Goal: Task Accomplishment & Management: Use online tool/utility

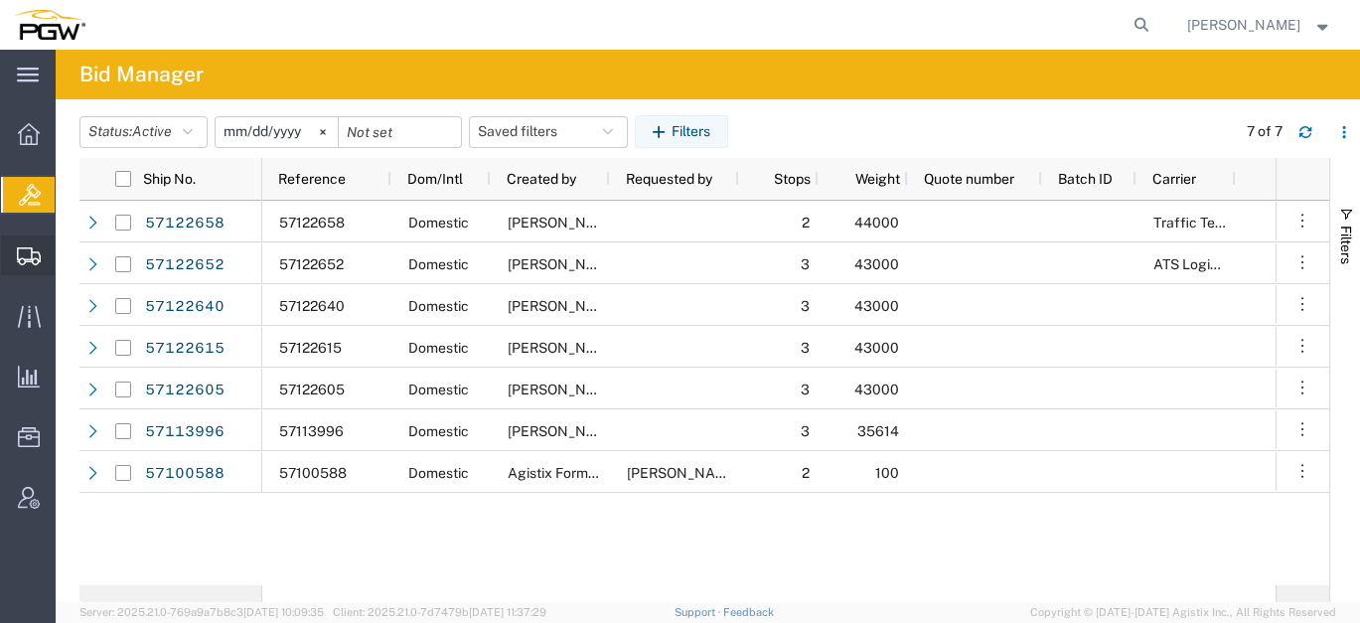
click at [0, 0] on span "Create from Template" at bounding box center [0, 0] width 0 height 0
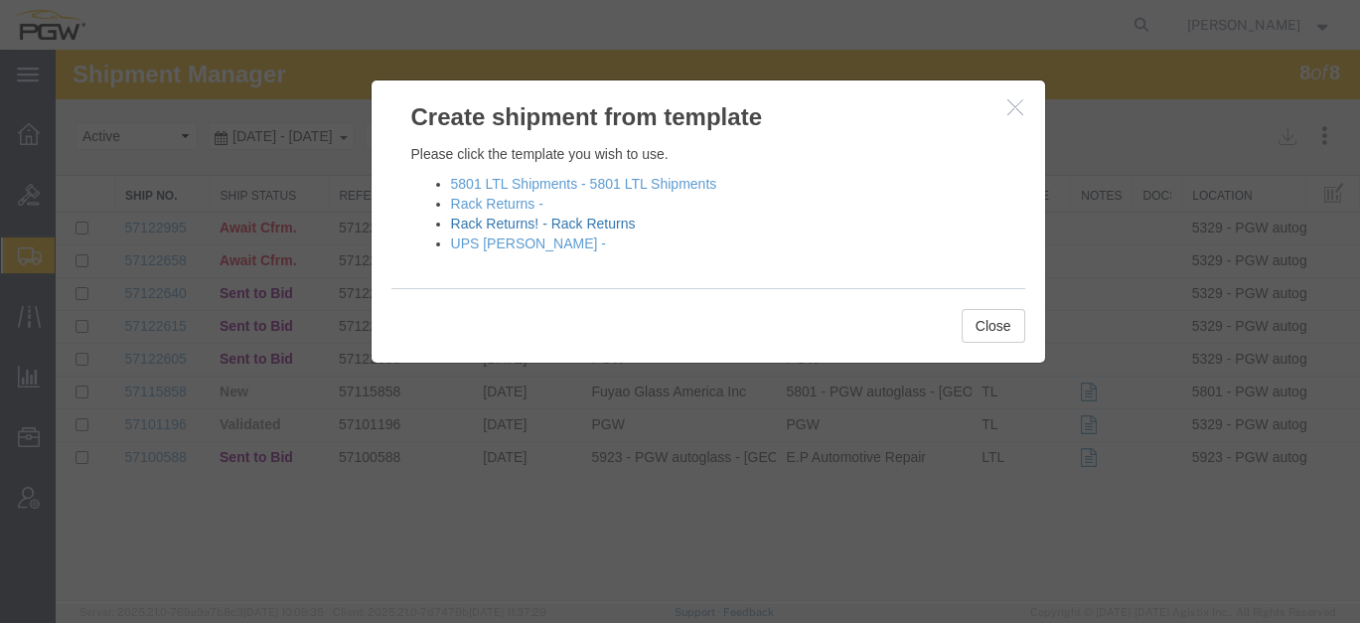
click at [478, 220] on link "Rack Returns! - Rack Returns" at bounding box center [543, 223] width 185 height 16
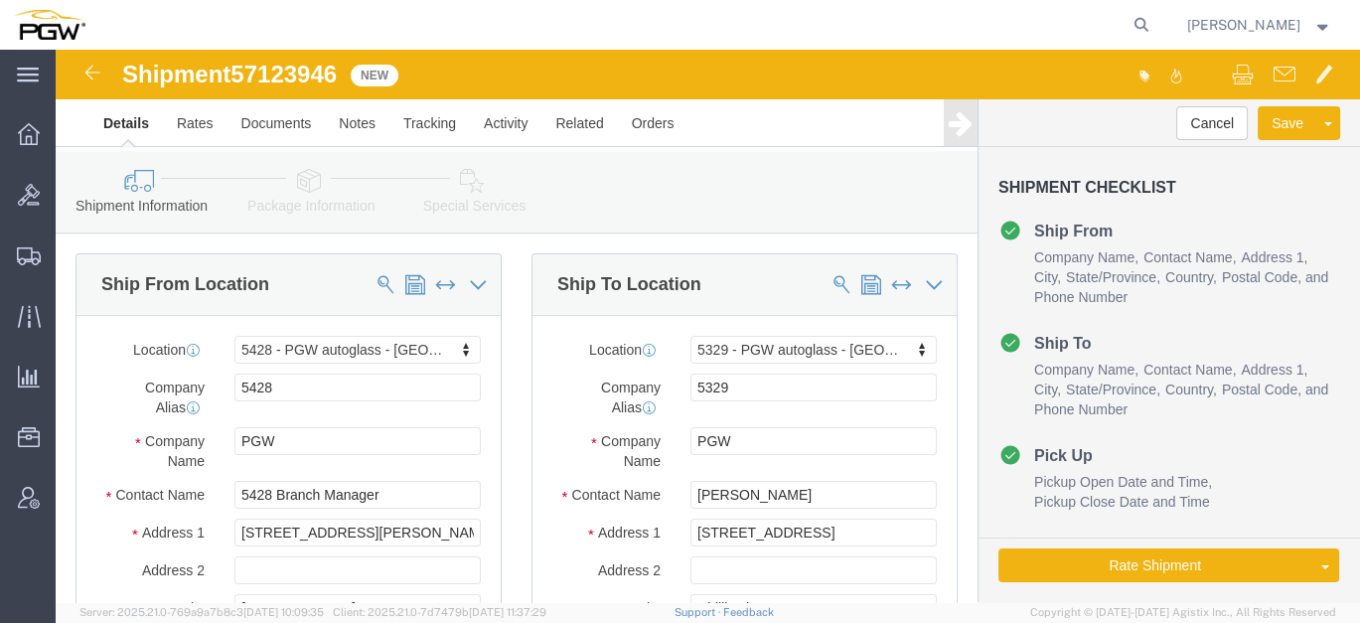
select select "28281"
select select "28253"
type input "433"
select select "28285"
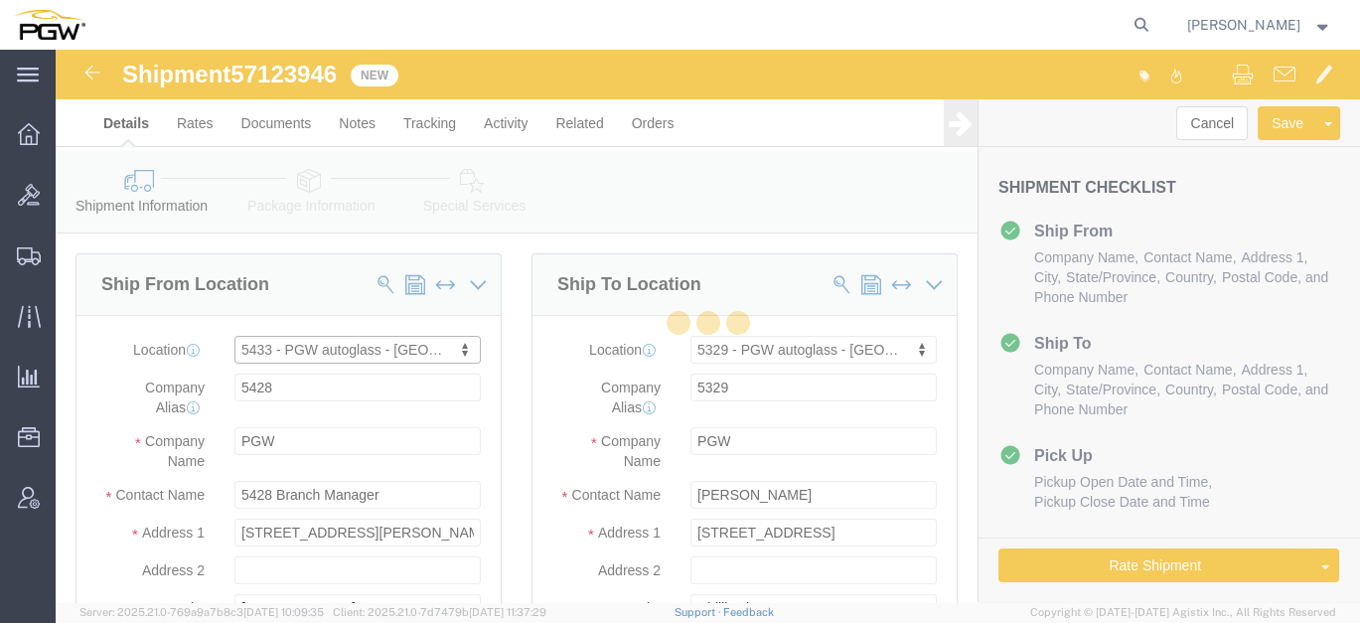
type input "5433"
type input "5433 Branch Manager"
type input "N24 [STREET_ADDRESS]"
type input "Suite E"
type input "Waukesha"
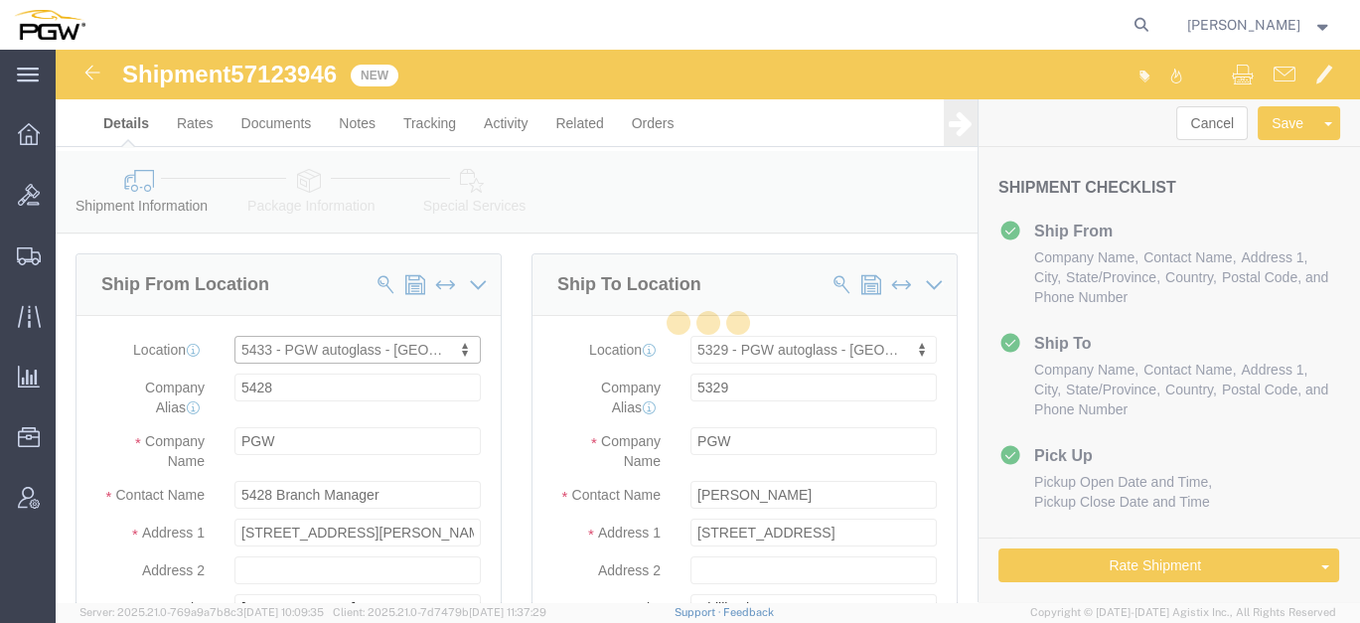
type input "53188"
type input "[PHONE_NUMBER]"
type input "[EMAIL_ADDRESS][DOMAIN_NAME]"
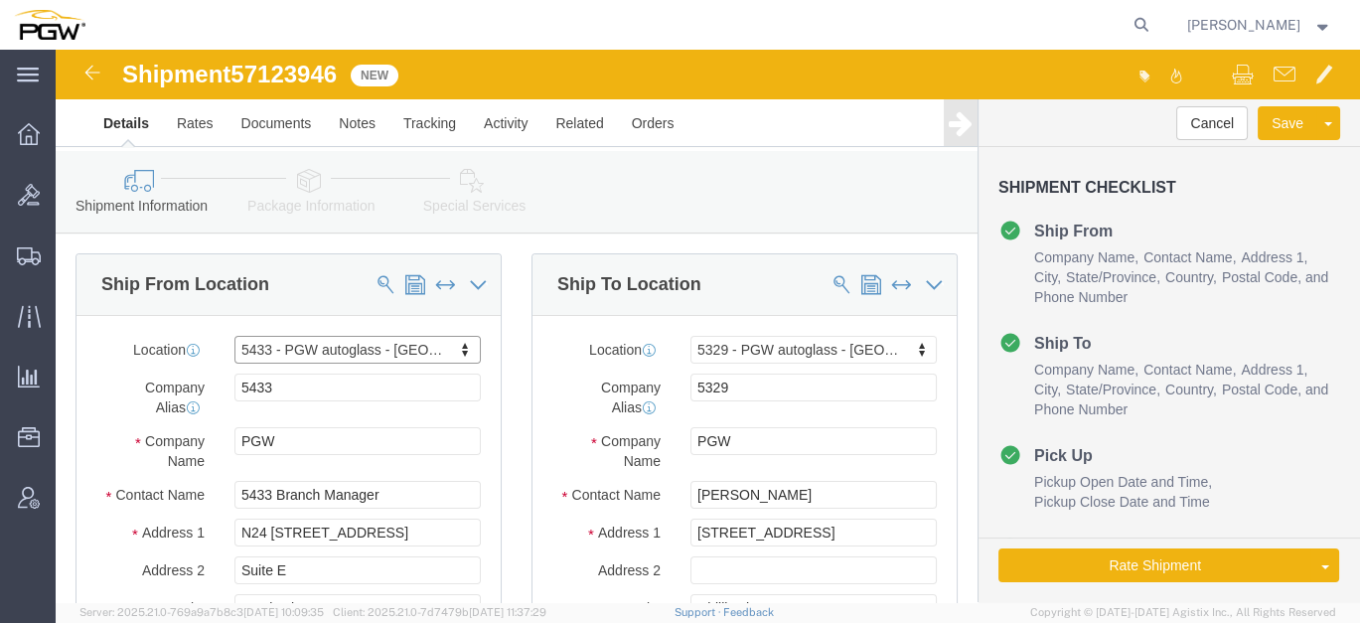
select select "WI"
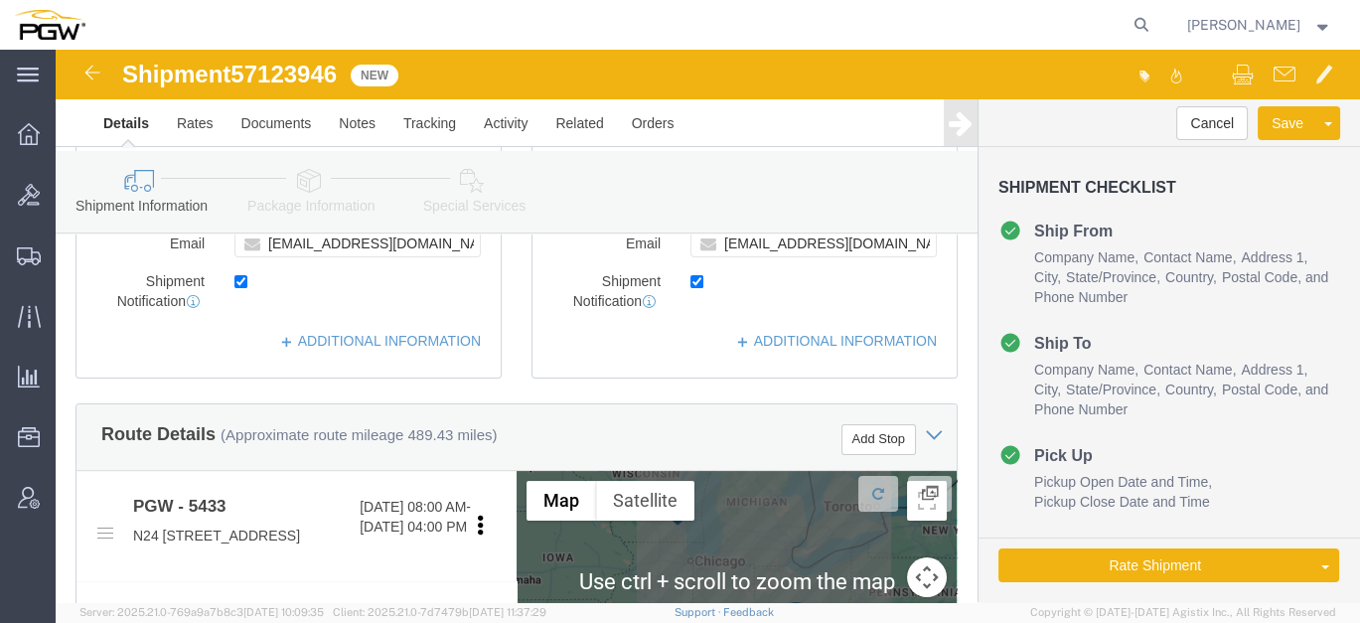
scroll to position [551, 0]
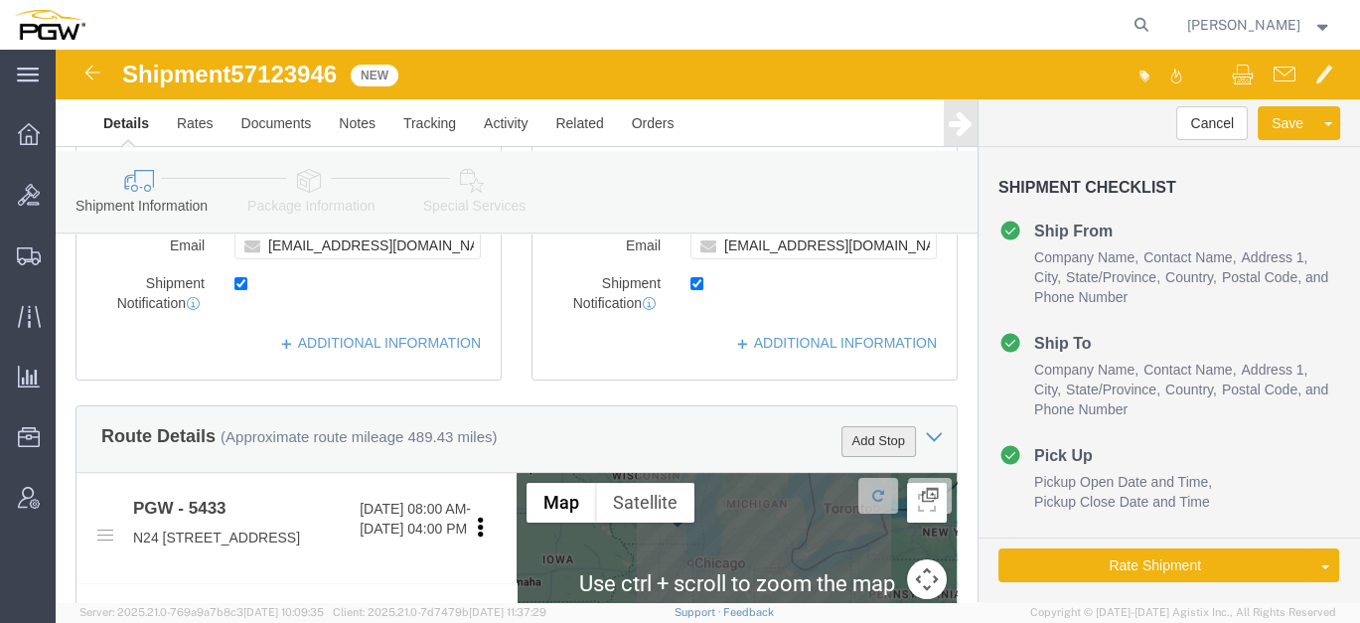
click button "Add Stop"
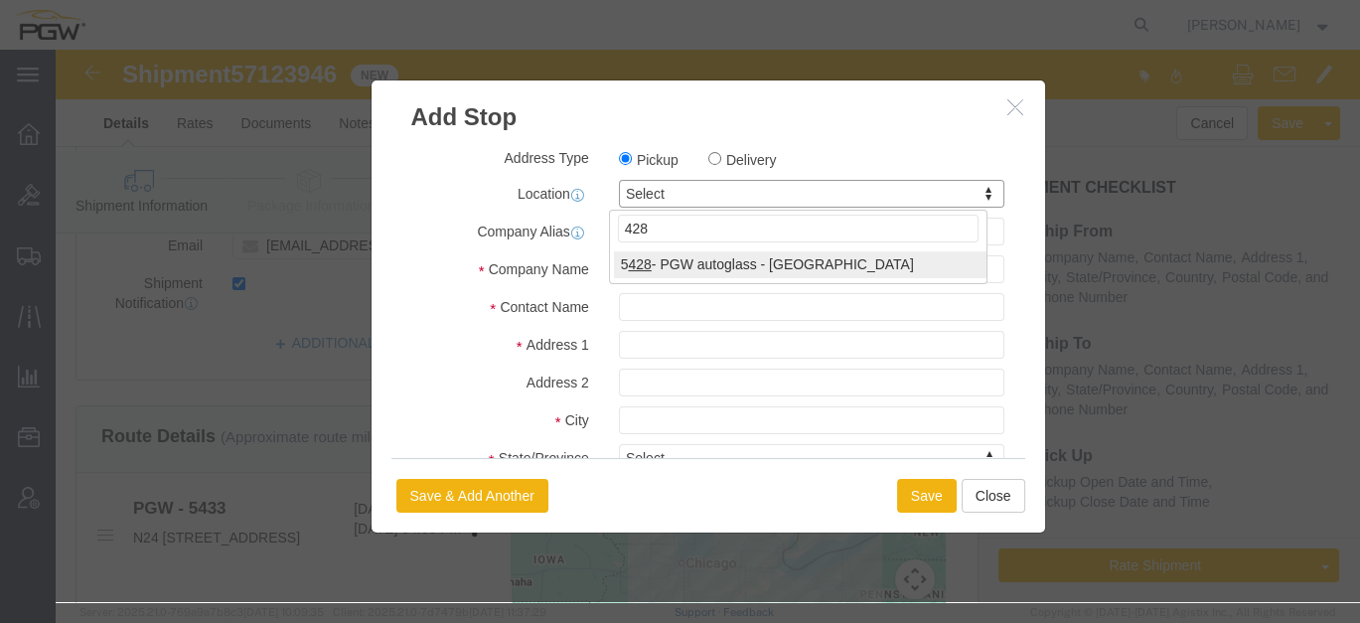
type input "428"
select select "28281"
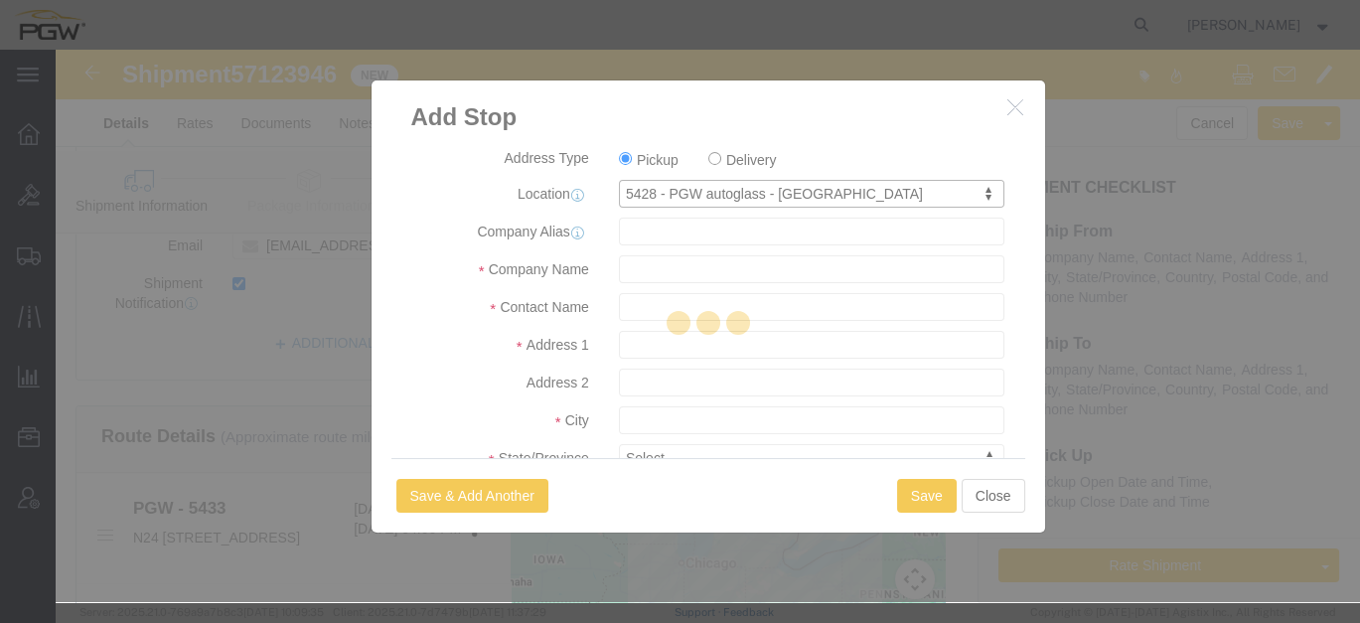
type input "5428"
type input "PGW"
type input "5428 Branch Manager"
type input "[STREET_ADDRESS][PERSON_NAME]"
type input "[PERSON_NAME]"
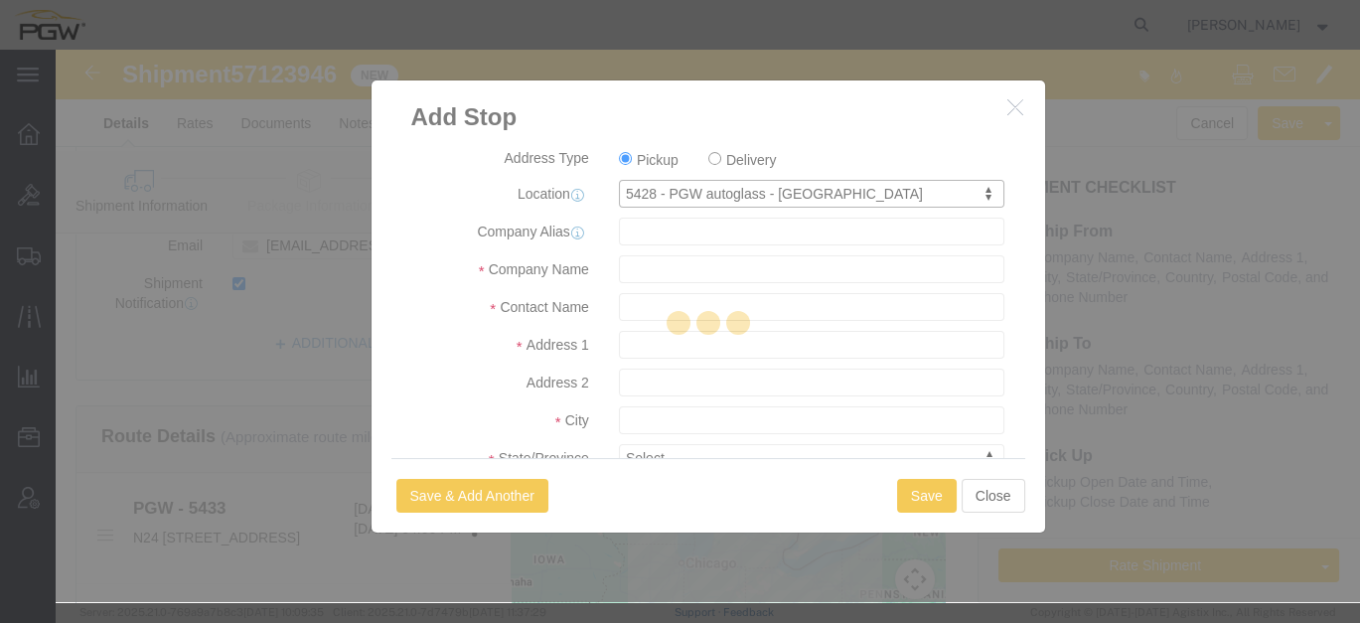
type input "60101"
type input "[PHONE_NUMBER]"
type input "[EMAIL_ADDRESS][DOMAIN_NAME]"
checkbox input "true"
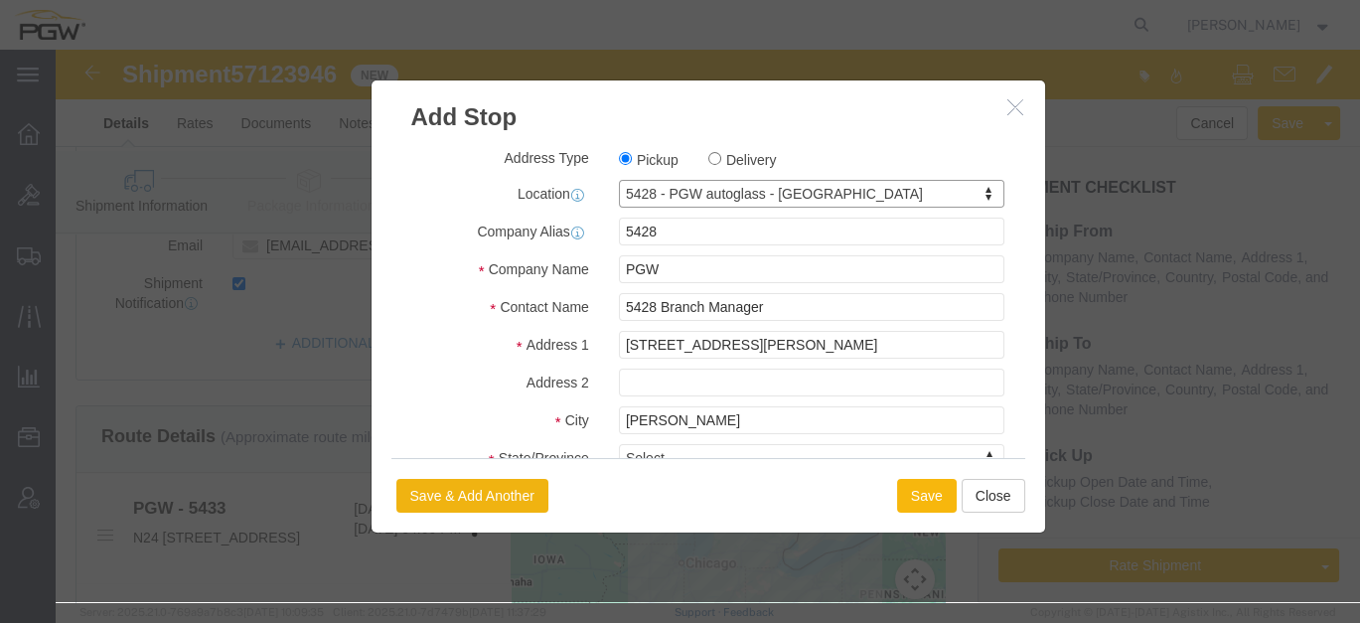
select select "IL"
click button "Save"
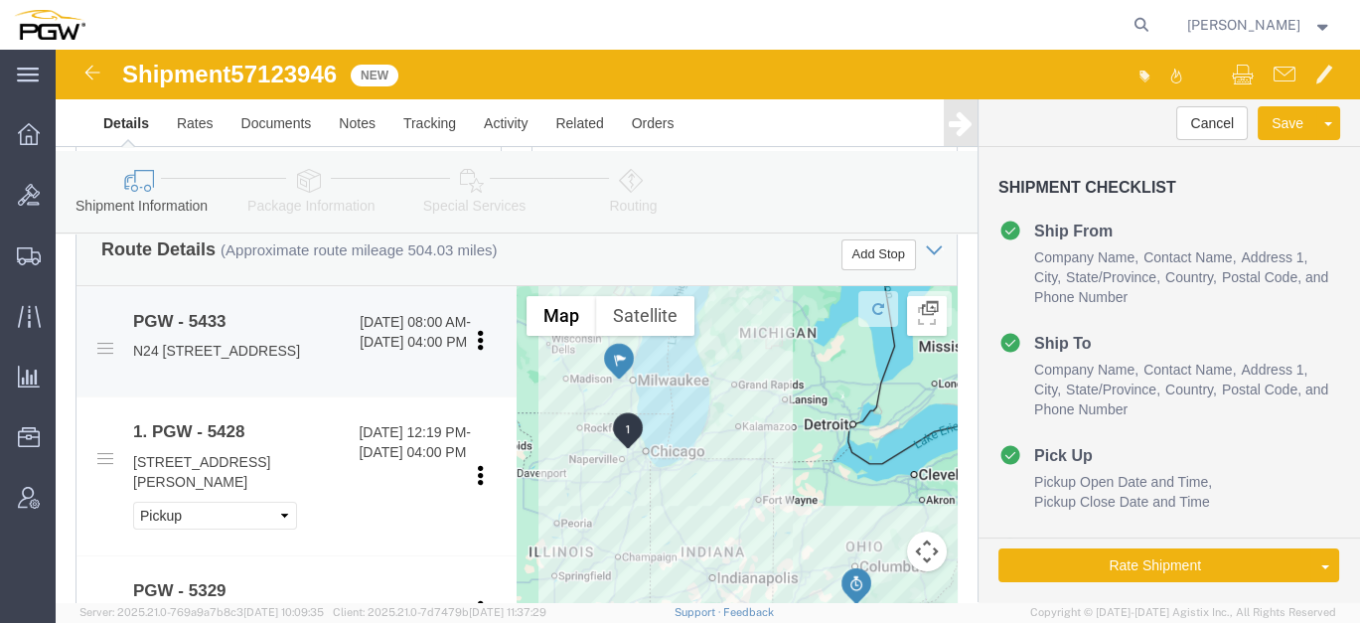
scroll to position [772, 0]
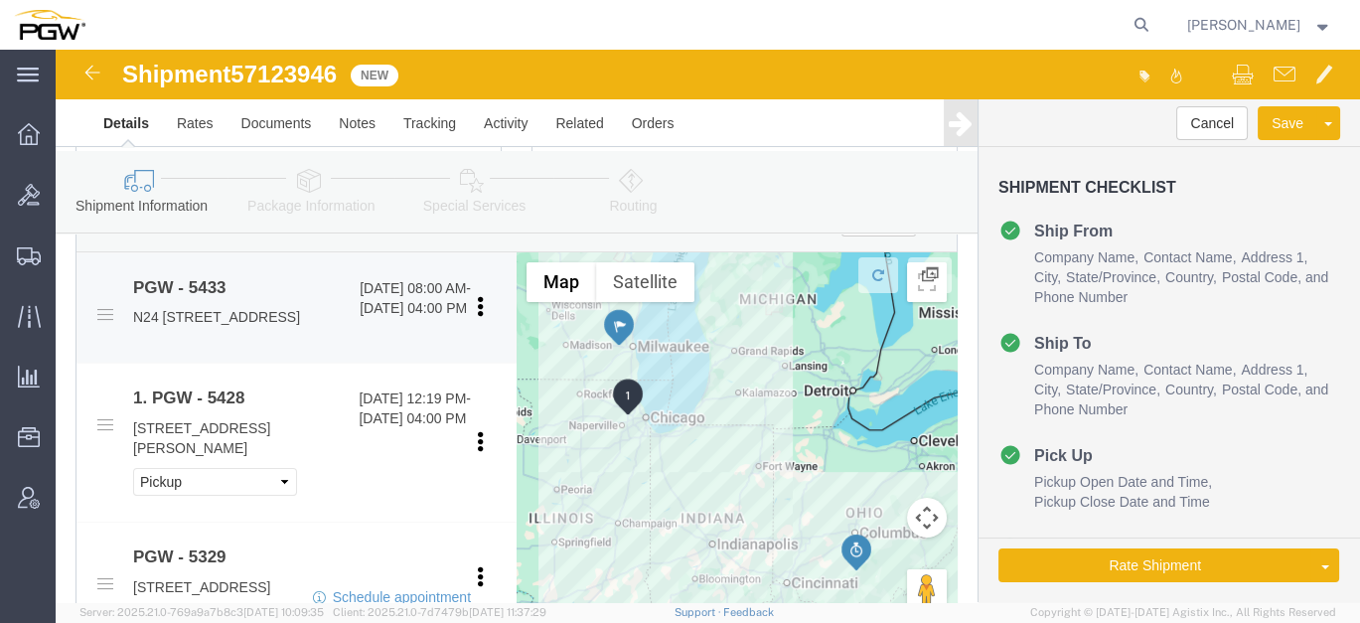
click div "PGW - 5433 [DATE] 08:00 AM - [DATE] 04:00 PM N24 [STREET_ADDRESS] Pickup Delive…"
click link "Edit"
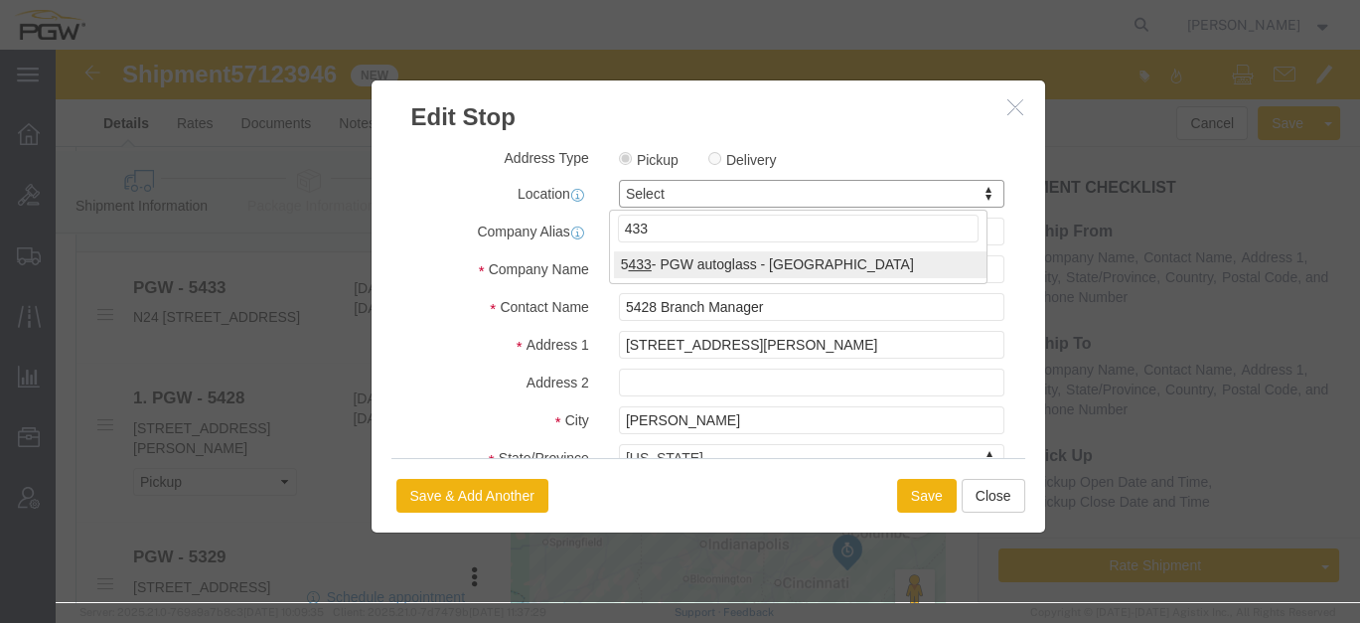
type input "433"
select select "28285"
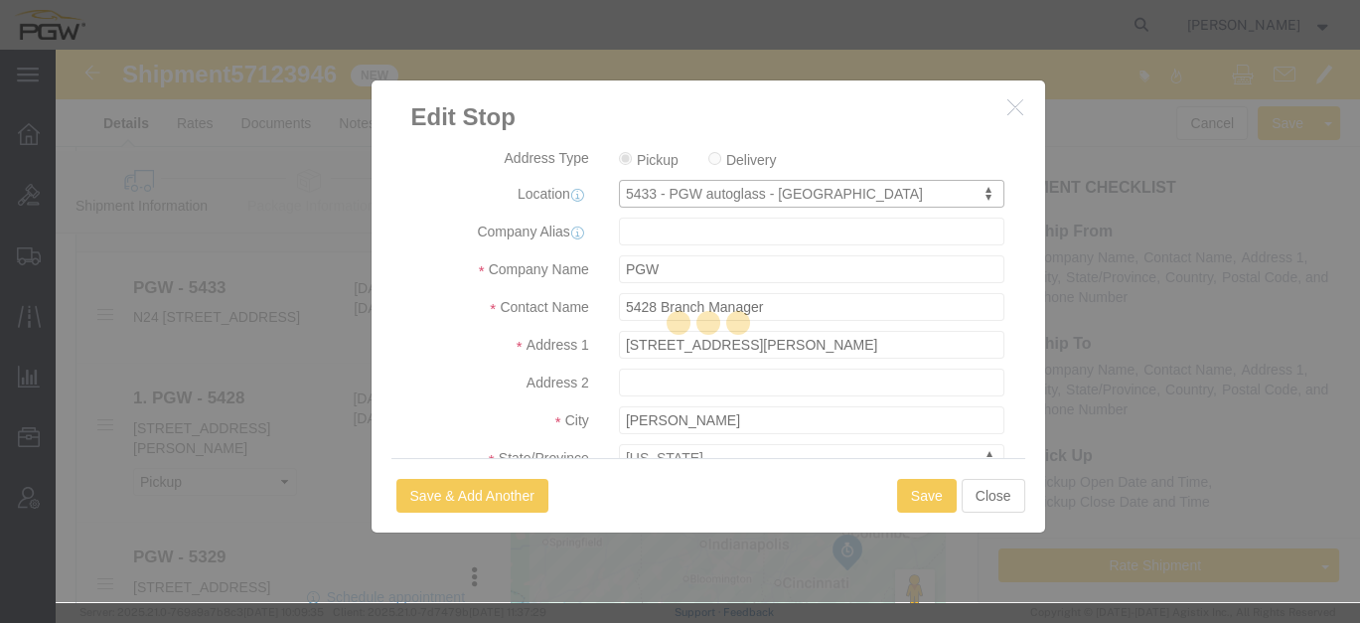
type input "5433"
type input "5433 Branch Manager"
type input "N24 [STREET_ADDRESS]"
type input "Suite E"
type input "Waukesha"
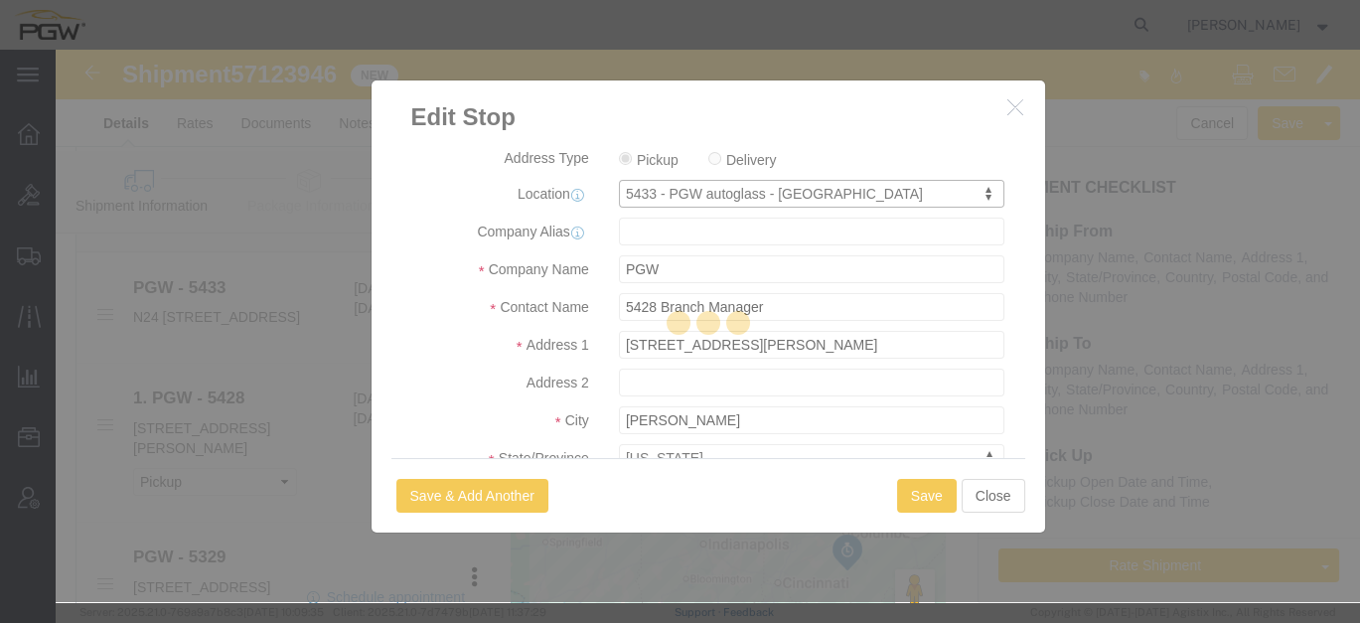
type input "53188"
type input "[PHONE_NUMBER]"
type input "[EMAIL_ADDRESS][DOMAIN_NAME]"
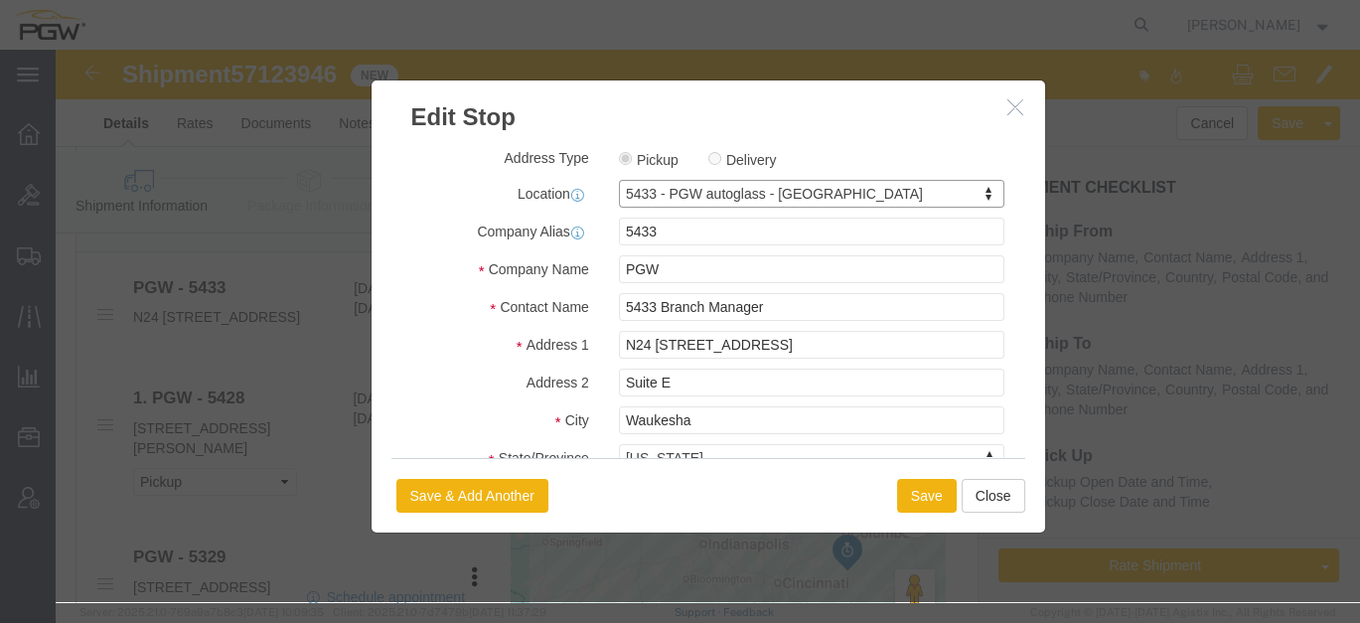
select select "WI"
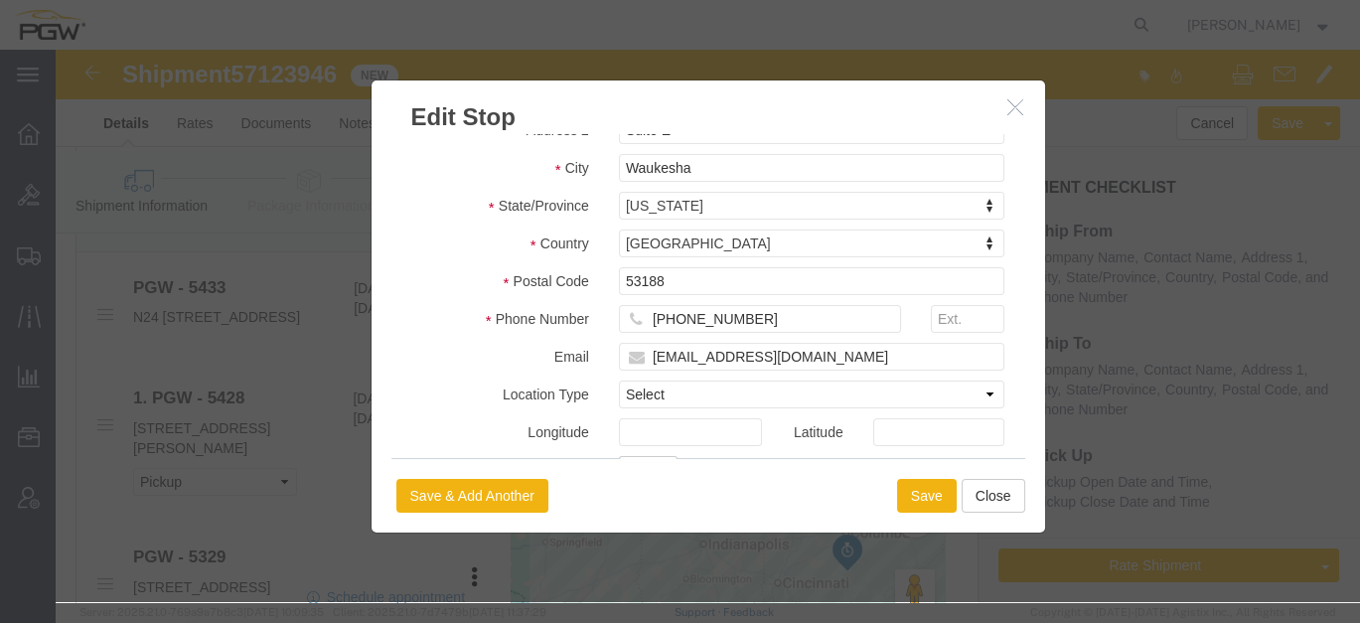
scroll to position [502, 0]
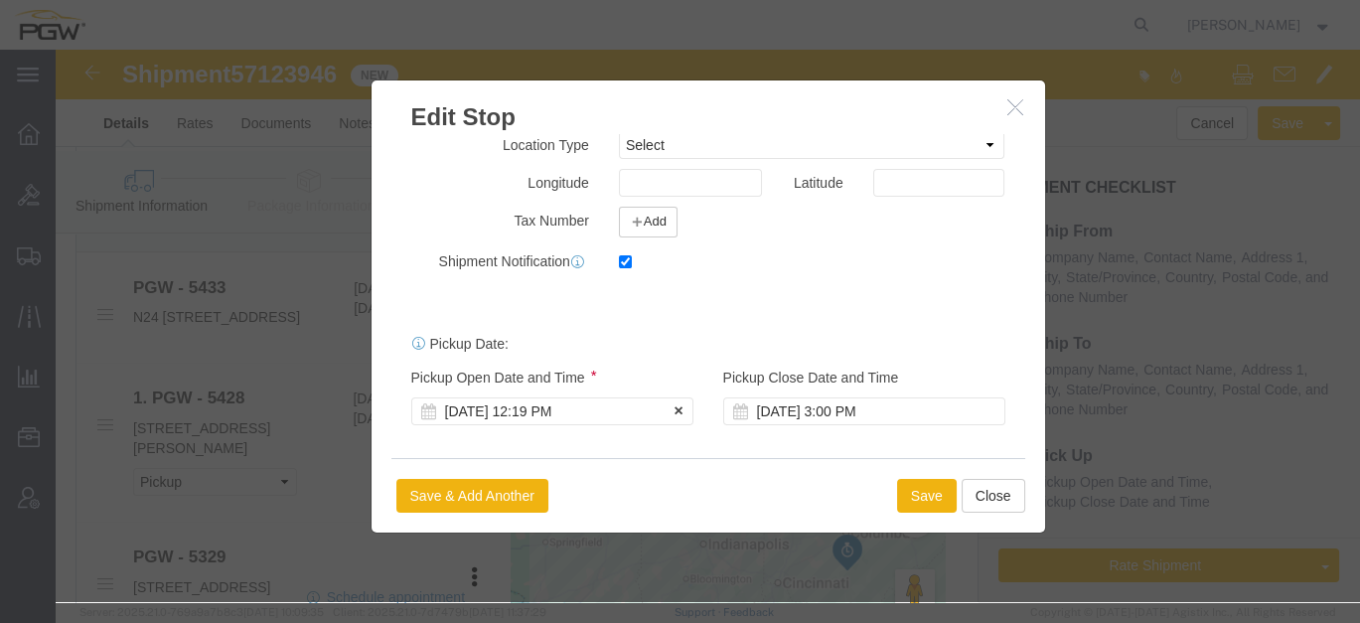
click div "[DATE] 12:19 PM"
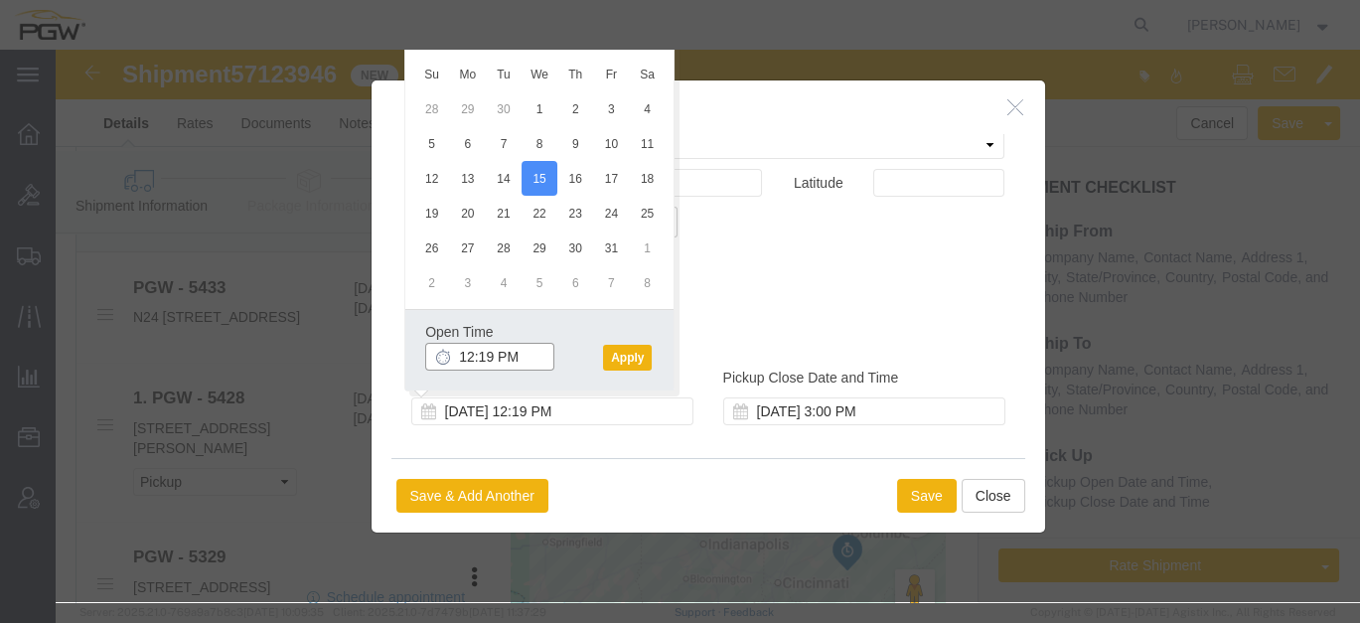
click input "12:19 PM"
type input "8:00 AM"
click button "Apply"
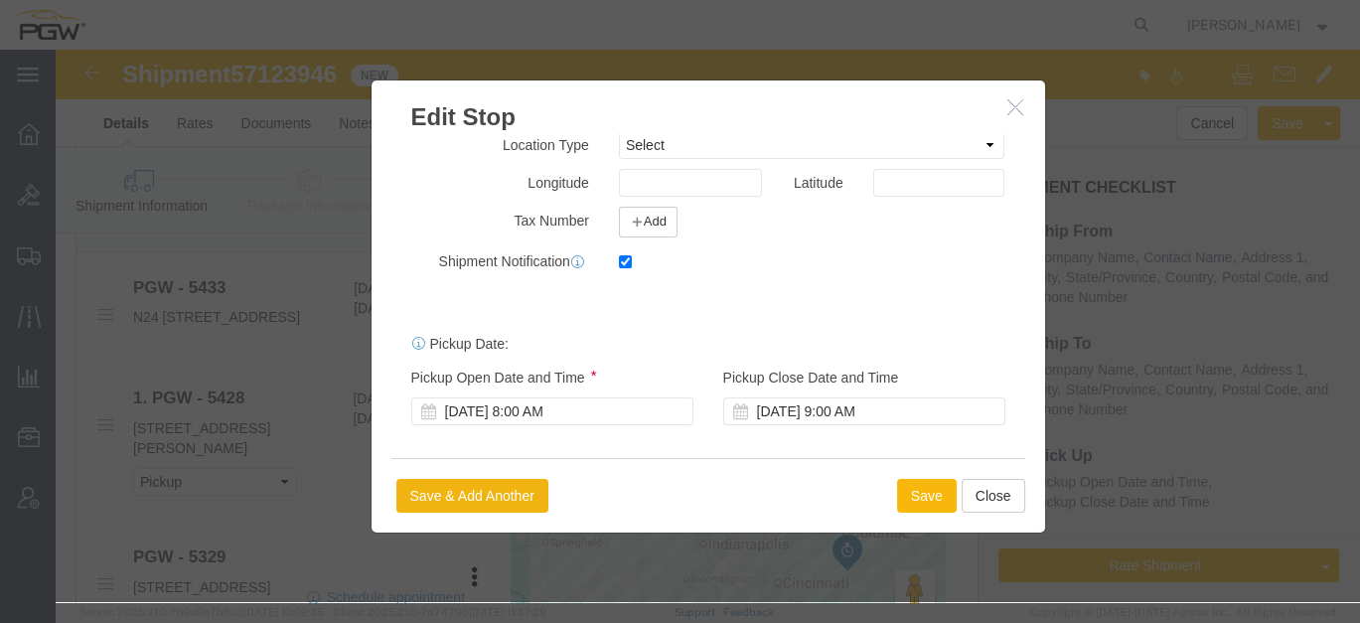
click button "Save"
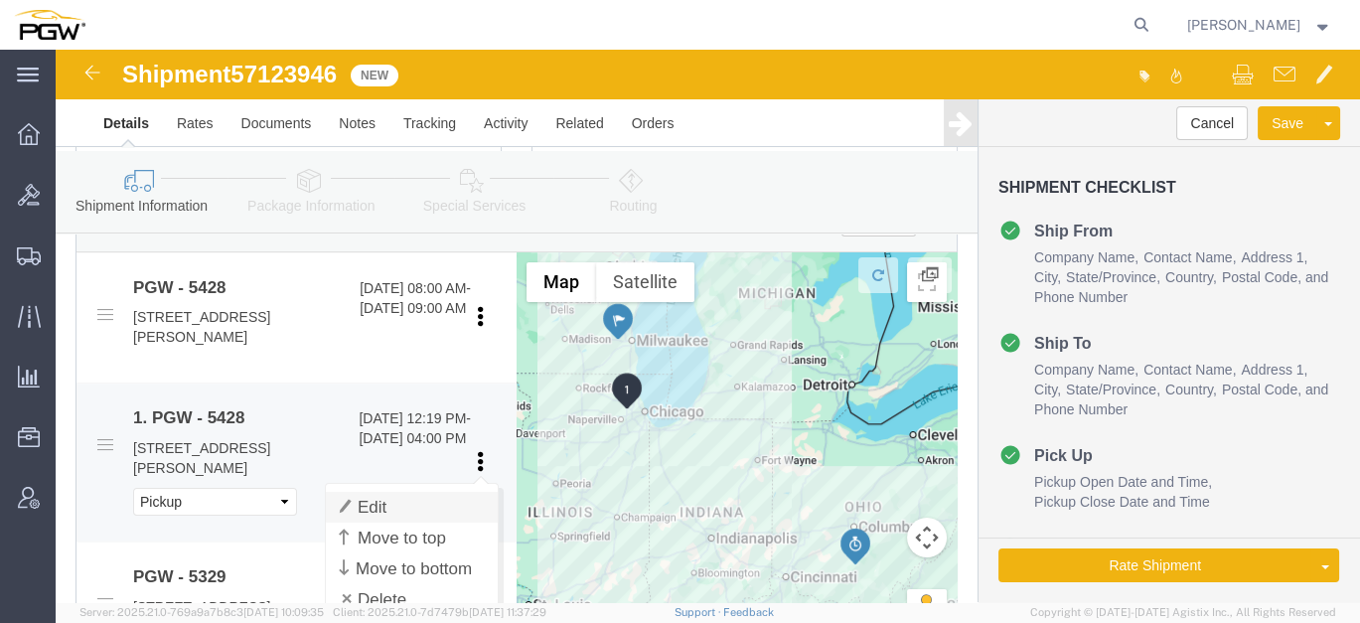
click link "Edit"
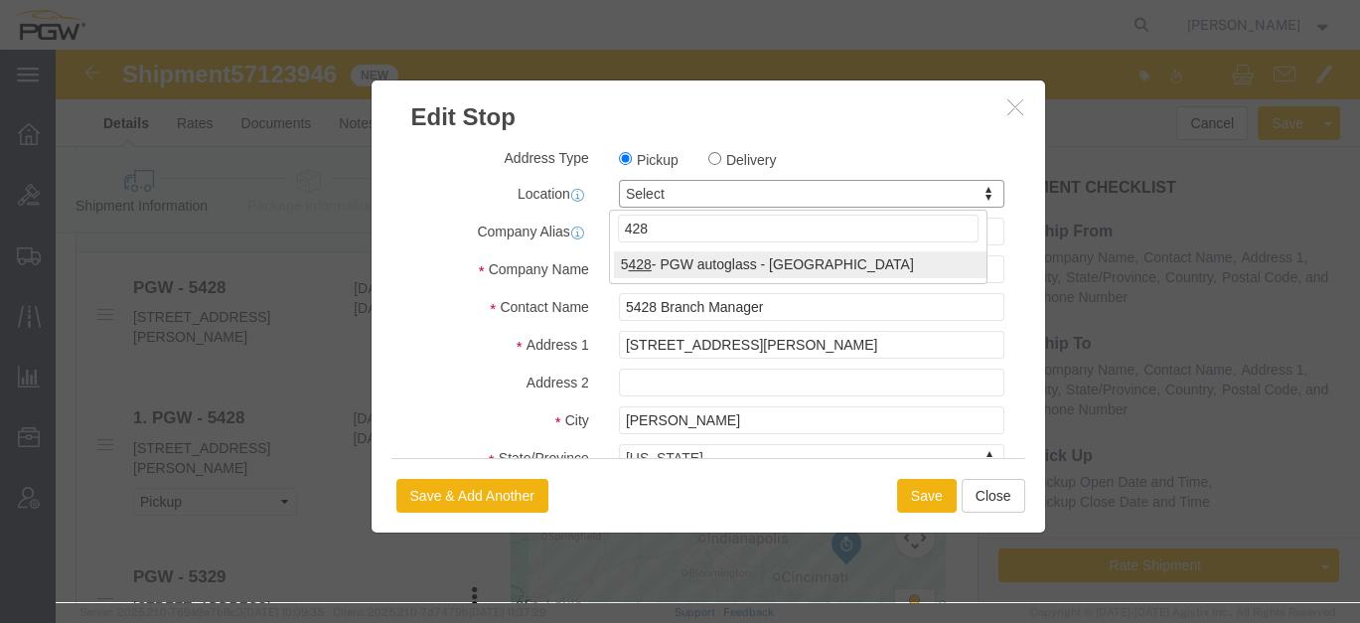
type input "428"
select select "28281"
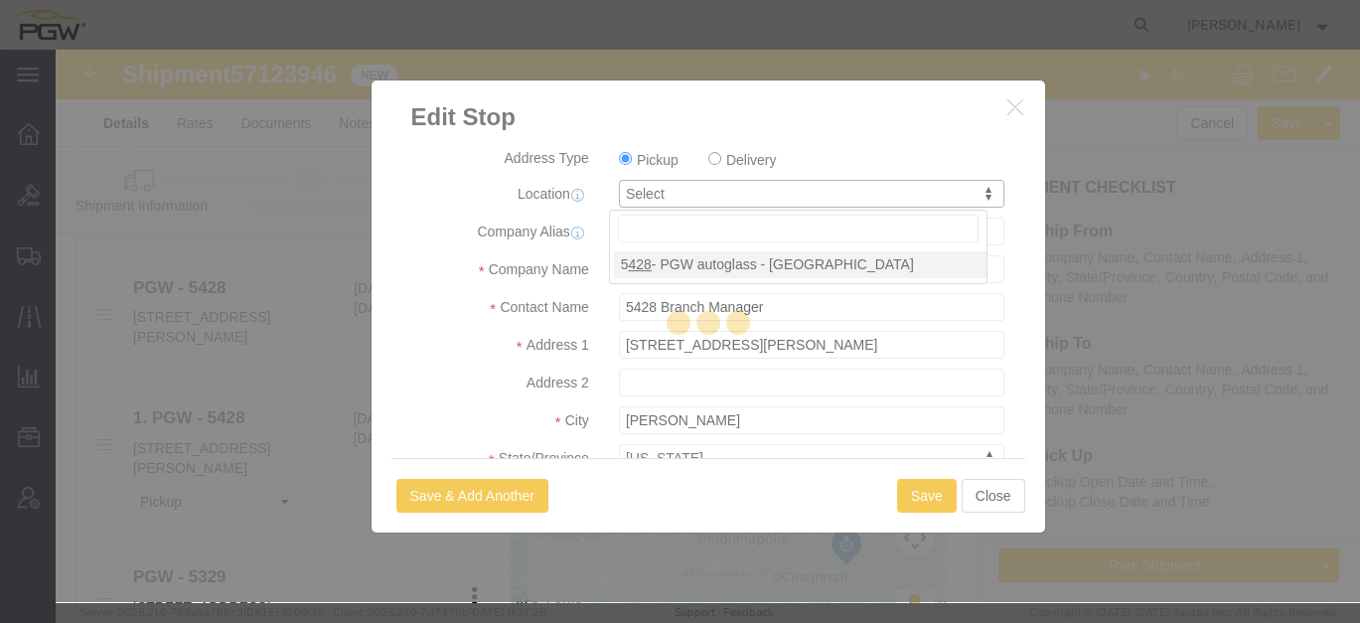
type input "5428"
select select "IL"
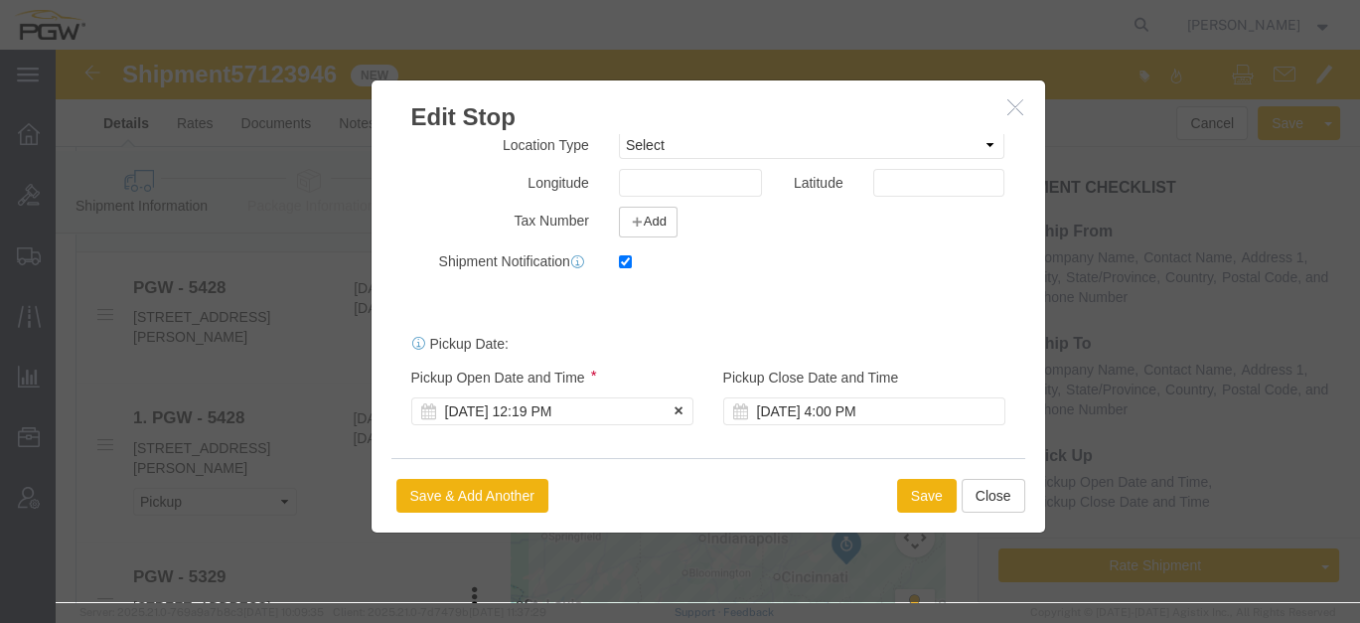
click div "[DATE] 12:19 PM"
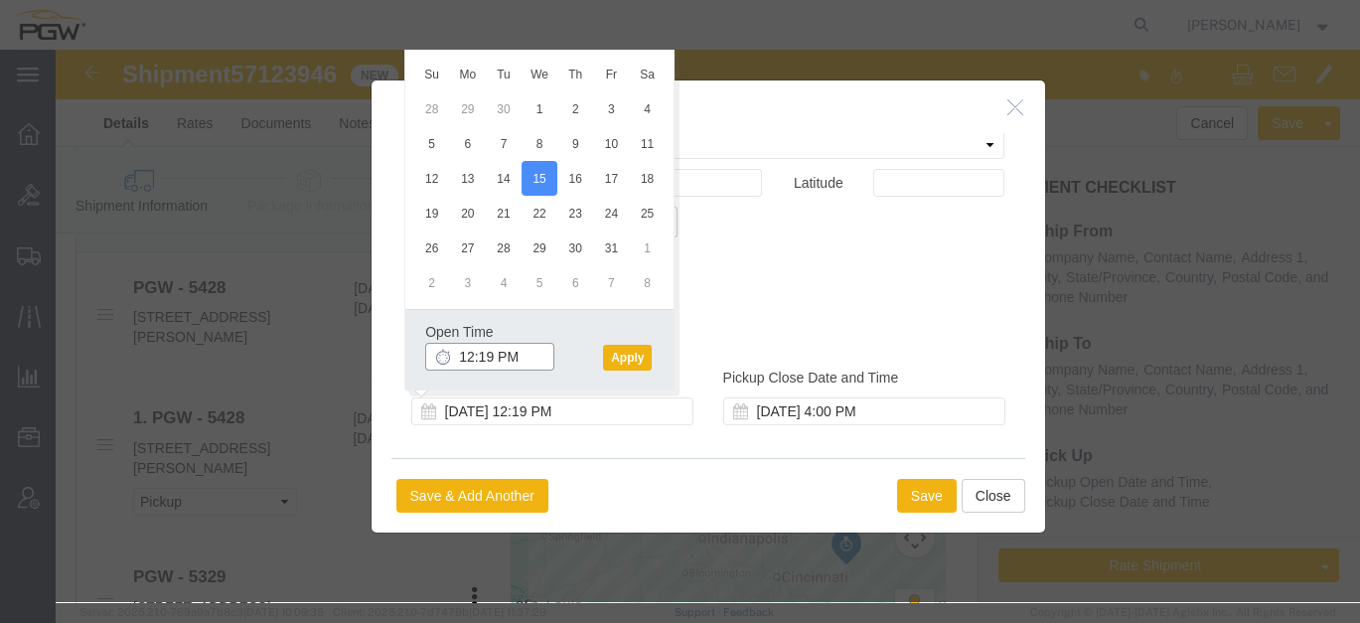
click input "12:19 PM"
type input "1:00 PM"
click button "Apply"
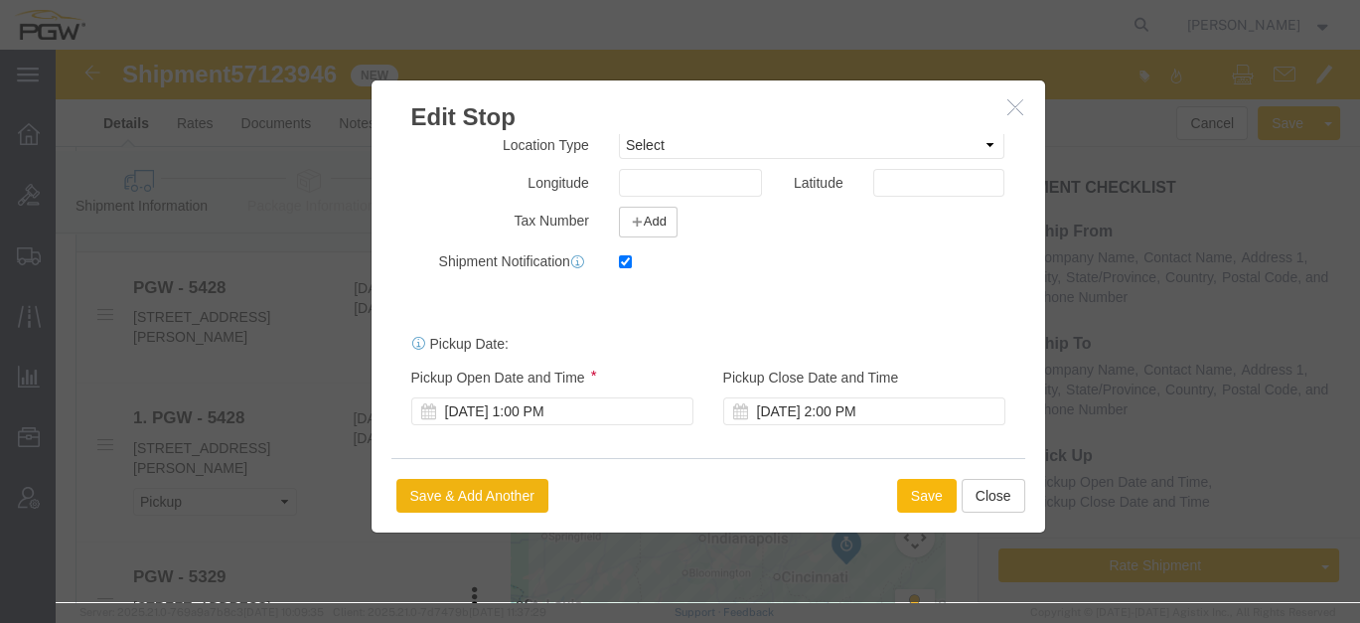
click button "Save"
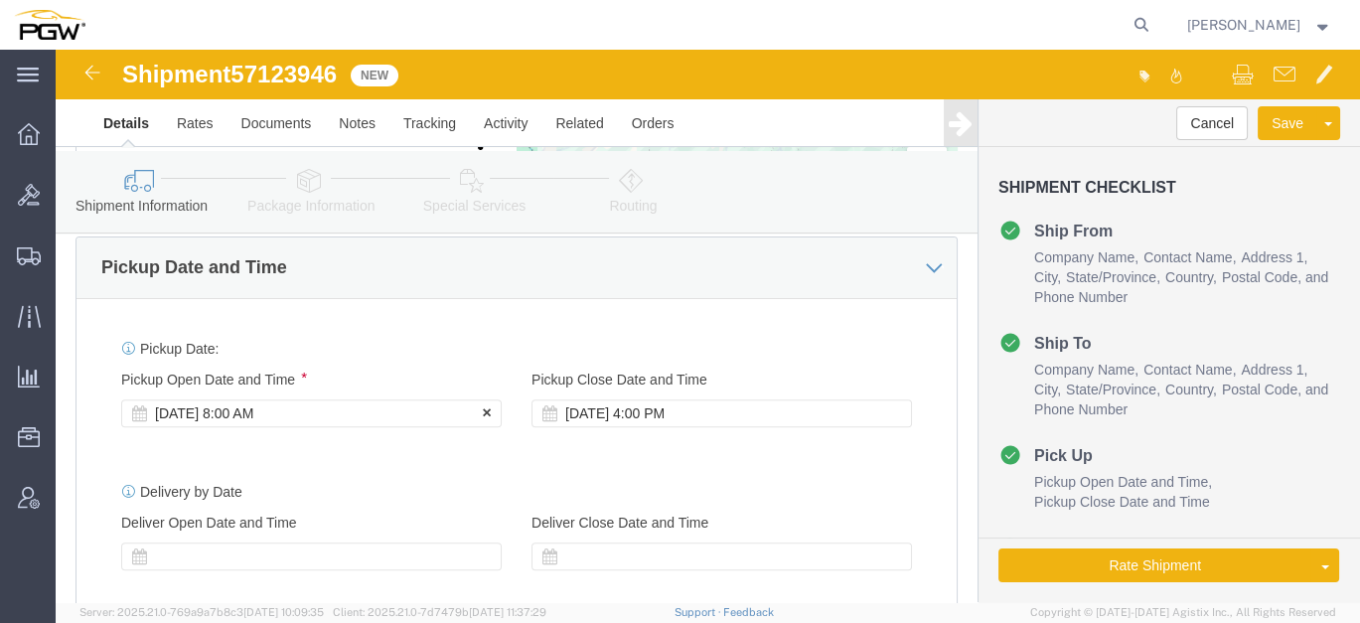
click div "[DATE] 8:00 AM"
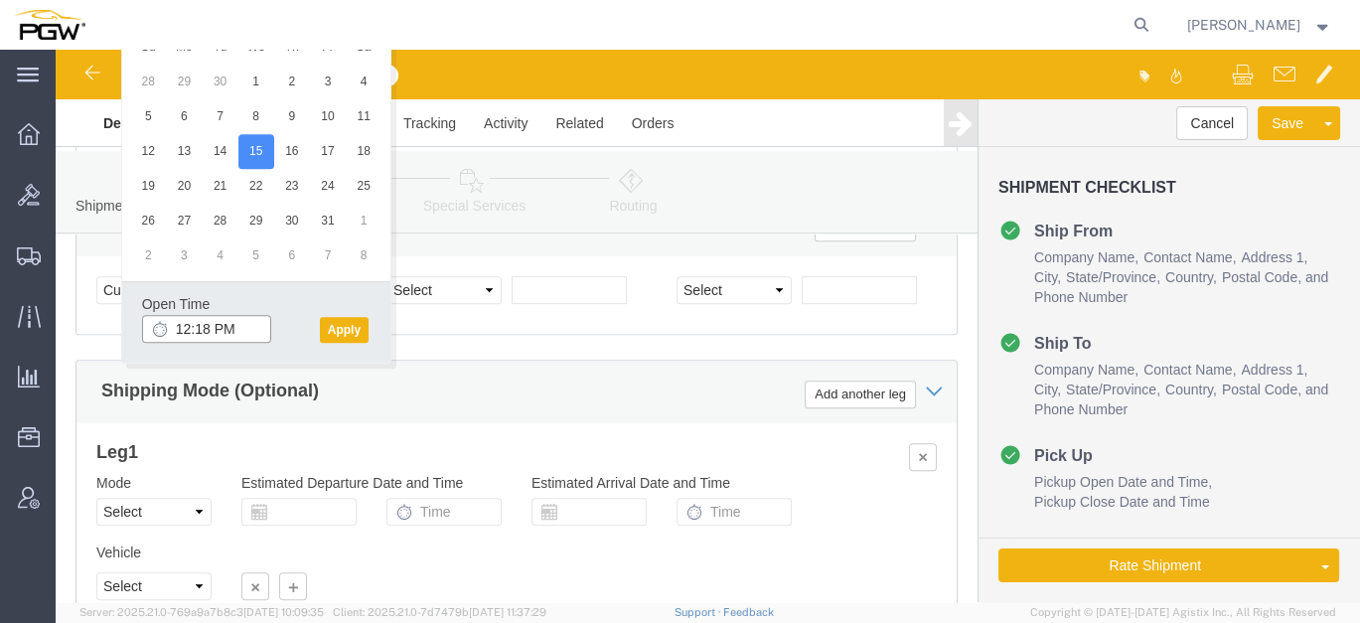
click input "12:18 PM"
type input "8:00 AM"
click button "Apply"
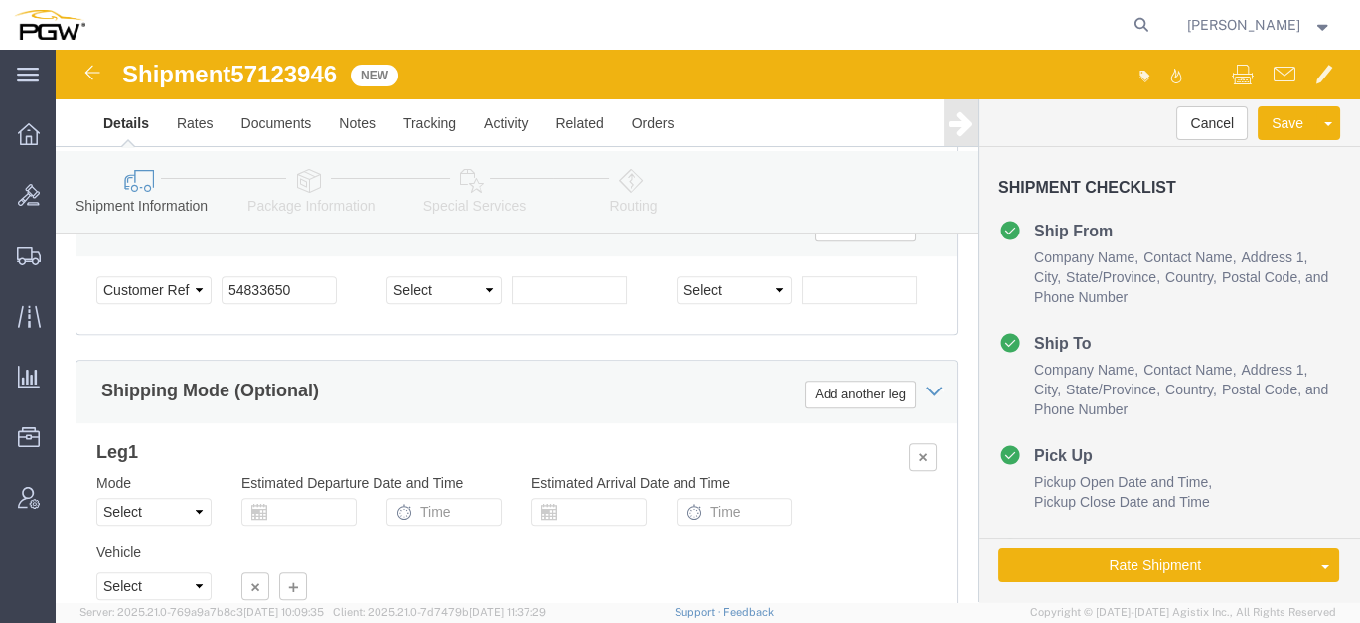
click span "57123946"
copy span "57123946"
click input "54833650"
drag, startPoint x: 239, startPoint y: 254, endPoint x: 113, endPoint y: 250, distance: 126.2
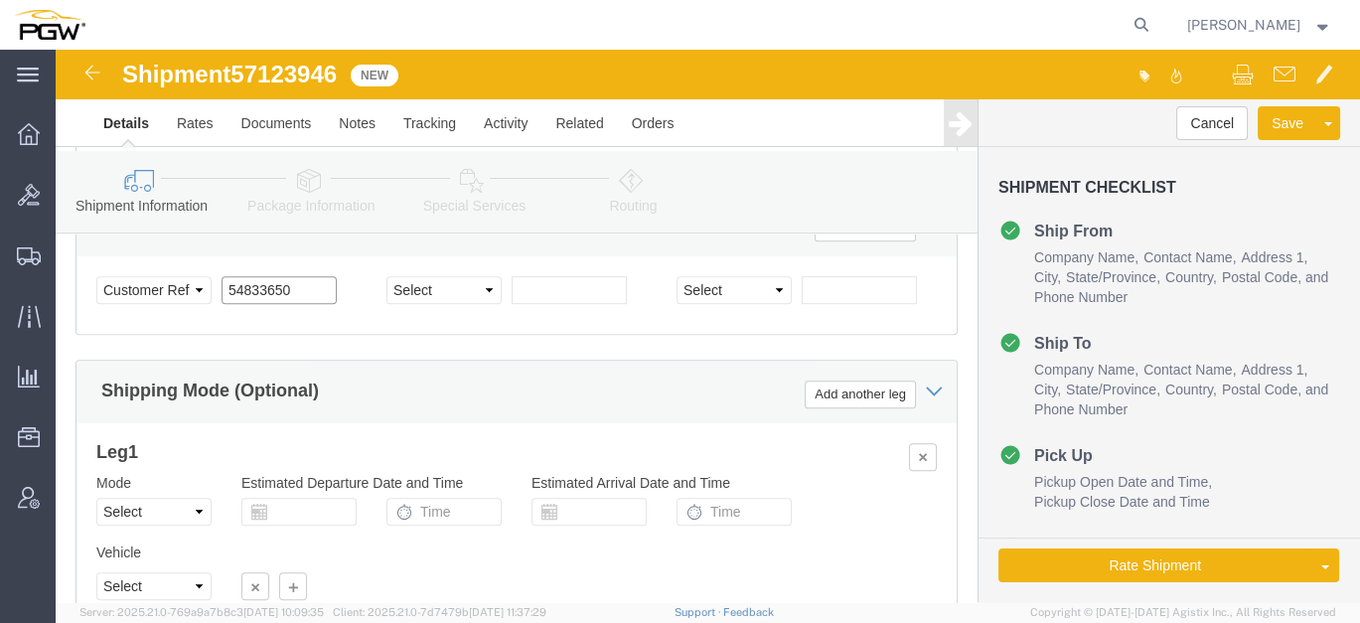
click div "Select Account Type Activity ID Airline Appointment Number ASN Batch Request # …"
paste input "7123946"
click input "57123946"
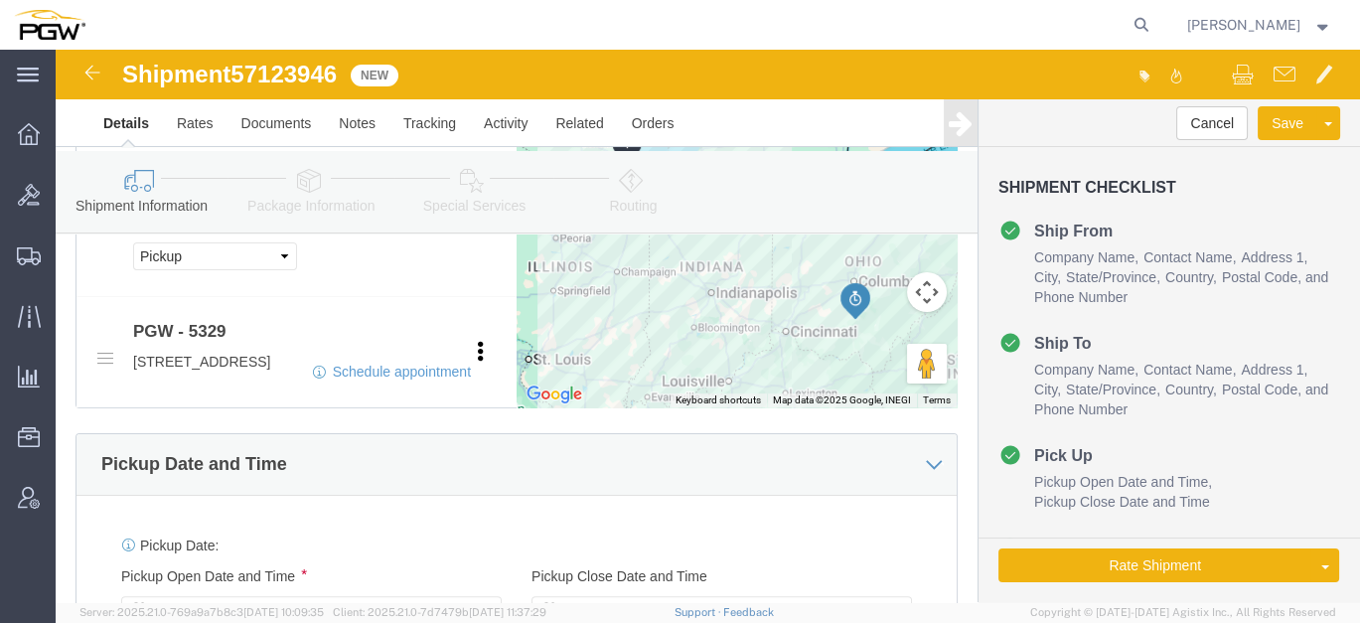
scroll to position [1008, 0]
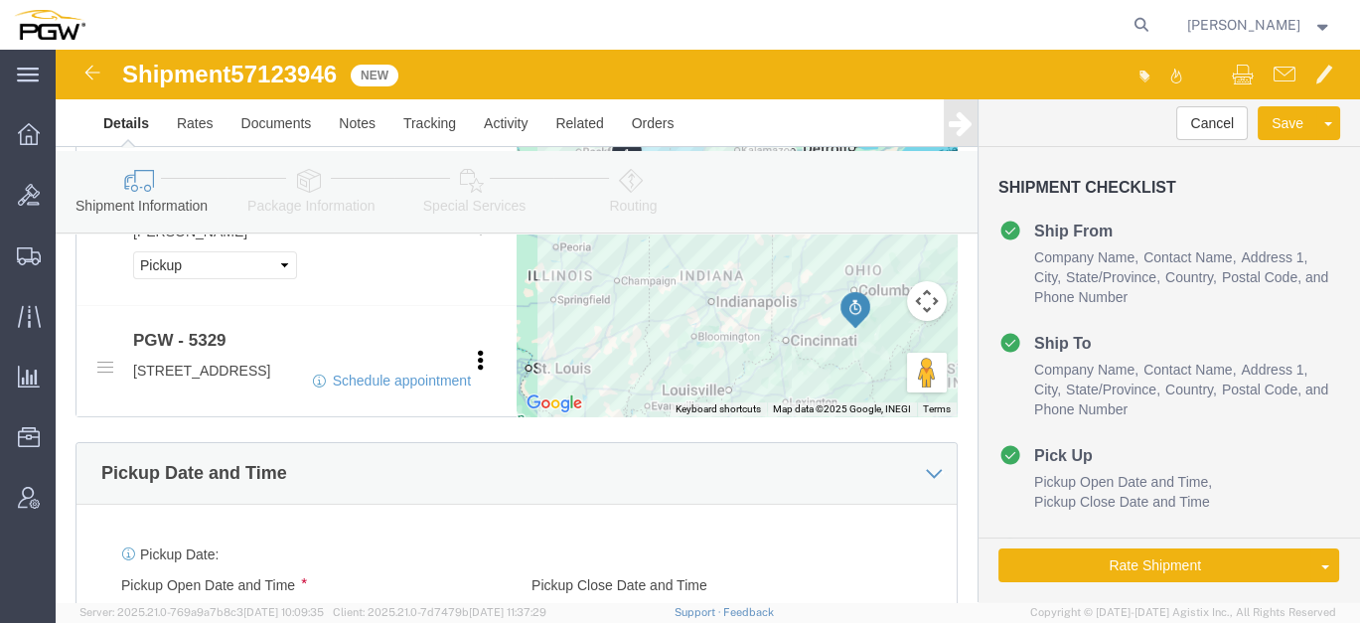
type input "57123946"
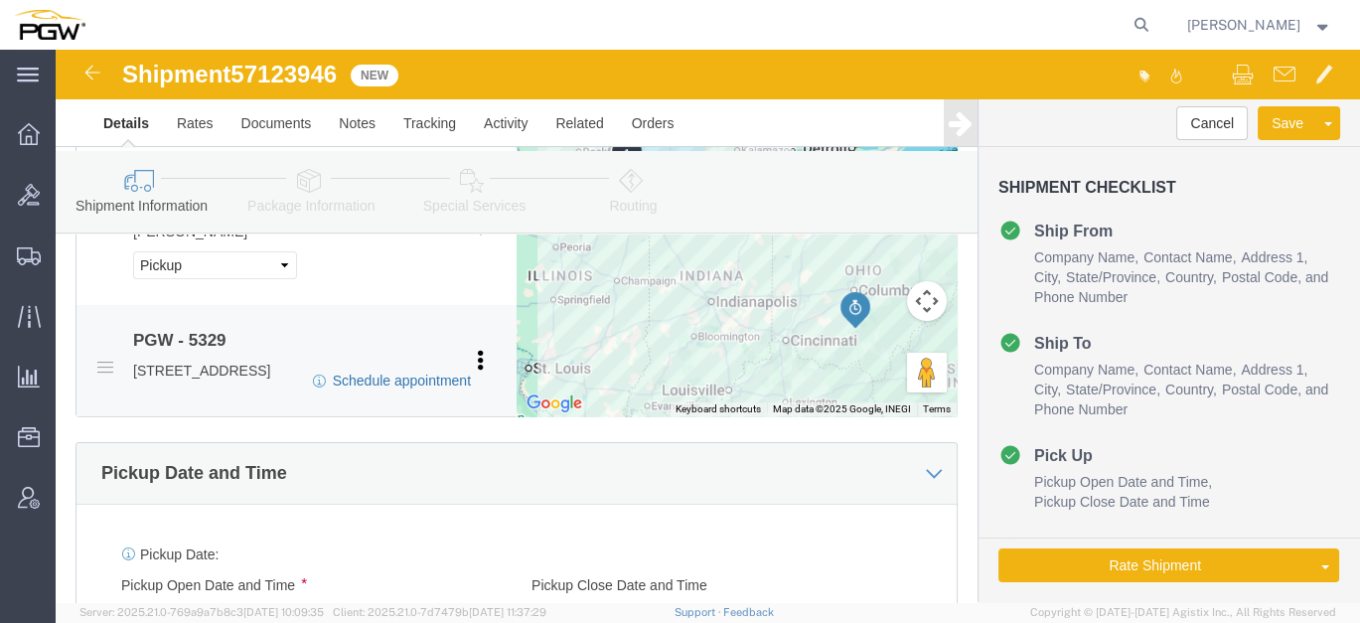
click link "Schedule appointment"
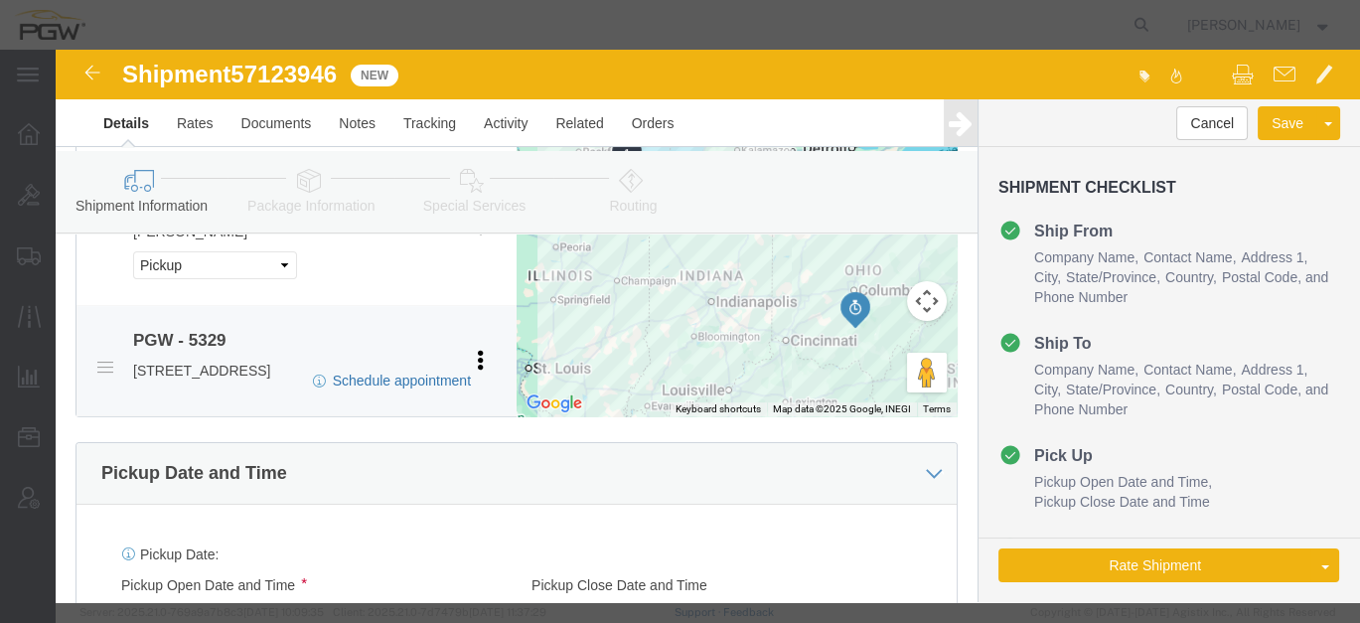
select select
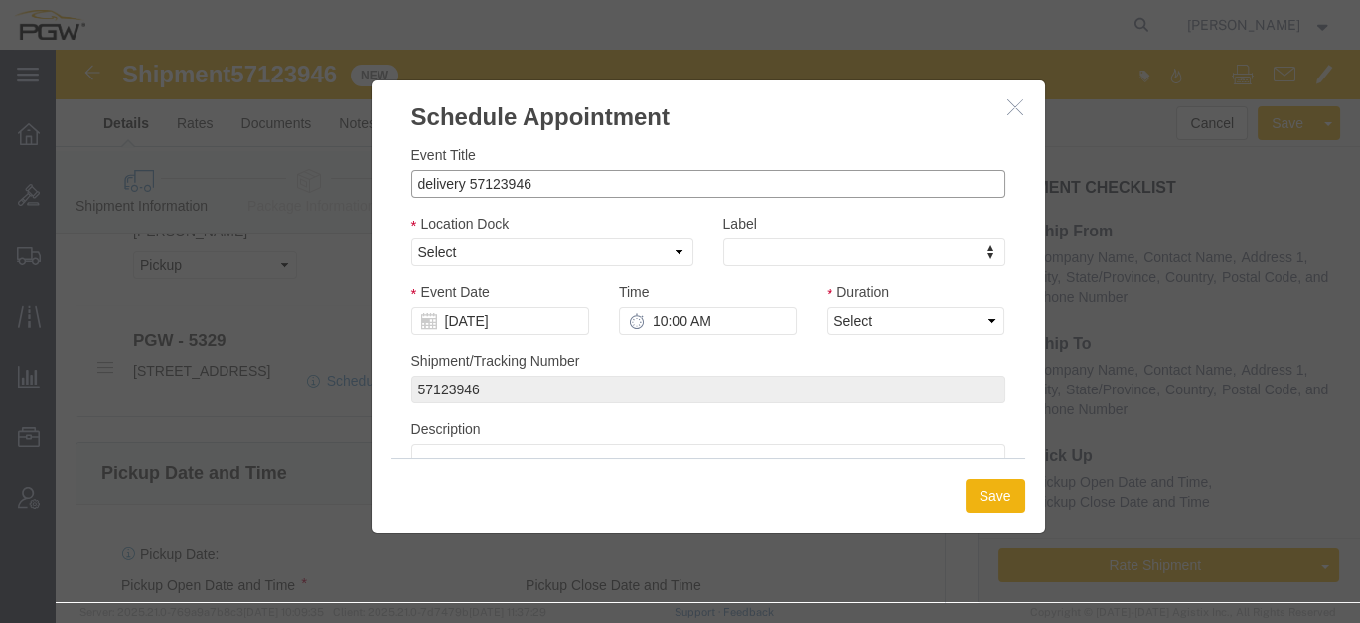
drag, startPoint x: 408, startPoint y: 129, endPoint x: 289, endPoint y: 131, distance: 119.2
click div "Schedule Appointment Event Title delivery 57123946 Location Dock Select Glass L…"
click input "57123946"
type input "57123946 - [GEOGRAPHIC_DATA] / [PERSON_NAME]"
drag, startPoint x: 463, startPoint y: 197, endPoint x: 451, endPoint y: 199, distance: 12.1
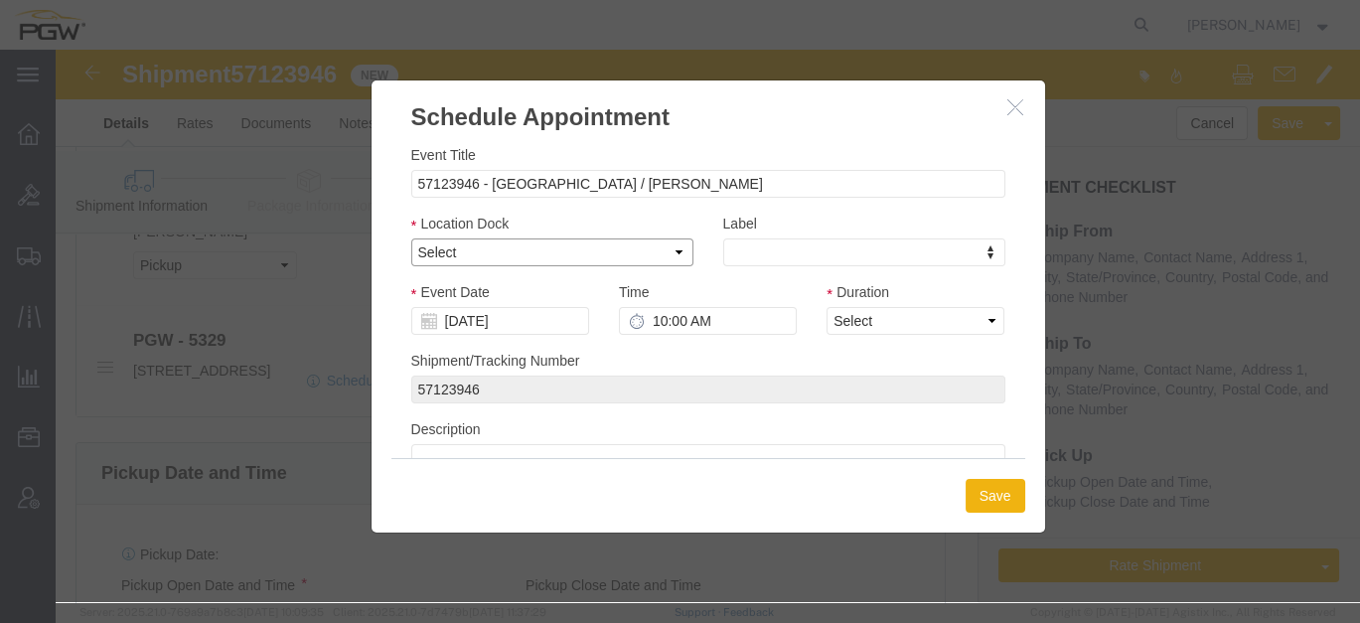
click select "Select Glass LTL Sundries Outbound Racks"
select select "3"
click select "Select Glass LTL Sundries Outbound Racks"
click input "[DATE]"
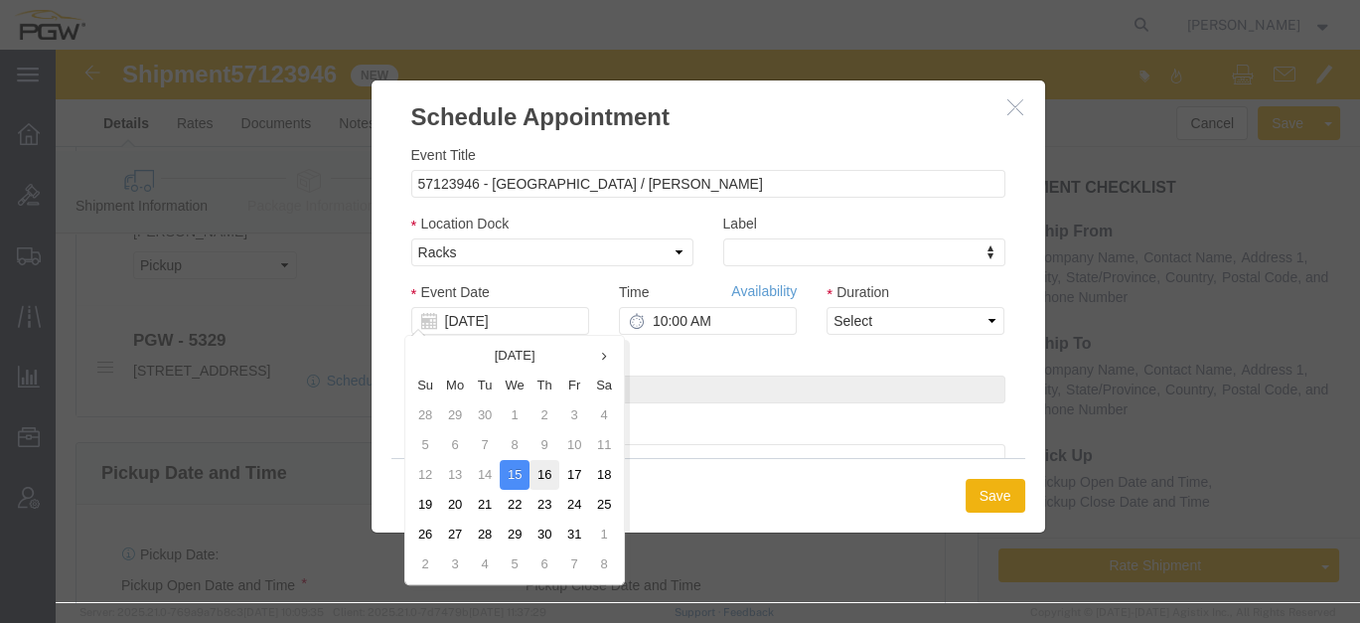
click td "16"
type input "[DATE]"
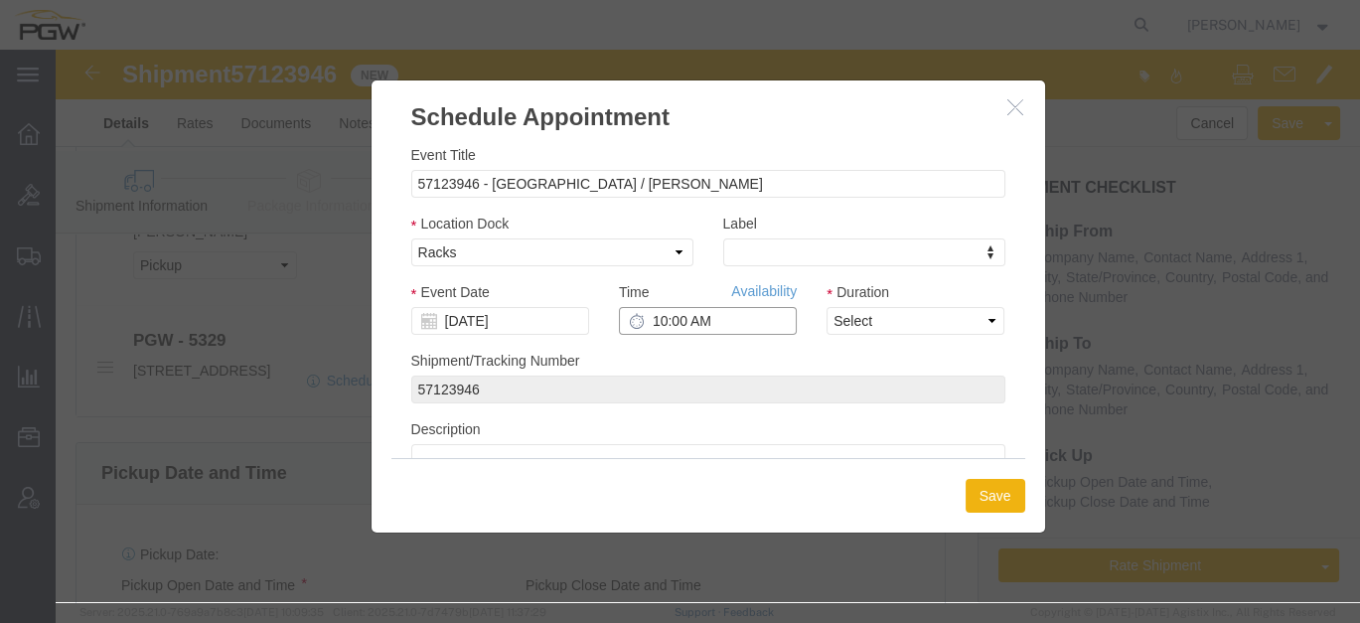
click input "10:00 AM"
type input "12:00 PM"
drag, startPoint x: 855, startPoint y: 277, endPoint x: 846, endPoint y: 286, distance: 12.6
click select "Select 15 min 30 min 45 min 1 hr 2 hr 3 hr 4 hr"
select select "60"
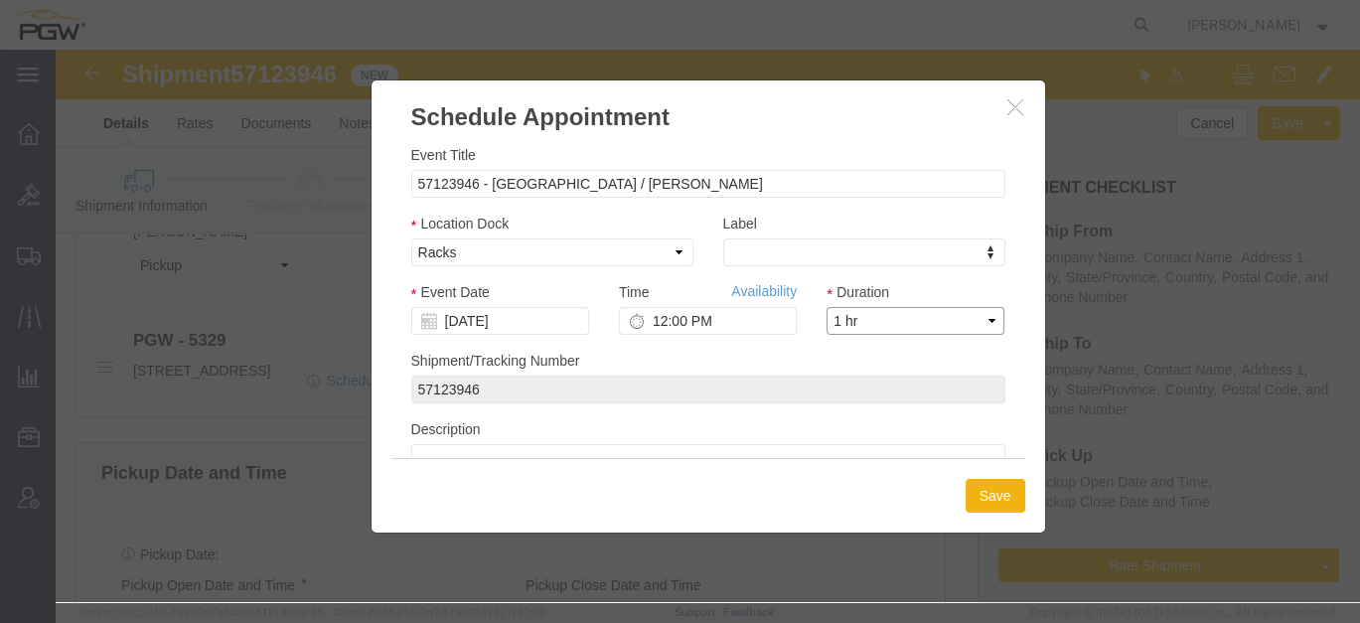
click select "Select 15 min 30 min 45 min 1 hr 2 hr 3 hr 4 hr"
click button "Save"
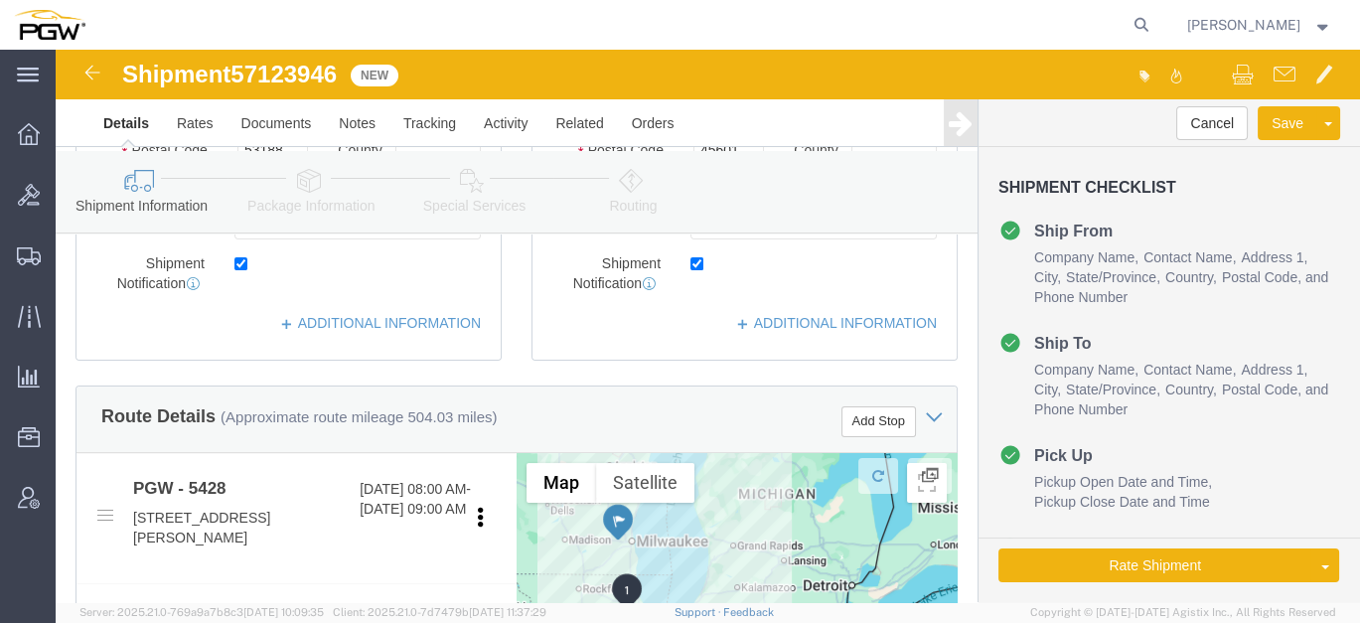
scroll to position [567, 0]
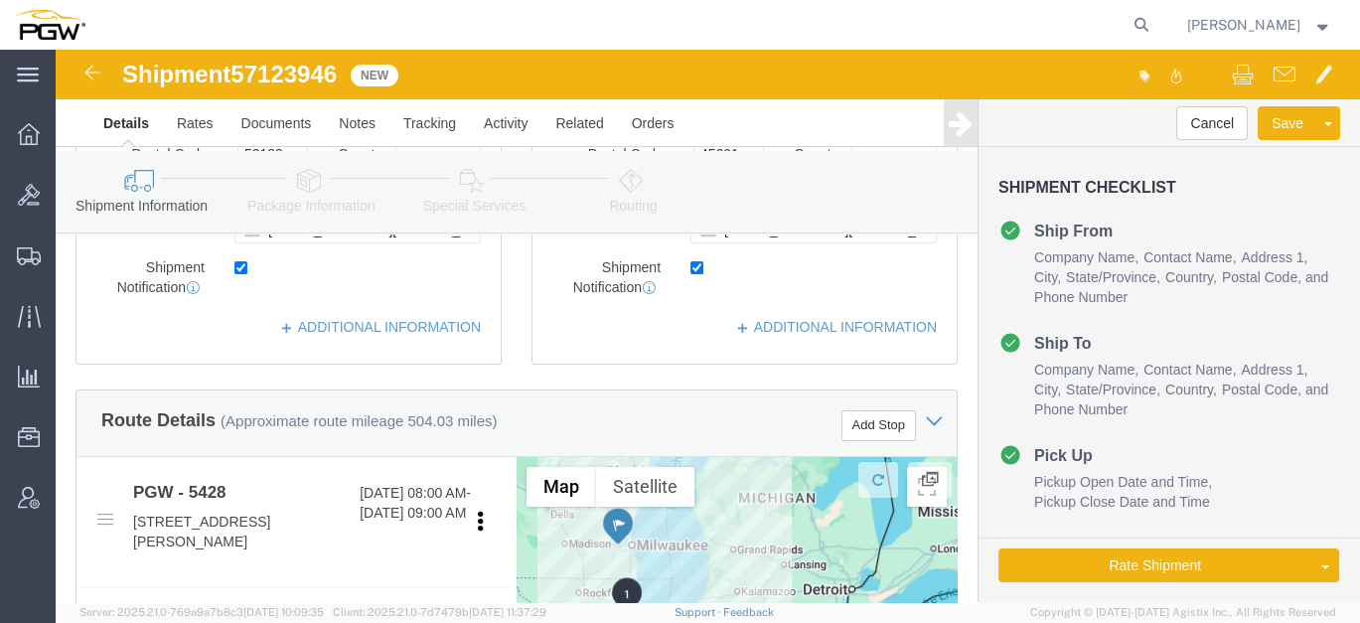
click icon
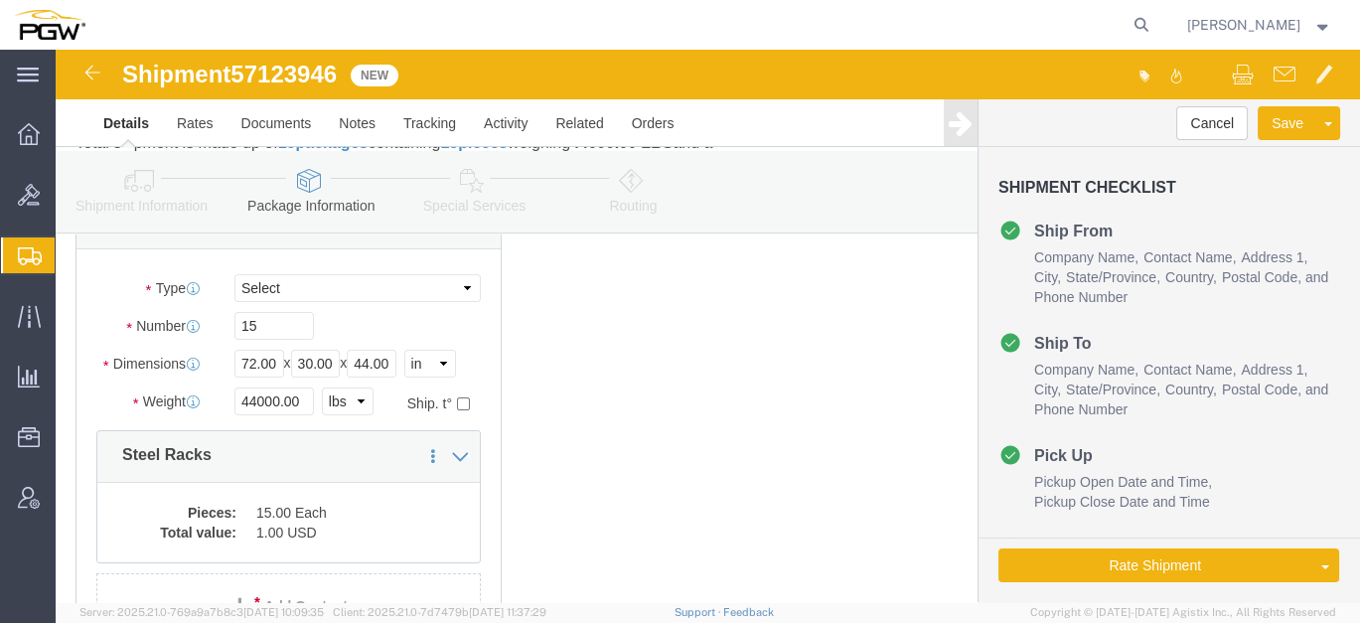
scroll to position [111, 0]
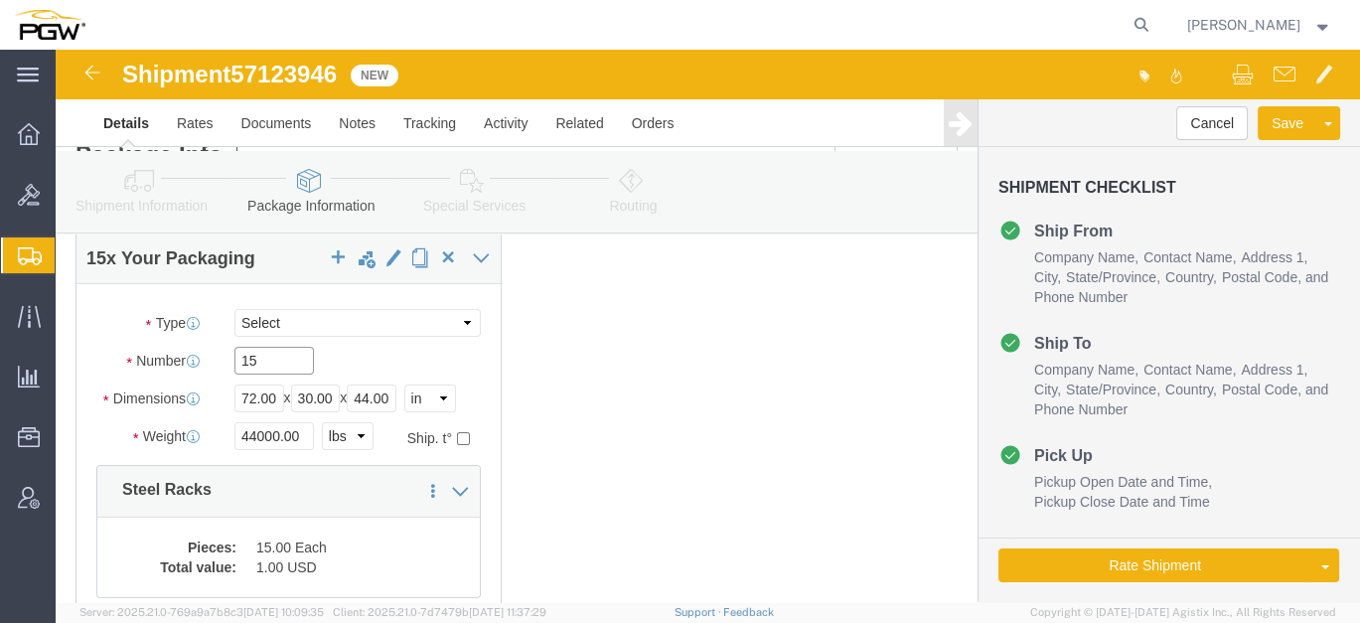
drag, startPoint x: 207, startPoint y: 300, endPoint x: 49, endPoint y: 282, distance: 158.9
click div "Number 15"
type input "7"
click input "44000.00"
drag, startPoint x: 250, startPoint y: 380, endPoint x: 51, endPoint y: 361, distance: 200.5
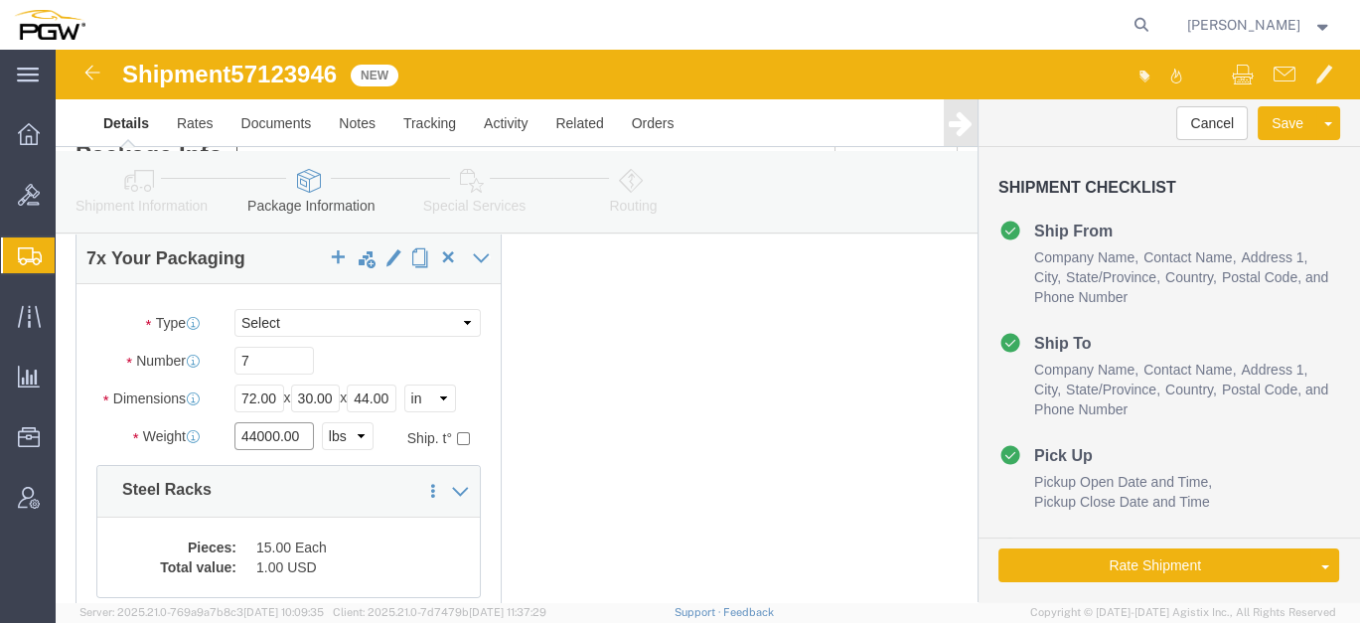
click div "Package Type Select Bale(s) Basket(s) Bolt(s) Bottle(s) Buckets Bulk Bundle(s) …"
type input "20000.00"
click div "Pieces: 15.00 Each Total value: 1.00 USD"
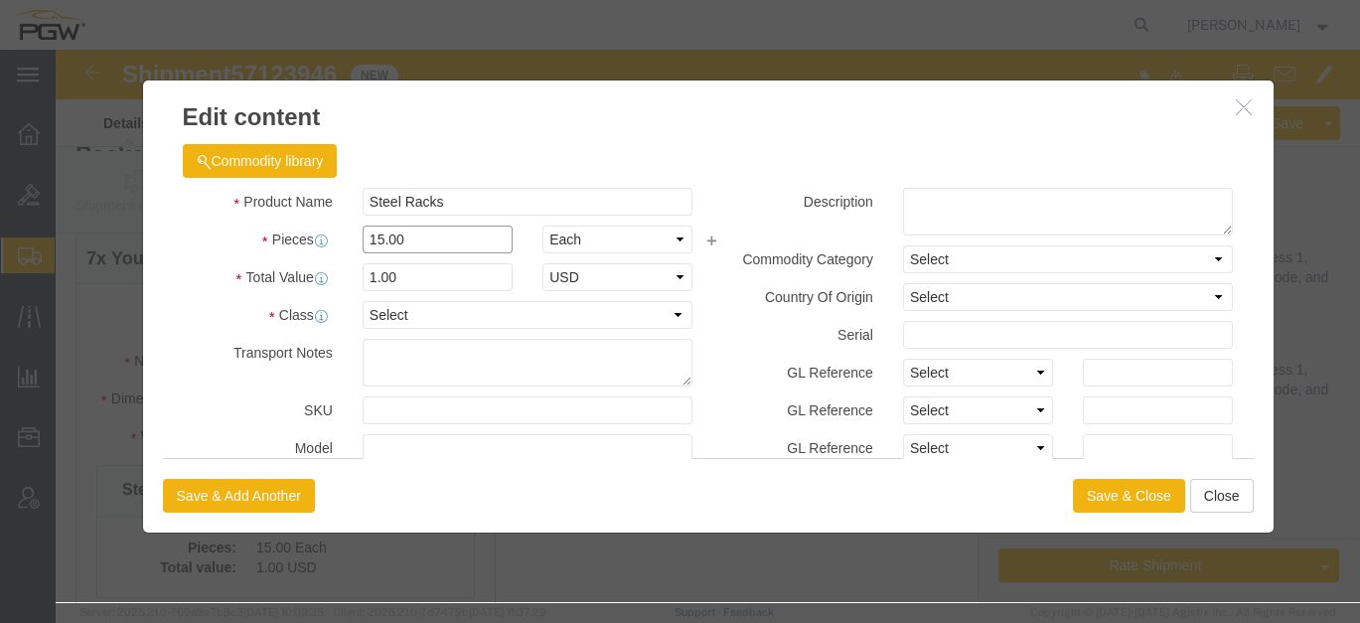
drag, startPoint x: 362, startPoint y: 194, endPoint x: 233, endPoint y: 178, distance: 130.1
click div "Pieces 15.00 Select Bag Barrels 100Board Feet Bottle Box Blister Pack Carats Ca…"
type input "7.00"
click input "0.47"
drag, startPoint x: 366, startPoint y: 225, endPoint x: 76, endPoint y: 160, distance: 297.3
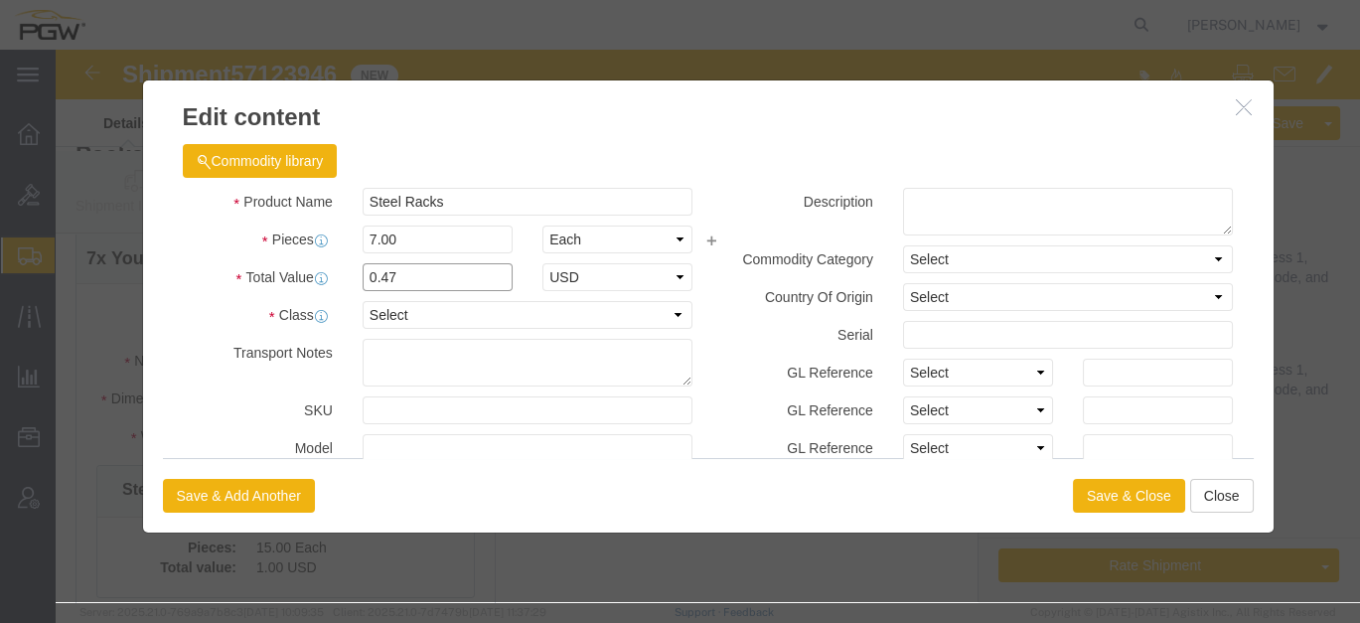
click div "Product Name Steel Racks Pieces 7.00 Select Bag Barrels 100Board Feet Bottle Bo…"
type input "1.00"
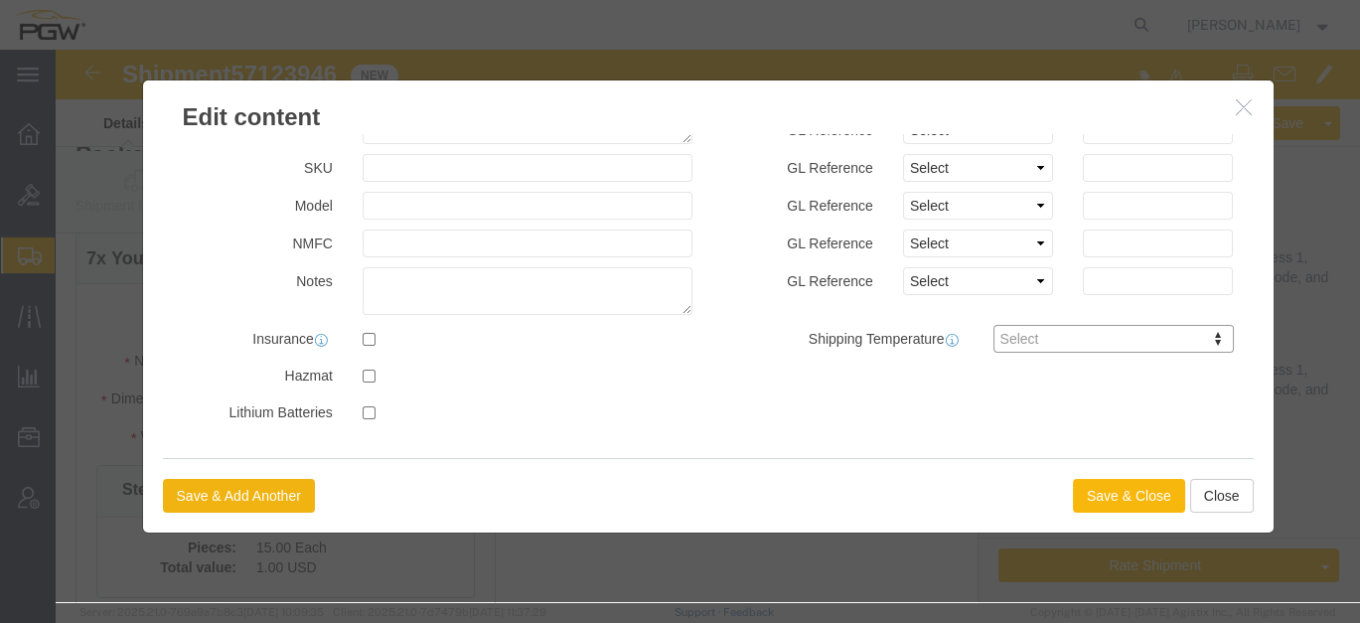
click button "Save & Close"
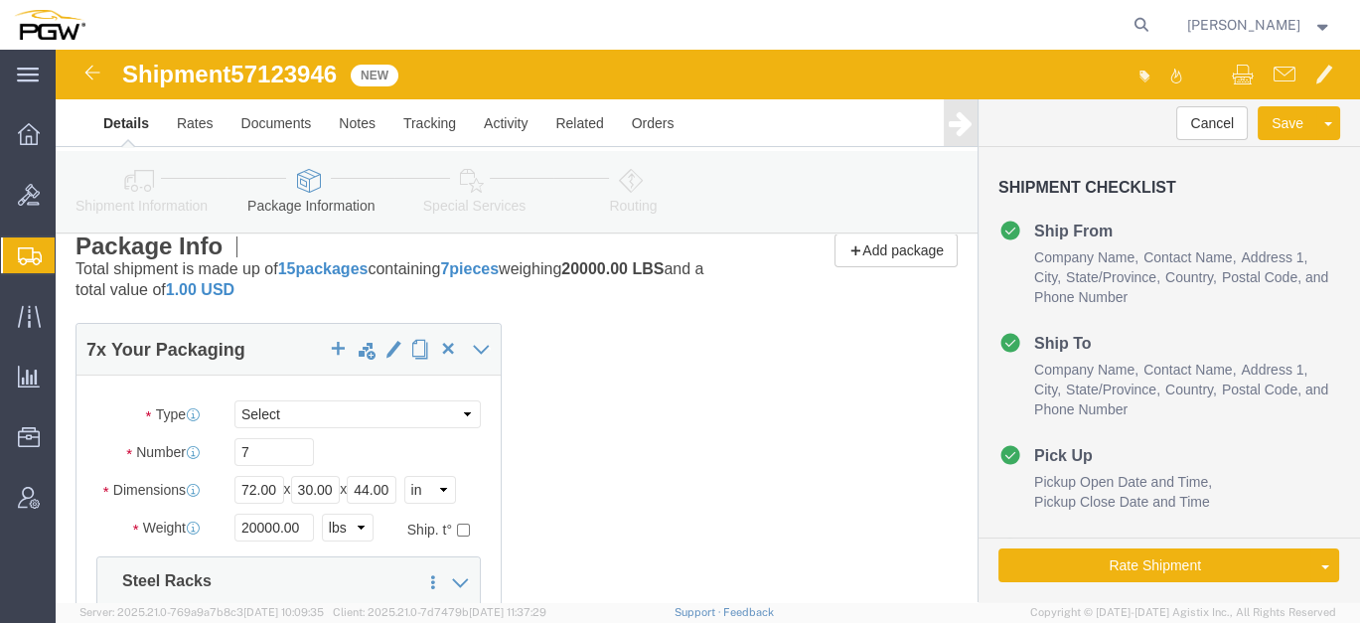
scroll to position [0, 0]
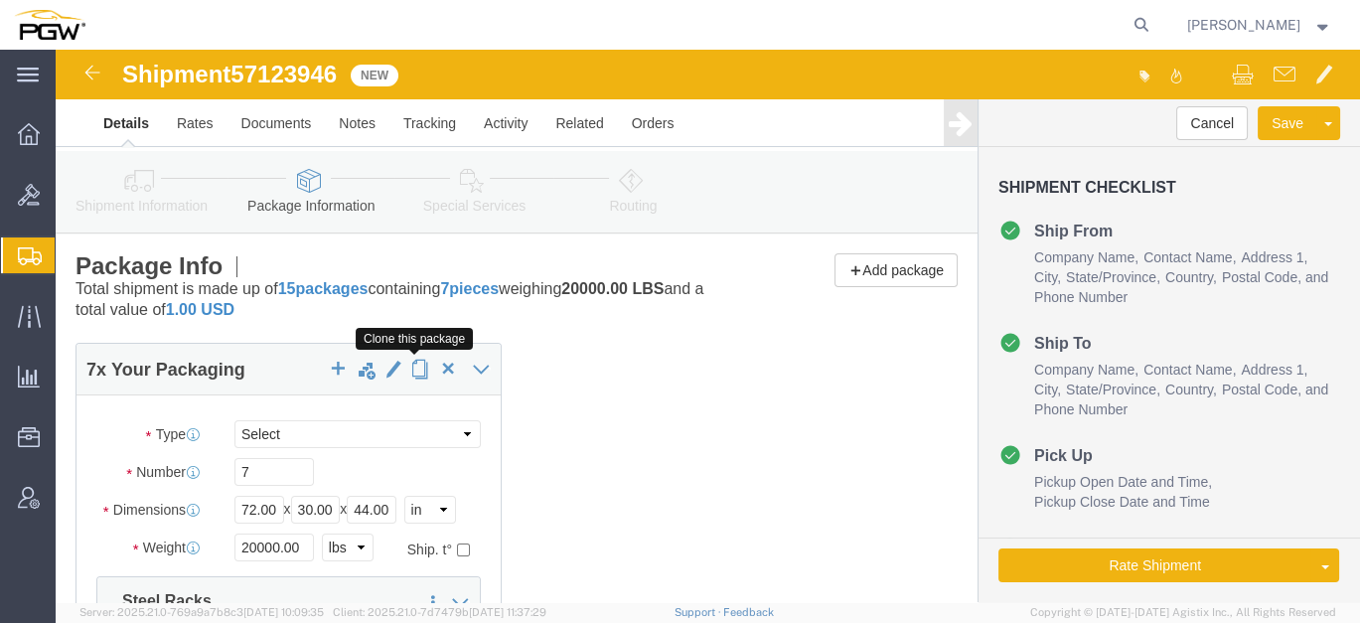
click span "button"
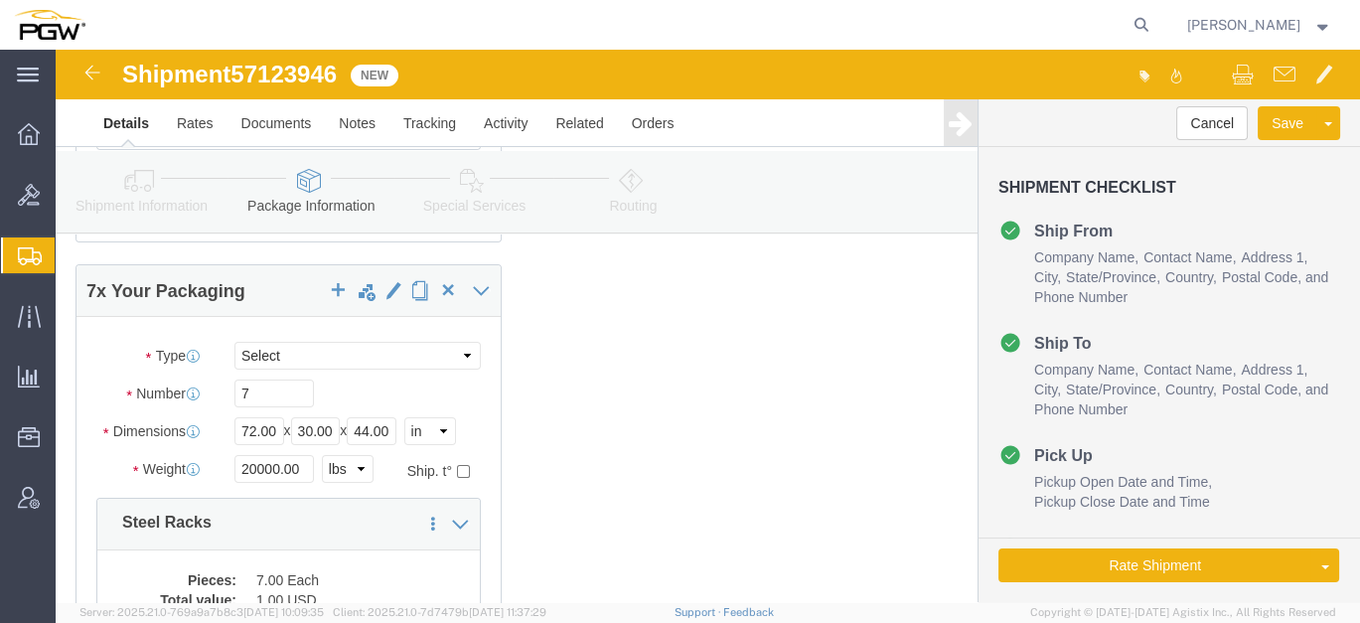
scroll to position [551, 0]
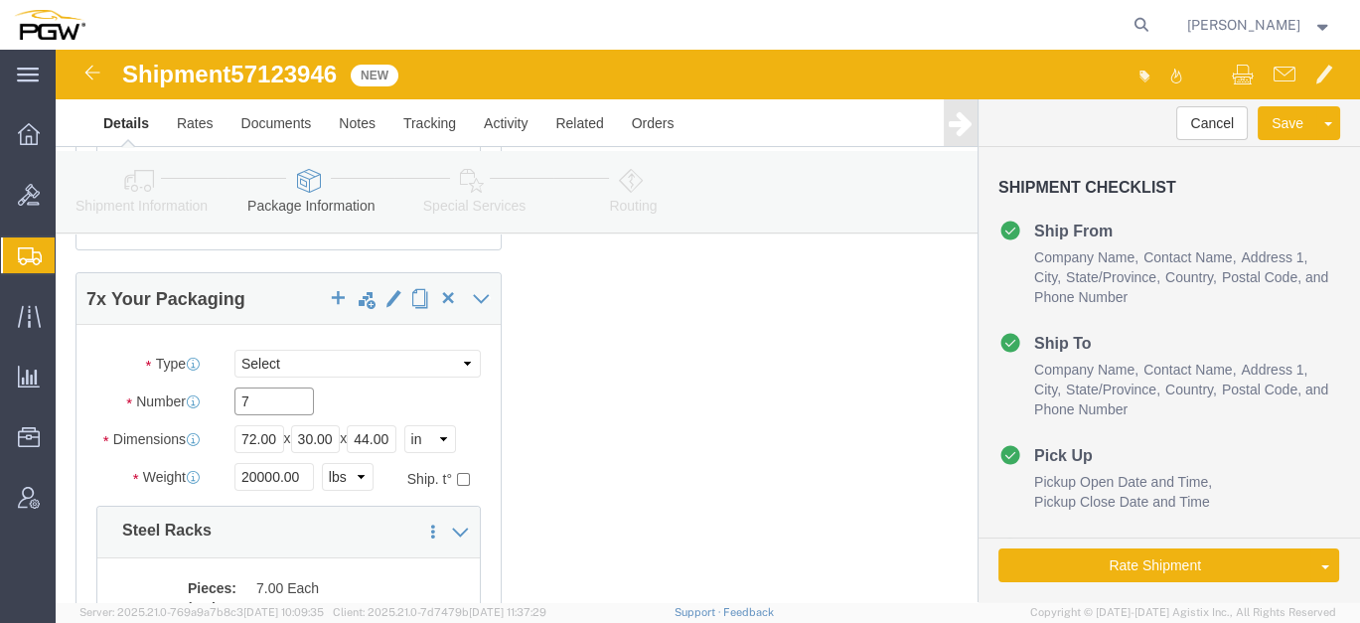
drag, startPoint x: 175, startPoint y: 348, endPoint x: 114, endPoint y: 339, distance: 61.2
click div "Number 7"
type input "8"
click input "20000.00"
drag, startPoint x: 248, startPoint y: 417, endPoint x: 46, endPoint y: 419, distance: 202.6
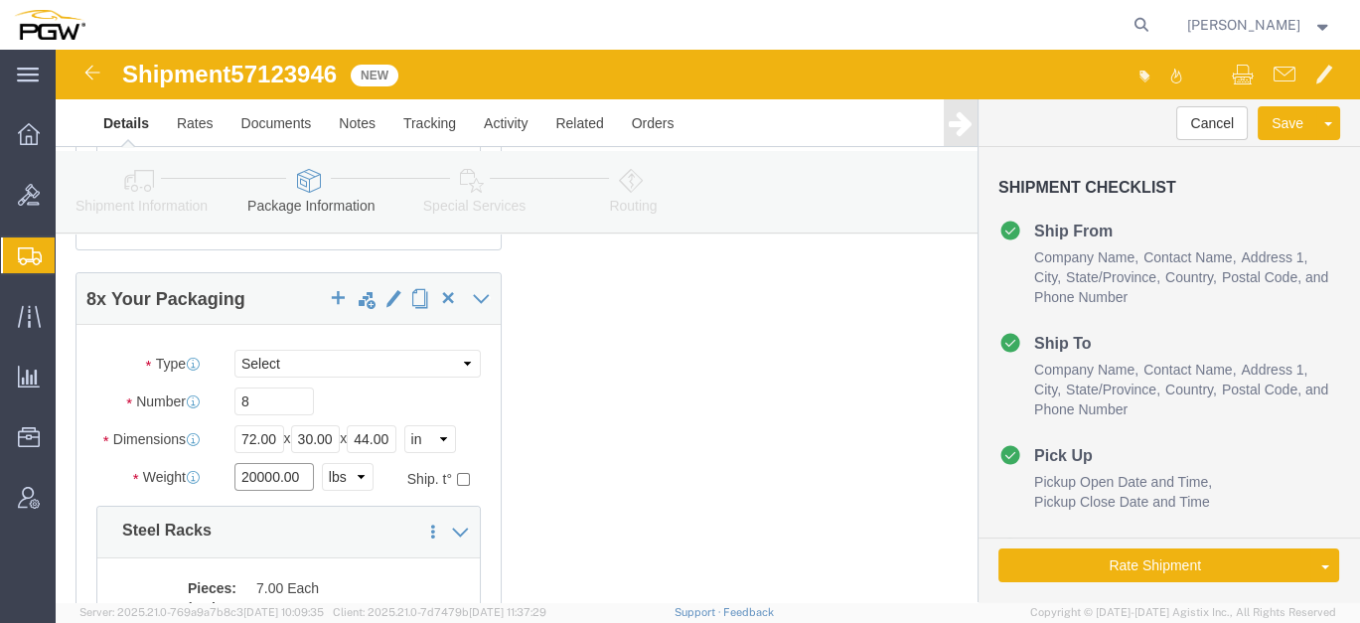
click div "Weight Total weight of packages in pounds or kilograms 20000.00 Select kgs lbs …"
type input "23000.00"
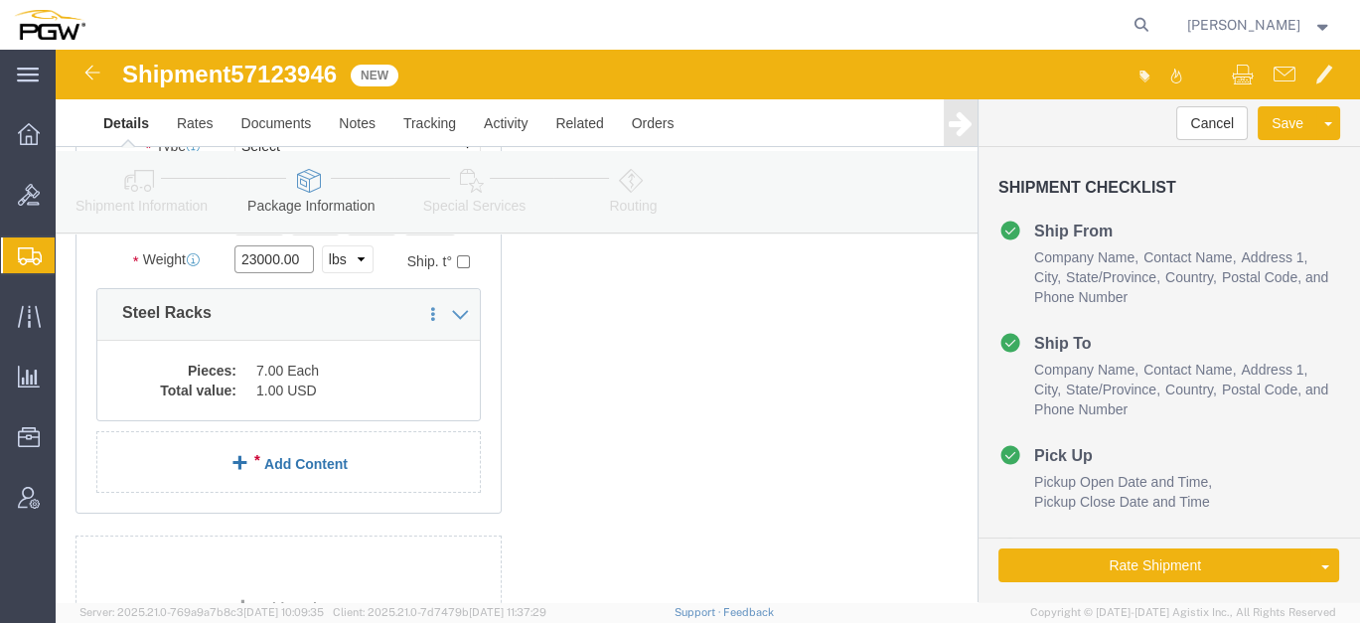
scroll to position [772, 0]
click dd "1.00 USD"
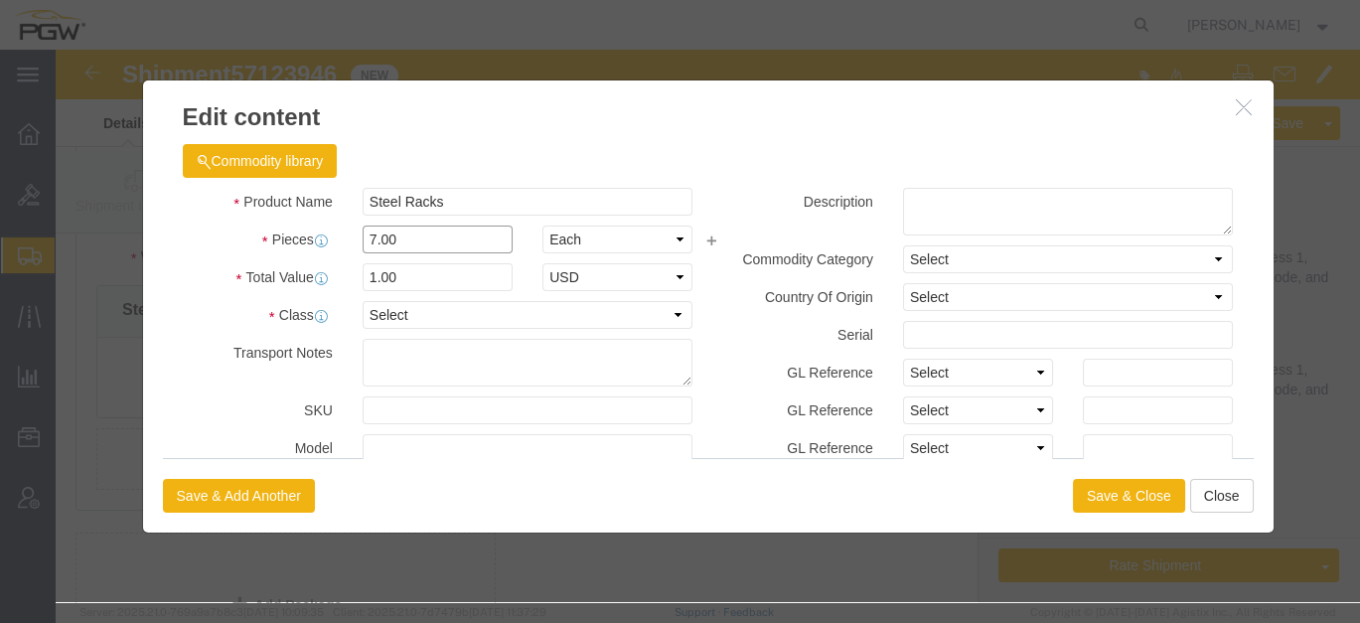
drag, startPoint x: 339, startPoint y: 191, endPoint x: 236, endPoint y: 180, distance: 102.9
click div "Pieces 7.00 Select Bag Barrels 100Board Feet Bottle Box Blister Pack Carats Can…"
type input "8.00"
click input "1.14"
drag, startPoint x: 279, startPoint y: 223, endPoint x: 114, endPoint y: 191, distance: 168.1
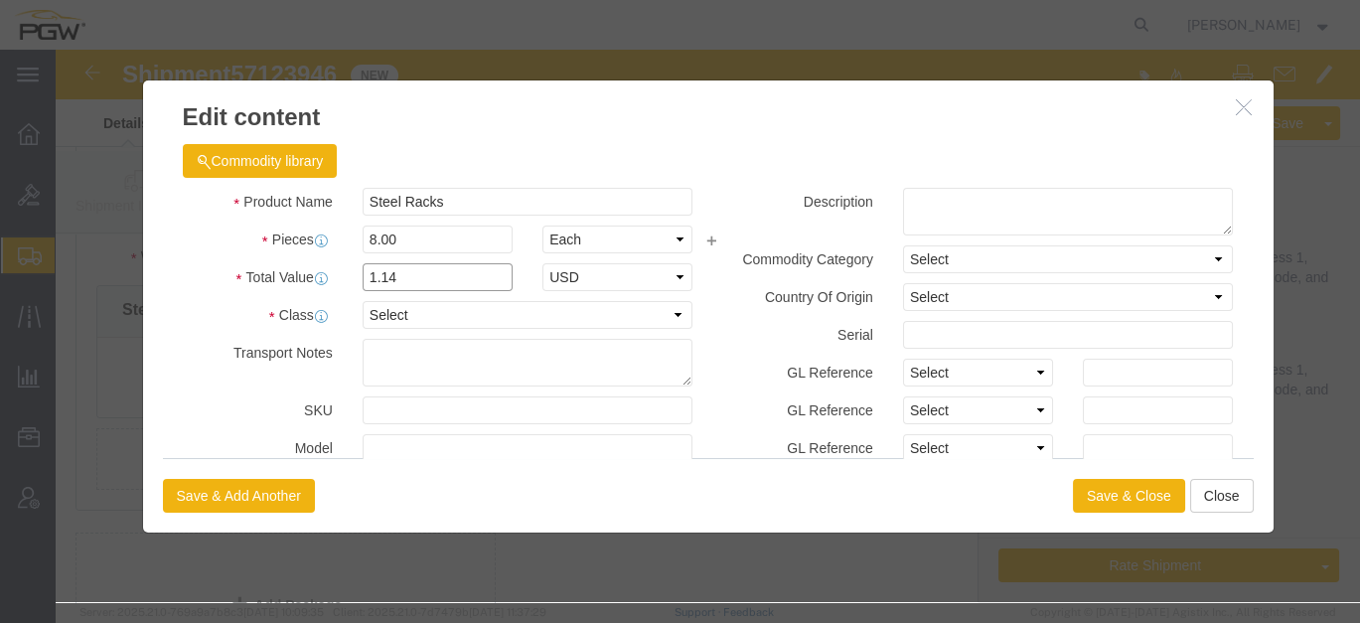
click div "Product Name Steel Racks Pieces 8.00 Select Bag Barrels 100Board Feet Bottle Bo…"
type input "1.00"
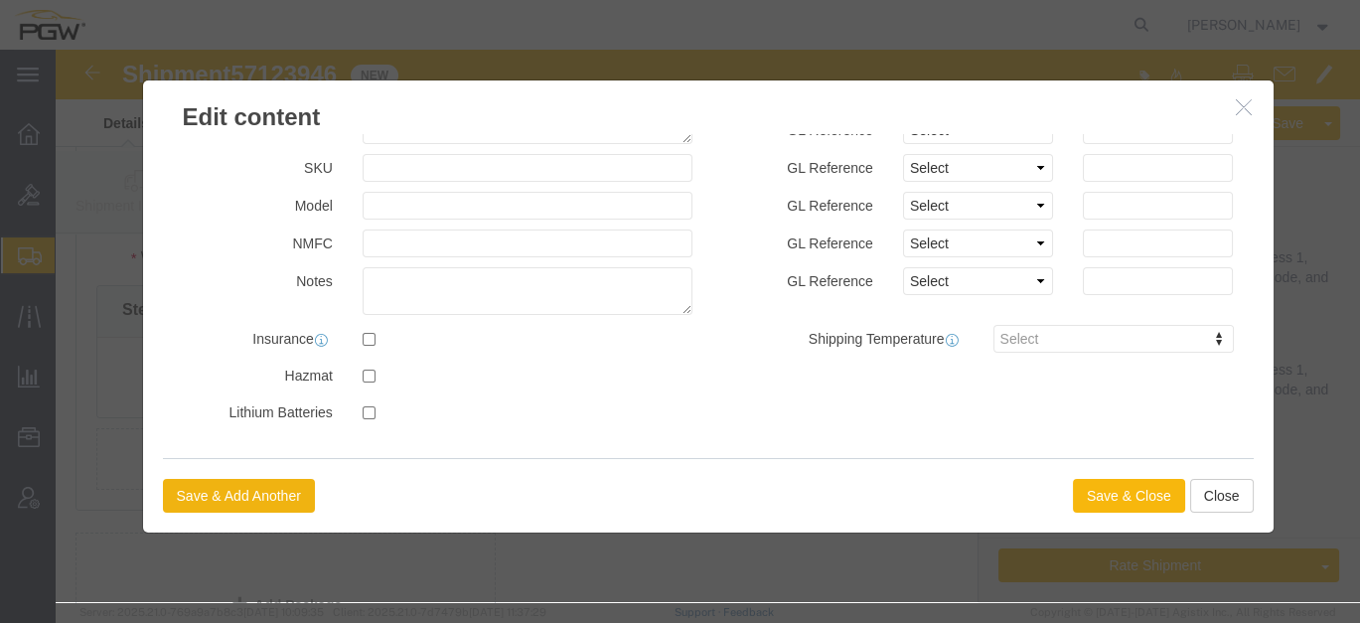
click button "Save & Close"
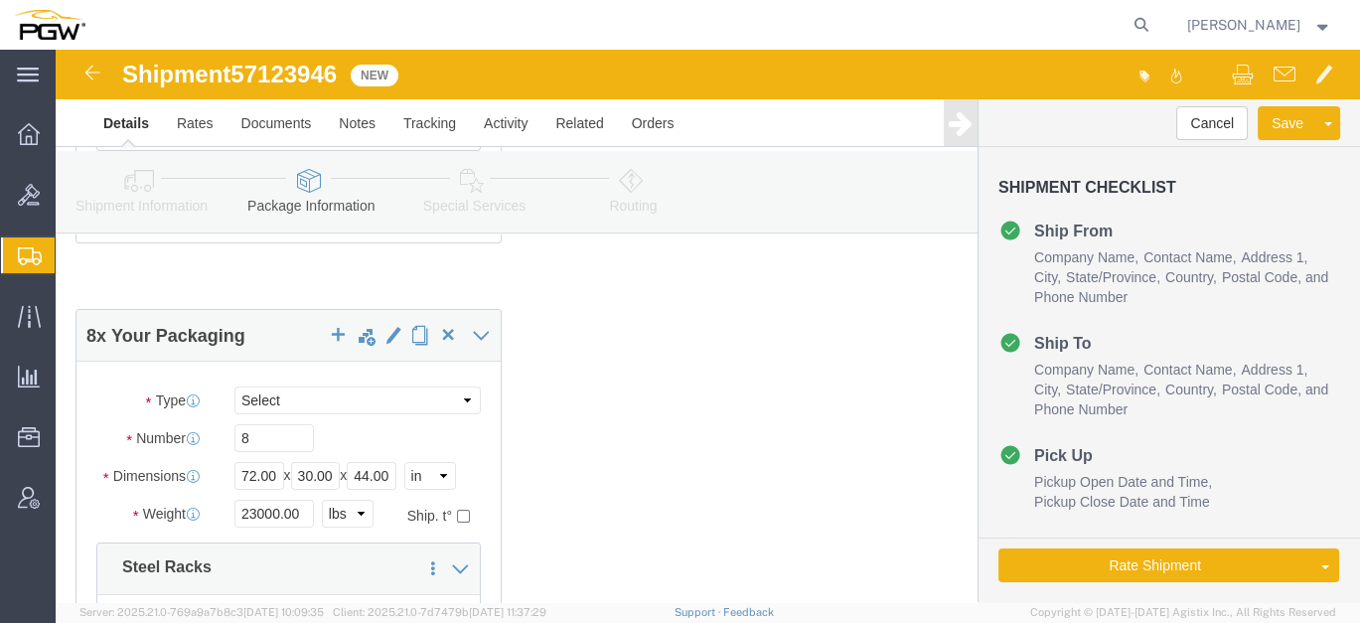
scroll to position [331, 0]
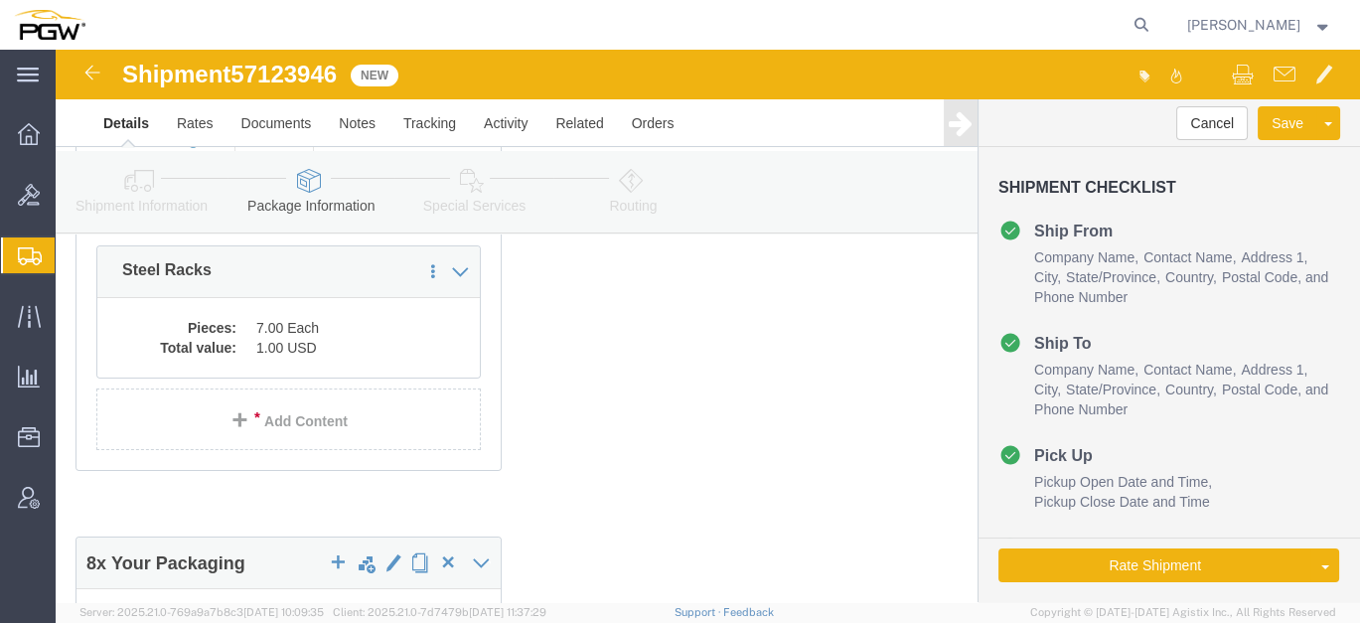
click link "Routing"
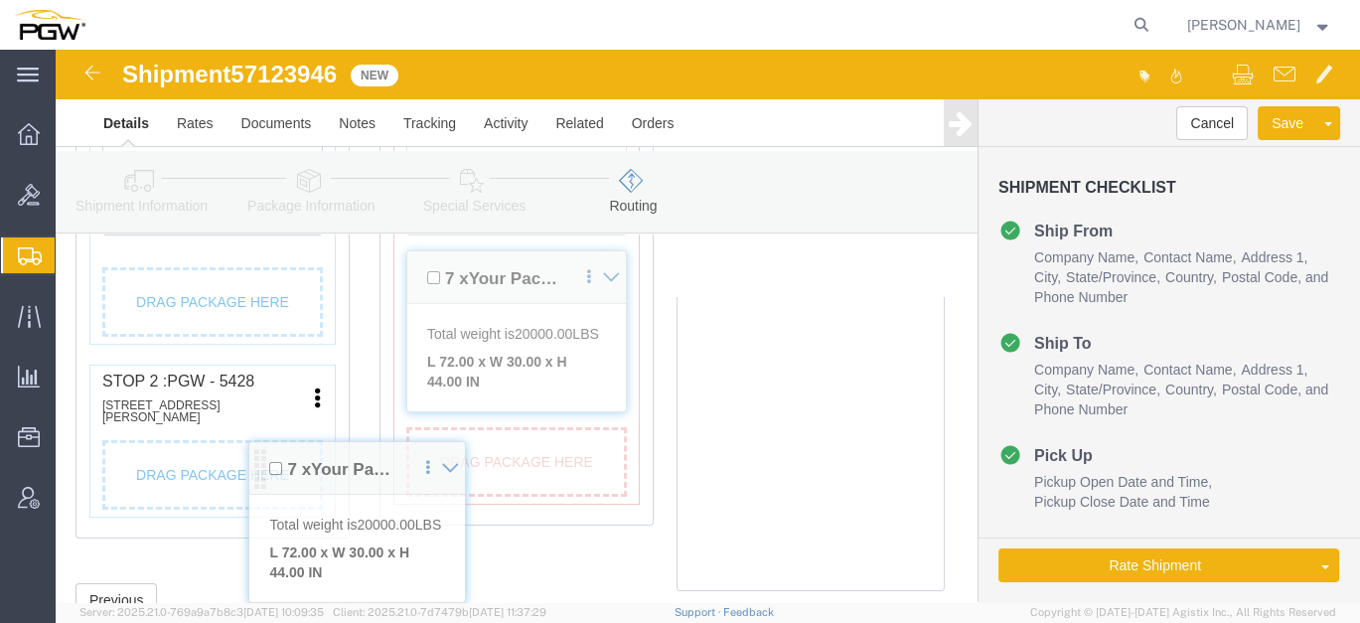
scroll to position [926, 0]
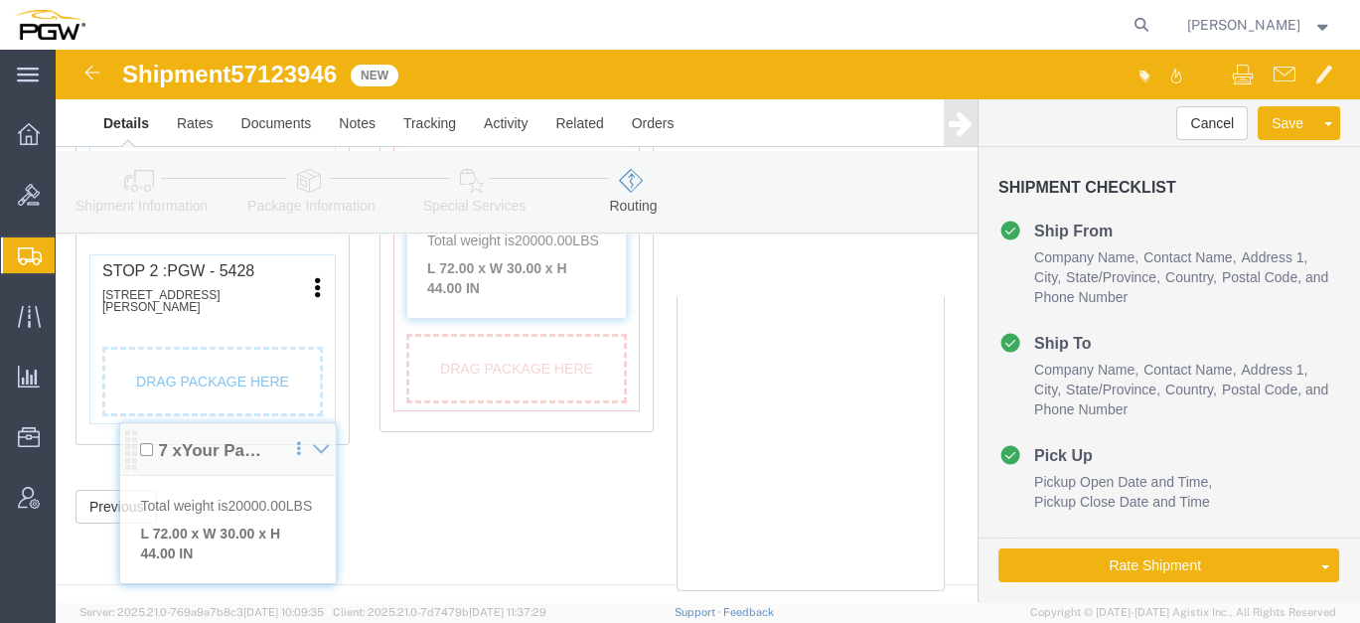
drag, startPoint x: 64, startPoint y: 413, endPoint x: 77, endPoint y: 345, distance: 69.9
click div "Pickups + Add Stop From : PGW - 5433 N24 [STREET_ADDRESS] Edit Move to top Move…"
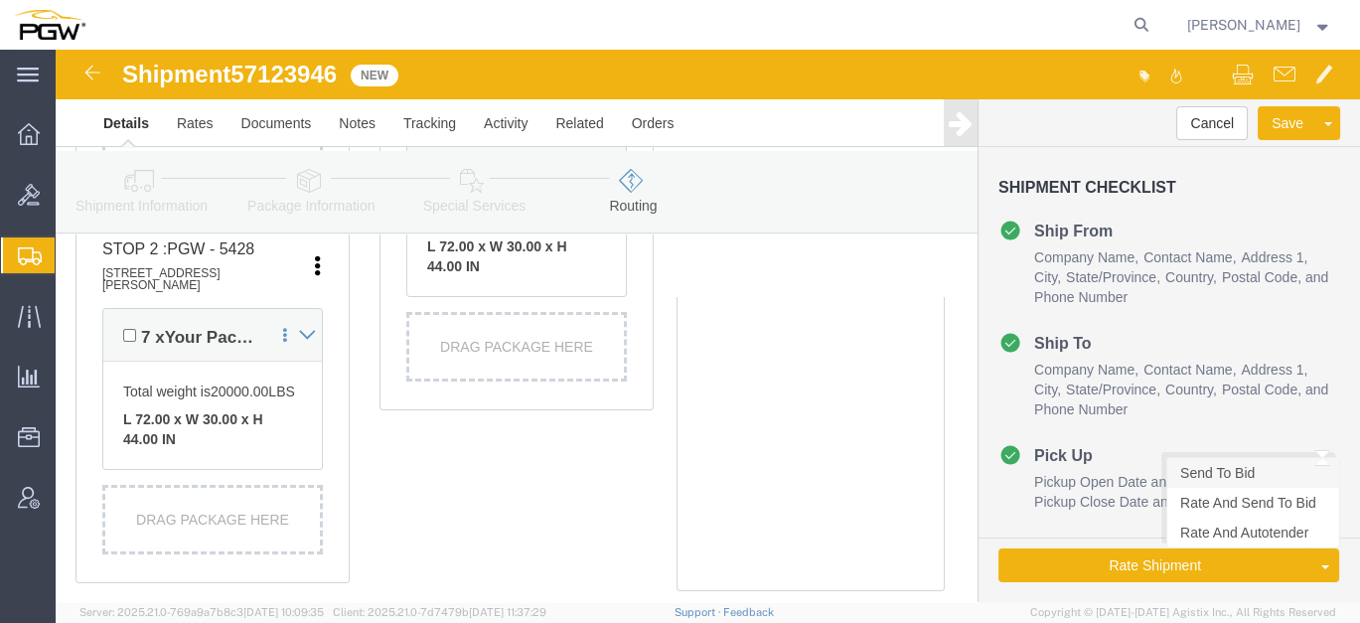
click link "Send To Bid"
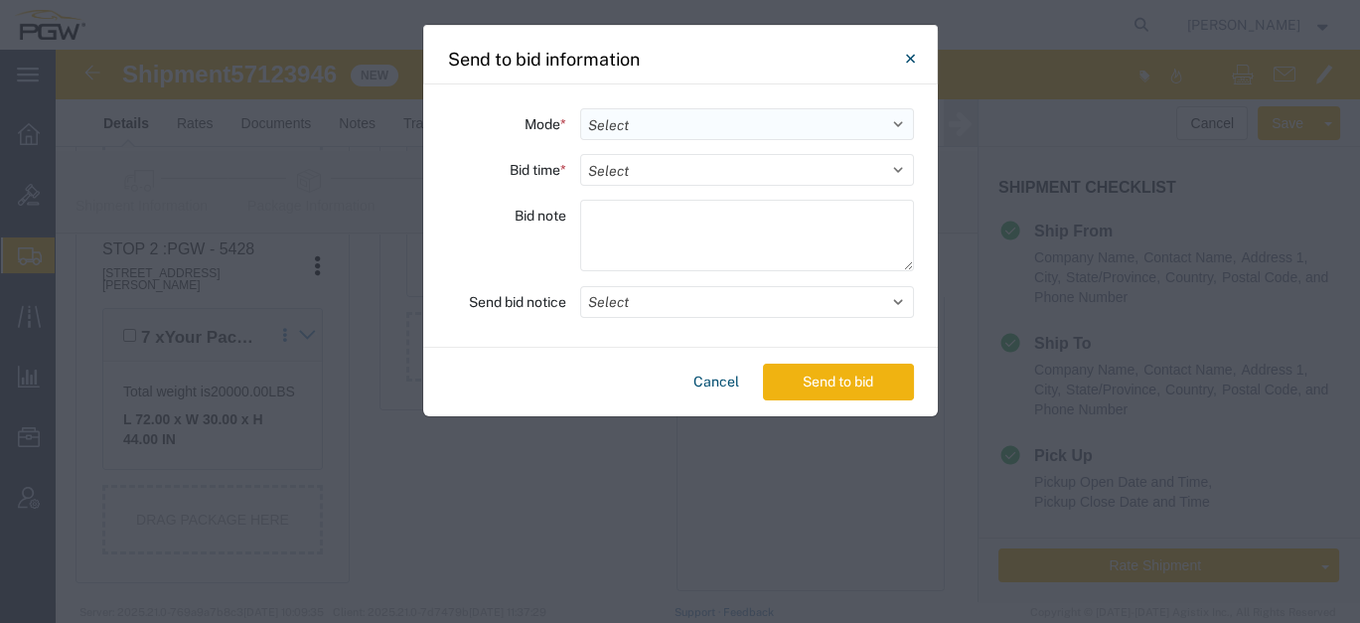
click at [630, 124] on select "Select Small Parcel Truckload Air Rail Less than Truckload Ocean Freight Multi-…" at bounding box center [747, 124] width 334 height 32
select select "TL"
click at [580, 108] on select "Select Small Parcel Truckload Air Rail Less than Truckload Ocean Freight Multi-…" at bounding box center [747, 124] width 334 height 32
click at [657, 175] on select "Select 30 Min (Rush) 1 Hour (Rush) 2 Hours (Rush) 4 Hours (Rush) 8 Hours (Rush)…" at bounding box center [747, 170] width 334 height 32
select select "20"
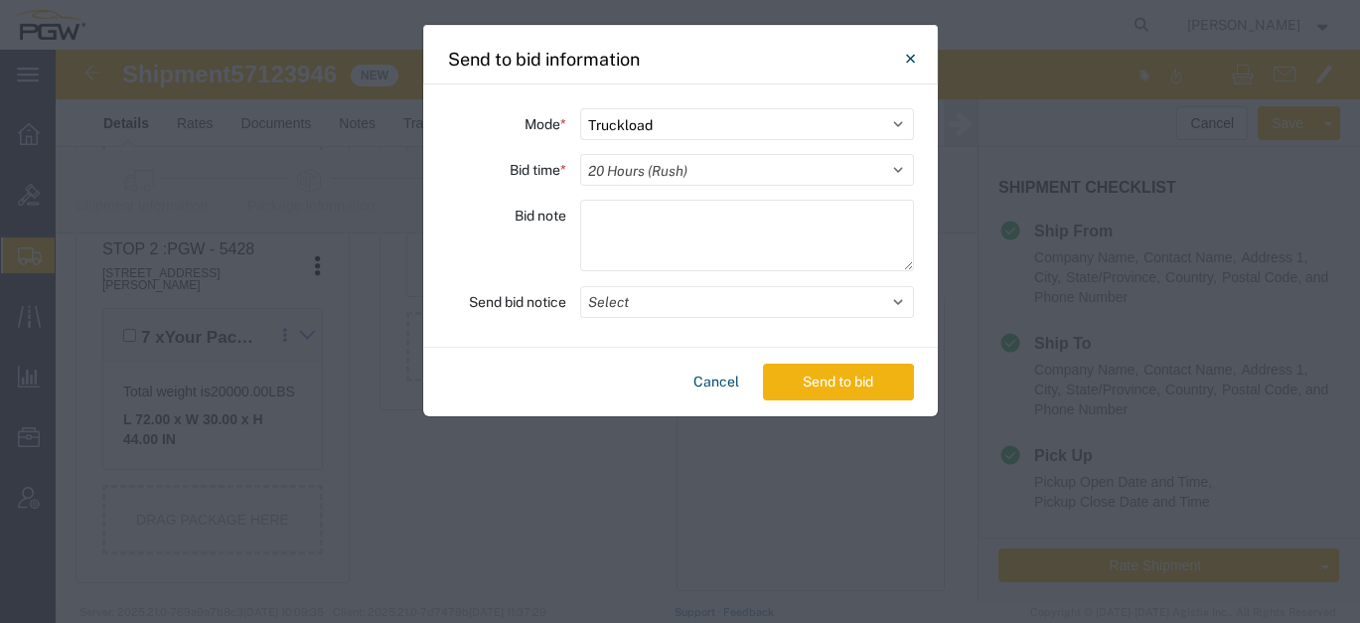
click at [580, 154] on select "Select 30 Min (Rush) 1 Hour (Rush) 2 Hours (Rush) 4 Hours (Rush) 8 Hours (Rush)…" at bounding box center [747, 170] width 334 height 32
click at [647, 300] on button "Select" at bounding box center [747, 302] width 334 height 32
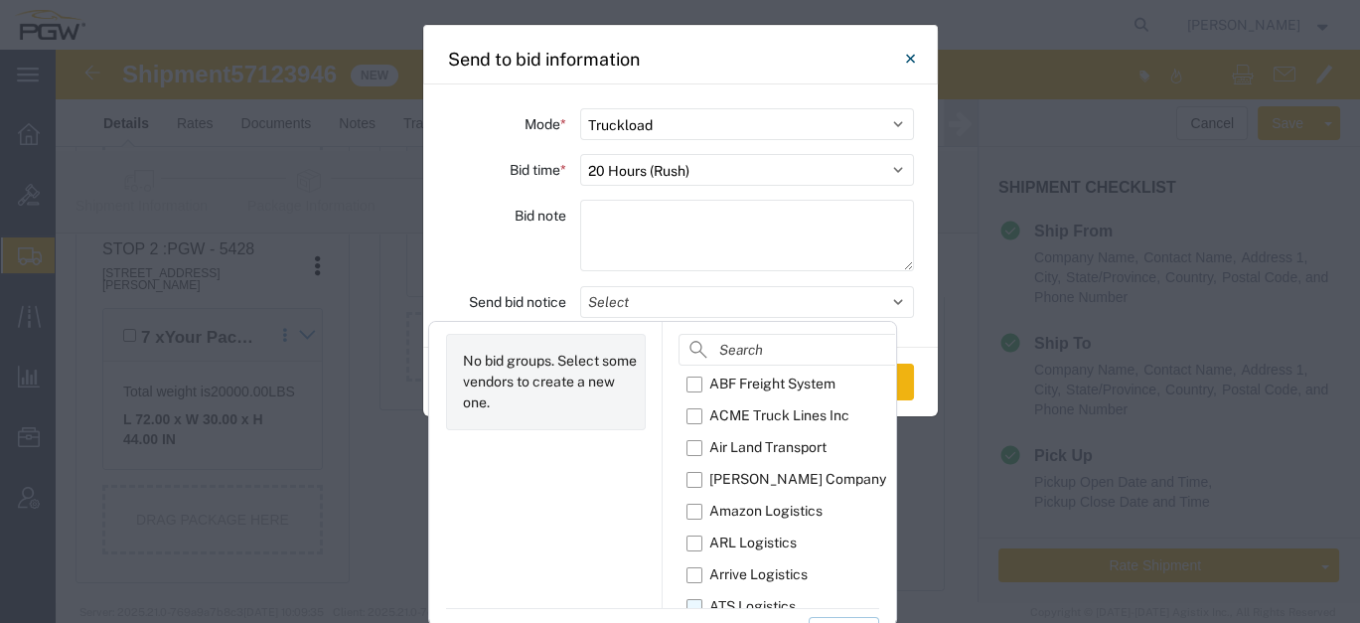
scroll to position [62, 0]
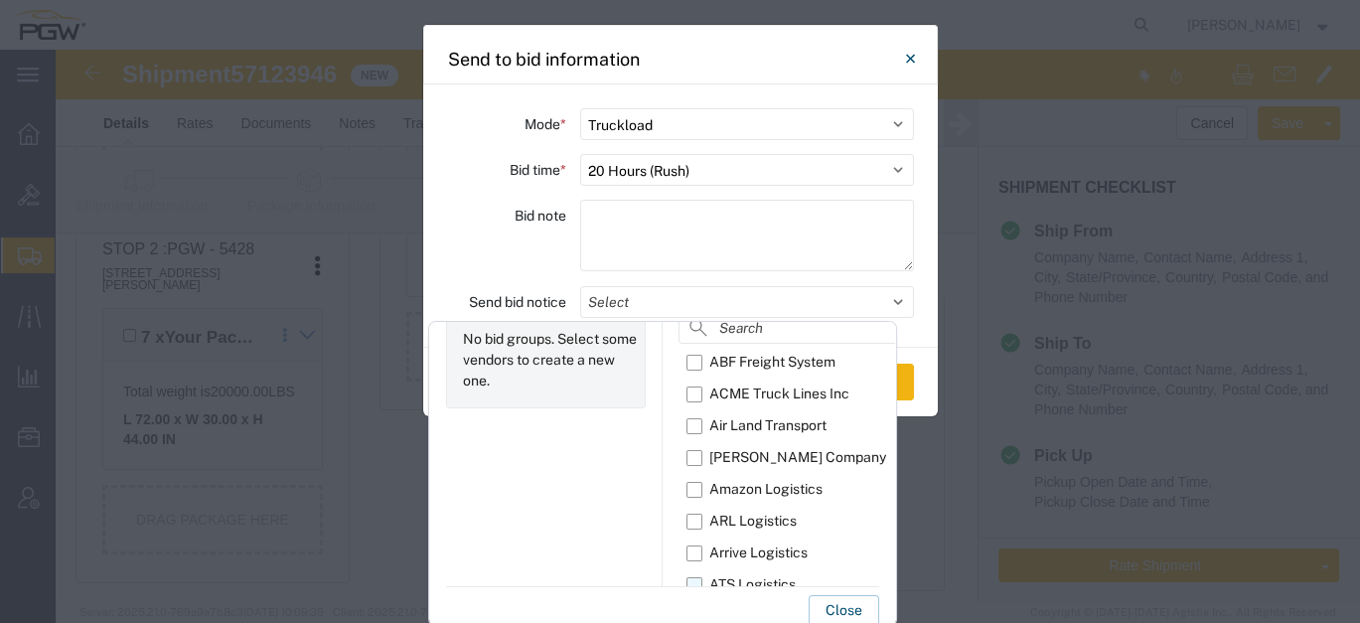
click at [700, 581] on label "ATS Logistics" at bounding box center [839, 585] width 306 height 32
click at [0, 0] on input "ATS Logistics" at bounding box center [0, 0] width 0 height 0
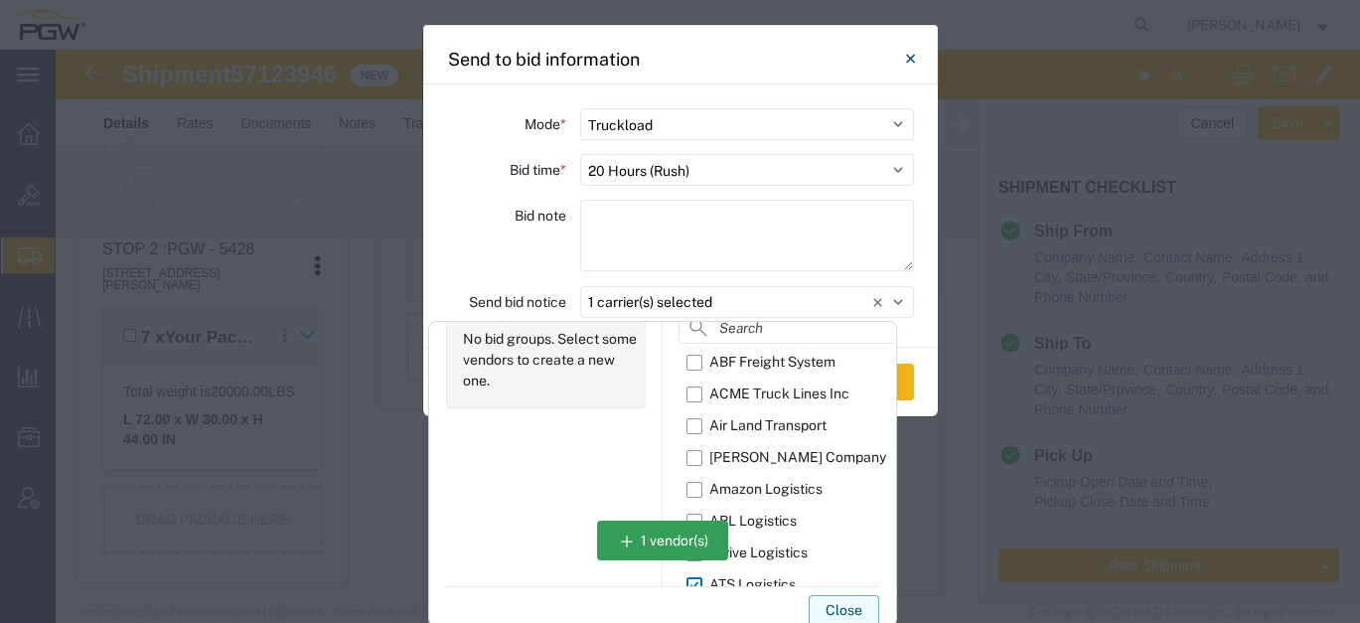
click at [849, 610] on button "Close" at bounding box center [843, 611] width 71 height 32
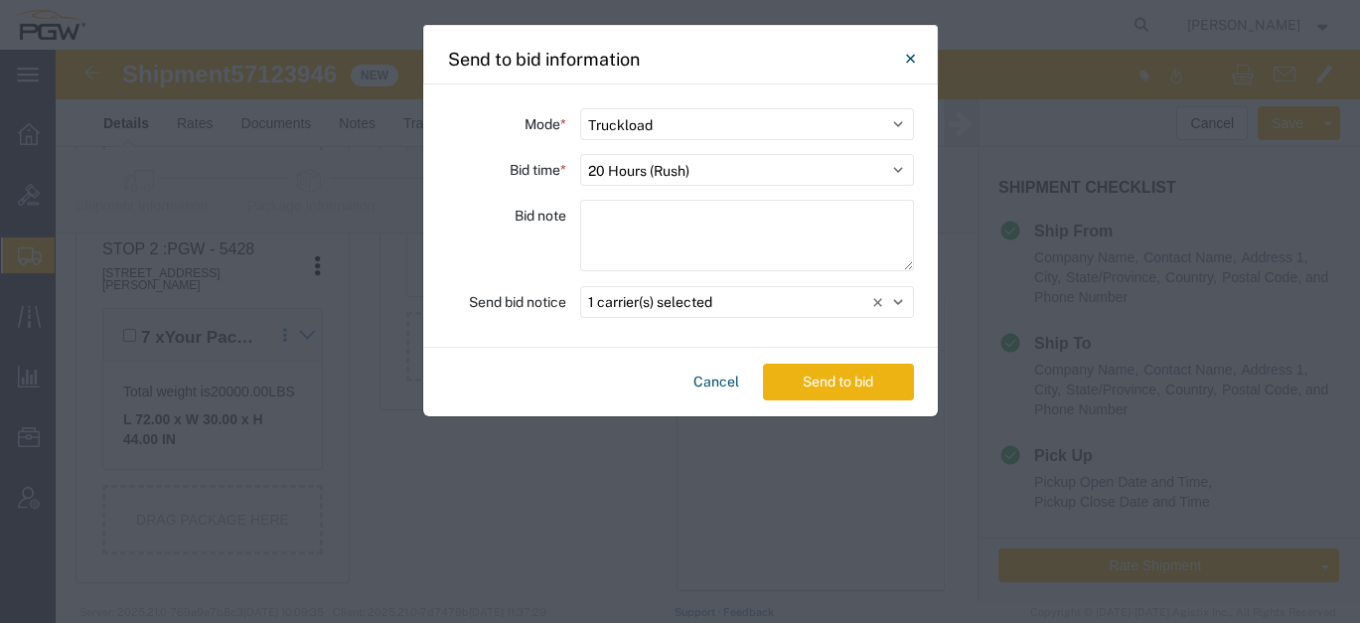
click at [845, 391] on button "Send to bid" at bounding box center [838, 381] width 151 height 37
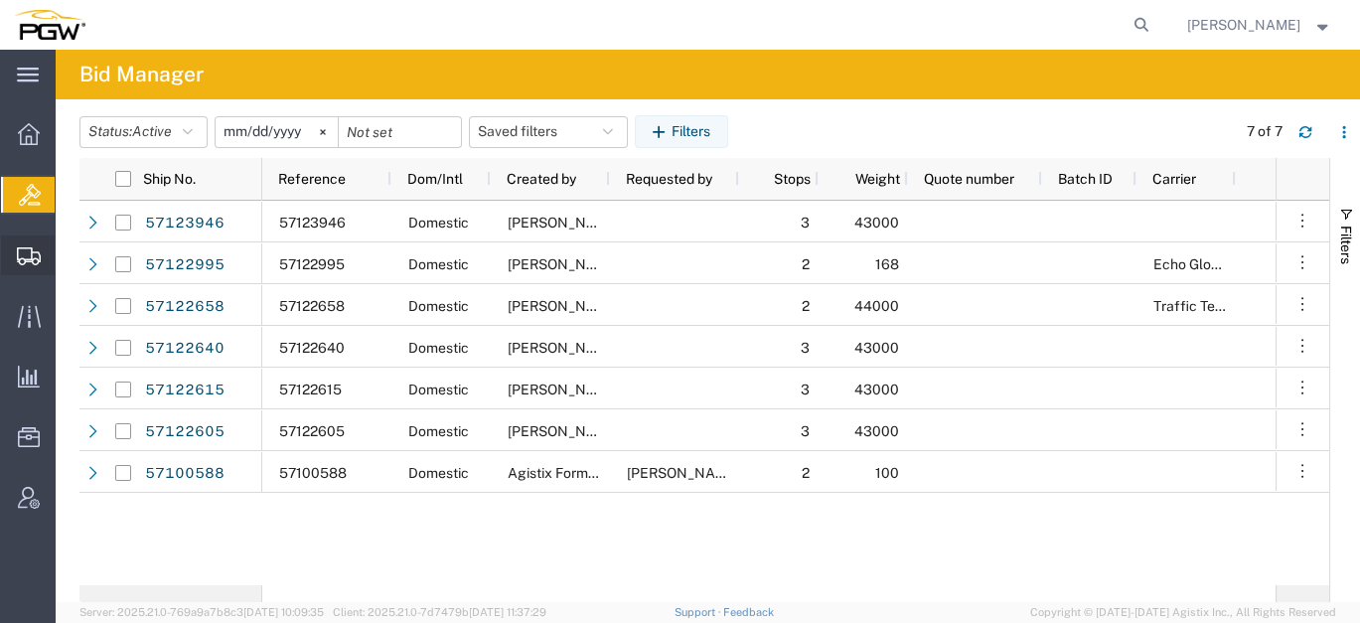
click at [0, 0] on span "Create from Template" at bounding box center [0, 0] width 0 height 0
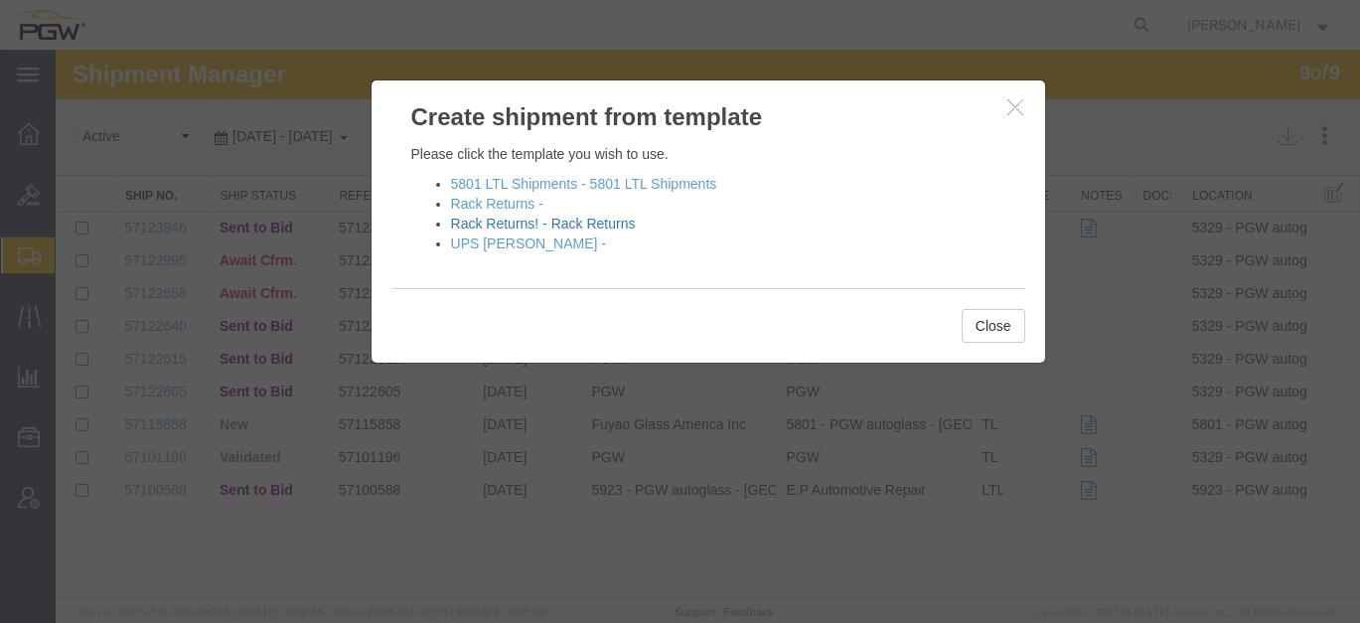
click at [489, 221] on link "Rack Returns! - Rack Returns" at bounding box center [543, 223] width 185 height 16
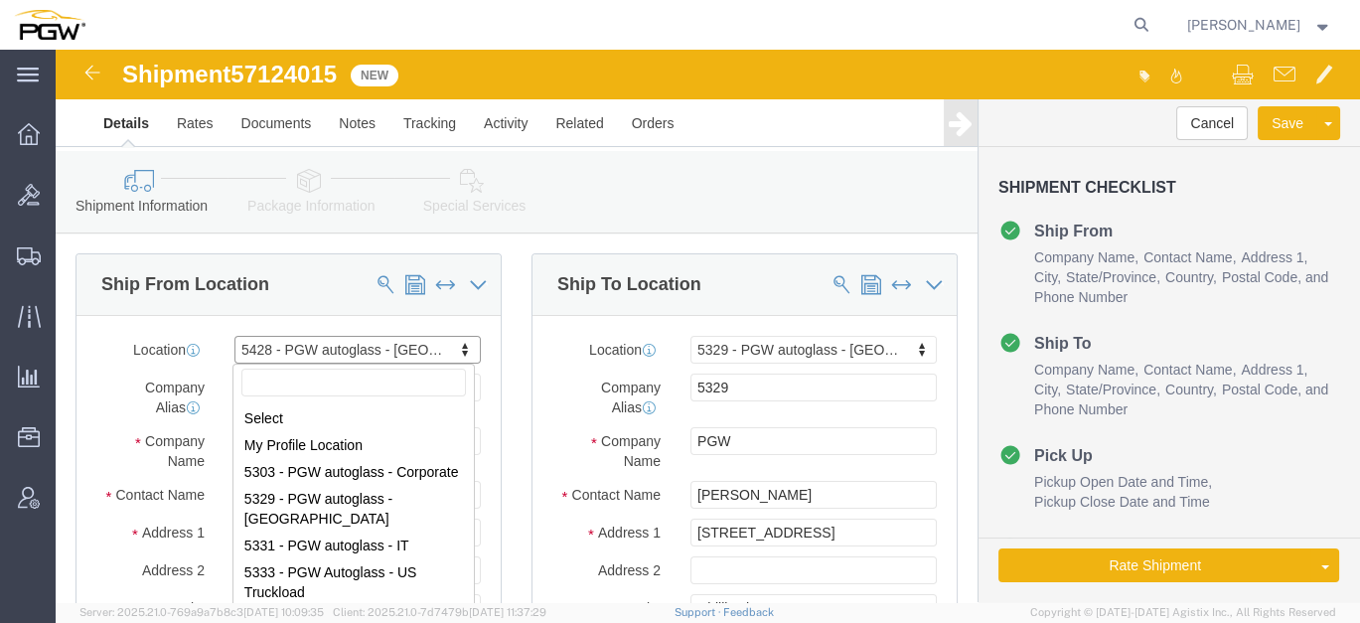
scroll to position [361, 0]
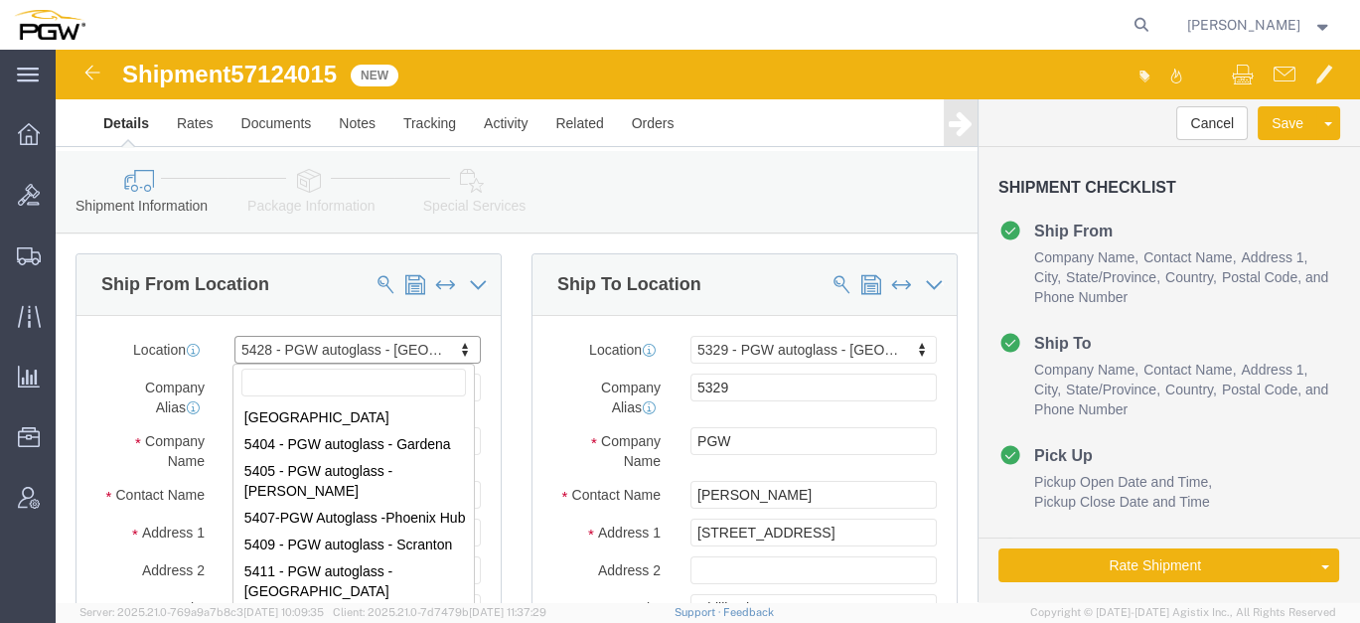
select select "28281"
select select "28253"
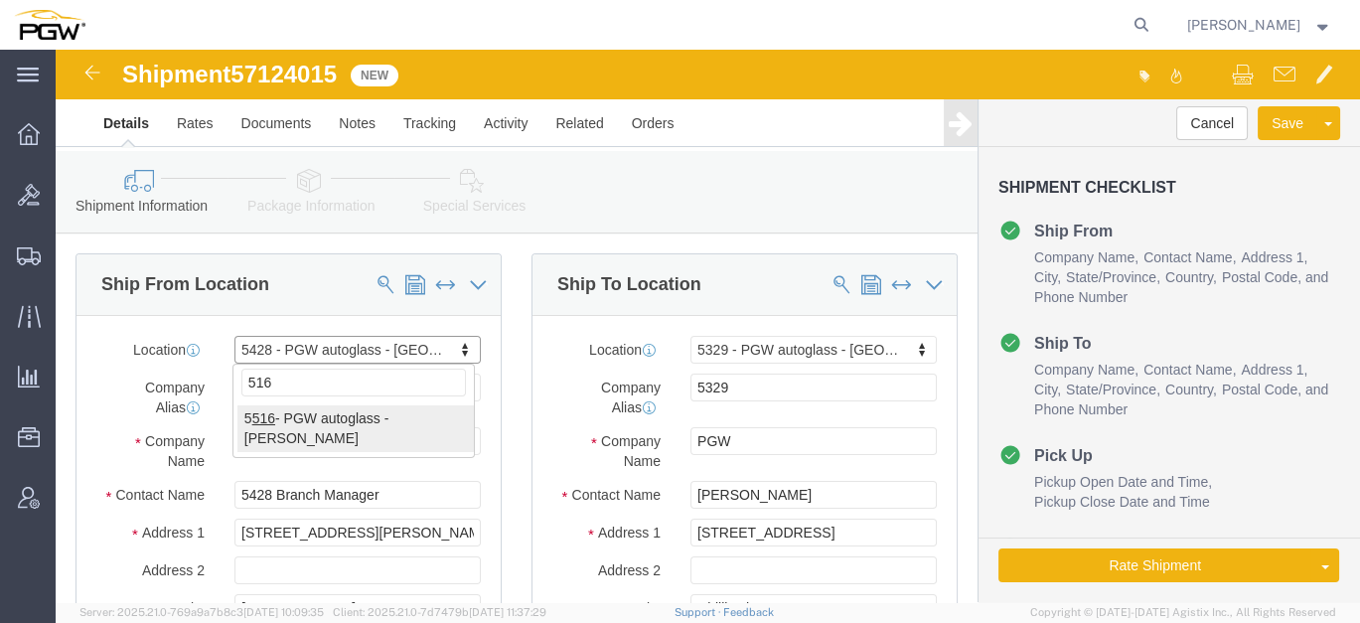
type input "516"
select select "28343"
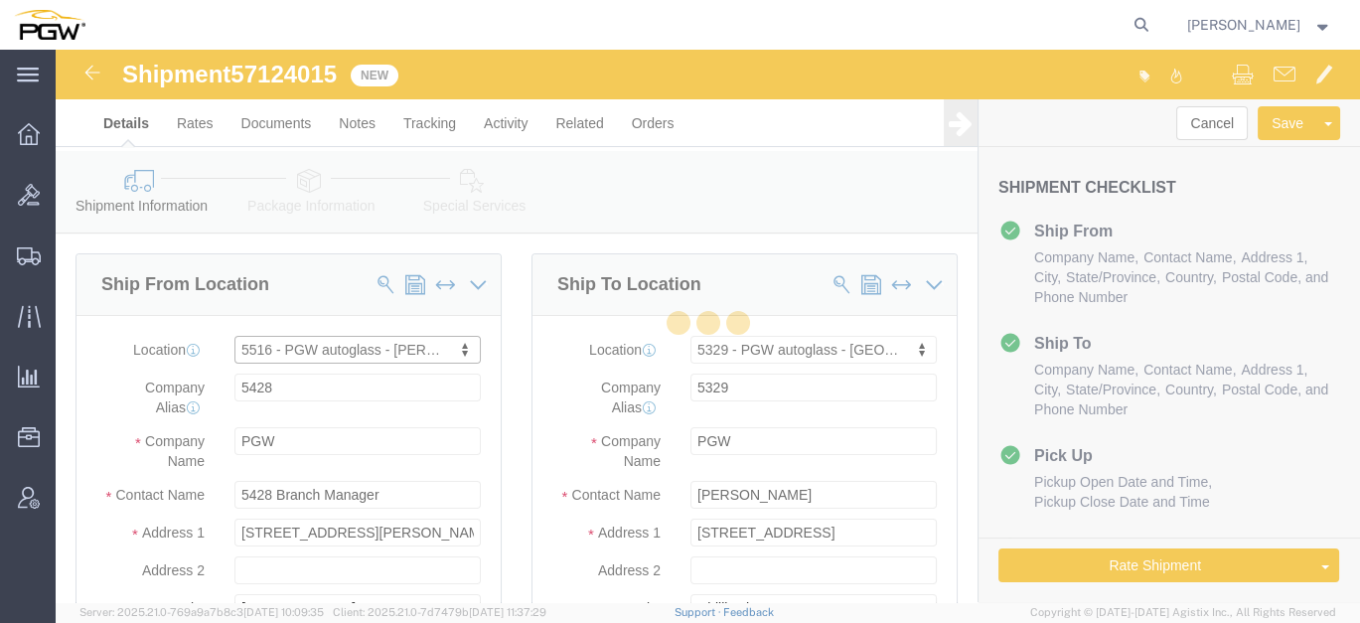
type input "5516"
type input "5516 Branch Manager"
type input "[STREET_ADDRESS]"
type input "Suite 8"
type input "[PERSON_NAME]"
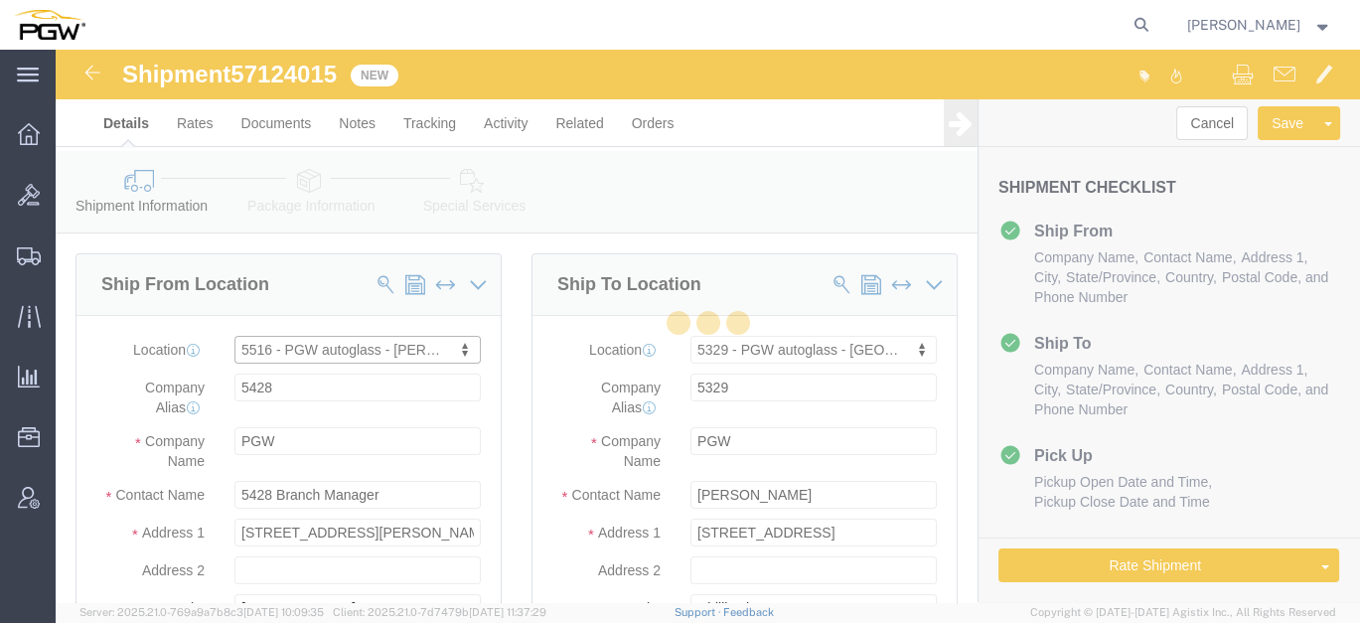
type input "55432"
type input "[PHONE_NUMBER]"
type input "[EMAIL_ADDRESS][DOMAIN_NAME]"
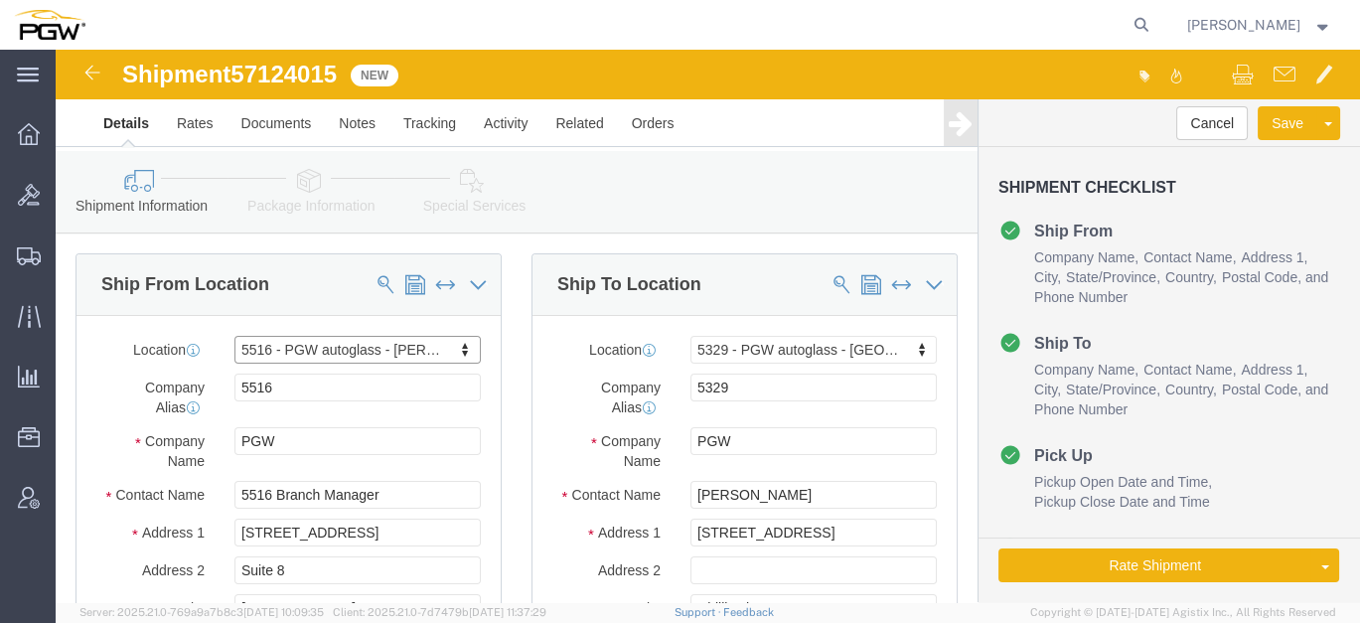
select select "MN"
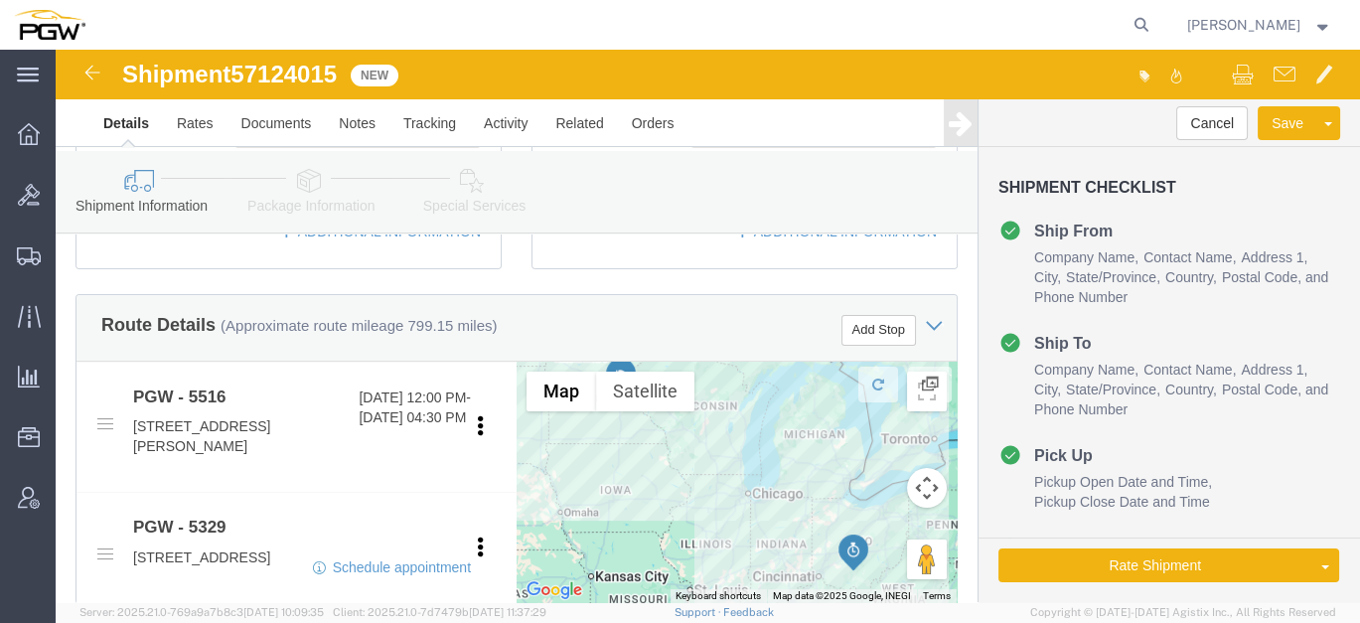
scroll to position [661, 0]
click button "Add Stop"
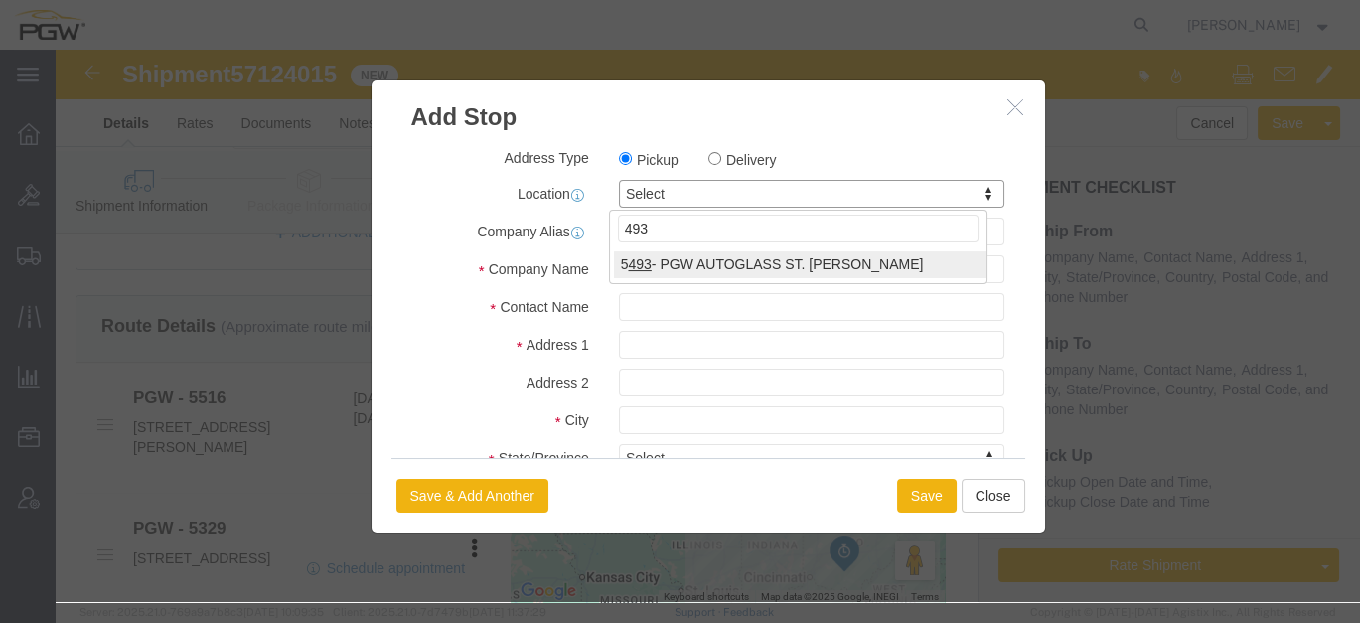
type input "493"
select select "34210"
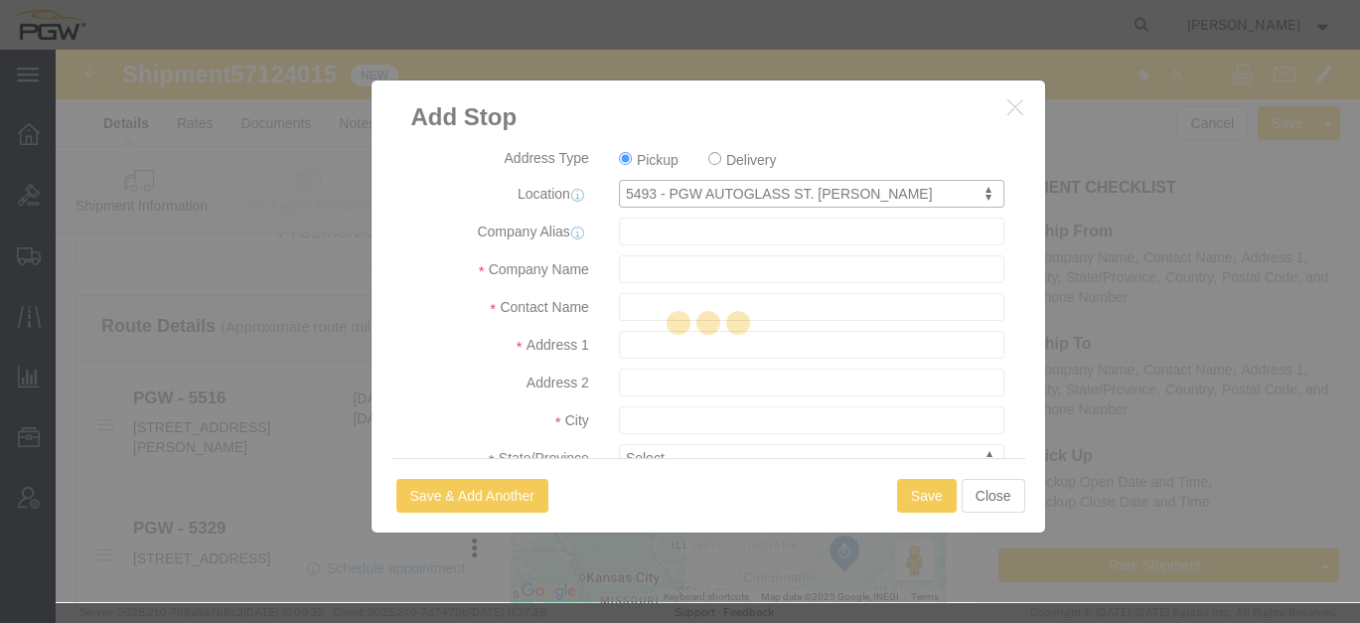
type input "5493"
type input "PGW"
type input "5493 Branch Manager"
type input "[STREET_ADDRESS][PERSON_NAME]"
type input "SUITE C"
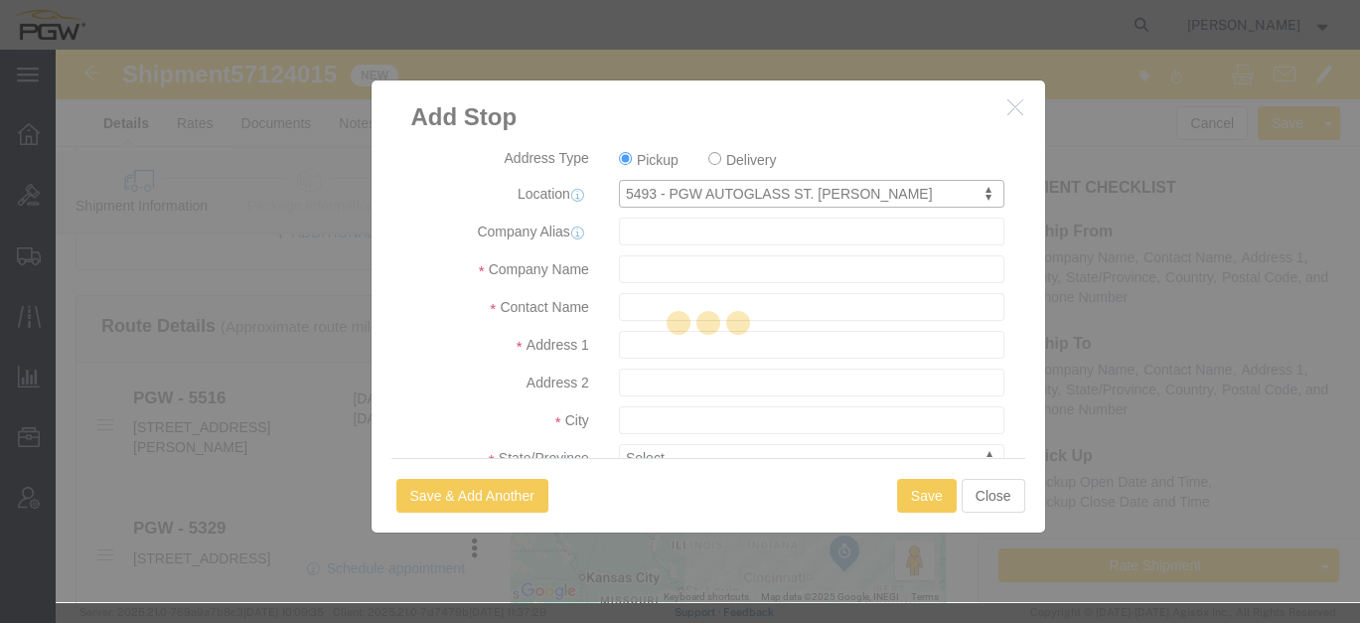
type input "ST. [PERSON_NAME]"
type input "55114"
type input "[PHONE_NUMBER]"
type input "[EMAIL_ADDRESS][DOMAIN_NAME]"
select select "BWLD"
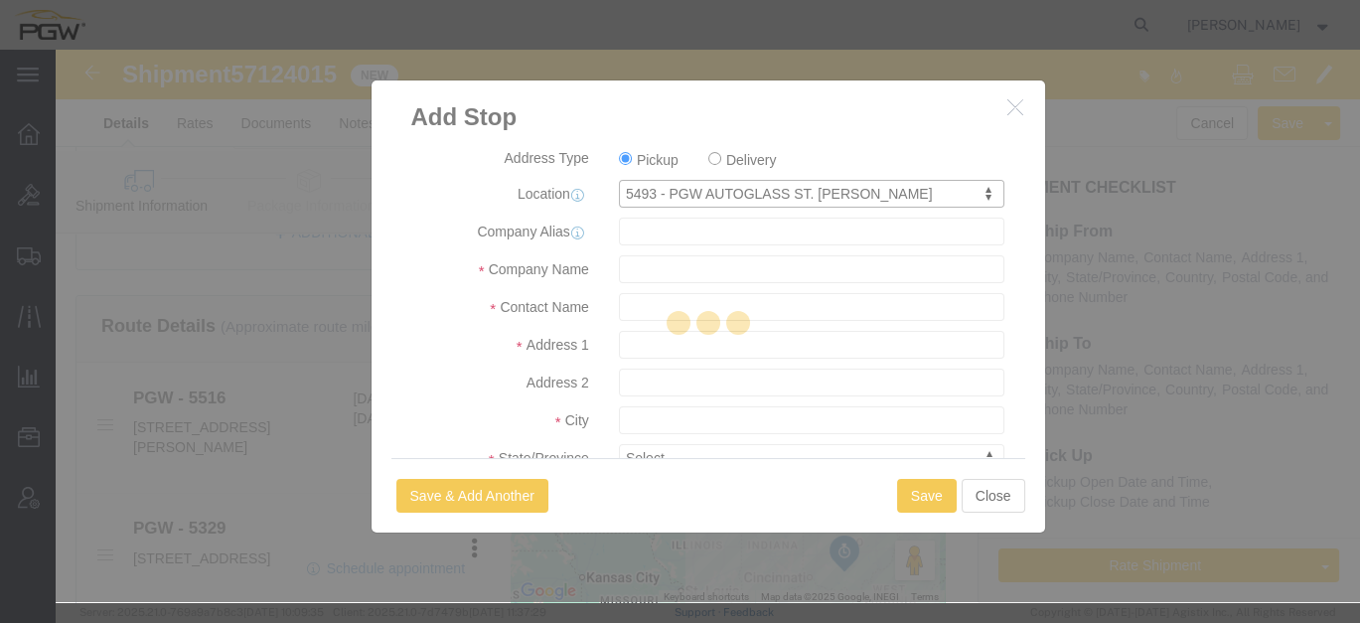
checkbox input "true"
select select "MN"
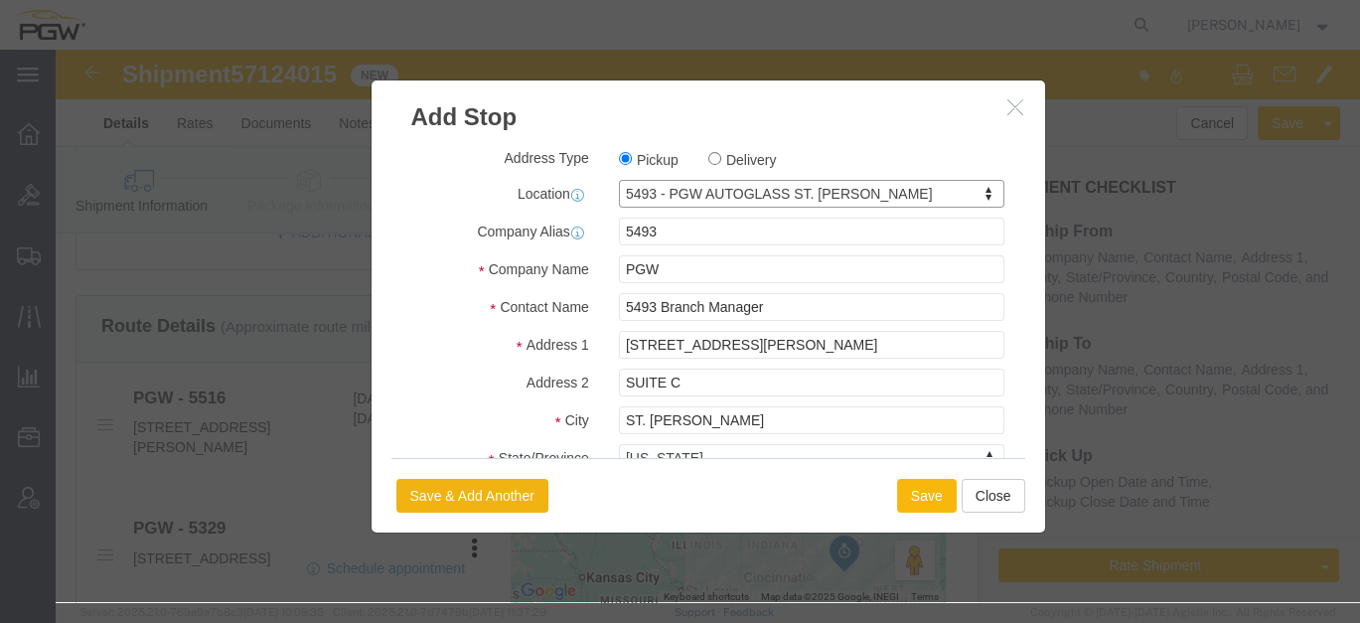
click button "Save"
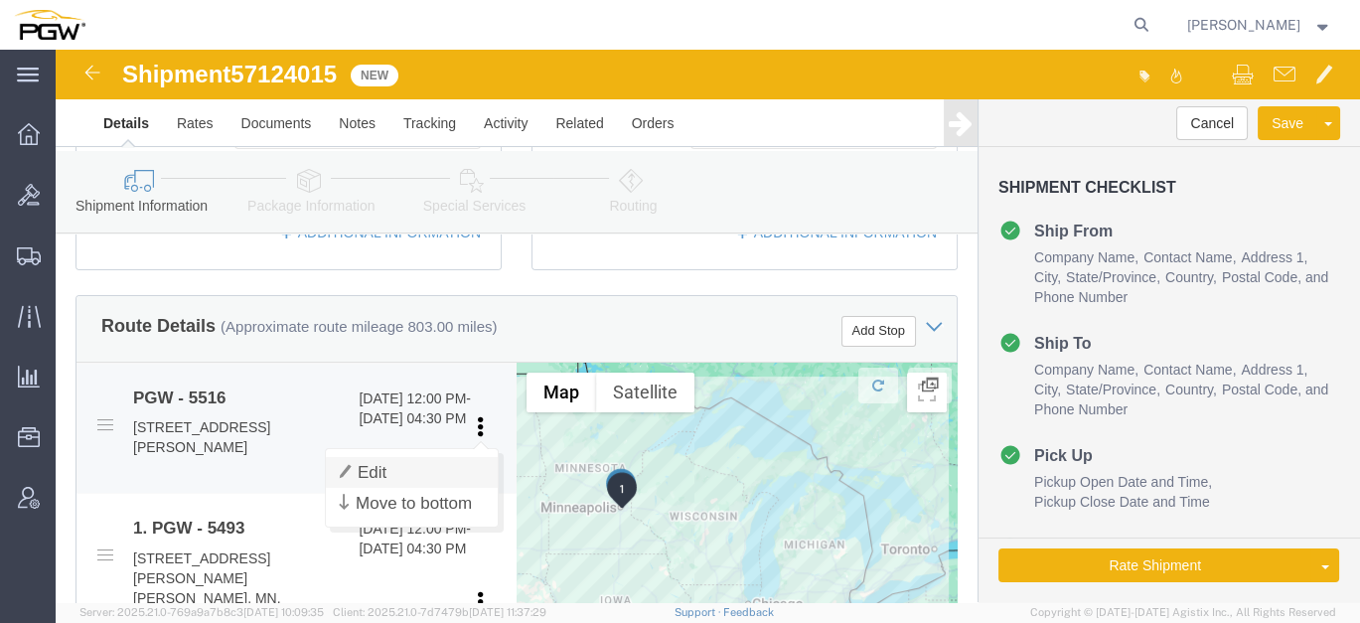
click link "Edit"
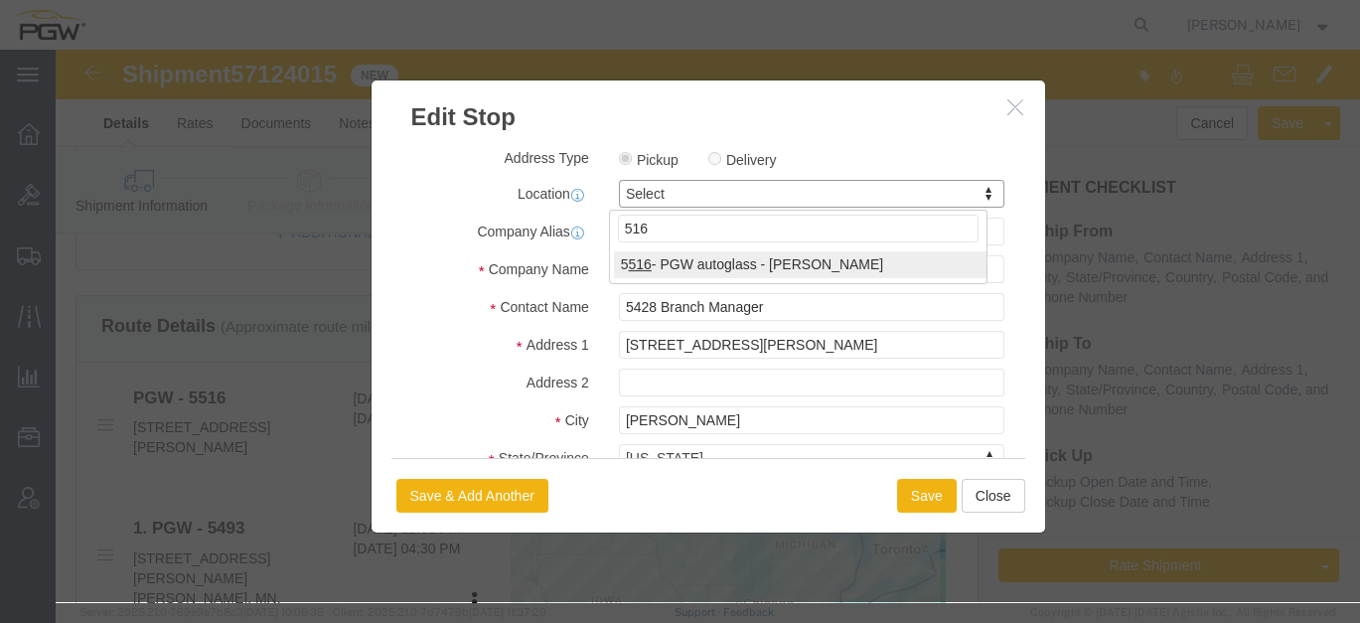
type input "516"
select select "28343"
type input "5516"
type input "5516 Branch Manager"
type input "[STREET_ADDRESS]"
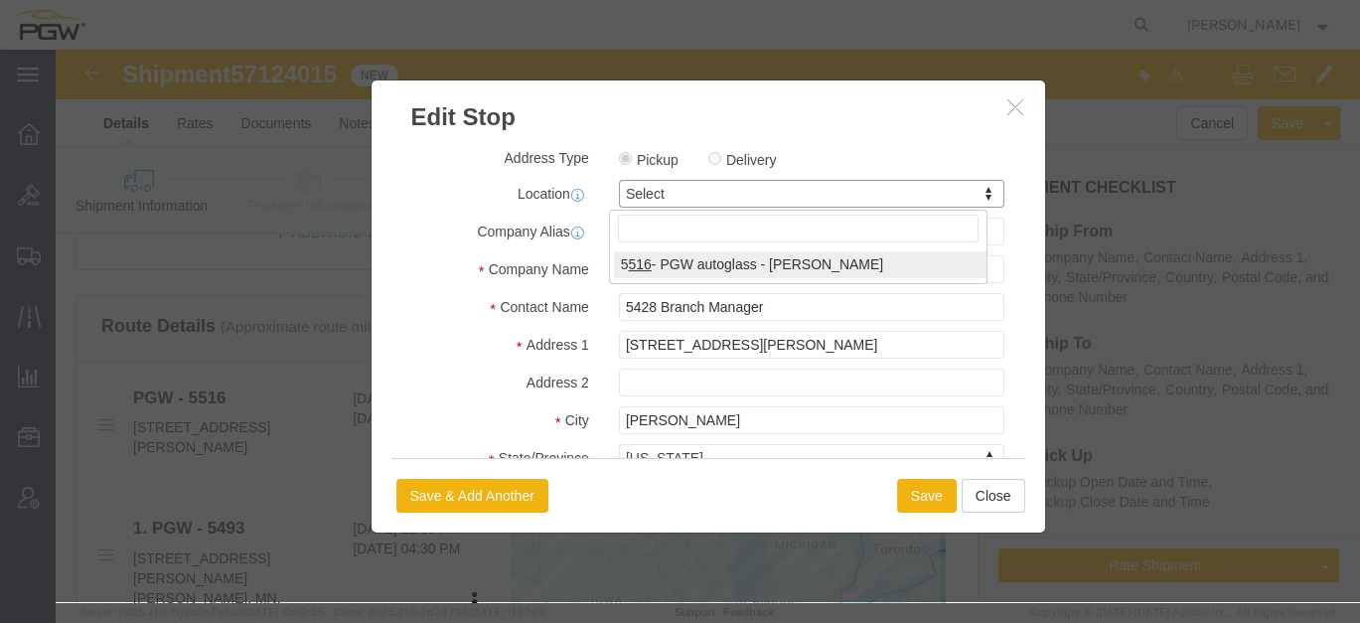
type input "Suite 8"
type input "[PERSON_NAME]"
type input "55432"
type input "[PHONE_NUMBER]"
type input "[EMAIL_ADDRESS][DOMAIN_NAME]"
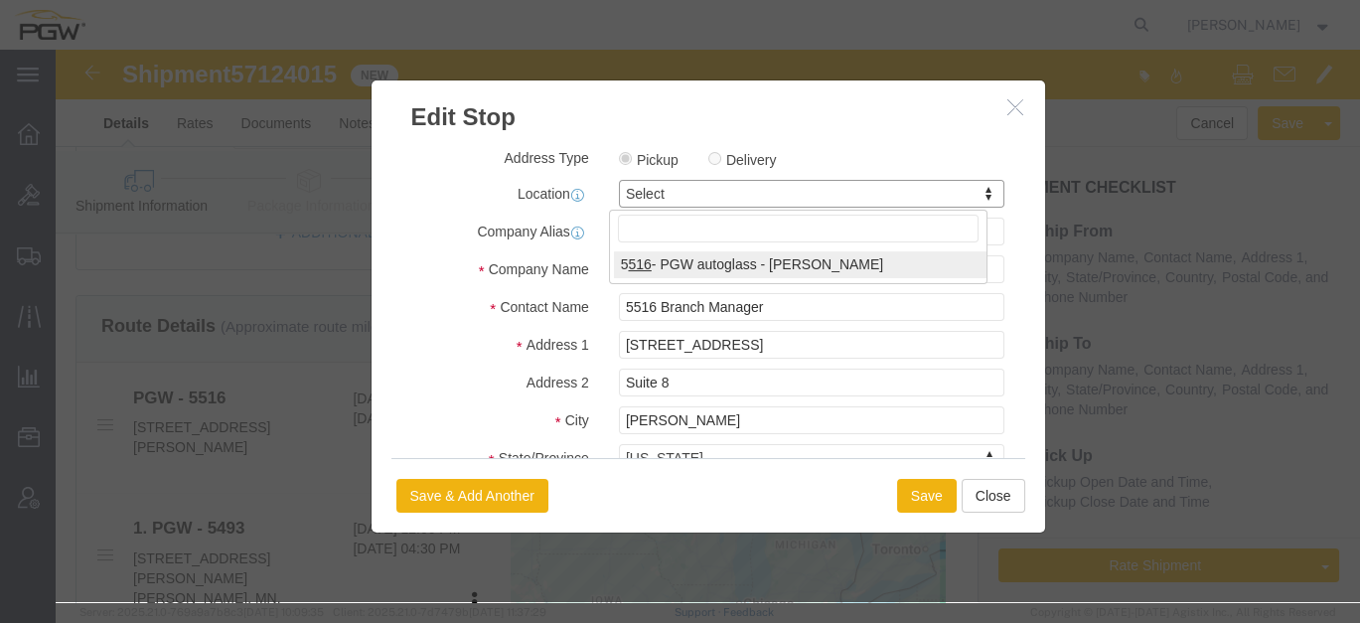
select select "MN"
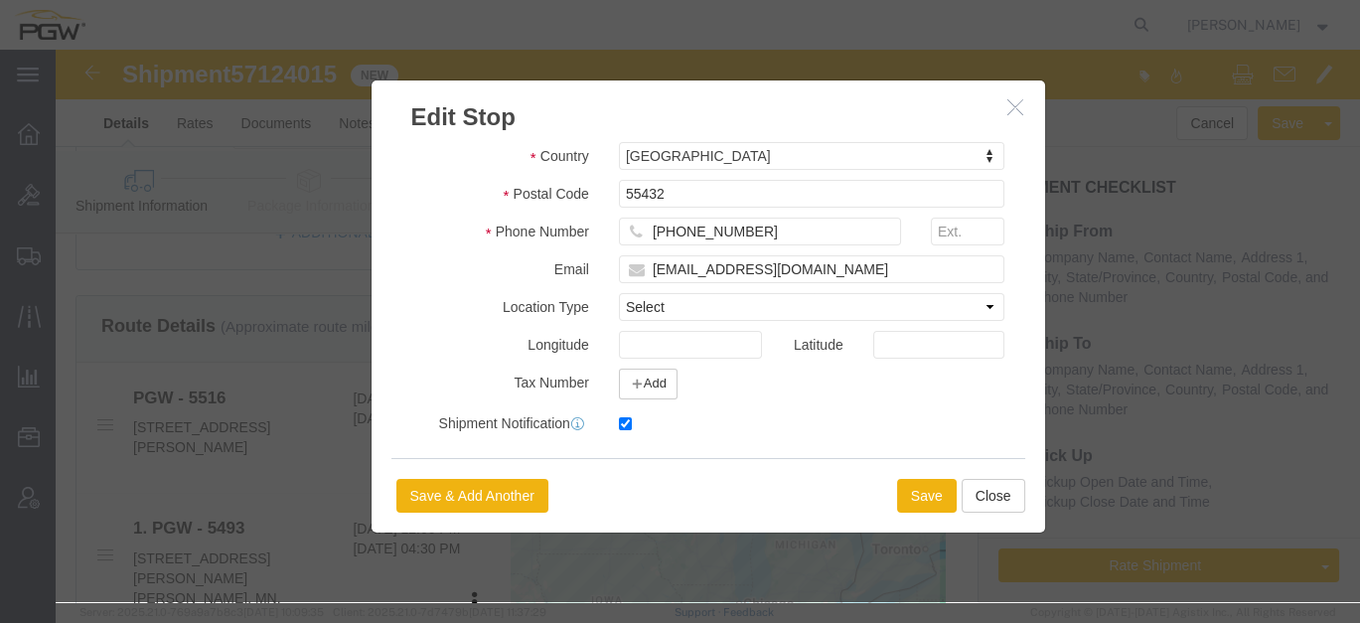
scroll to position [502, 0]
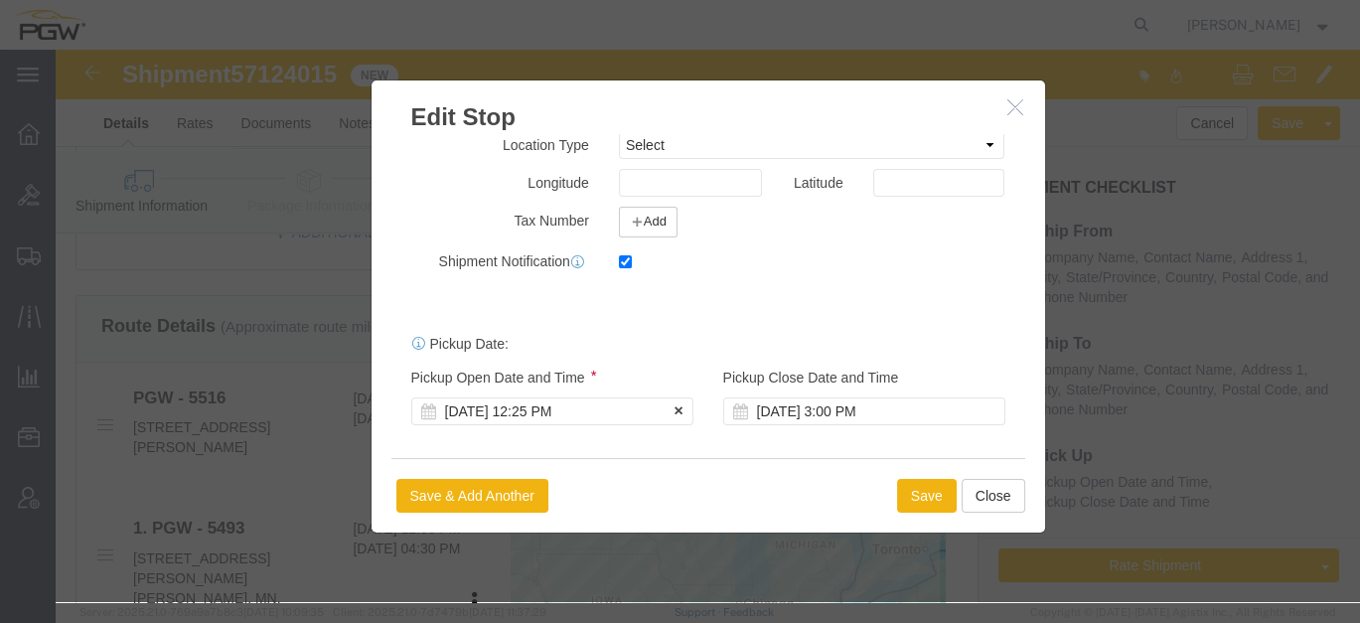
click div "[DATE] 12:25 PM"
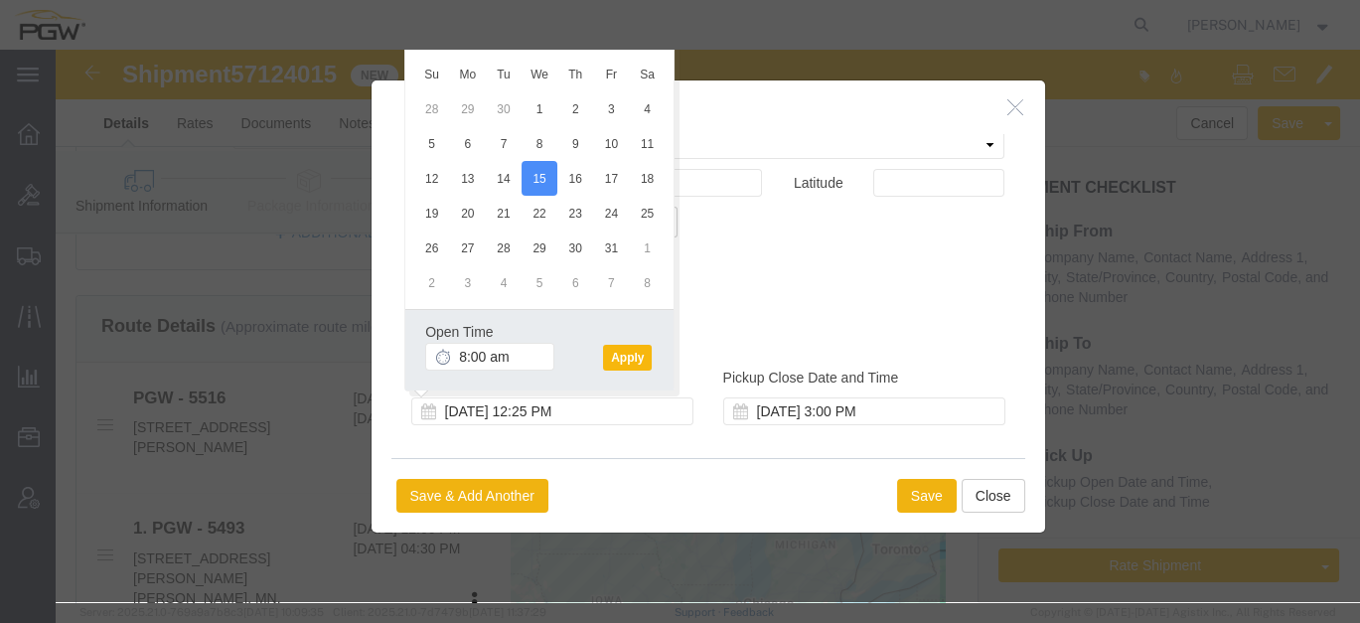
type input "8:00 AM"
click button "Apply"
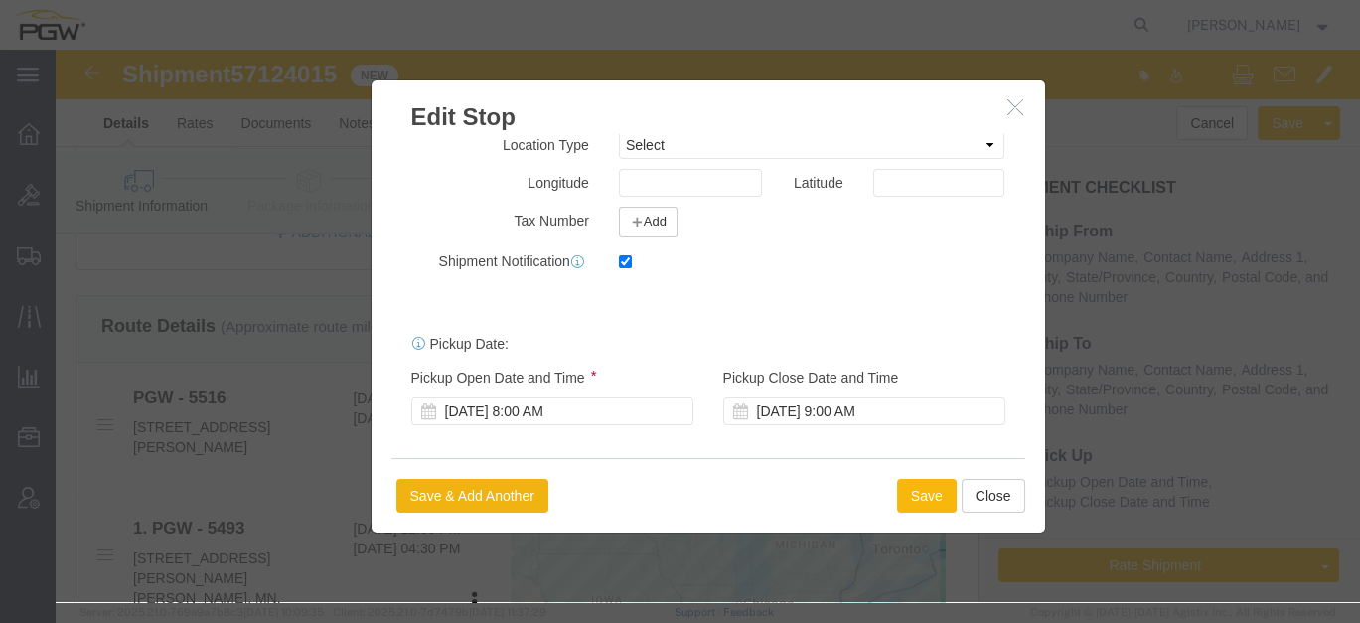
click button "Save"
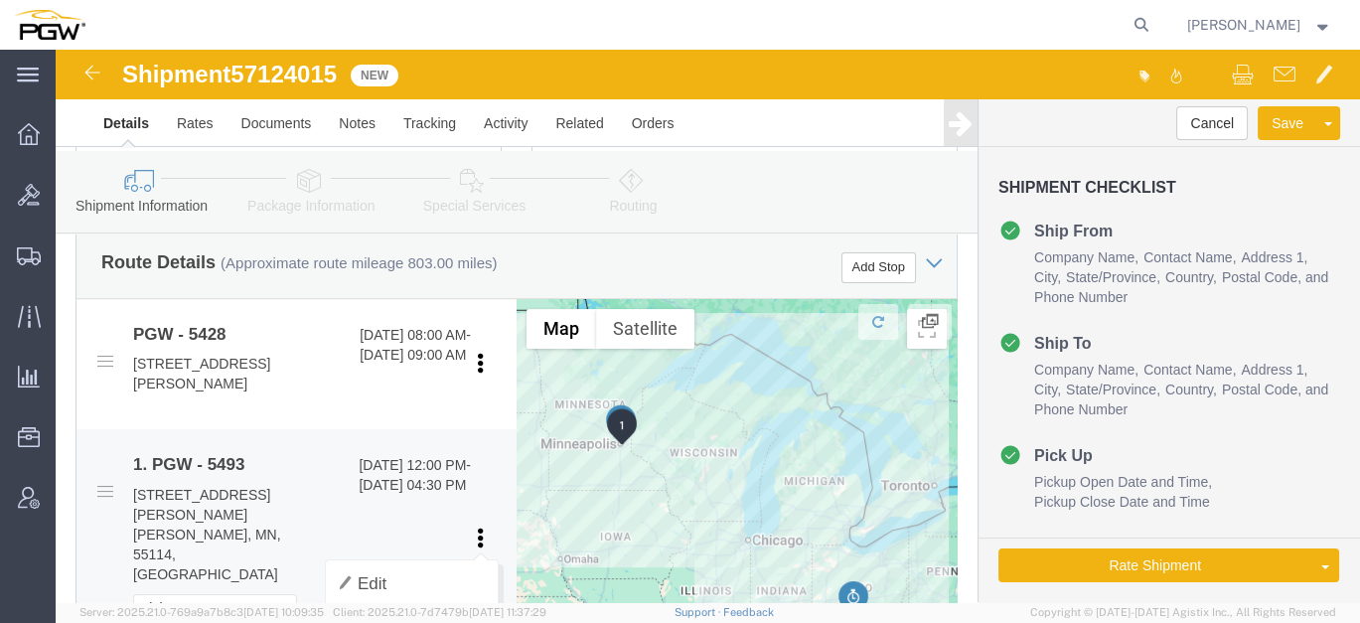
scroll to position [772, 0]
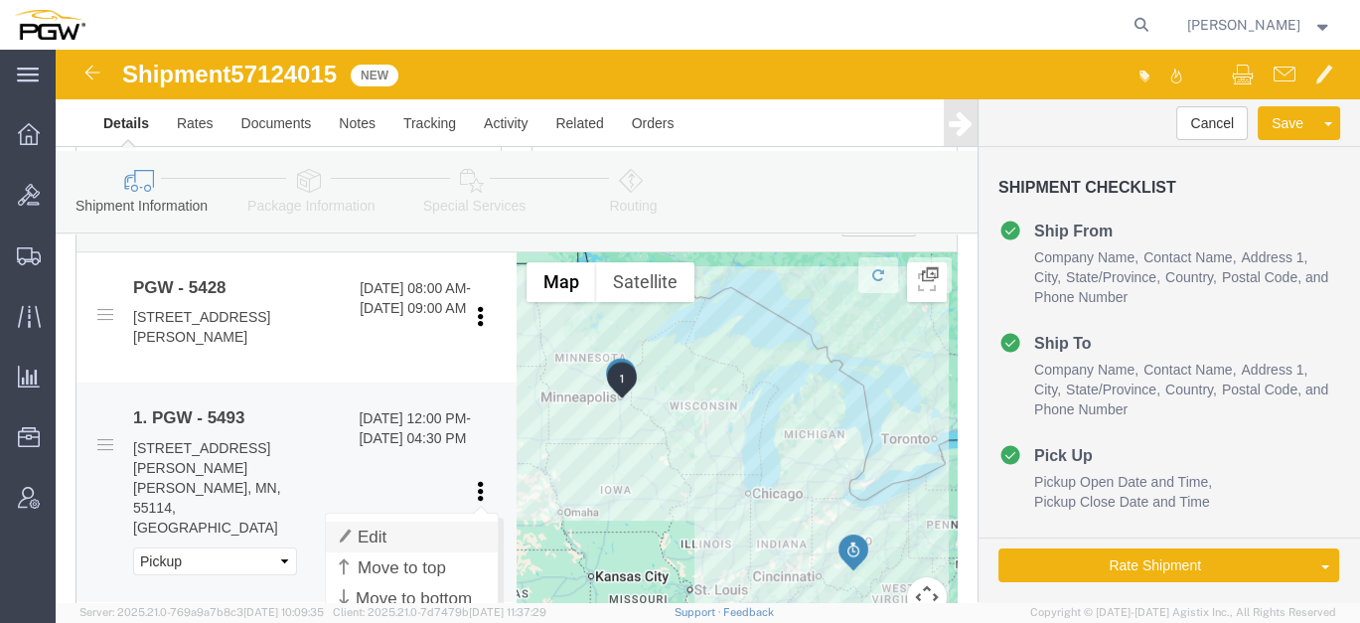
click link "Edit"
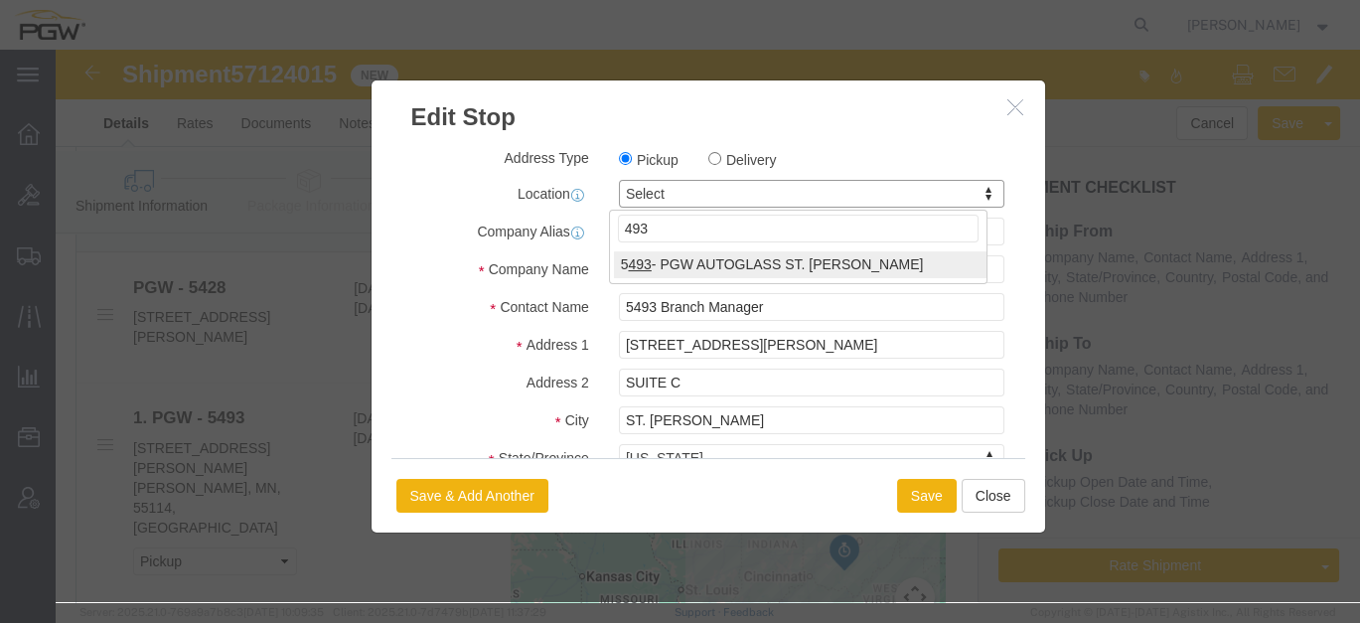
type input "493"
click div "493 5 493 - PGW AUTOGLASS ST. [PERSON_NAME]"
select select "34210"
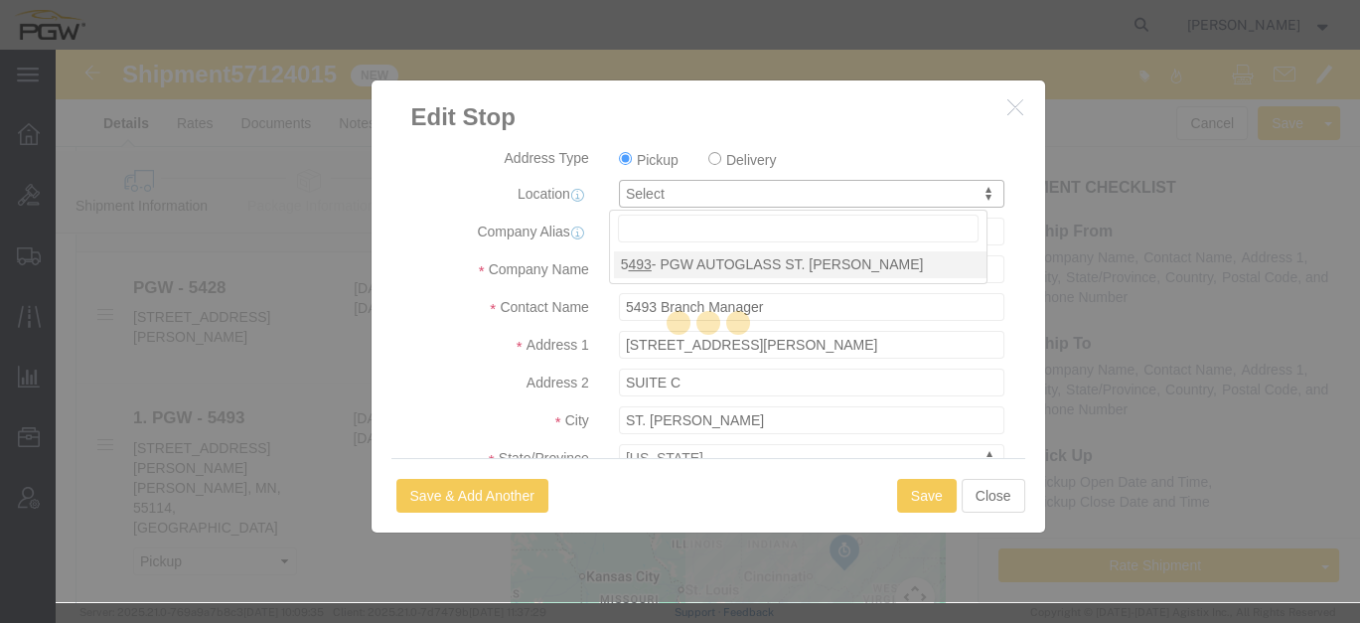
type input "5493"
select select "MN"
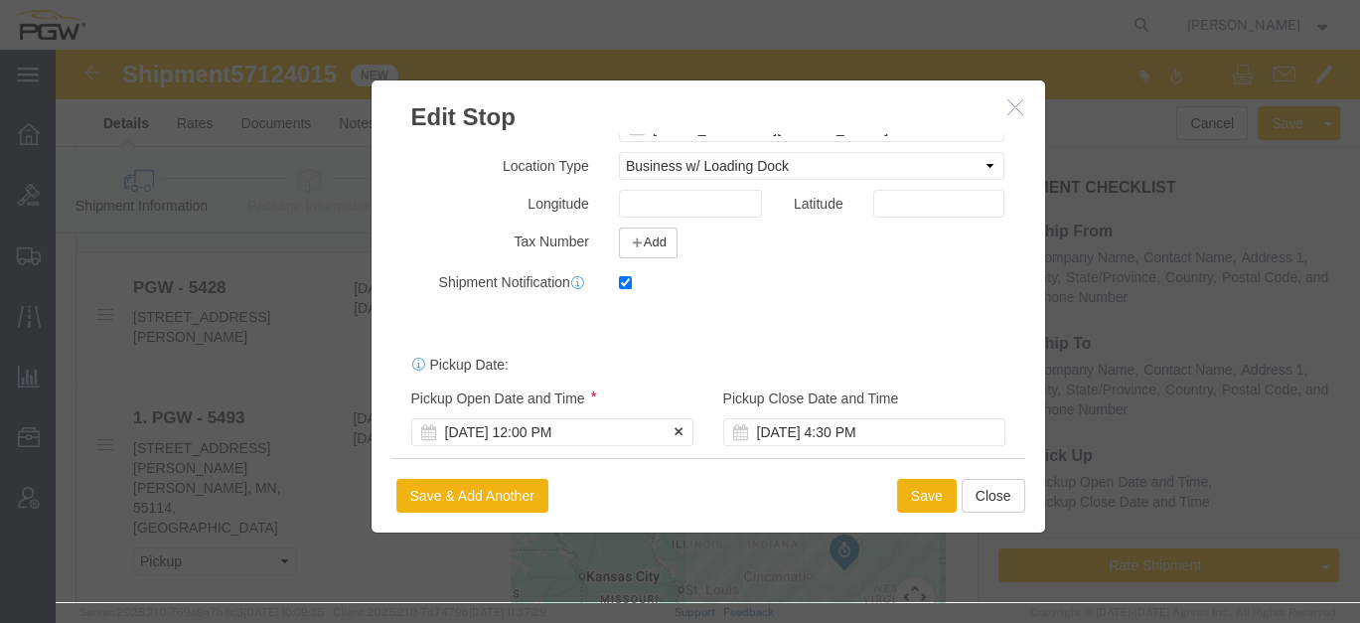
scroll to position [502, 0]
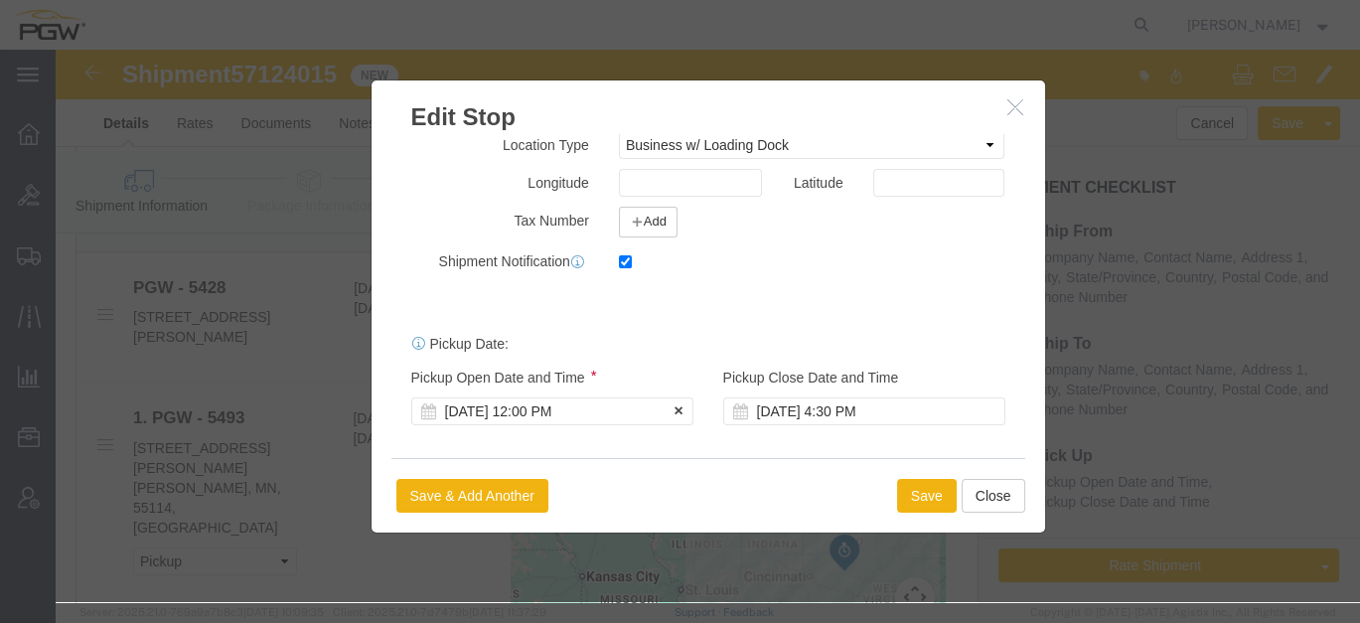
click div "[DATE] 12:00 PM"
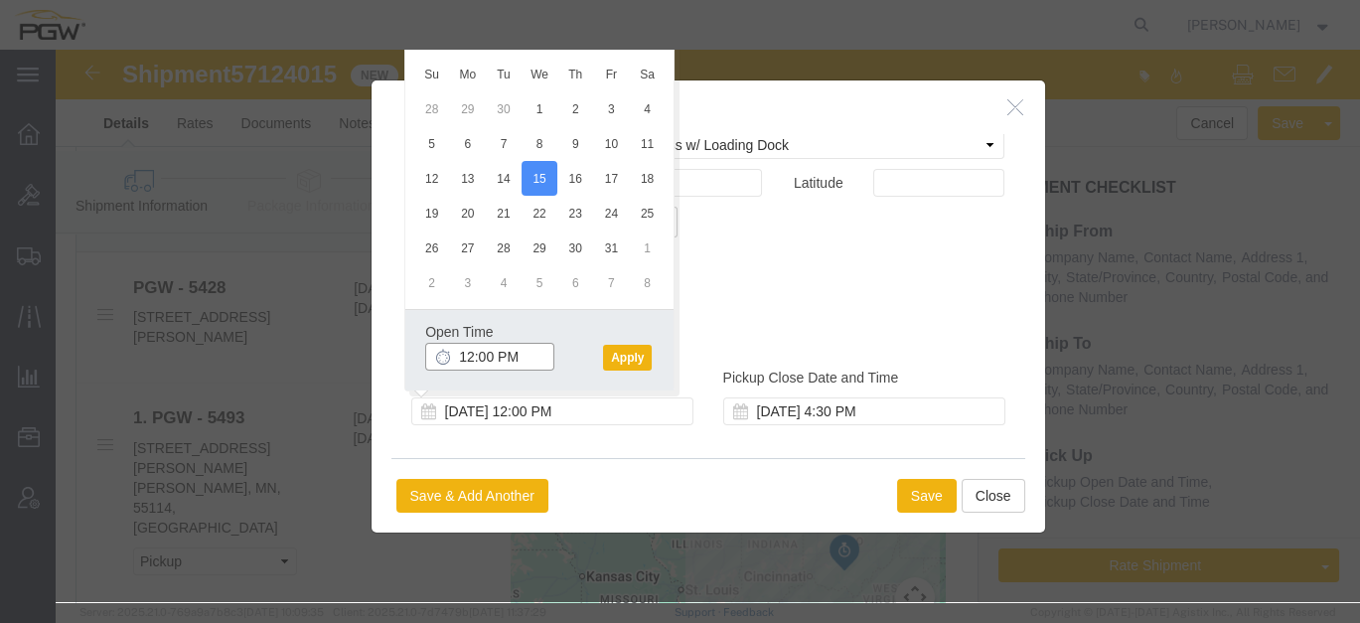
click input "12:00 PM"
type input "10:30 AM"
click div "Open Time 10:30 AM [DATE] 12:00 PM - [DATE] 12:00 PM Cancel Apply"
click button "Apply"
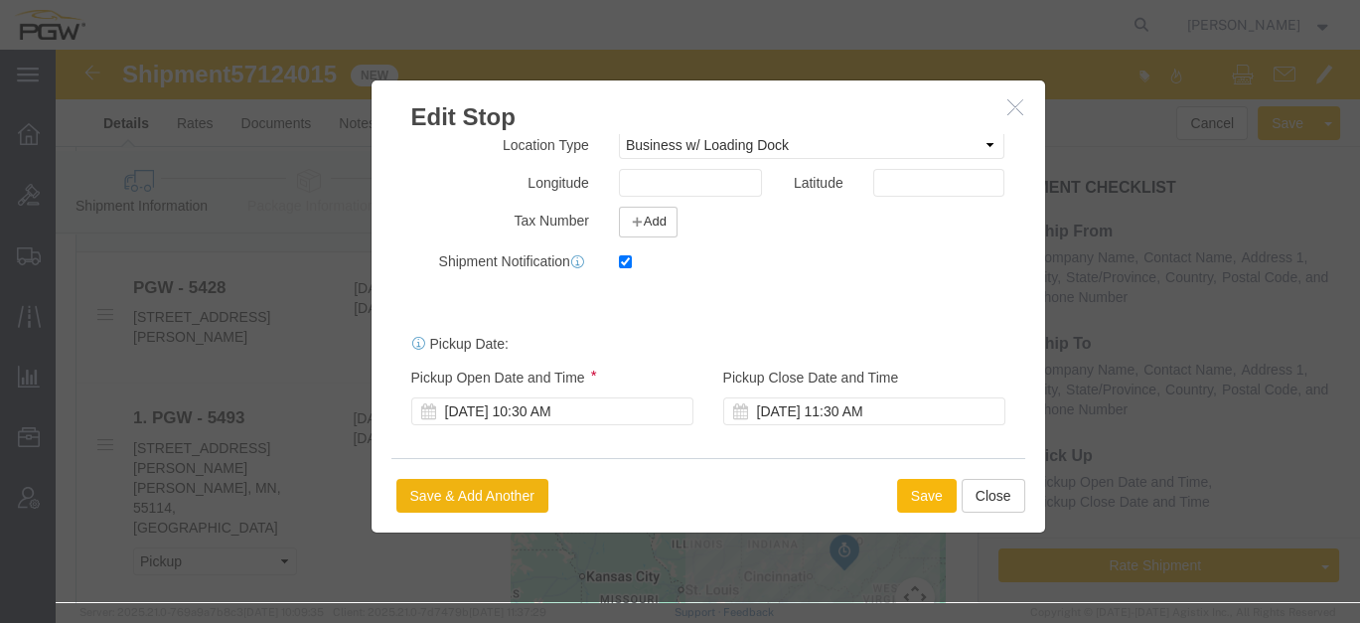
click button "Save"
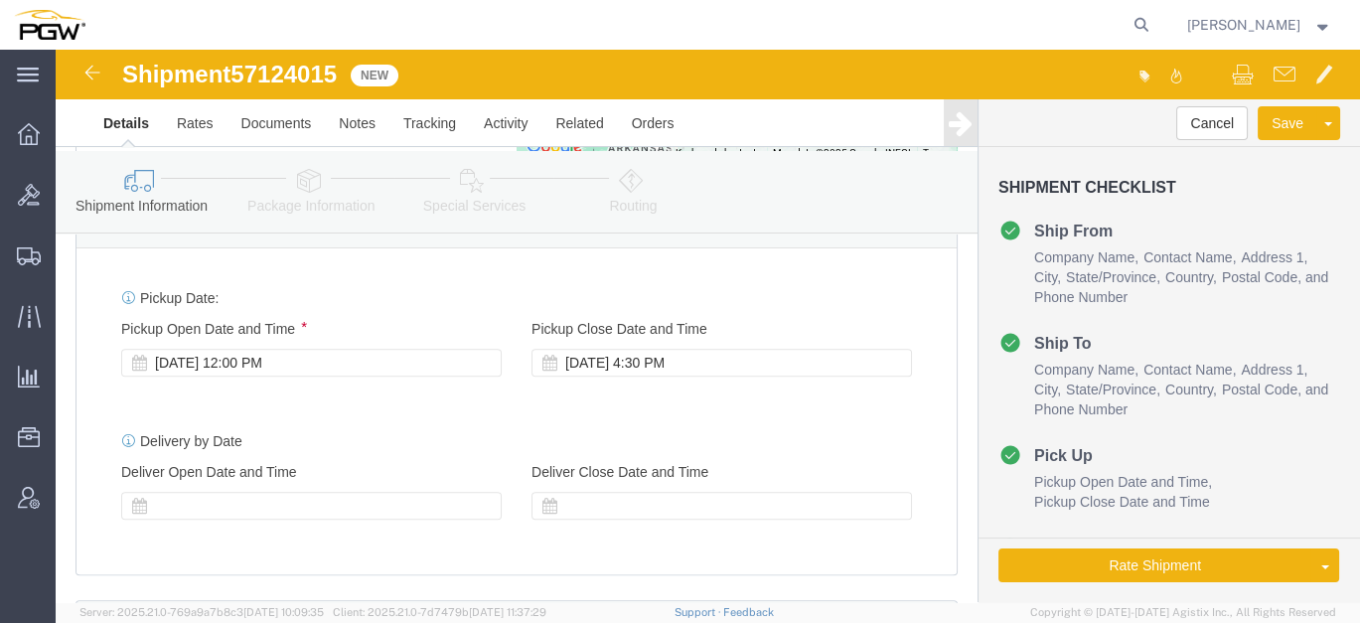
click div "[DATE] 12:00 PM"
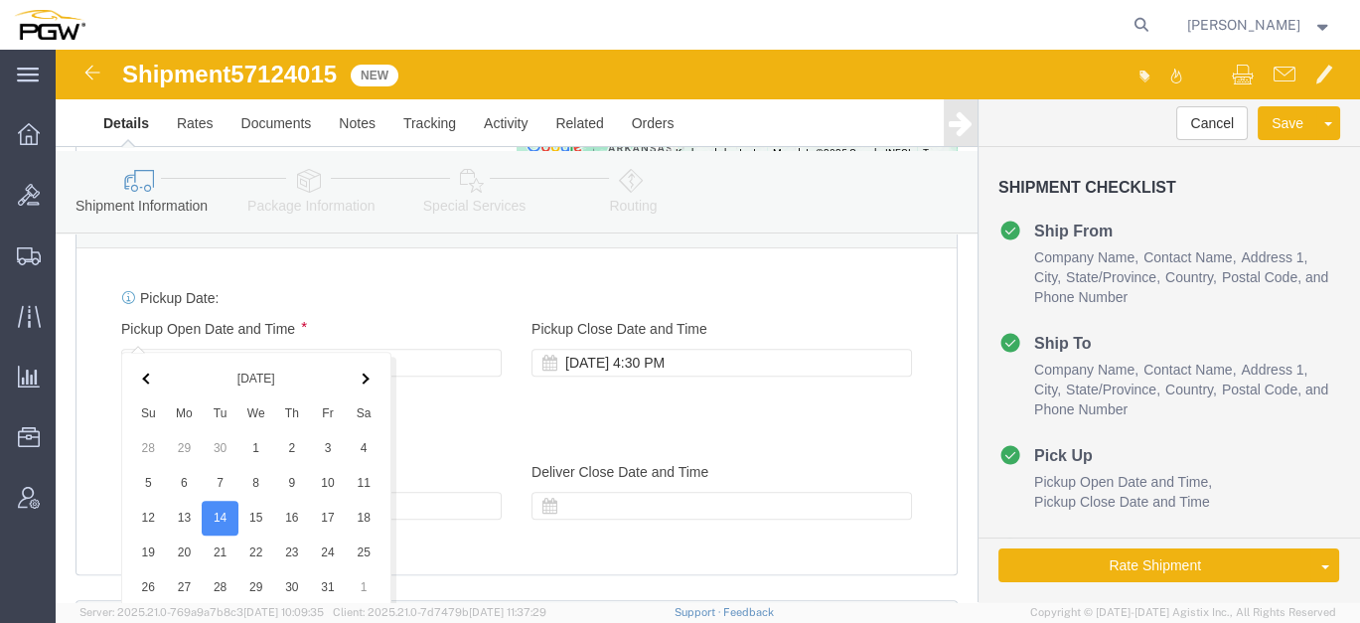
scroll to position [1690, 0]
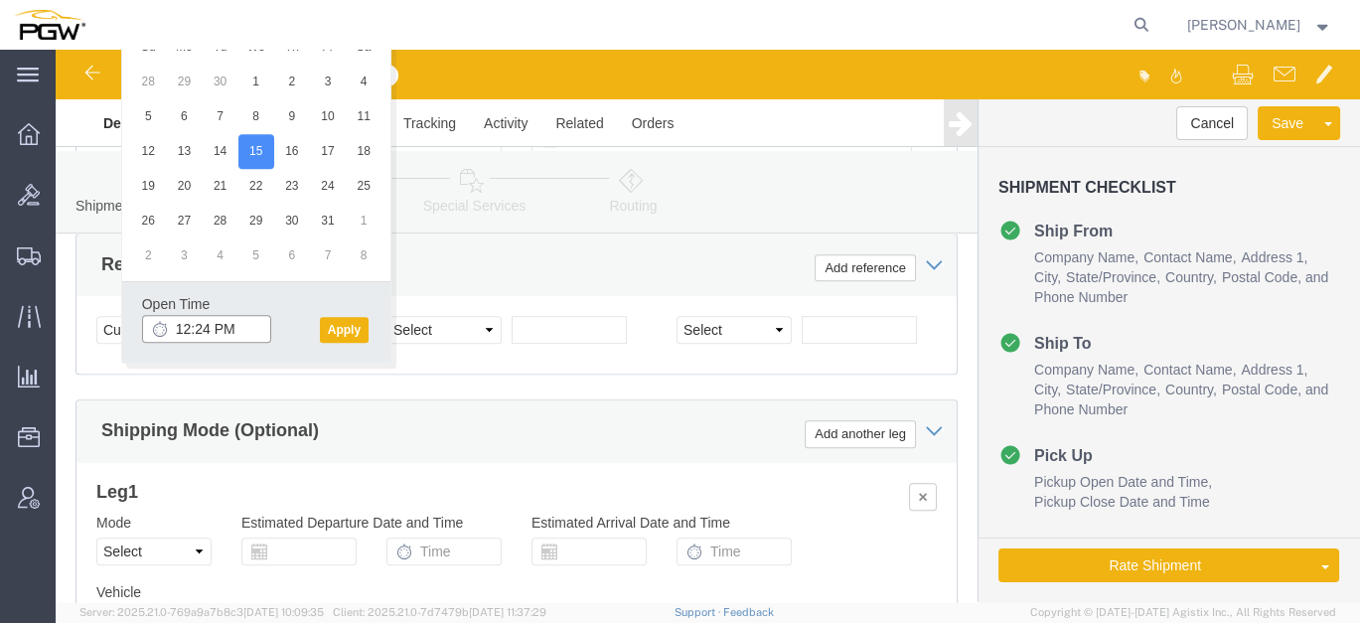
click input "12:24 PM"
type input "8:00 AM"
click button "Apply"
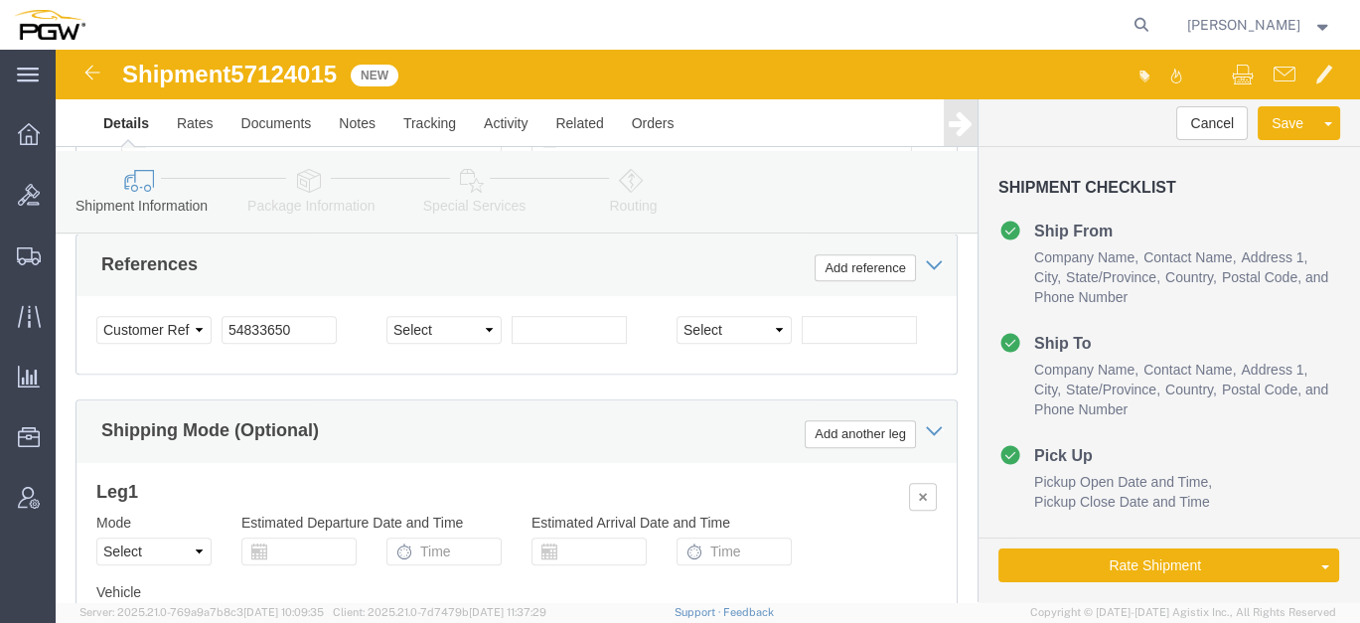
click span "57124015"
copy span "57124015"
click input "54833650"
drag, startPoint x: 251, startPoint y: 251, endPoint x: 60, endPoint y: 232, distance: 192.6
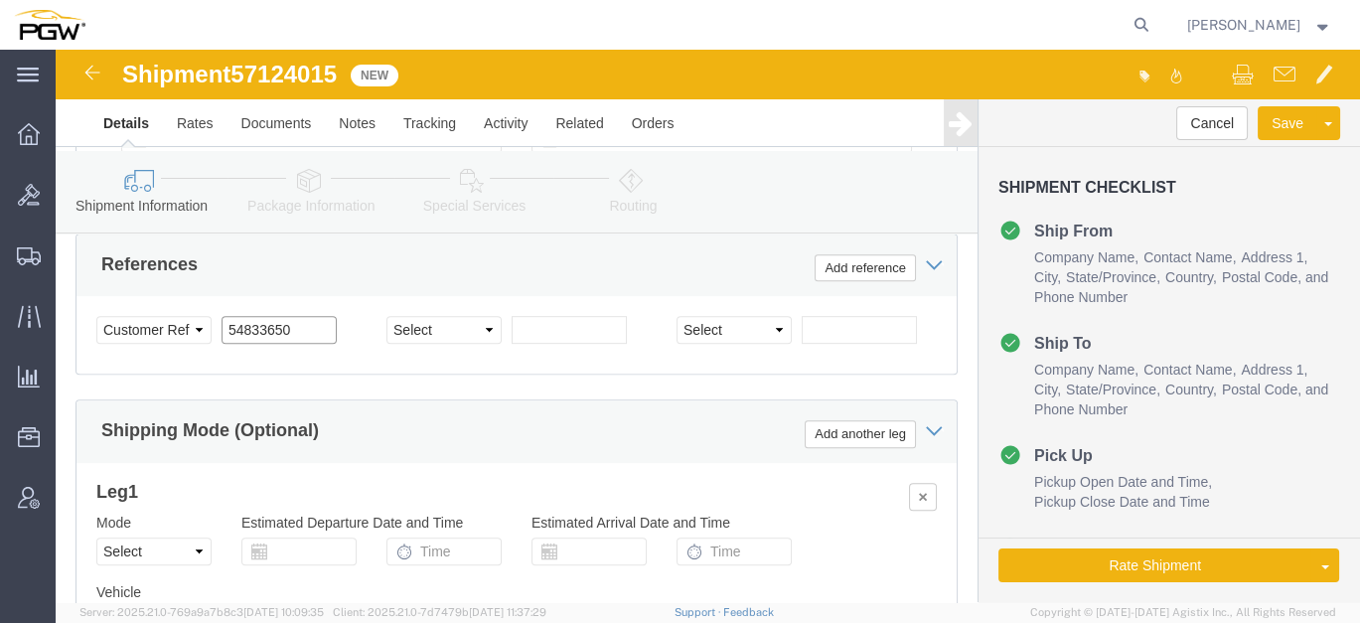
click div "Select Account Type Activity ID Airline Appointment Number ASN Batch Request # …"
paste input "7124015"
click input "57124015"
type input "57124015"
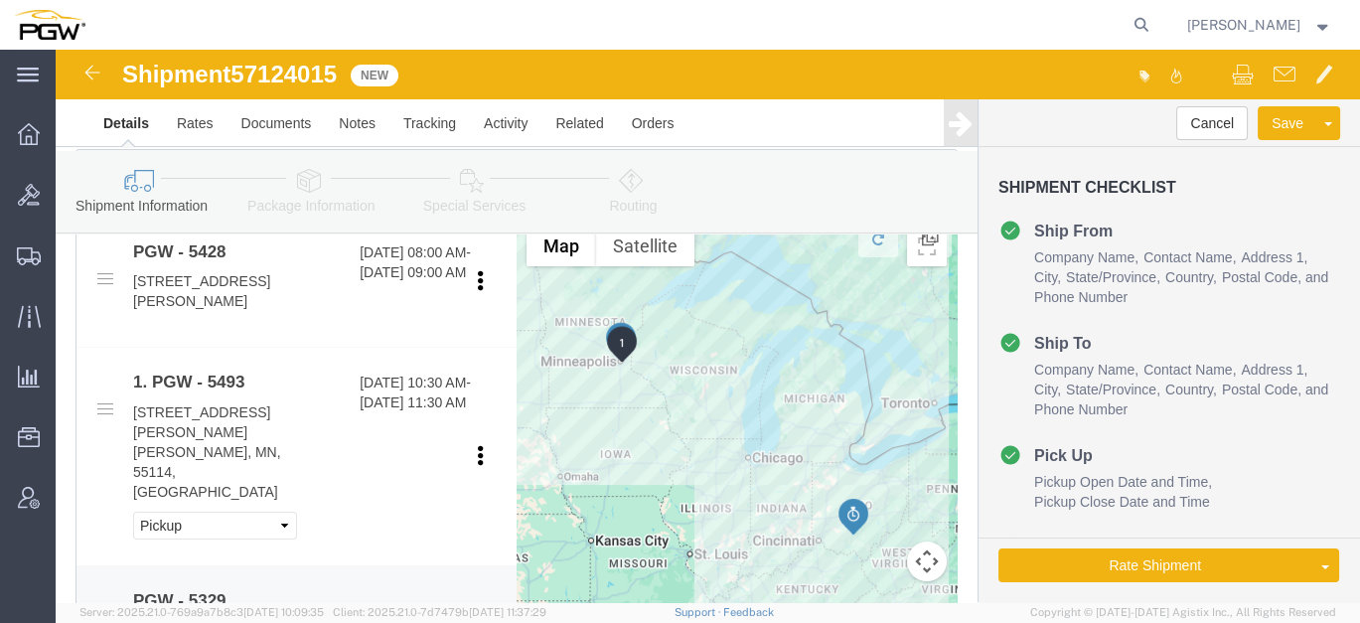
scroll to position [918, 0]
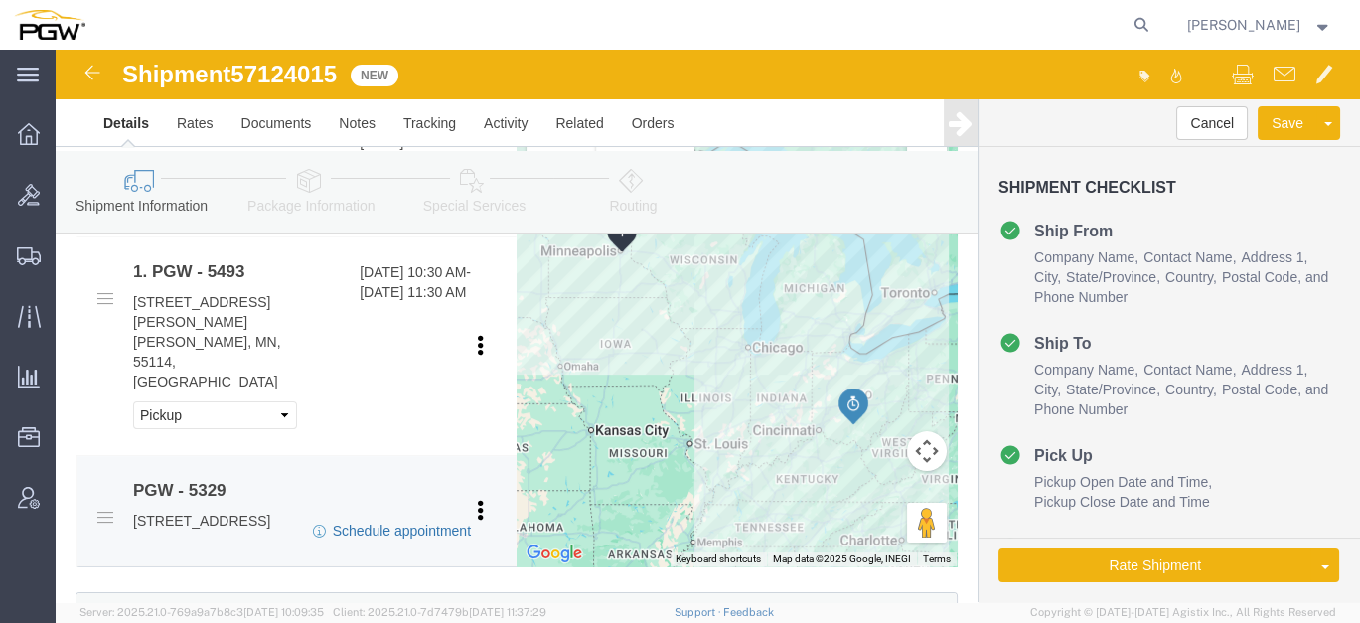
click link "Schedule appointment"
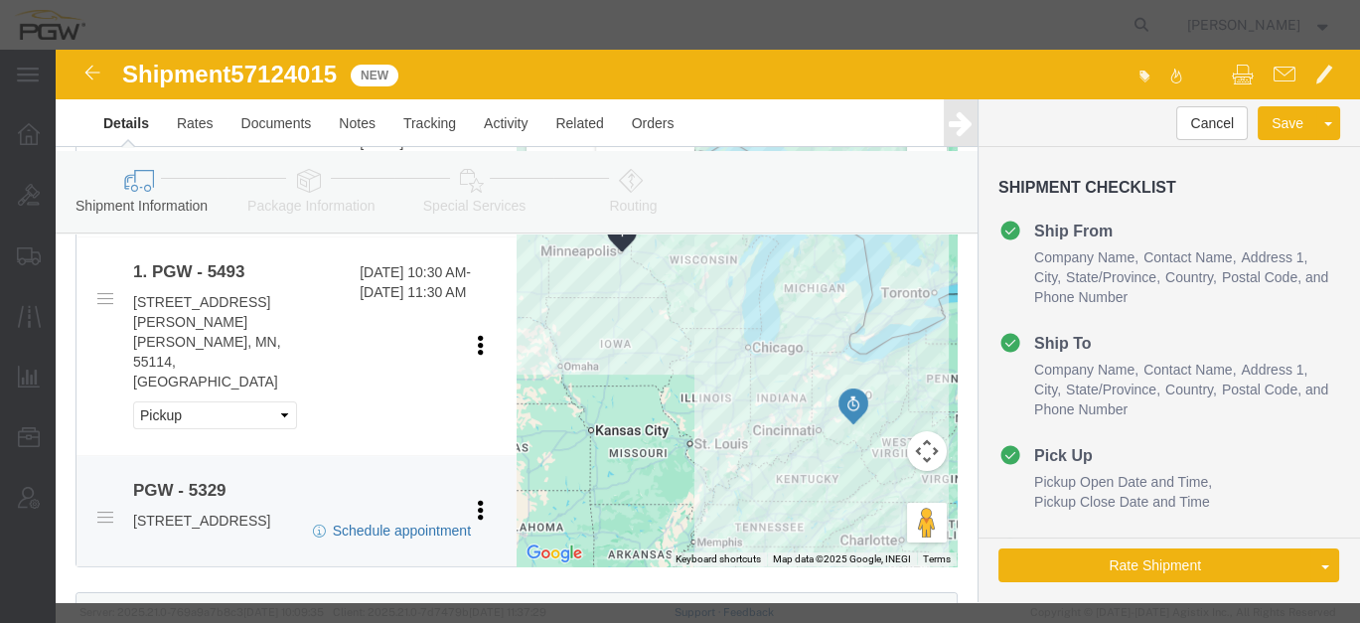
select select
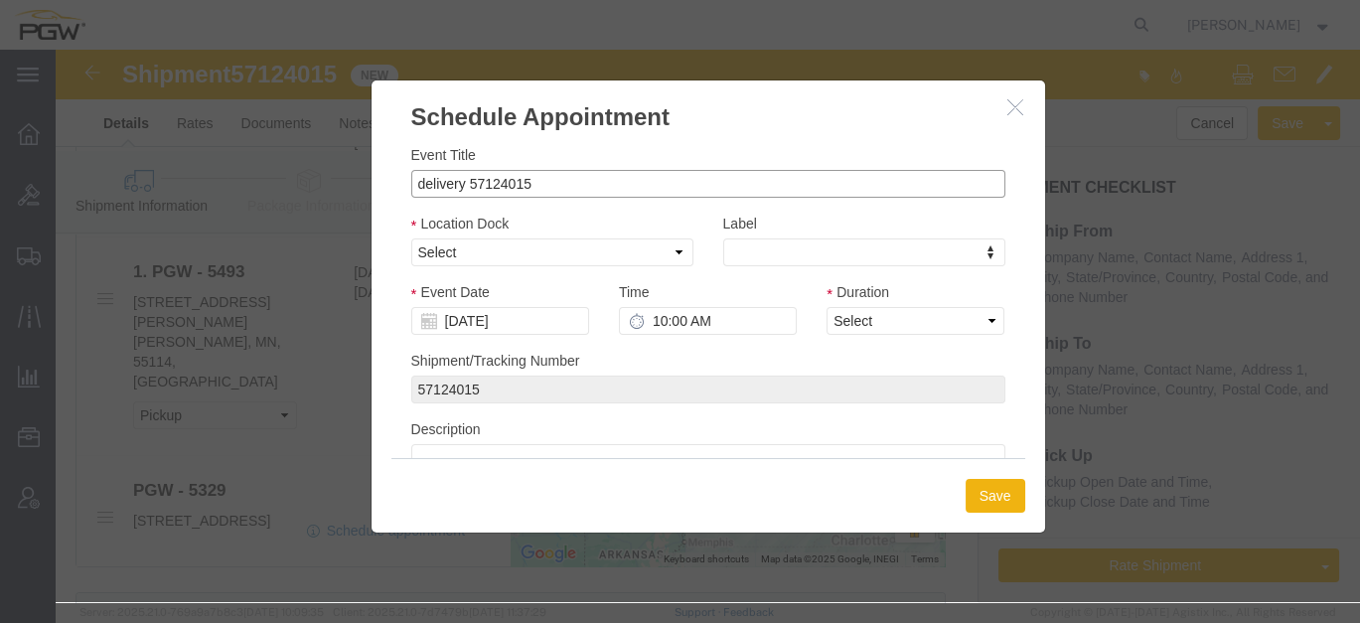
drag, startPoint x: 405, startPoint y: 134, endPoint x: 267, endPoint y: 130, distance: 138.1
click div "Schedule Appointment Event Title delivery 57124015 Location Dock Select Glass L…"
click input "57124015"
type input "57124015 - [PERSON_NAME] / [GEOGRAPHIC_DATA][PERSON_NAME]"
click select "Select Glass LTL Sundries Outbound Racks"
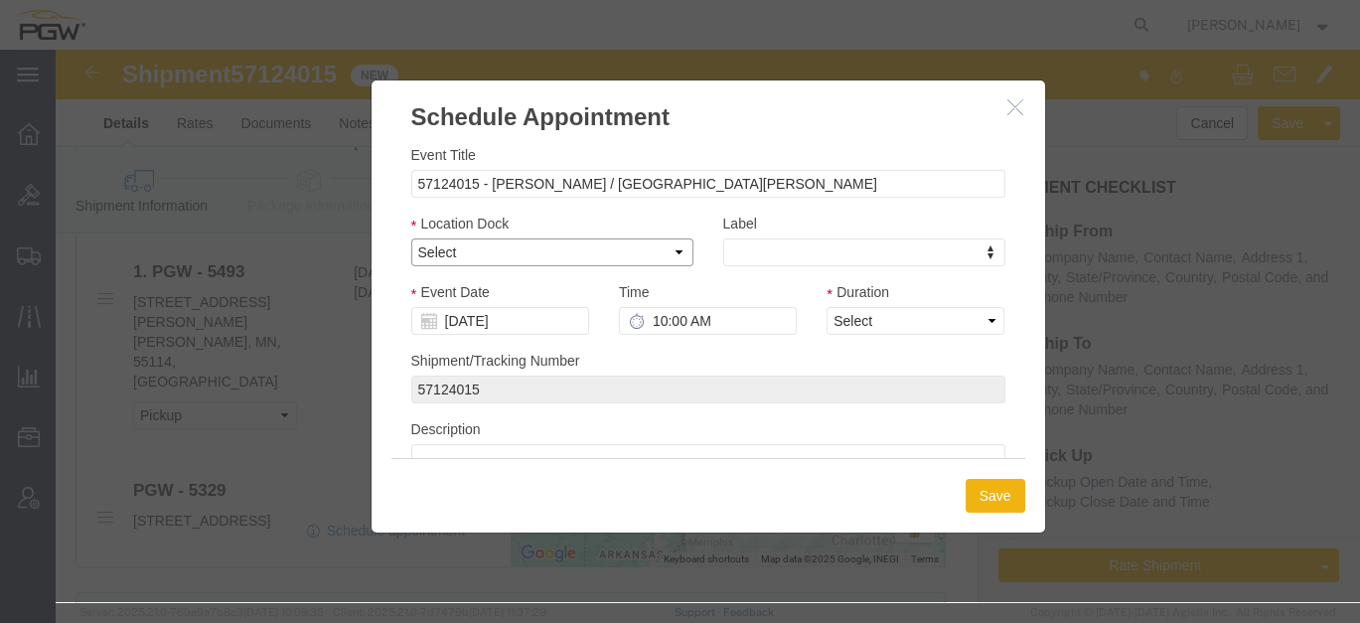
select select "3"
click select "Select Glass LTL Sundries Outbound Racks"
click input "[DATE]"
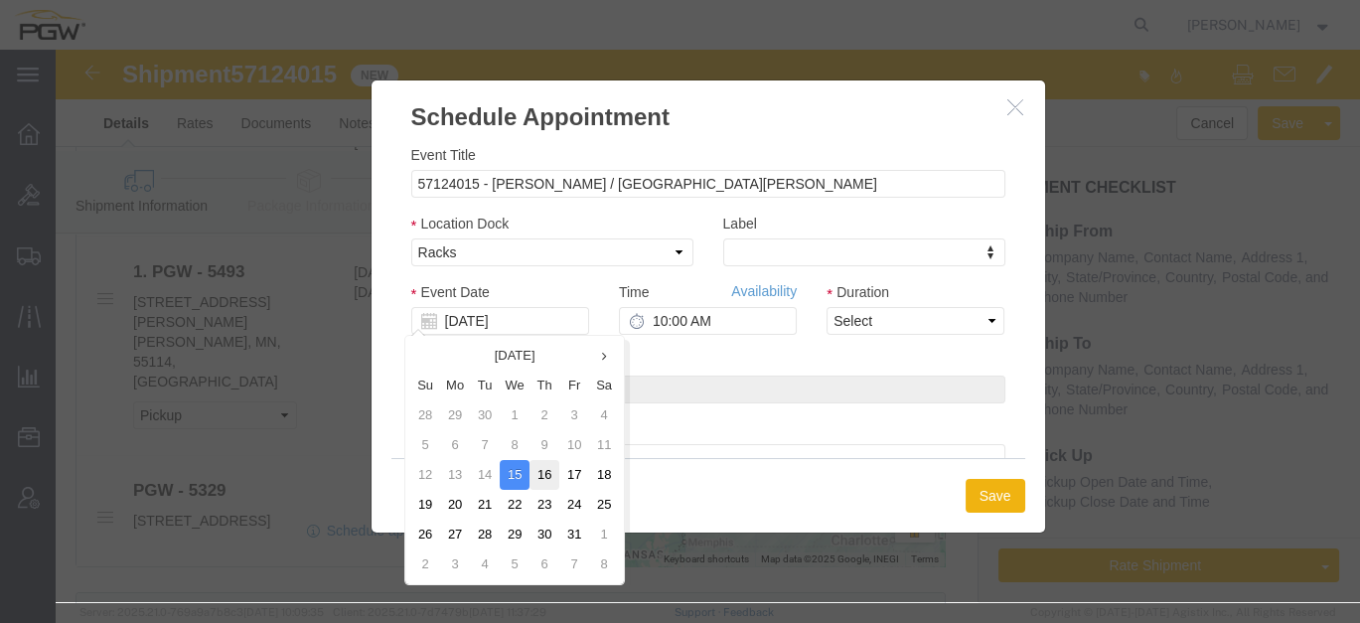
click td "16"
type input "[DATE]"
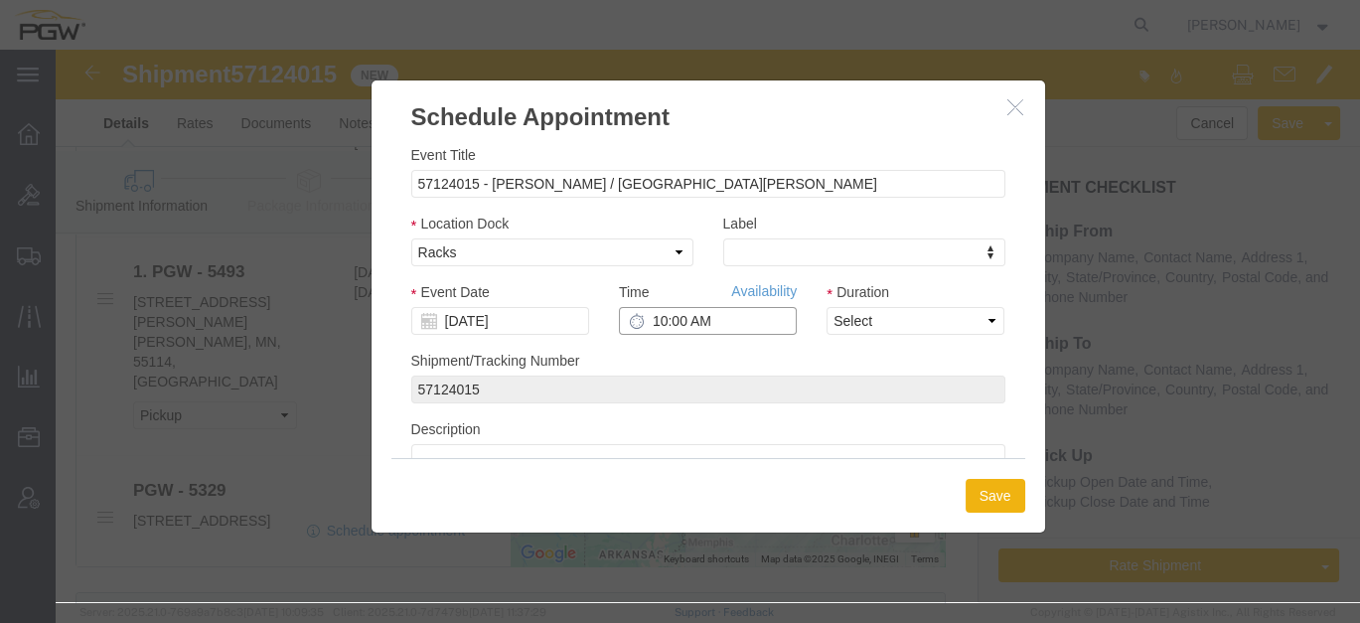
click input "10:00 AM"
type input "1:30 PM"
click select "Select 15 min 30 min 45 min 1 hr 2 hr 3 hr 4 hr"
select select "60"
click select "Select 15 min 30 min 45 min 1 hr 2 hr 3 hr 4 hr"
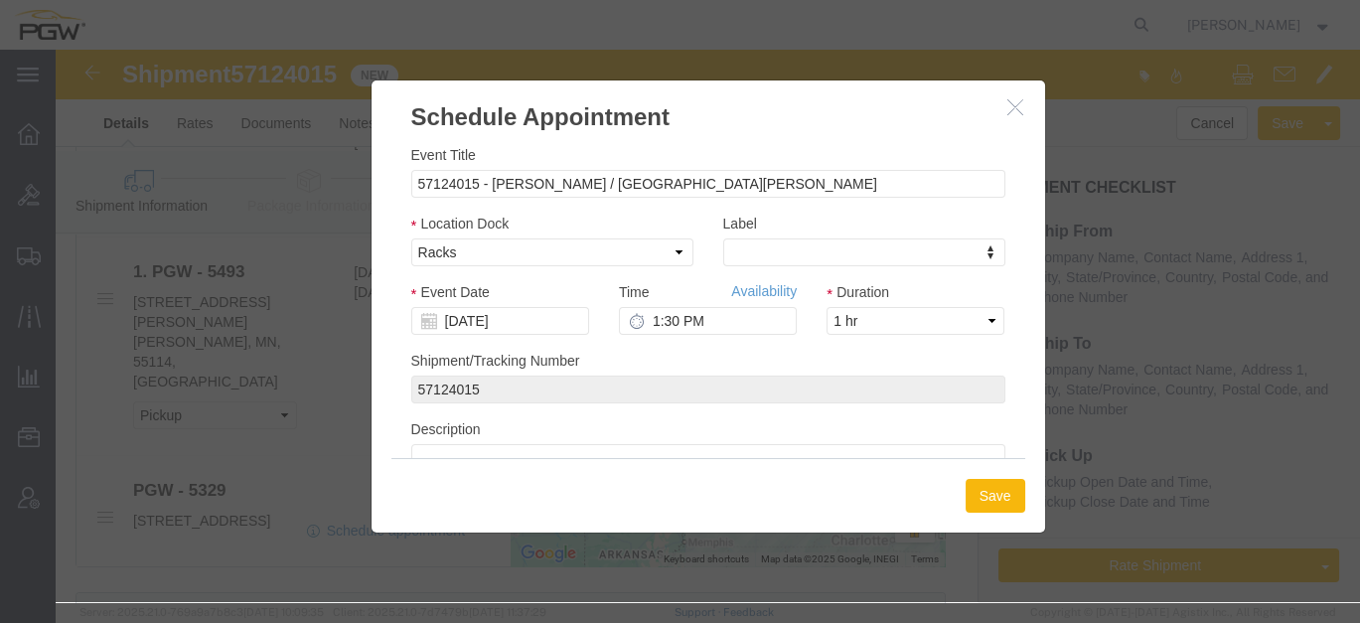
click button "Save"
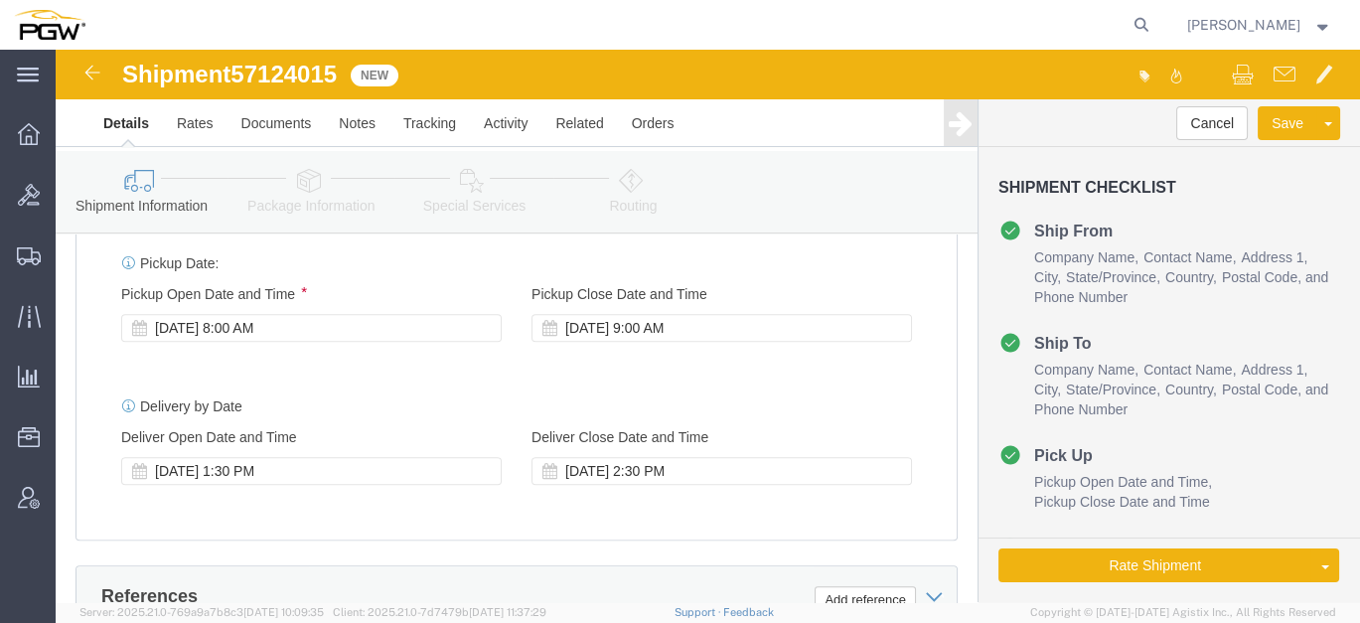
click icon
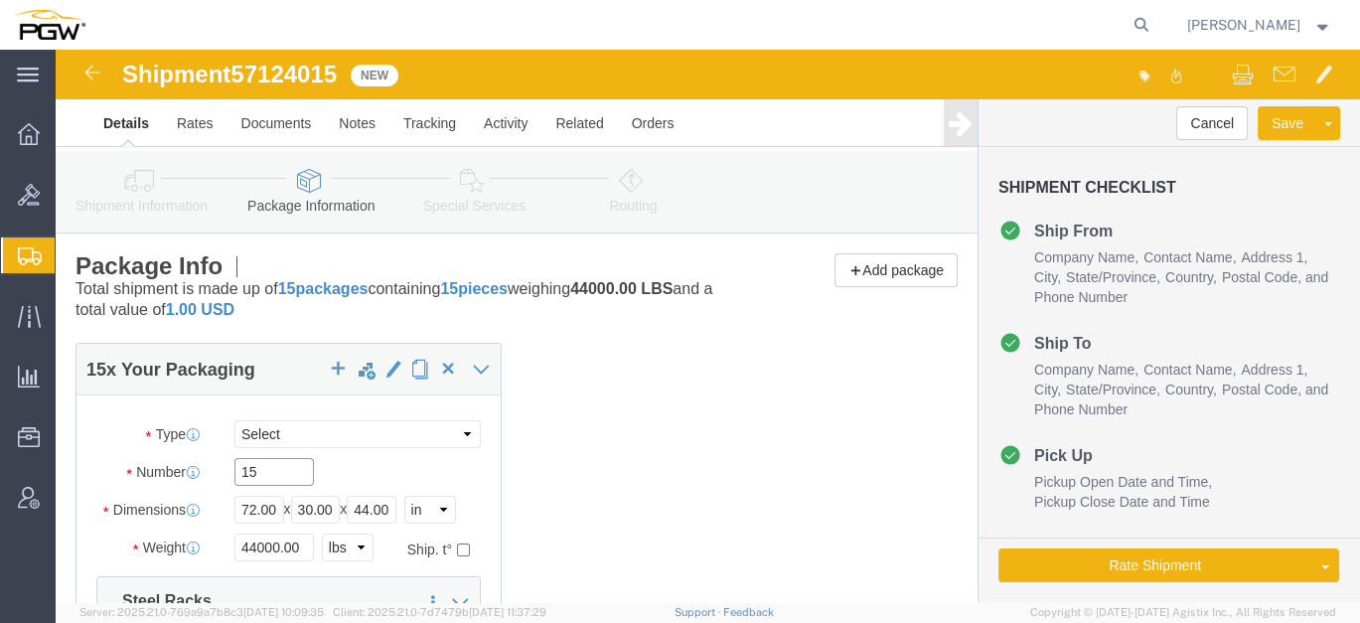
drag, startPoint x: 192, startPoint y: 417, endPoint x: 88, endPoint y: 389, distance: 107.0
click div "Number 15"
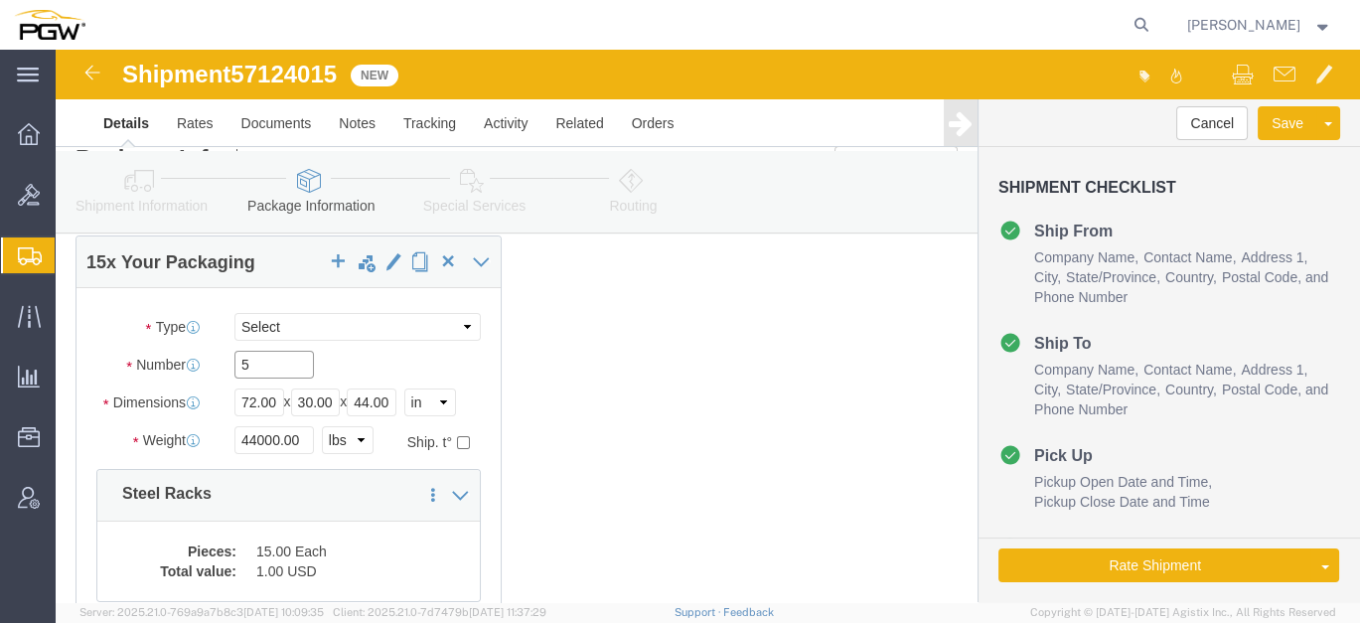
scroll to position [110, 0]
type input "5"
click input "44000.00"
drag, startPoint x: 250, startPoint y: 385, endPoint x: 0, endPoint y: 370, distance: 250.7
click div "Package Type Select Bale(s) Basket(s) Bolt(s) Bottle(s) Buckets Bulk Bundle(s) …"
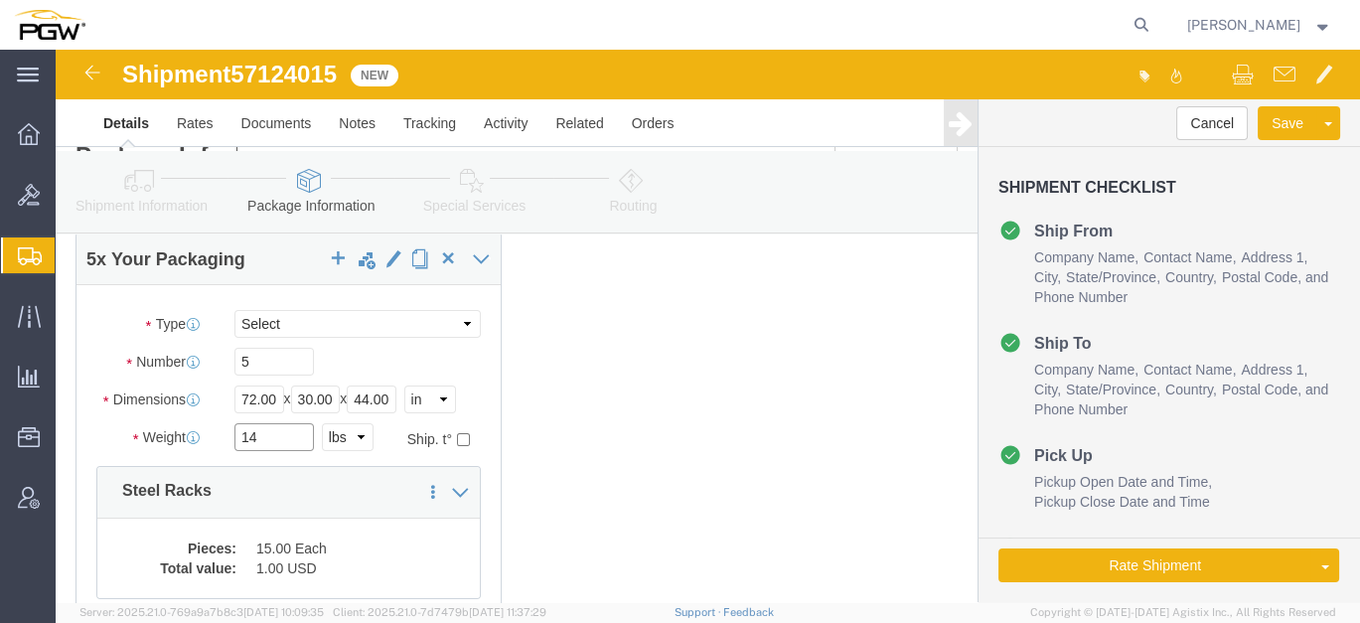
type input "14000.00"
click div "5 x Your Packaging Package Type Select Bale(s) Basket(s) Bolt(s) Bottle(s) Buck…"
click dd "15.00 Each"
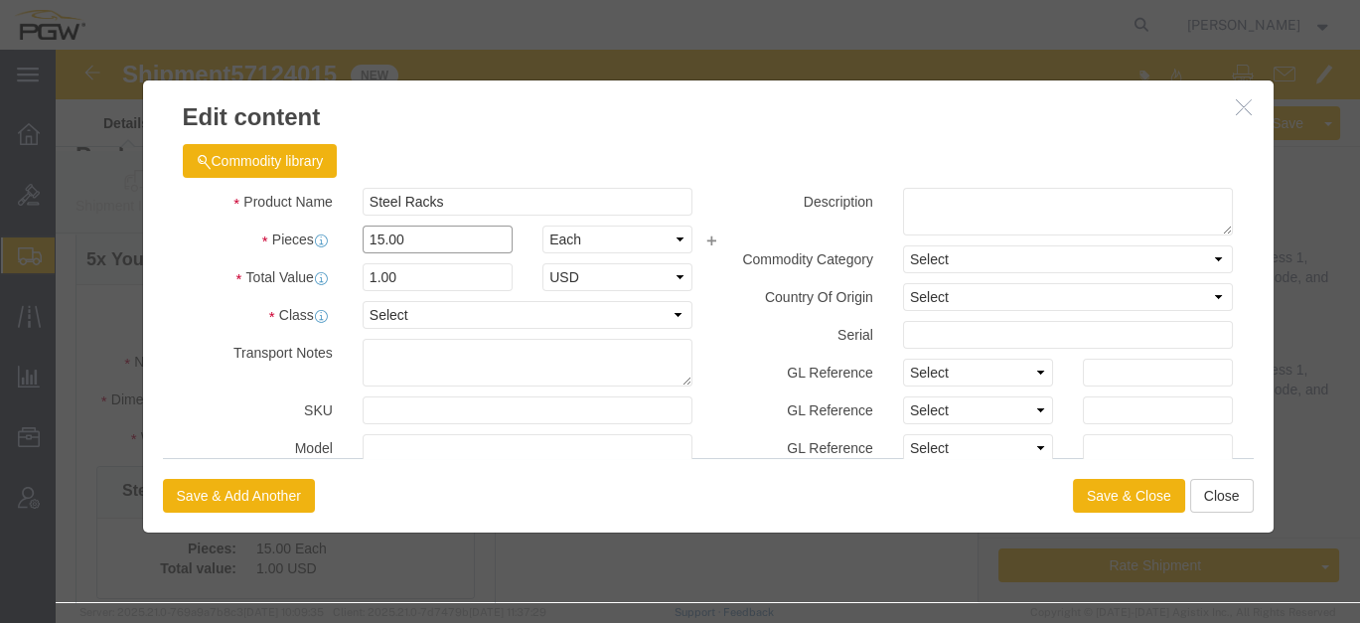
drag, startPoint x: 290, startPoint y: 188, endPoint x: 53, endPoint y: 163, distance: 238.6
click div "Pieces 15.00 Select Bag Barrels 100Board Feet Bottle Box Blister Pack Carats Ca…"
type input "5.00"
click input "0.33"
drag, startPoint x: 383, startPoint y: 232, endPoint x: 114, endPoint y: 209, distance: 270.2
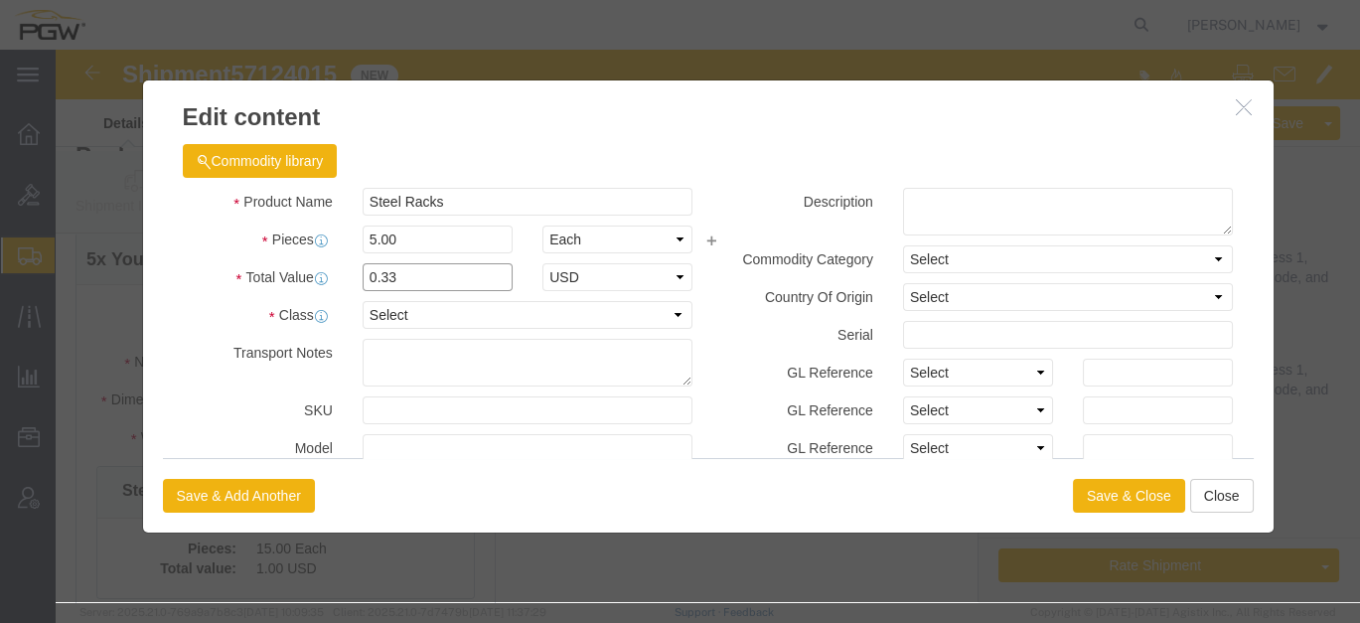
click div "Product Name Steel Racks Pieces 5.00 Select Bag Barrels 100Board Feet Bottle Bo…"
type input "1.00"
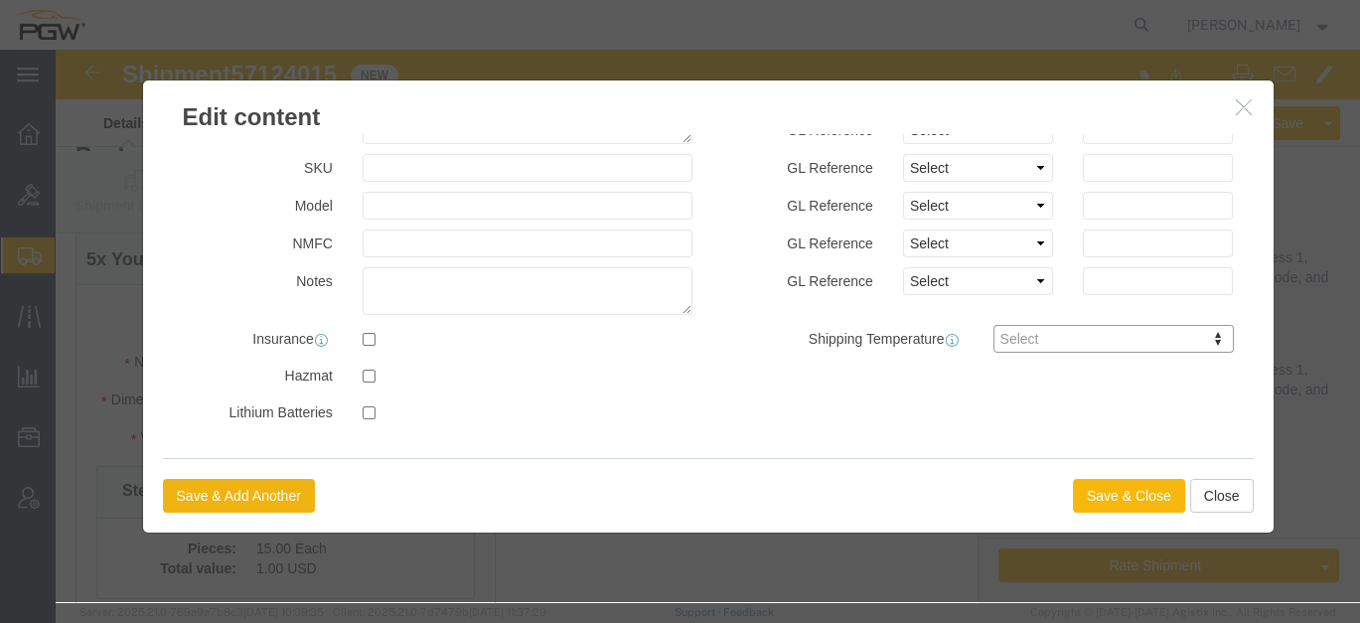
click button "Save & Close"
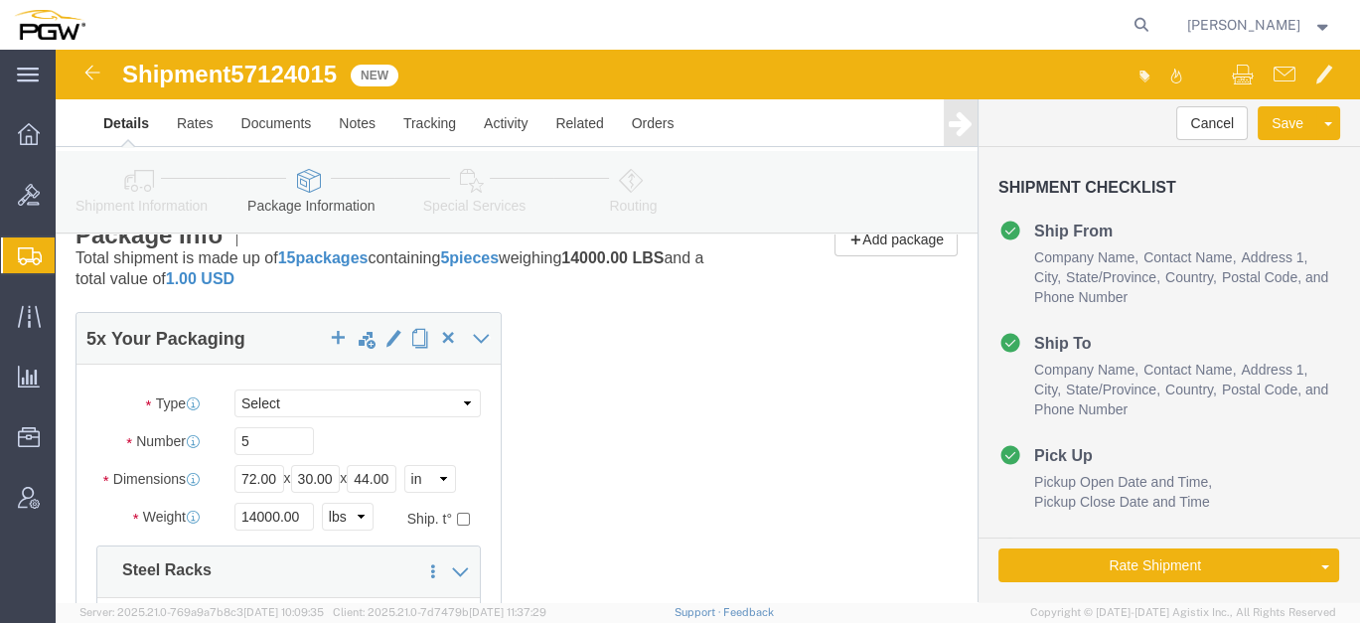
scroll to position [0, 0]
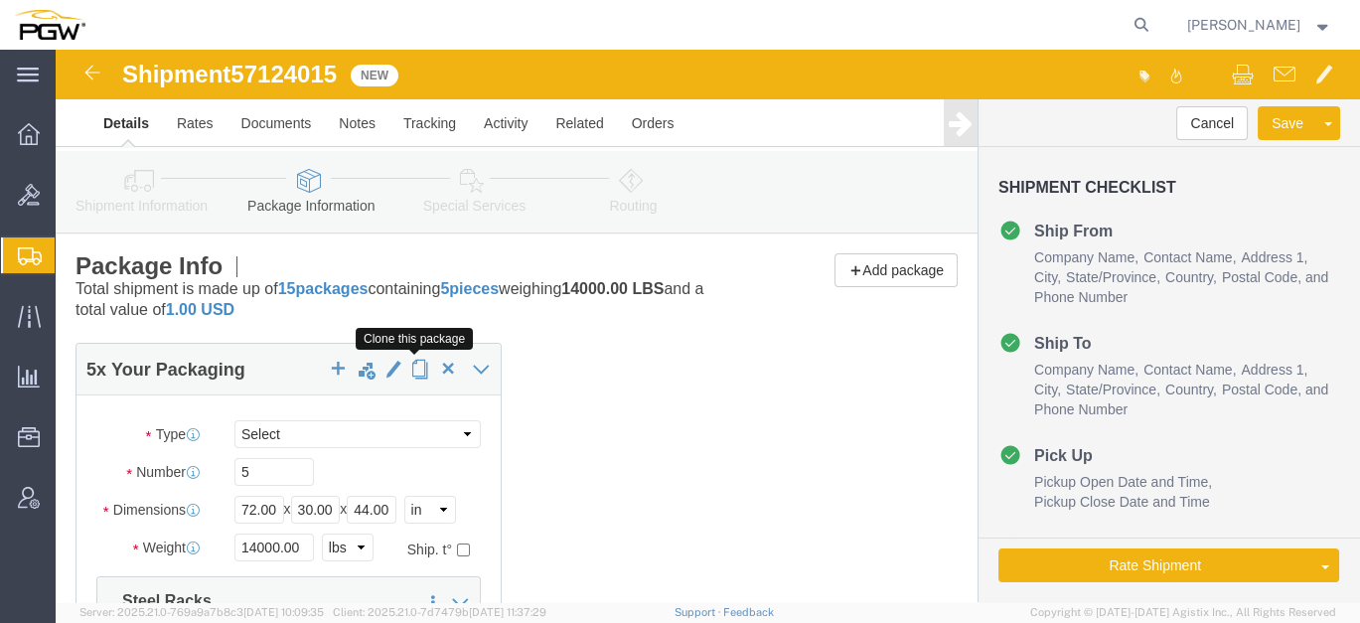
click button "button"
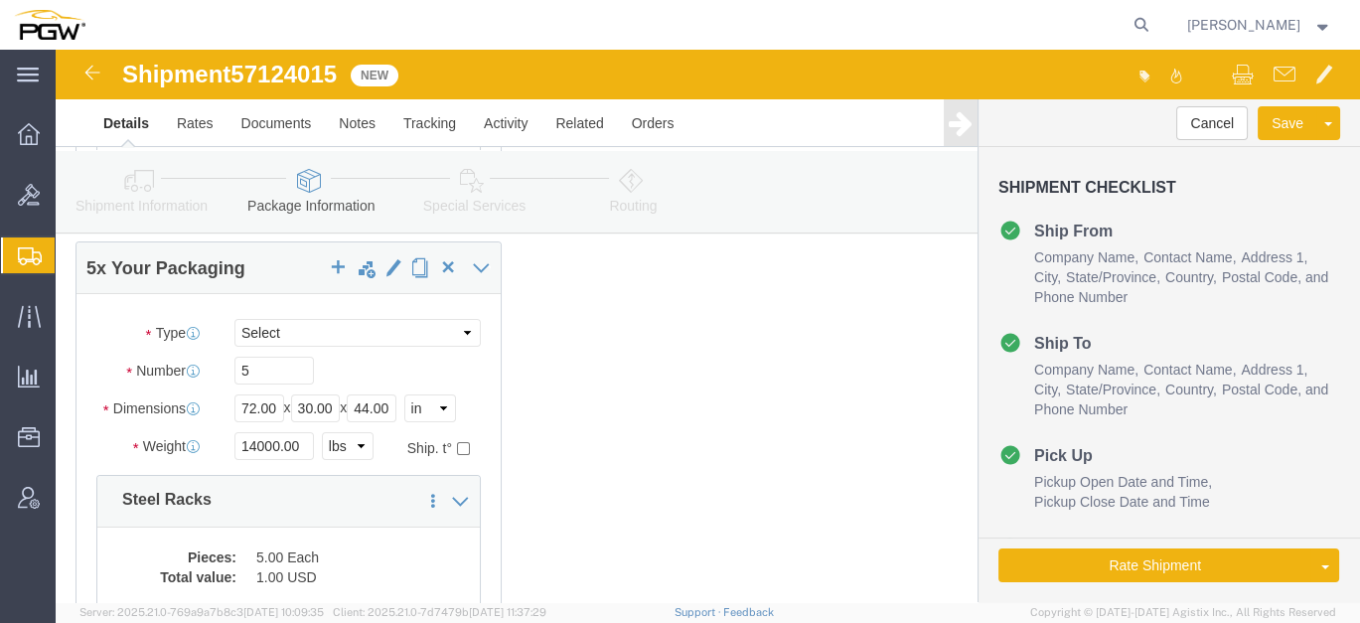
scroll to position [661, 0]
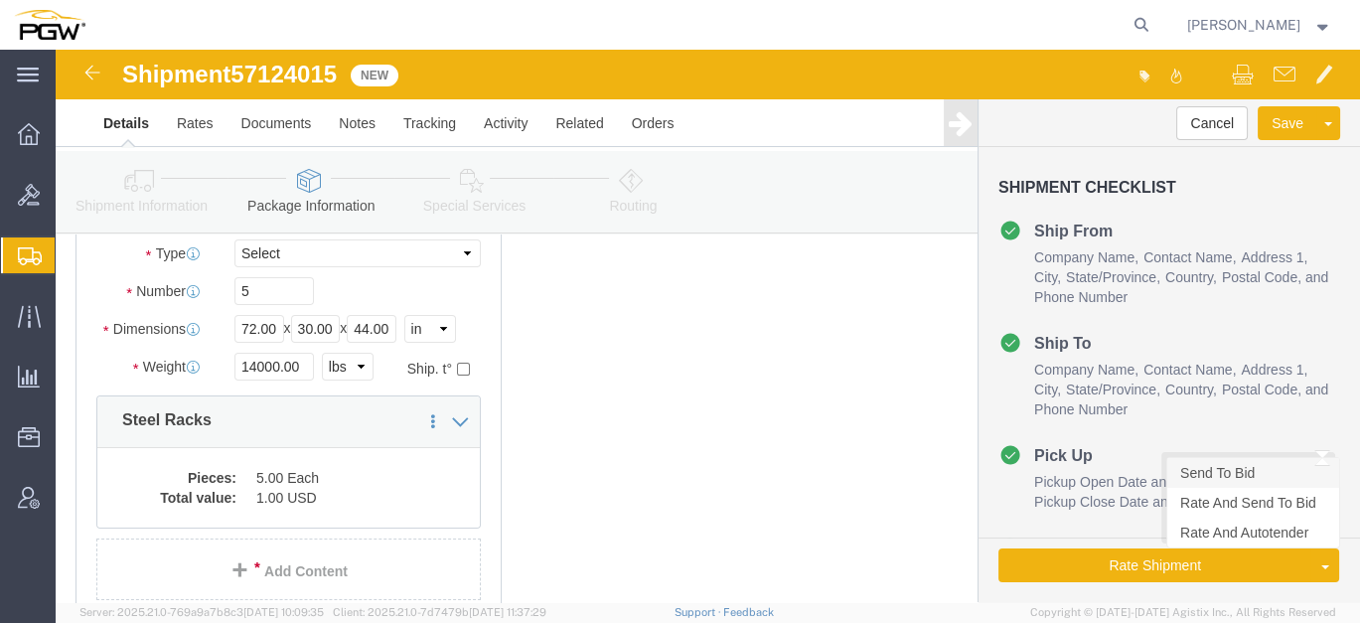
click link "Send To Bid"
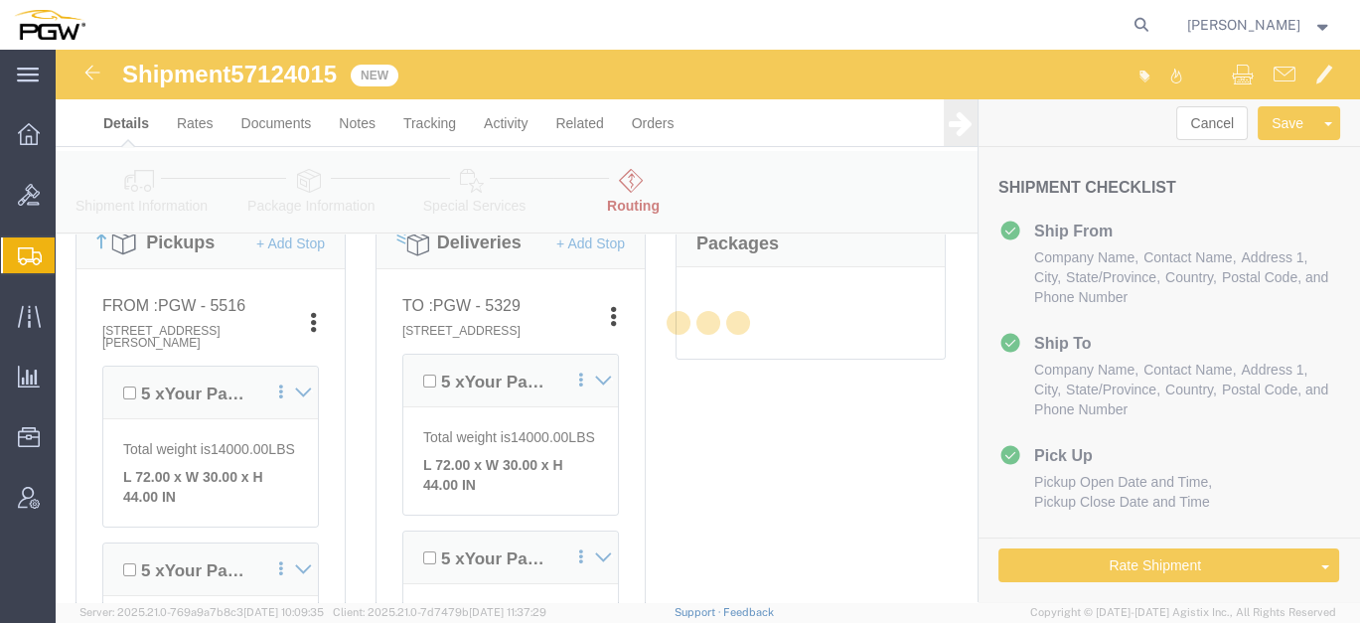
scroll to position [310, 0]
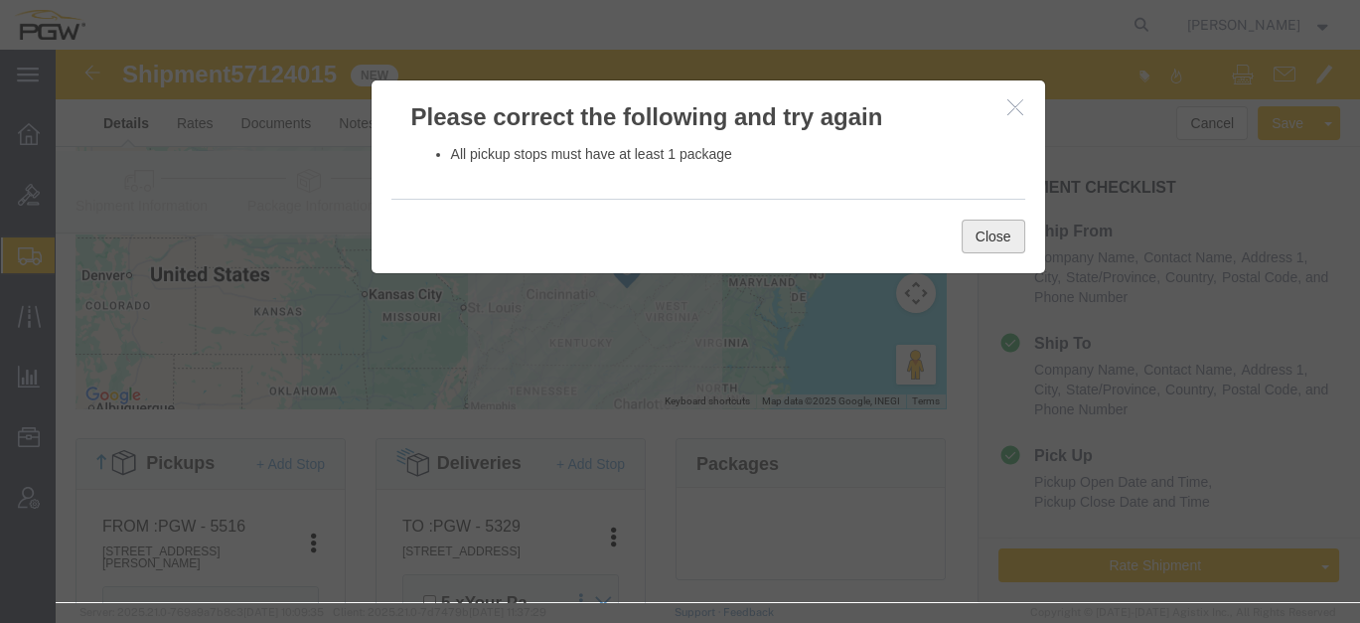
click button "Close"
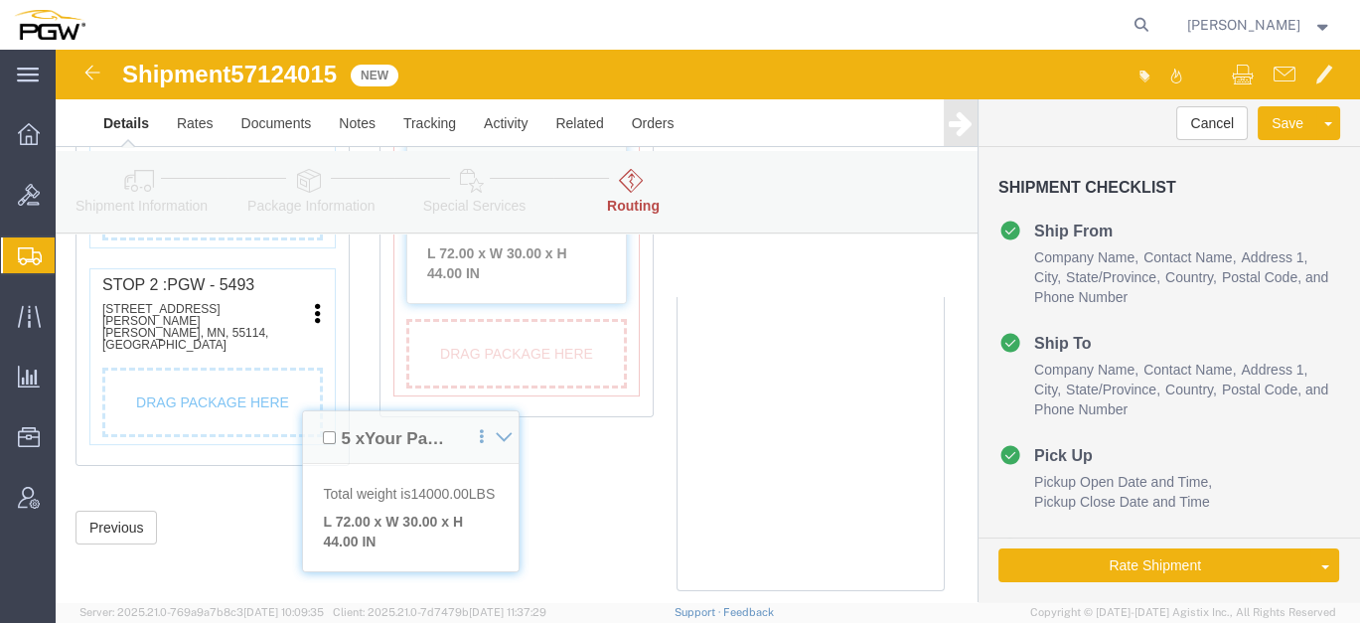
scroll to position [921, 0]
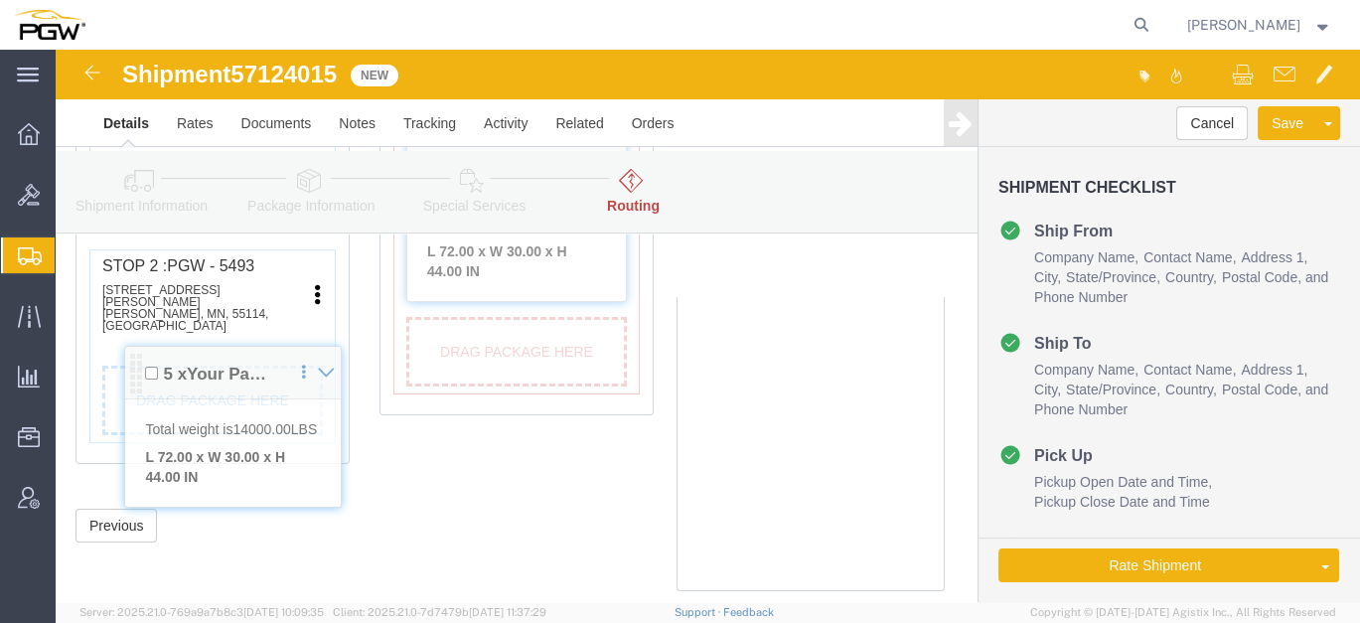
drag, startPoint x: 58, startPoint y: 316, endPoint x: 74, endPoint y: 319, distance: 17.1
click div "Pickups + Add Stop From : PGW - 5516 [STREET_ADDRESS][PERSON_NAME] Edit Move to…"
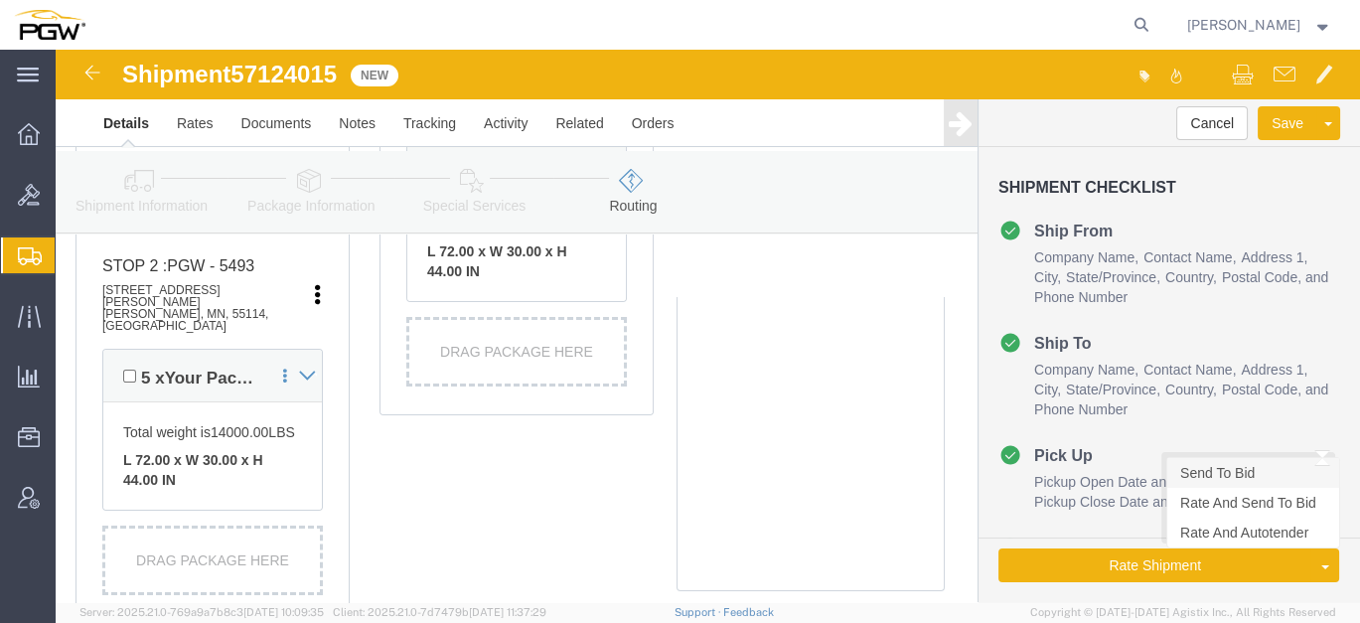
click link "Send To Bid"
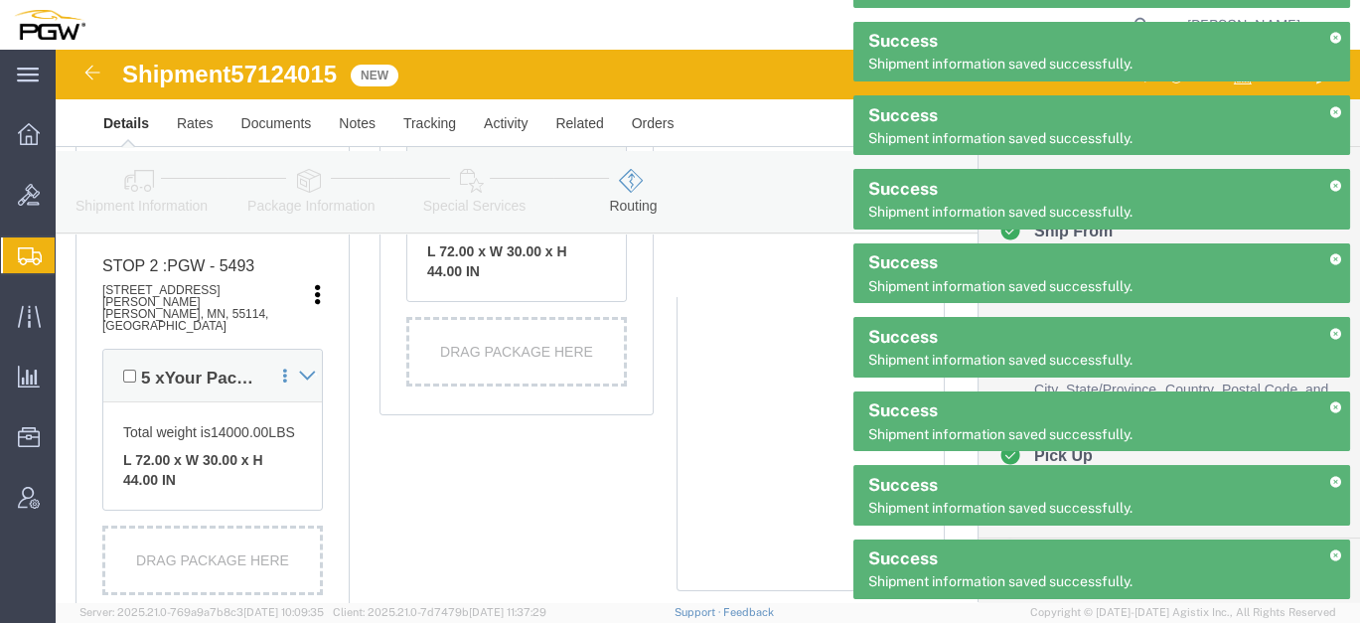
click div
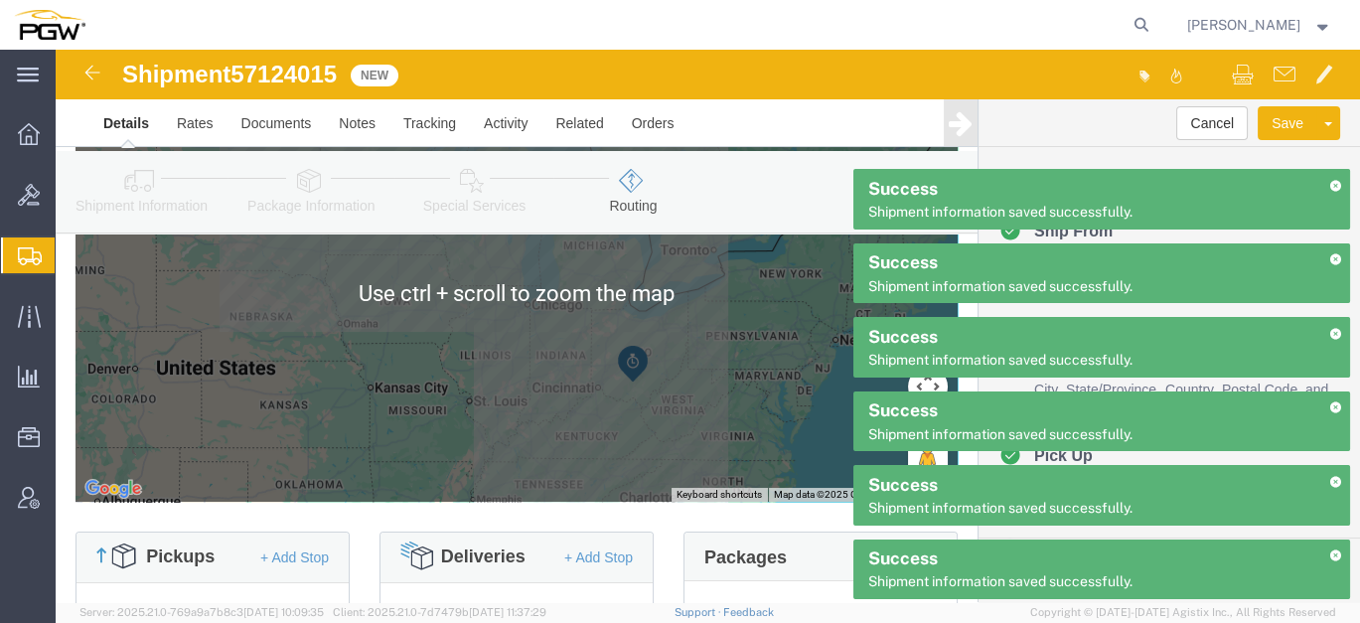
scroll to position [441, 0]
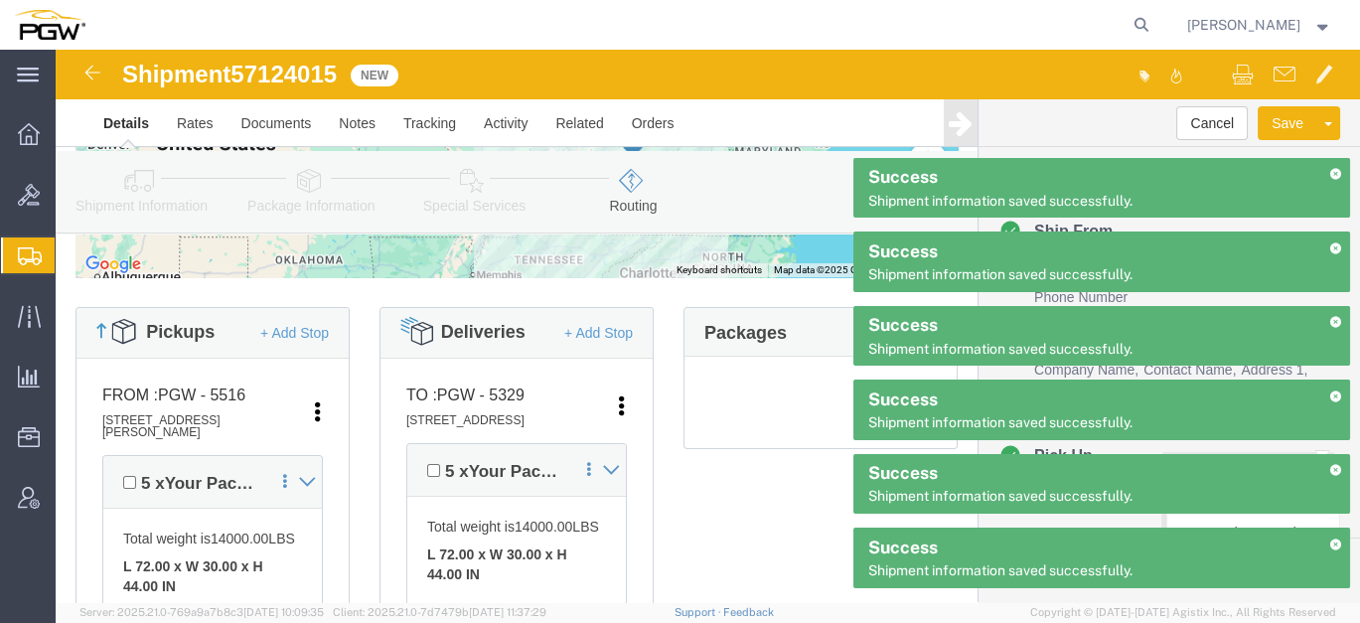
click button "Rate Shipment"
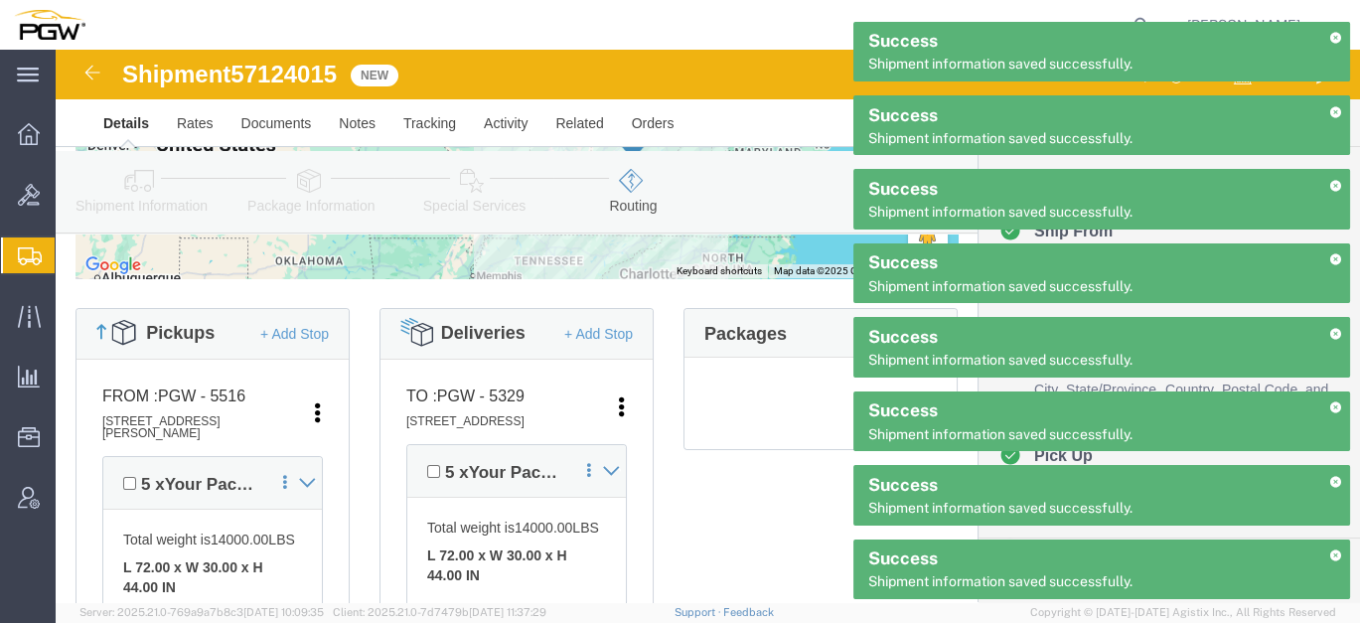
scroll to position [963, 0]
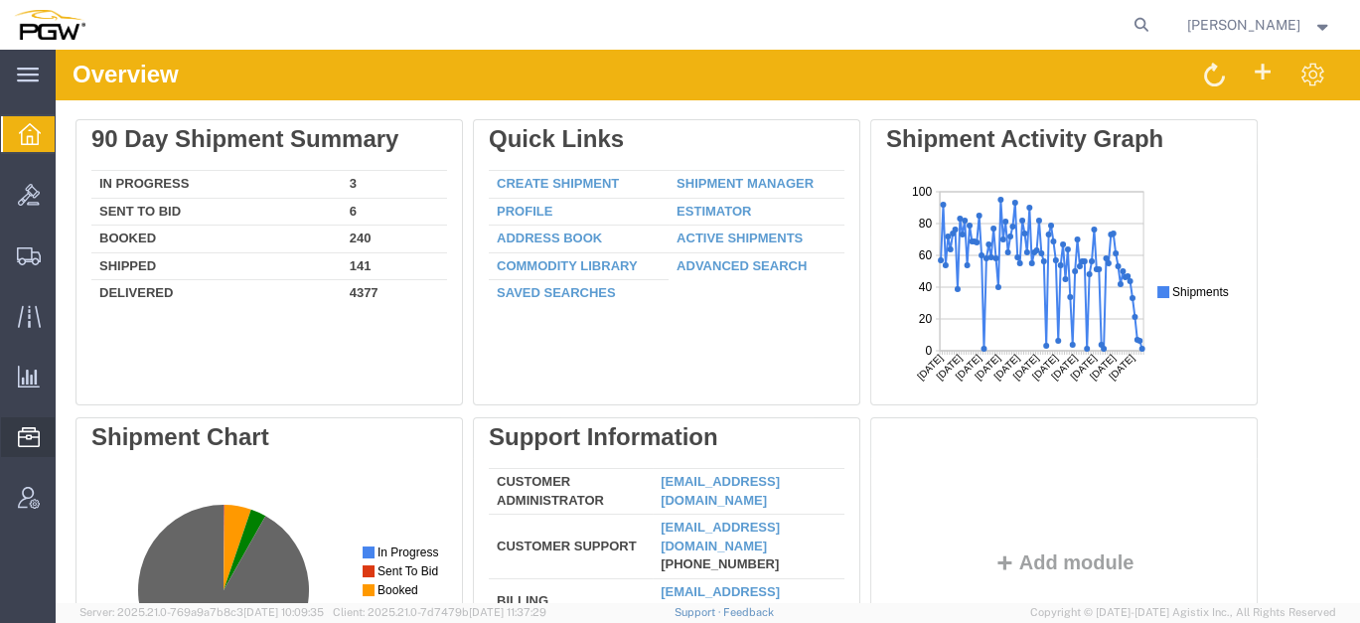
click at [0, 0] on span "Location Appointment" at bounding box center [0, 0] width 0 height 0
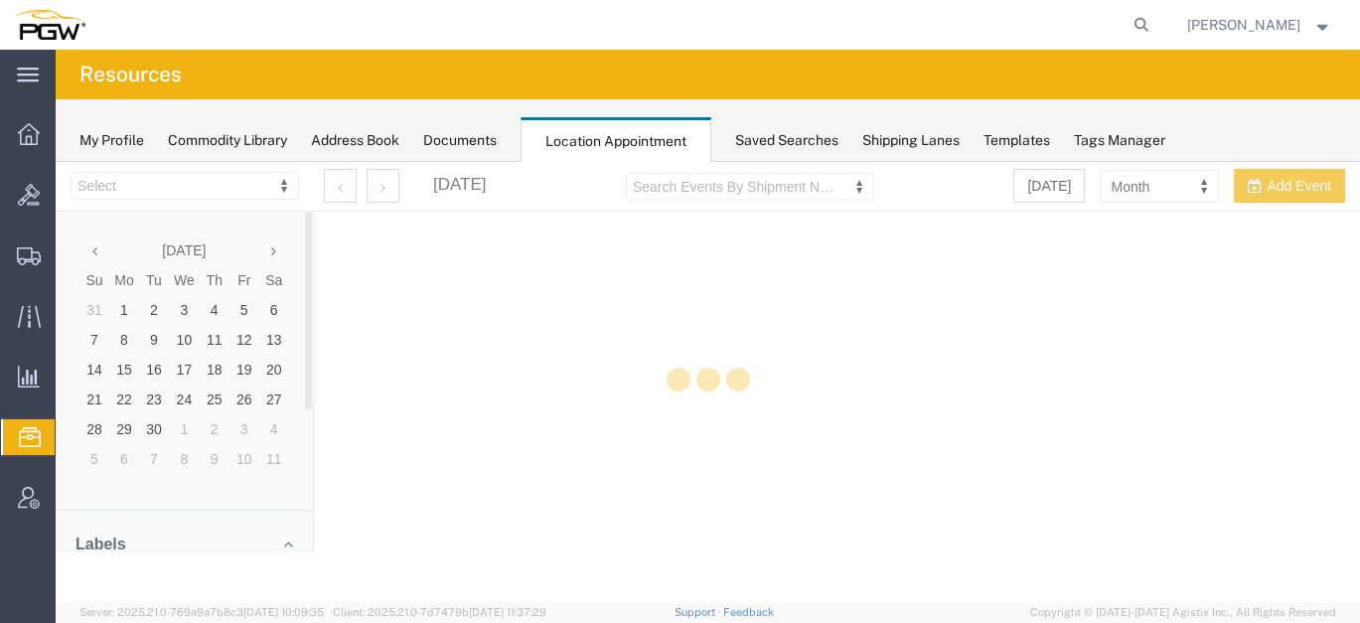
select select "28253"
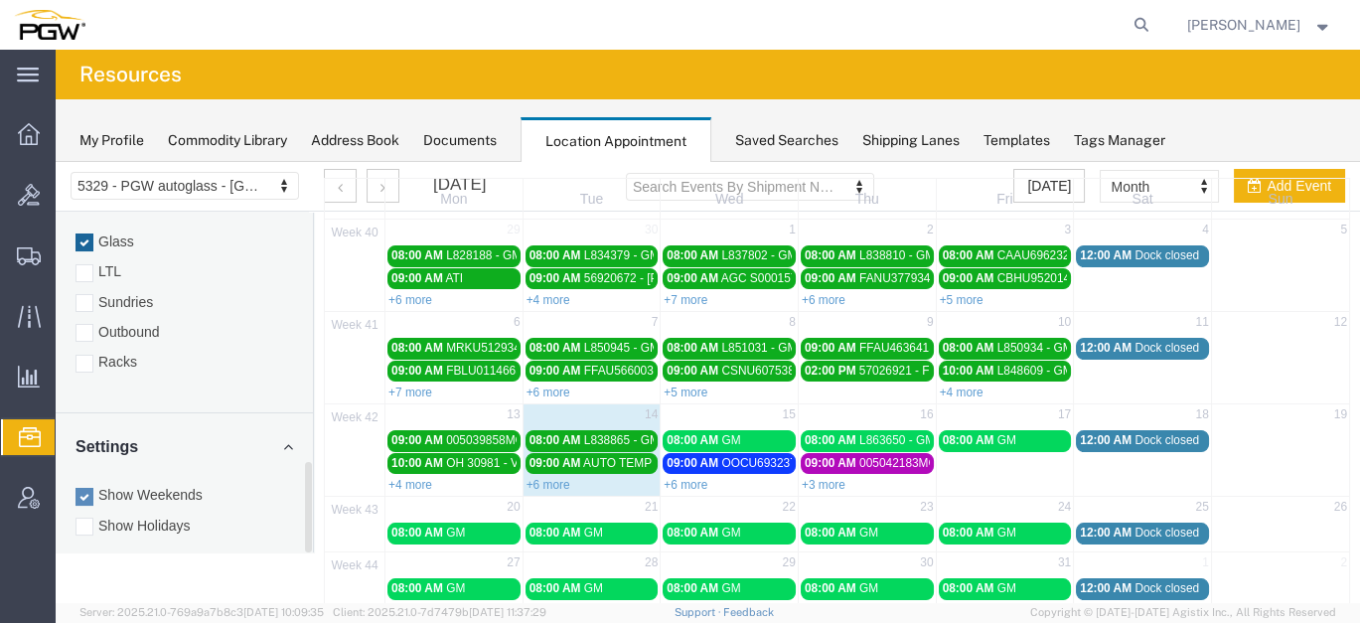
scroll to position [110, 0]
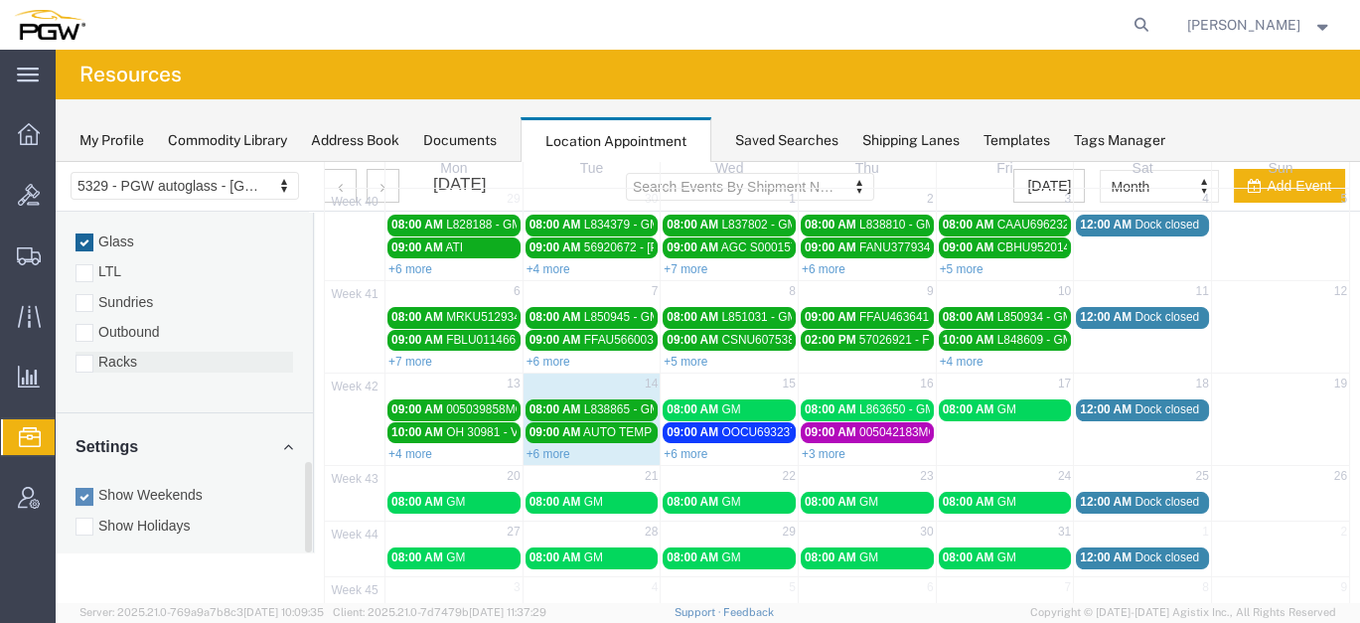
click at [115, 352] on label "Racks" at bounding box center [183, 362] width 217 height 20
click at [56, 162] on input "Racks" at bounding box center [56, 162] width 0 height 0
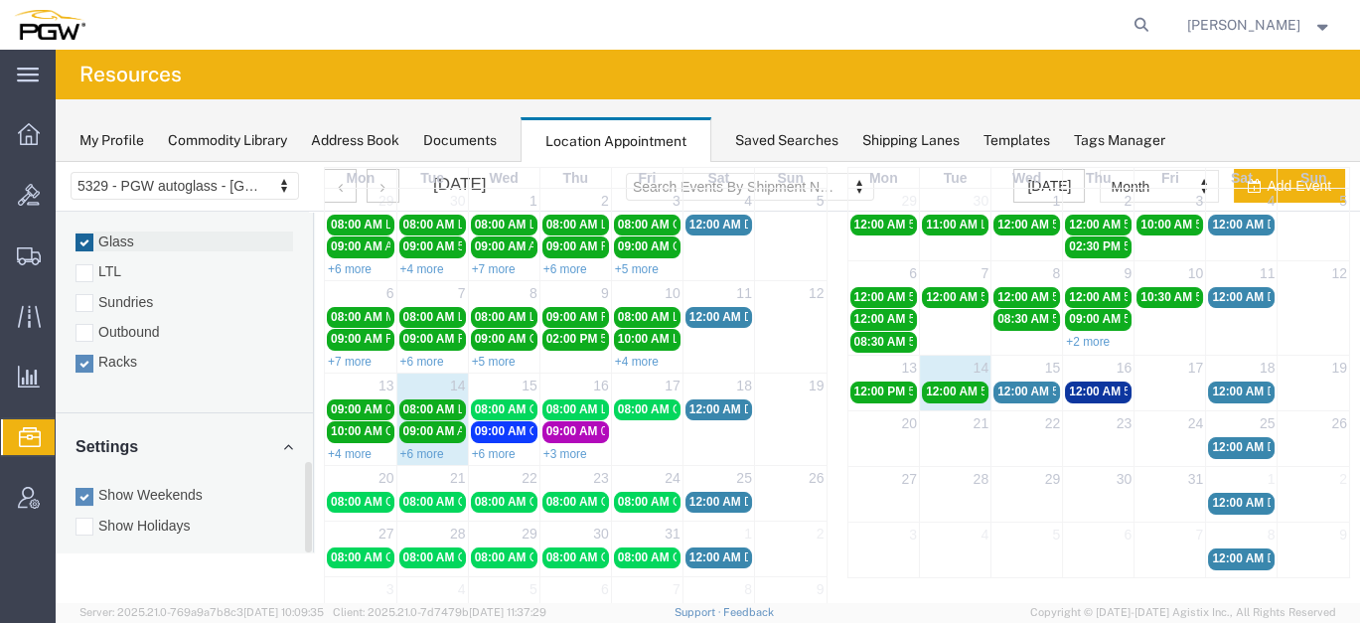
click at [107, 231] on label "Glass" at bounding box center [183, 241] width 217 height 20
click at [56, 162] on input "Glass" at bounding box center [56, 162] width 0 height 0
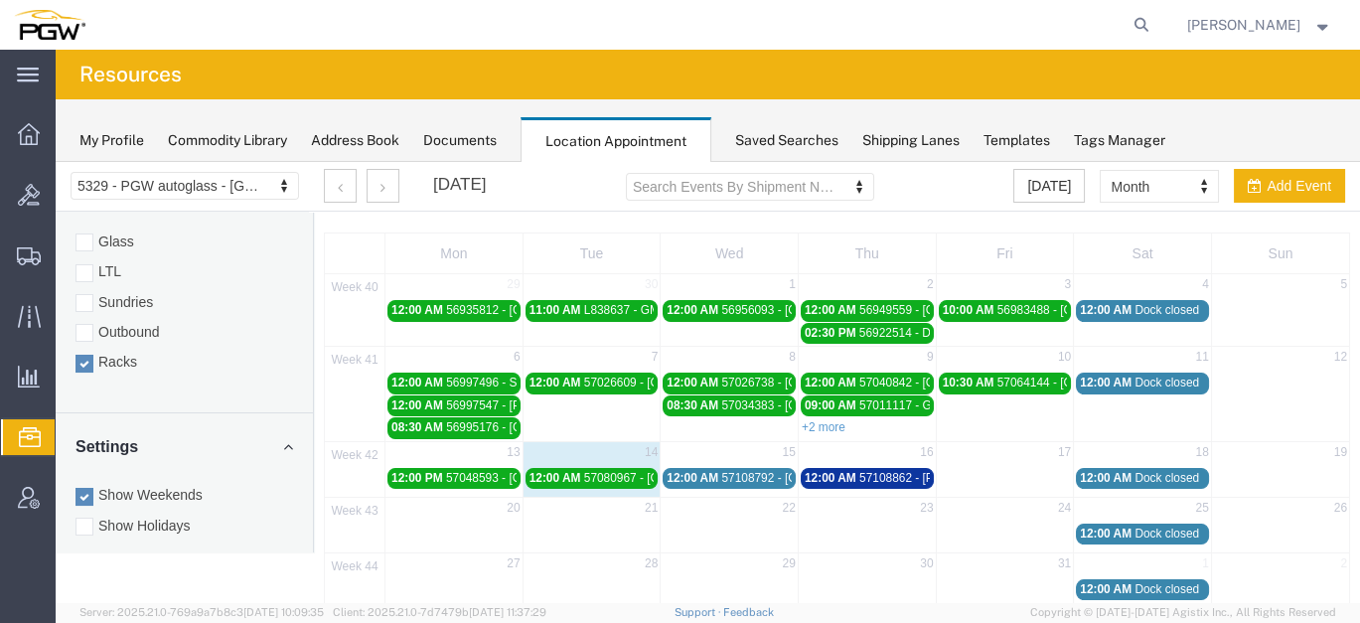
scroll to position [0, 0]
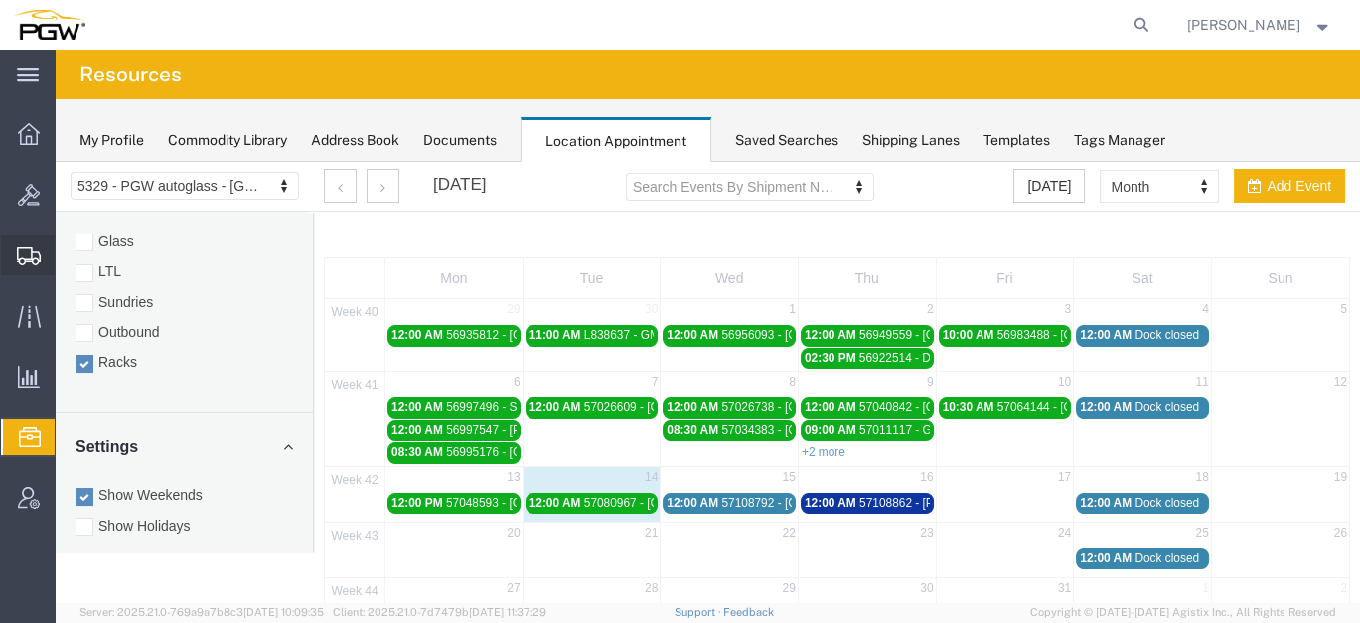
click at [0, 0] on span "Create from Template" at bounding box center [0, 0] width 0 height 0
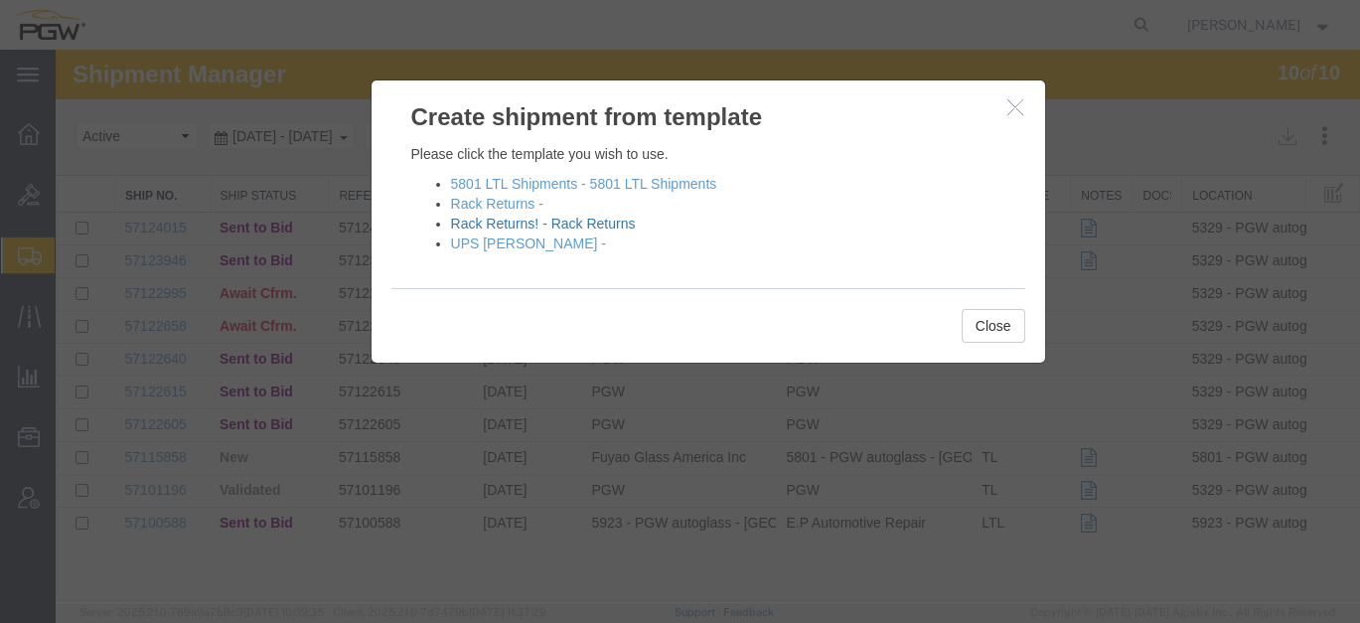
click at [530, 225] on link "Rack Returns! - Rack Returns" at bounding box center [543, 223] width 185 height 16
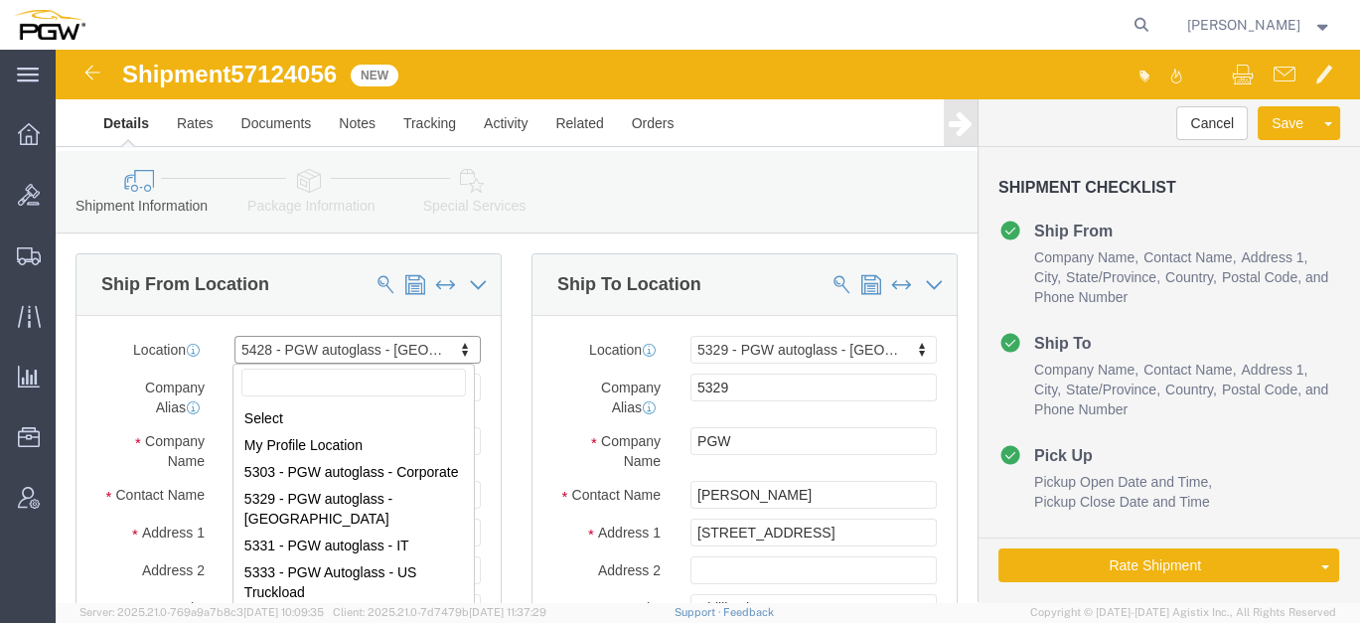
scroll to position [361, 0]
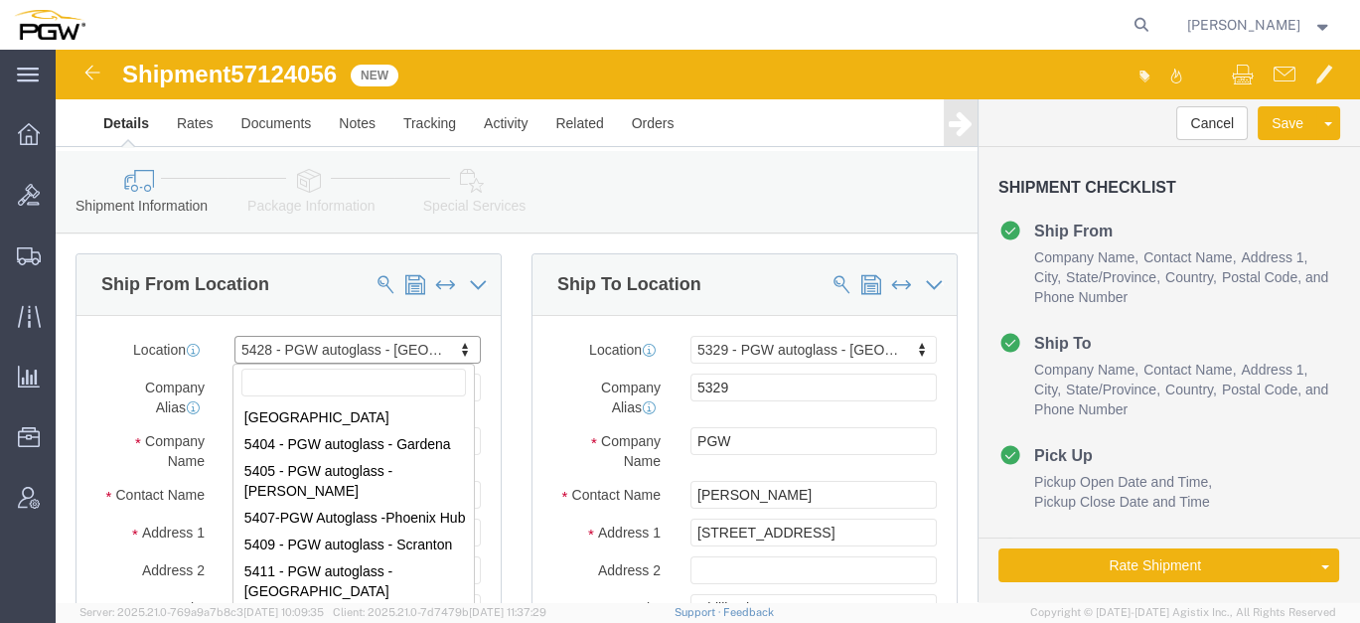
select select "28281"
select select "28253"
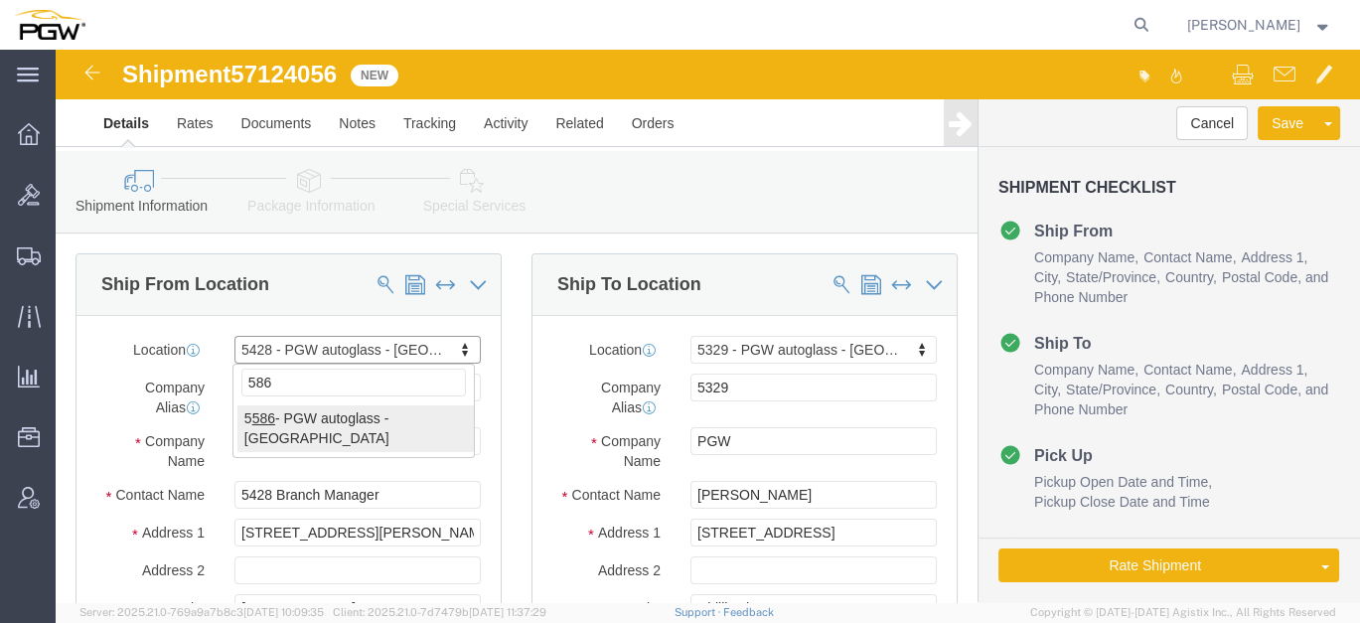
type input "586"
select select "28387"
type input "5586"
type input "5586 Branch Manager"
type input "14472 Gold Coast Road"
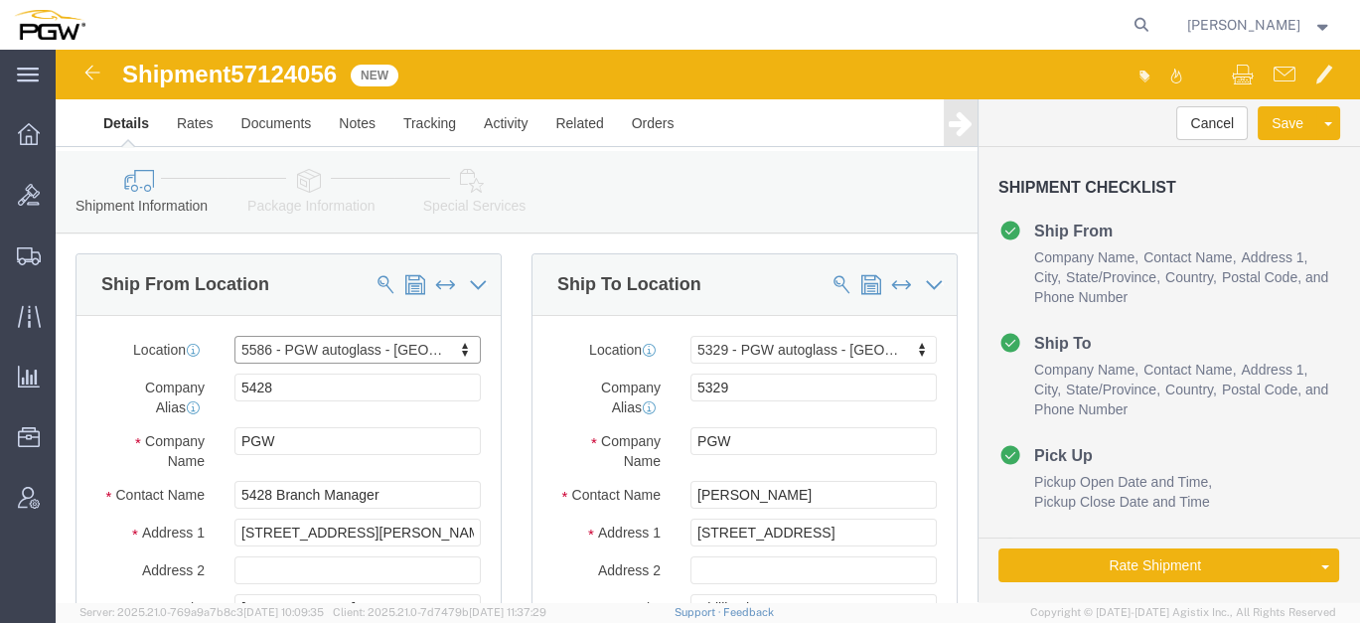
type input "Suite 100"
type input "Omaha"
type input "68138"
type input "402-592-9070"
type input "lkqsp_o_pm_5586@pgwag.com"
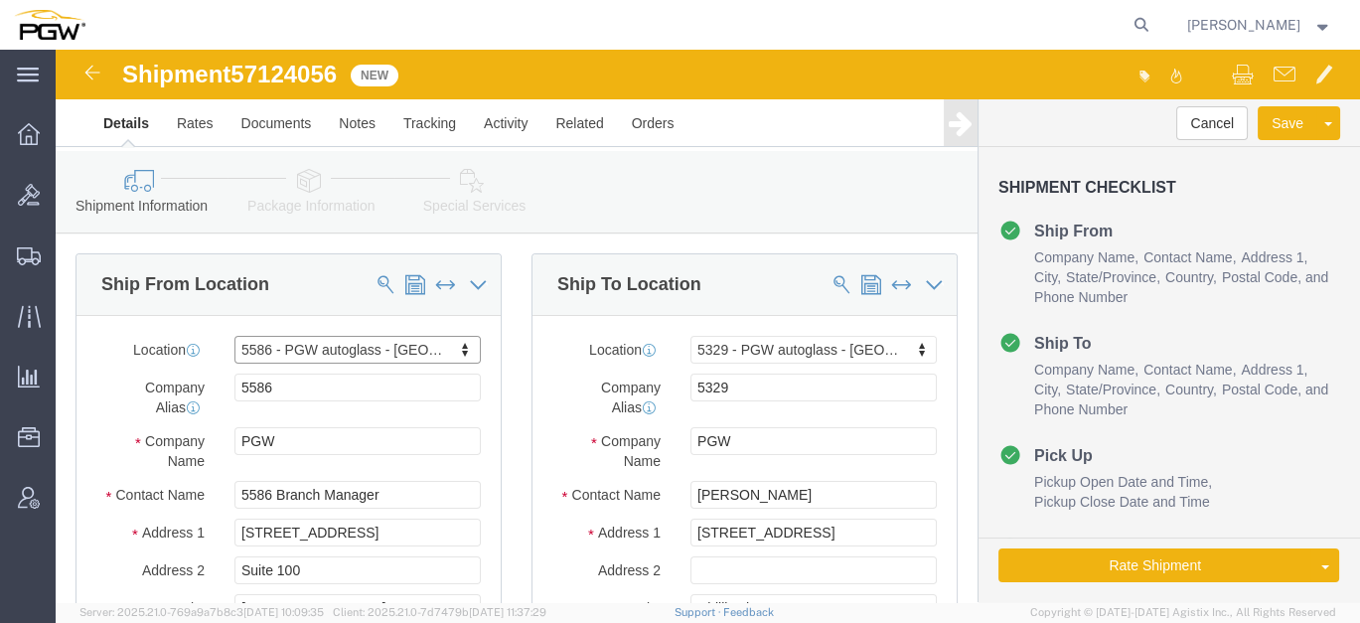
select select "NE"
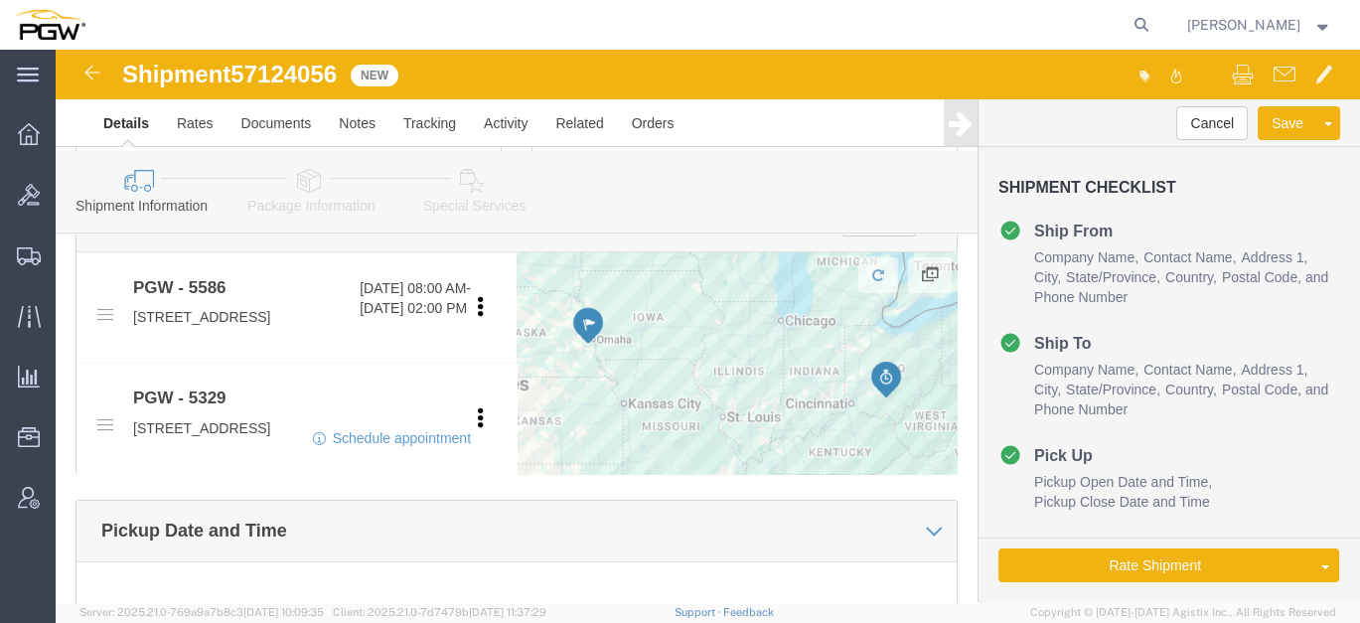
scroll to position [772, 0]
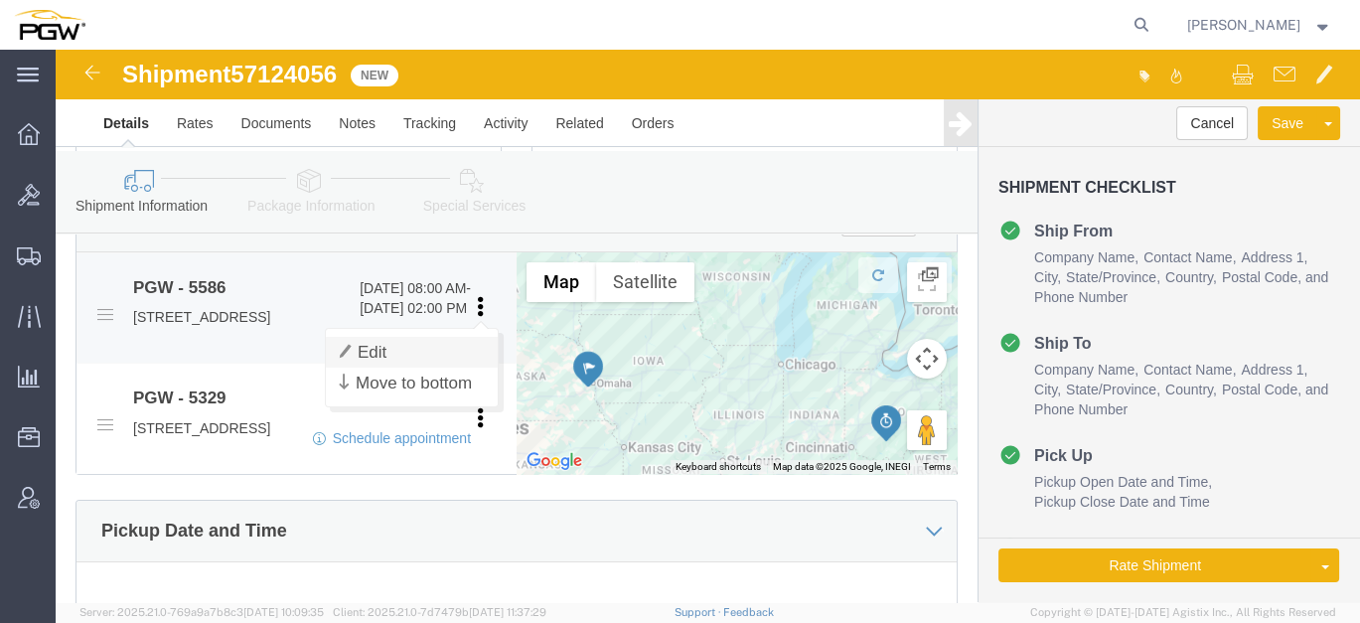
click link "Edit"
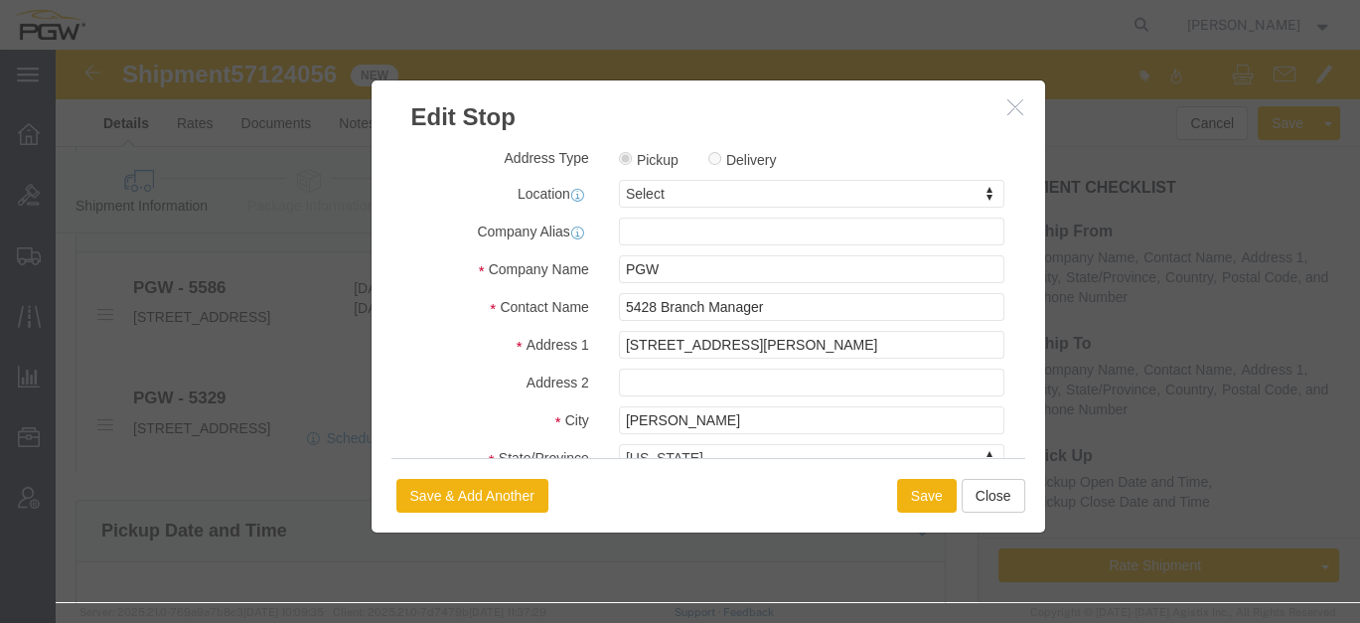
click div "Address Type Pickup Delivery Location Select Select My Profile Location 5303 - …"
type input "omaha"
select select "28387"
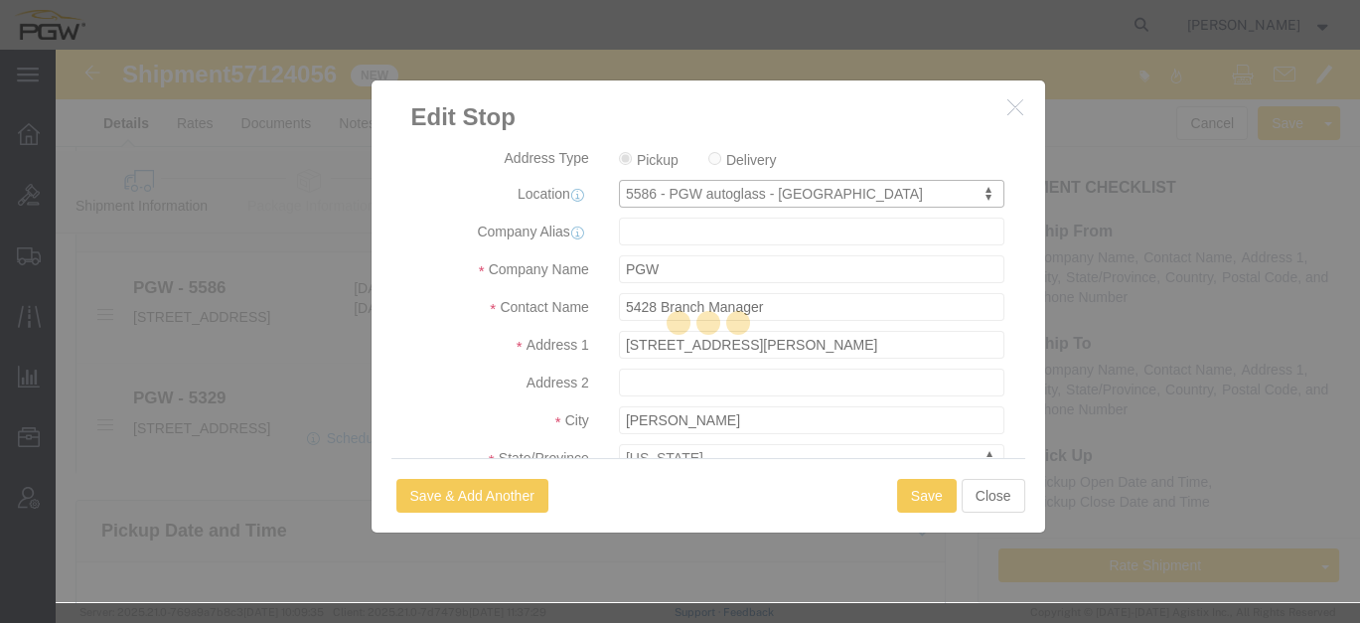
type input "5586"
type input "5586 Branch Manager"
type input "14472 Gold Coast Road"
type input "Suite 100"
type input "Omaha"
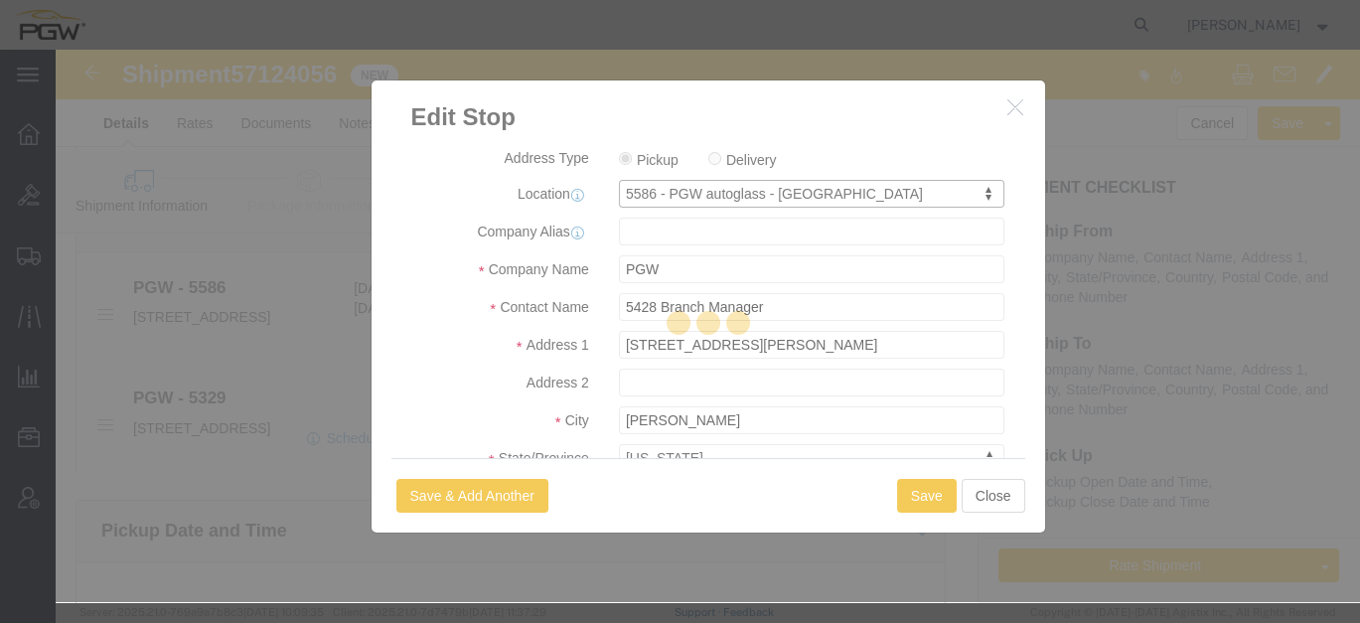
type input "68138"
type input "402-592-9070"
type input "lkqsp_o_pm_5586@pgwag.com"
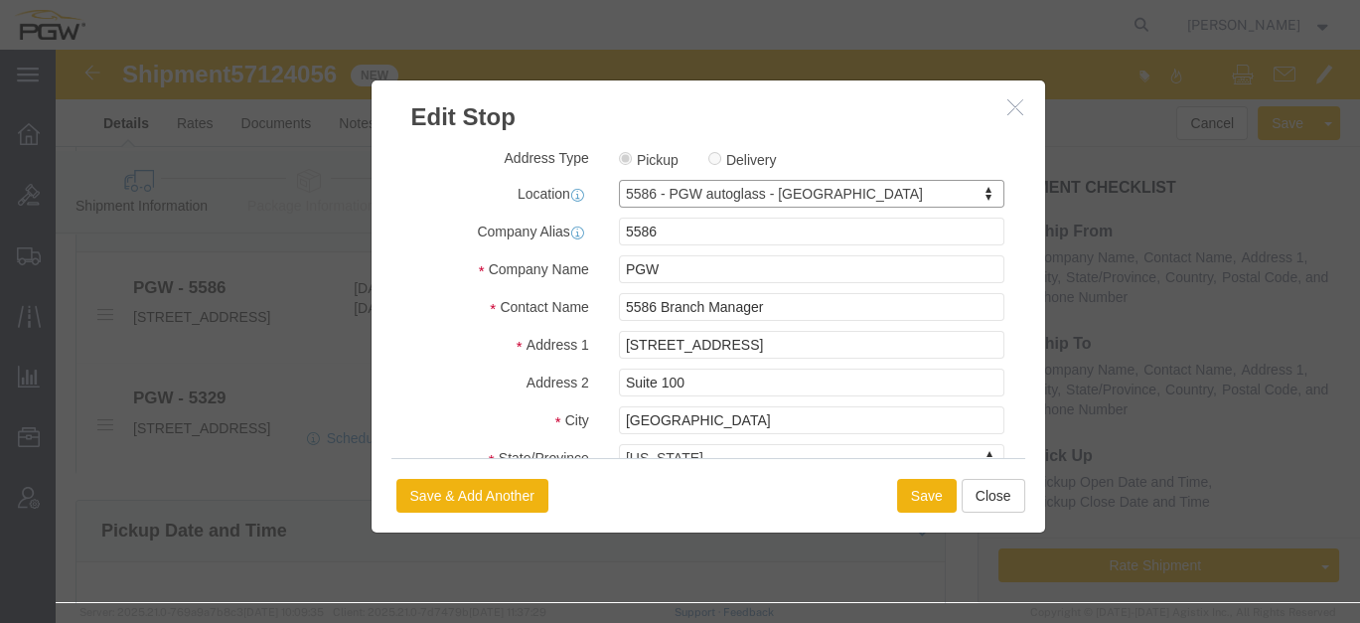
select select "NE"
click div "Save Save & Add Another Close"
click button "Save"
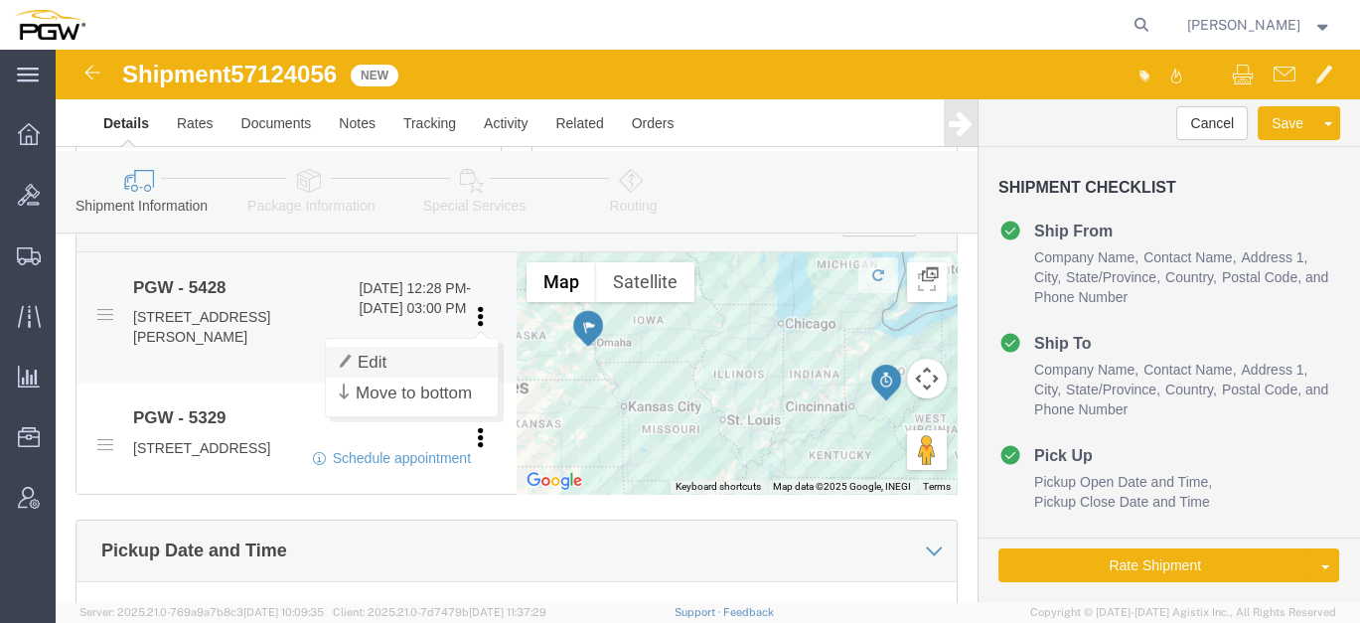
click link "Edit"
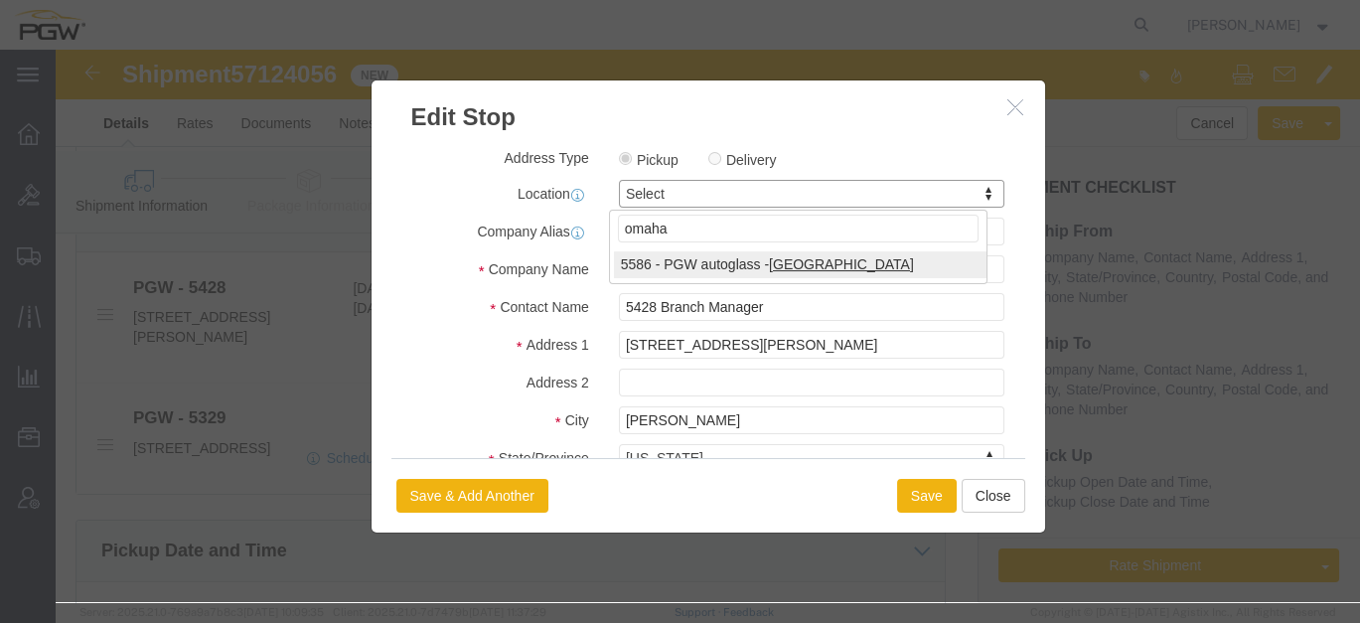
type input "omaha"
select select "28387"
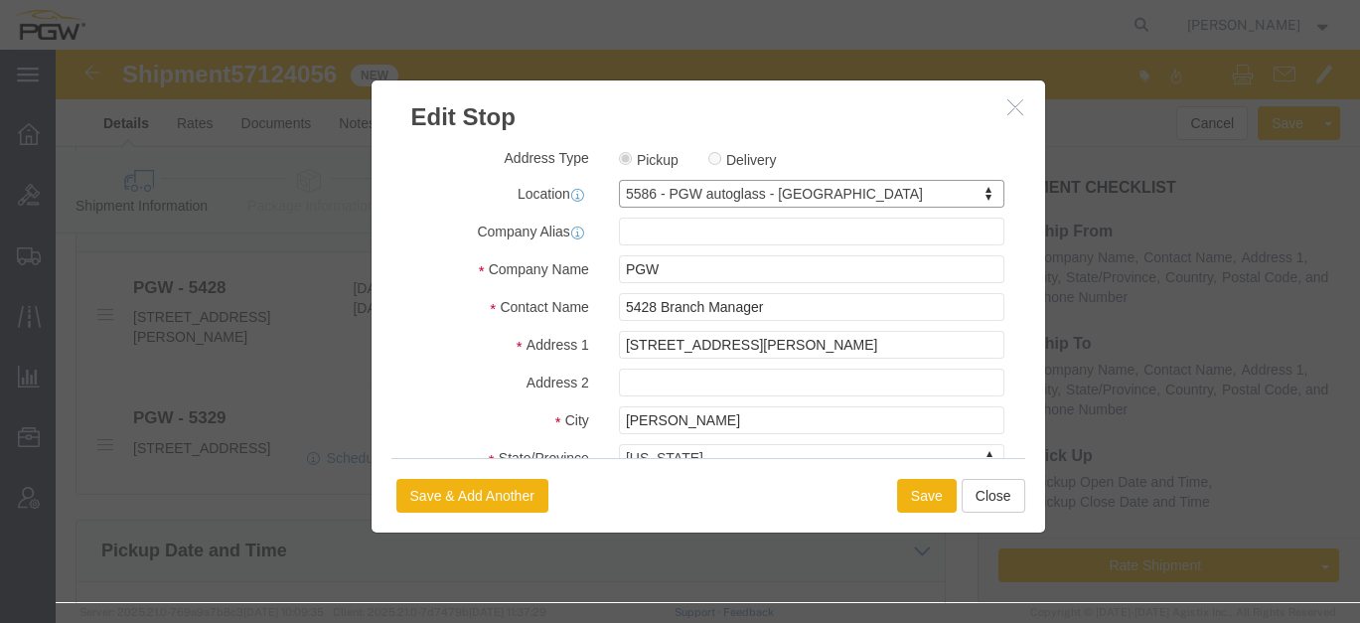
type input "5586"
type input "5586 Branch Manager"
type input "14472 Gold Coast Road"
type input "Suite 100"
type input "Omaha"
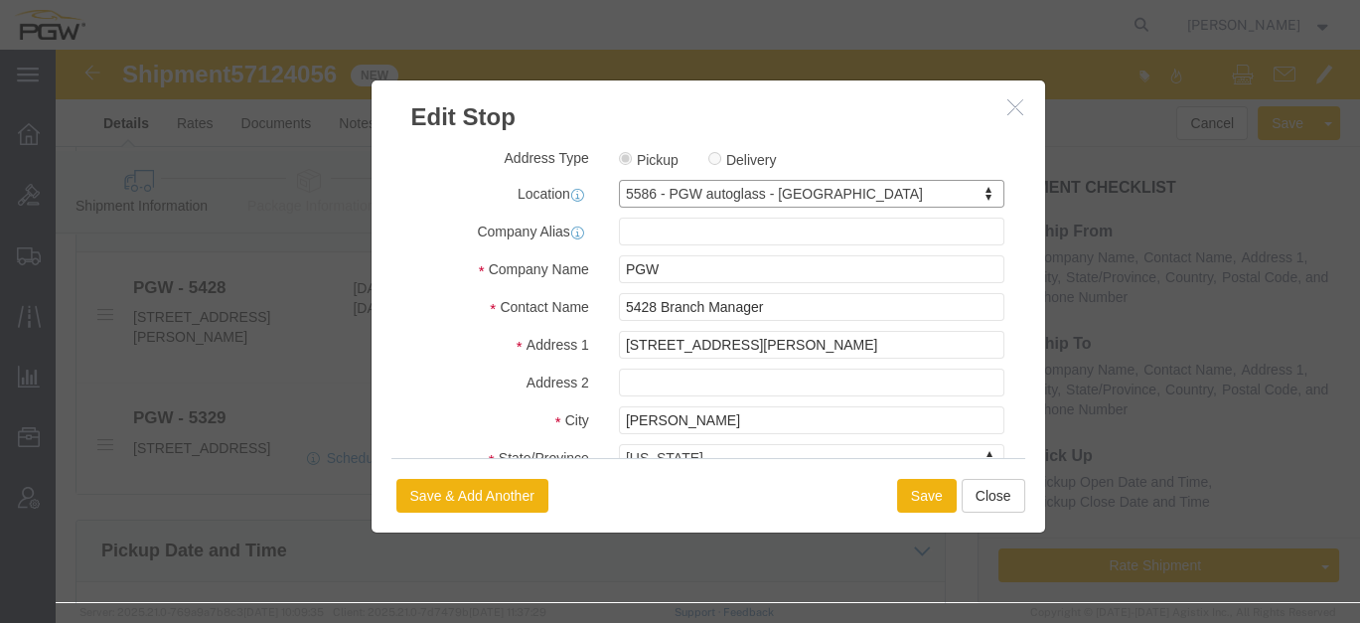
type input "68138"
type input "402-592-9070"
type input "lkqsp_o_pm_5586@pgwag.com"
select select "NE"
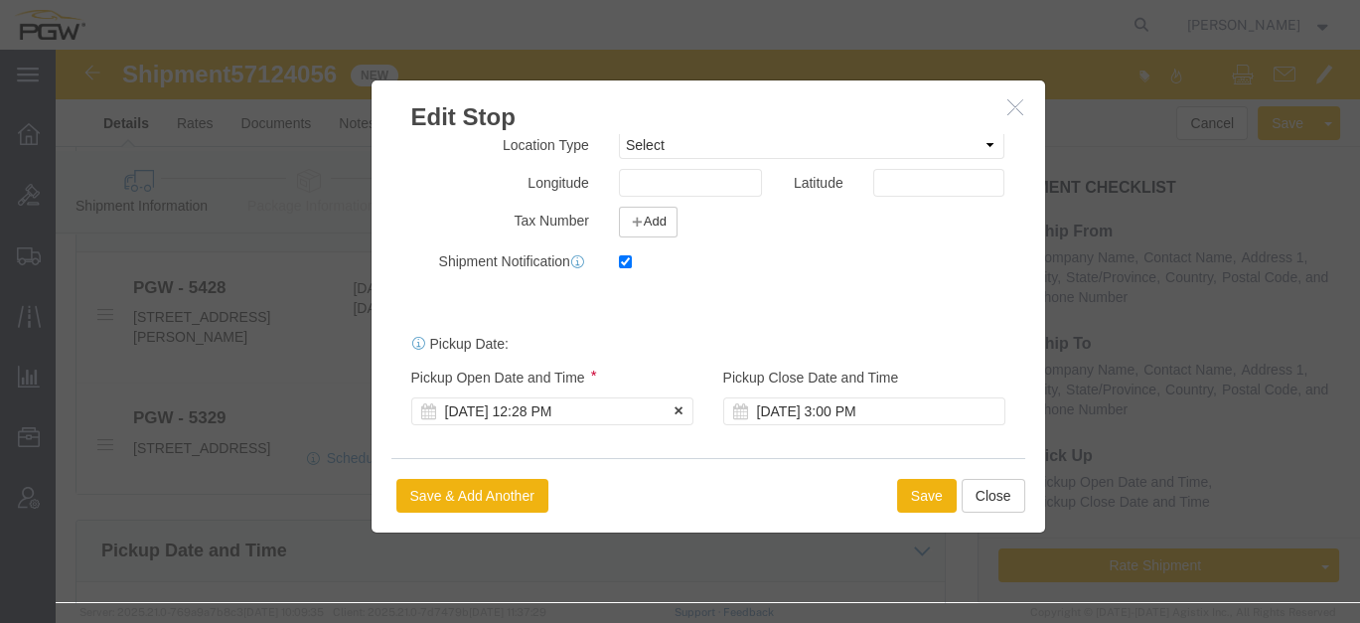
click div "Oct 14 2025 12:28 PM"
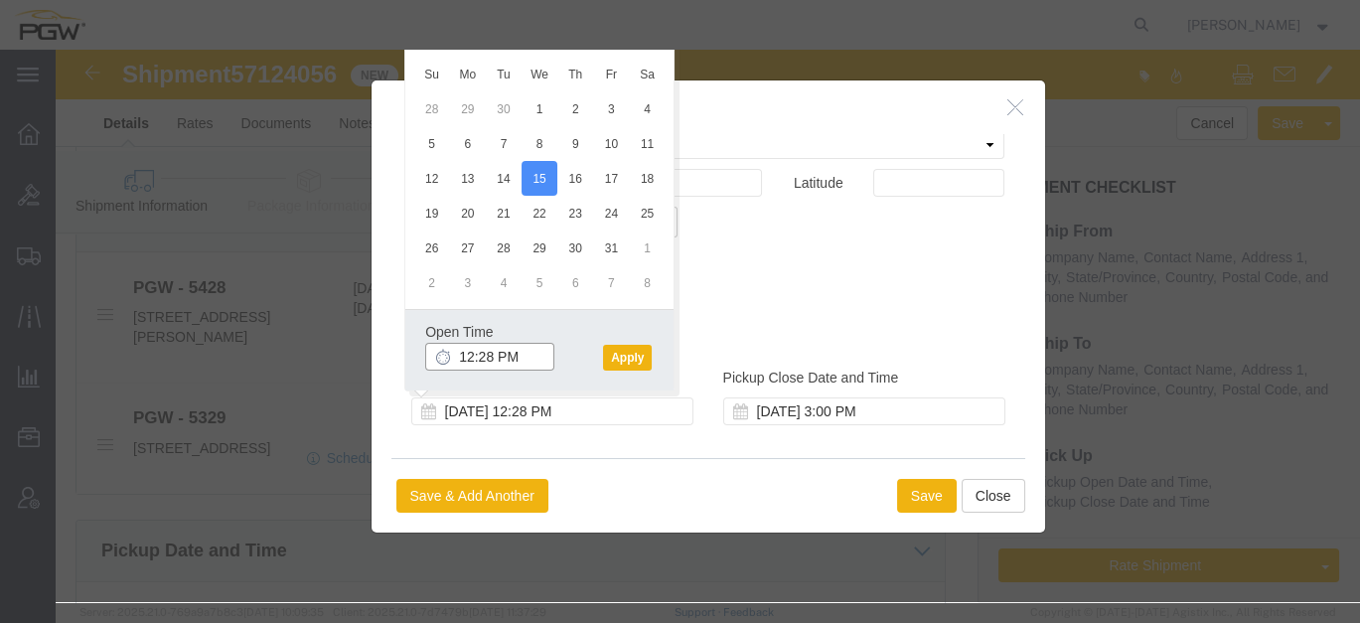
click input "12:28 PM"
type input "8:00 am"
click button "Apply"
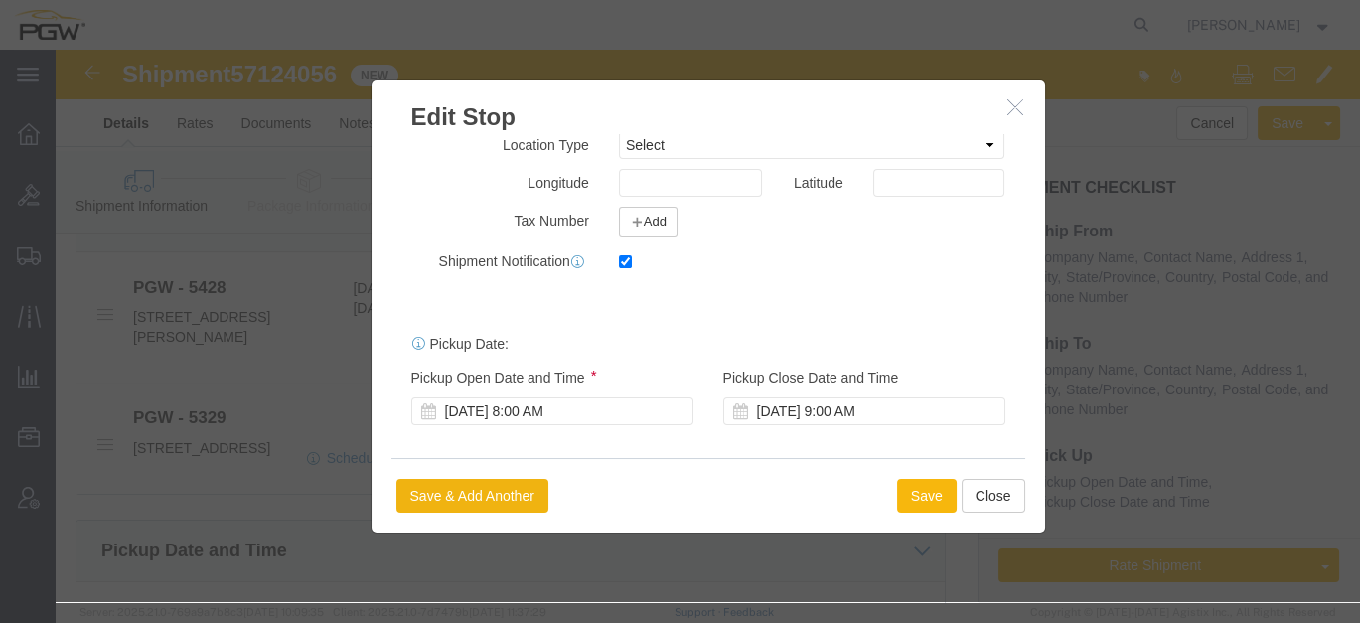
click button "Save"
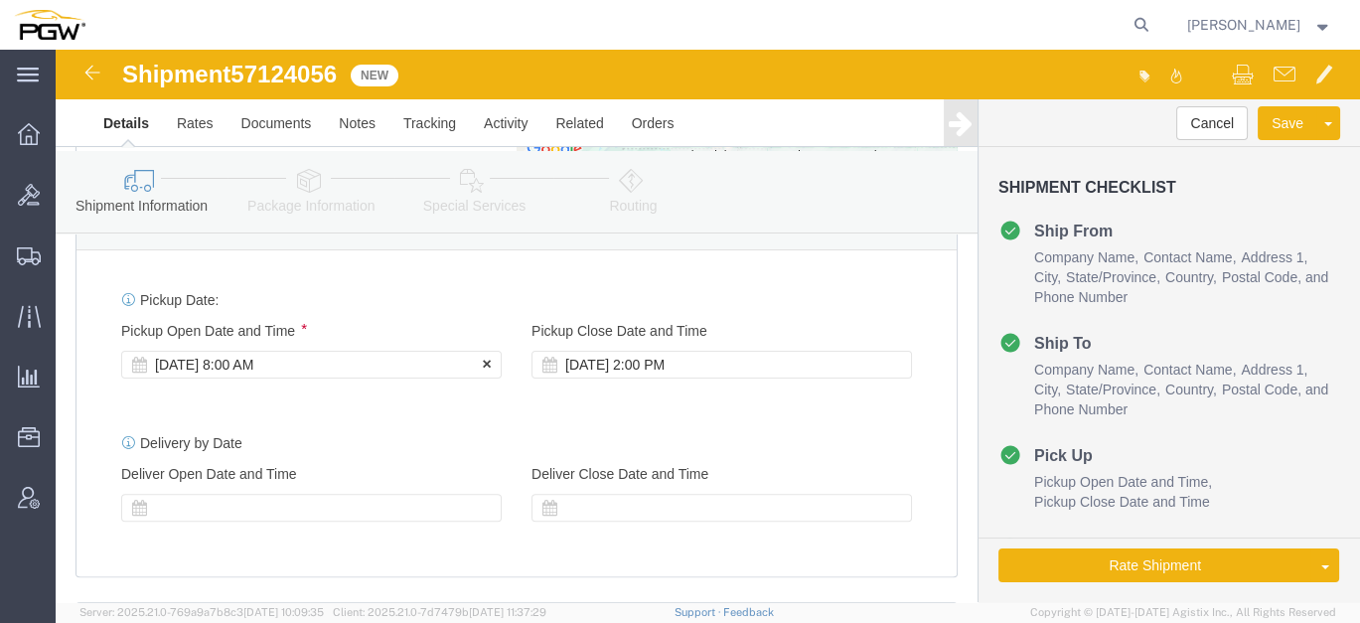
click div "[DATE] 8:00 AM"
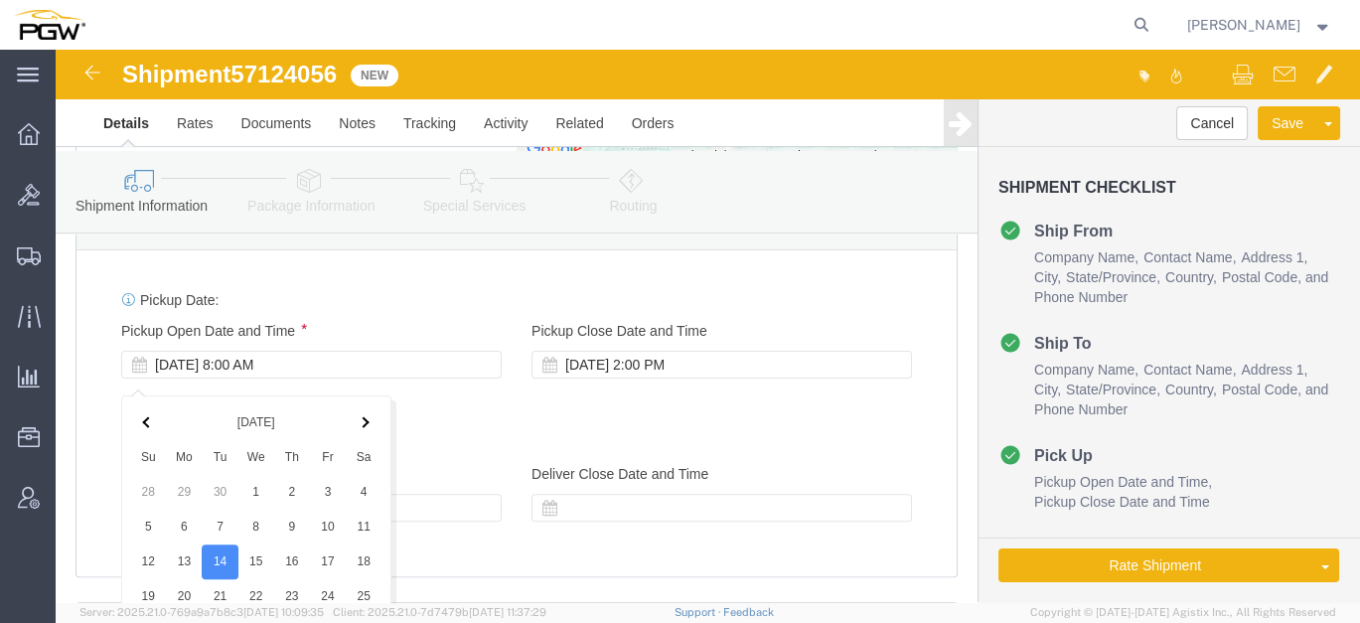
scroll to position [1513, 0]
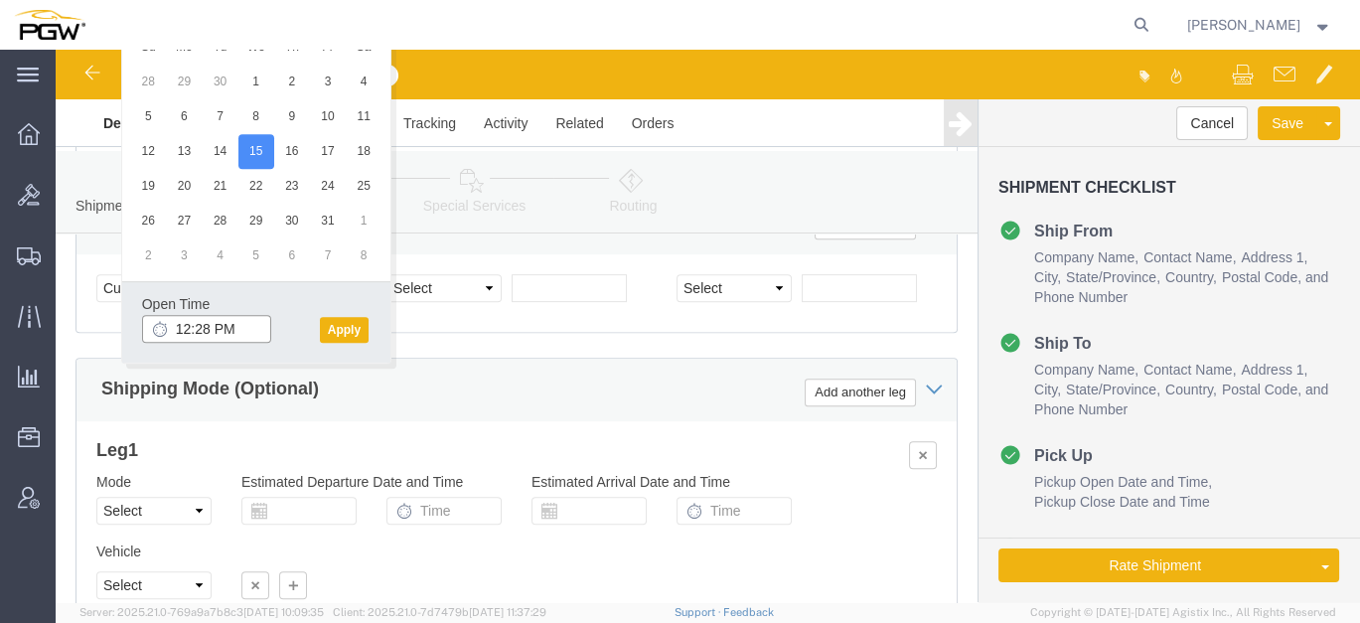
click input "12:28 PM"
type input "8:00 AM"
click button "Apply"
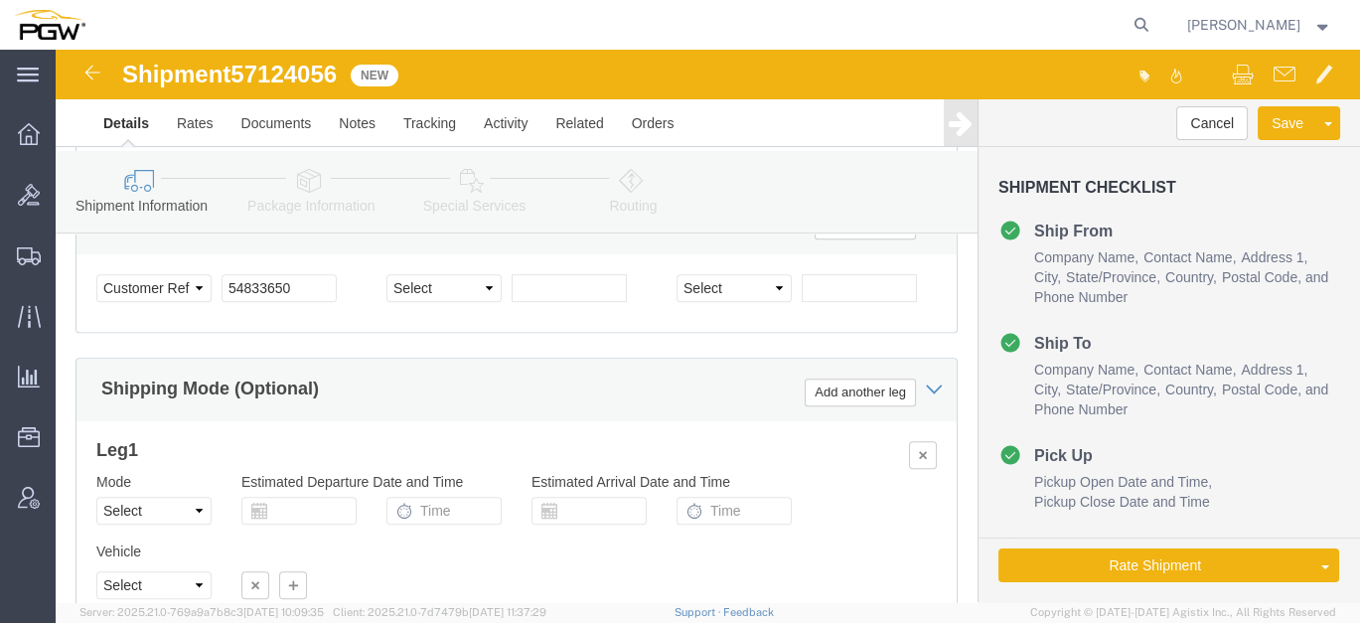
click span "57124056"
copy span "57124056"
click input "54833650"
drag, startPoint x: 210, startPoint y: 247, endPoint x: 105, endPoint y: 239, distance: 104.6
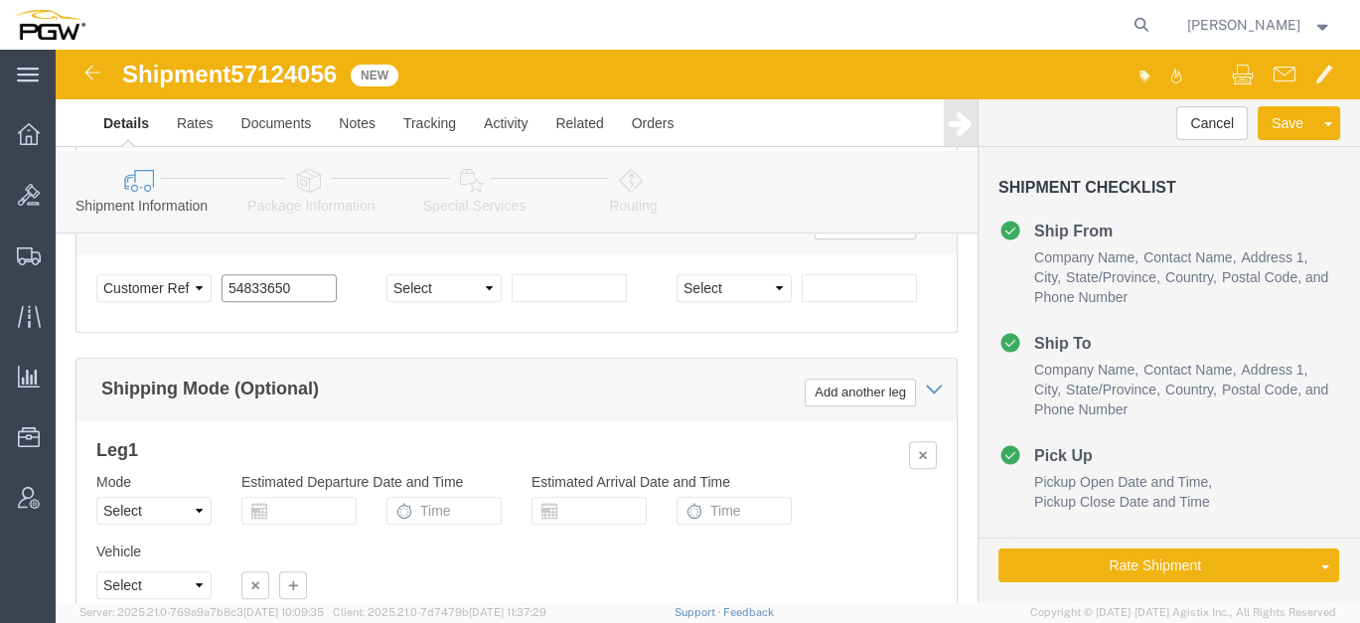
click div "Select Account Type Activity ID Airline Appointment Number ASN Batch Request # …"
paste input "7124056"
click input "57124056"
type input "57124056"
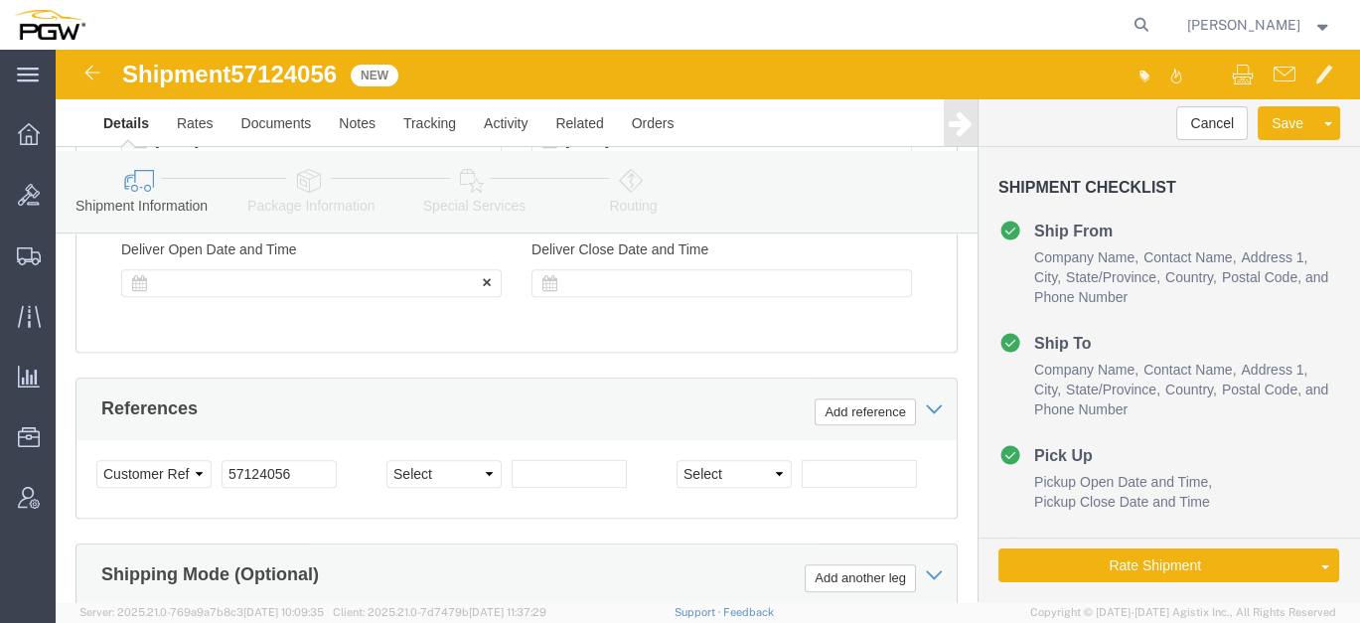
scroll to position [1293, 0]
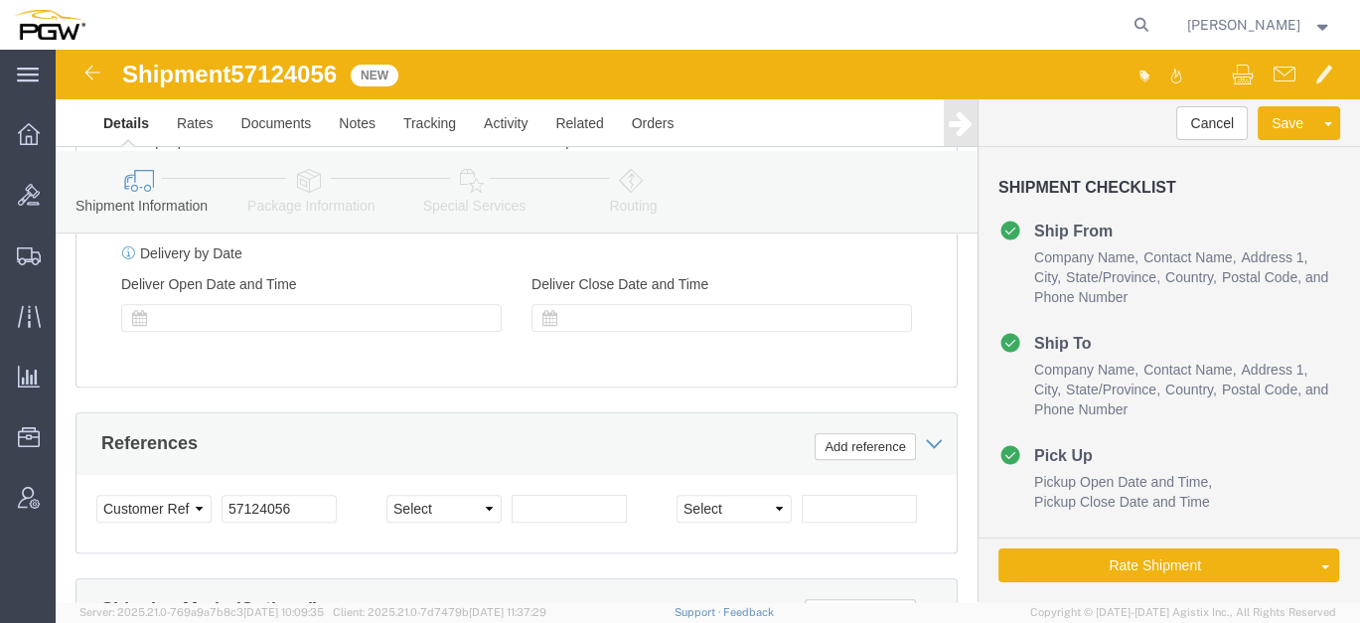
click icon
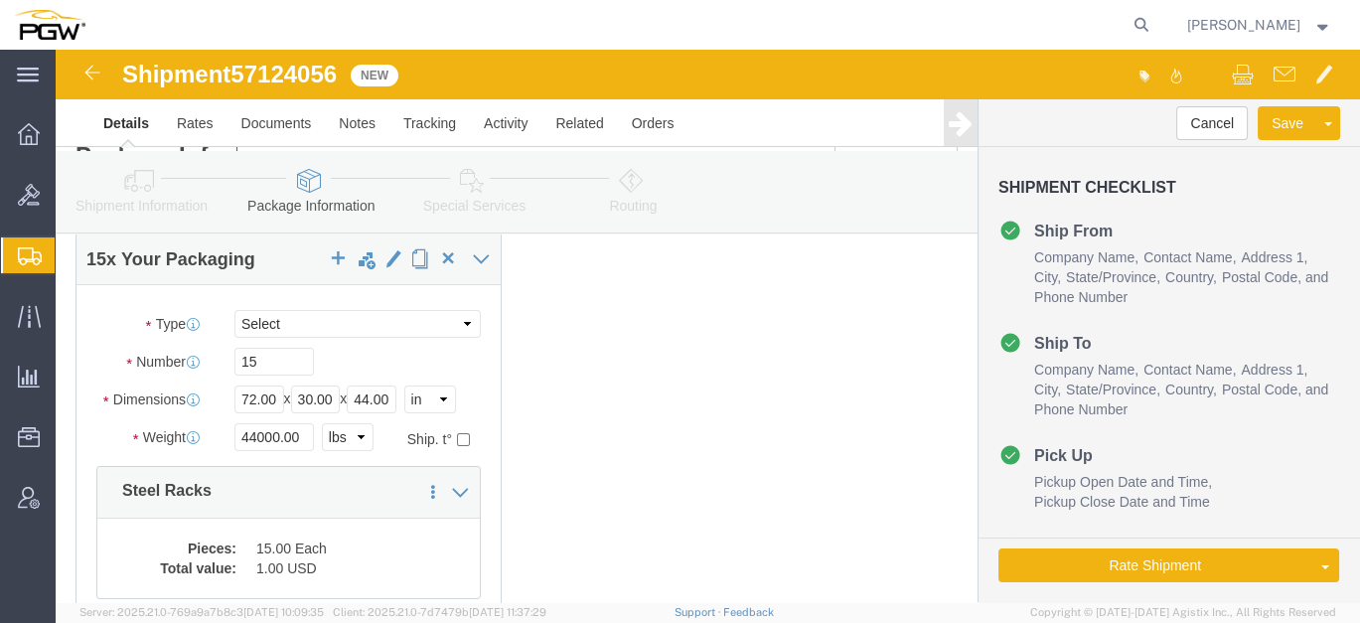
scroll to position [1, 0]
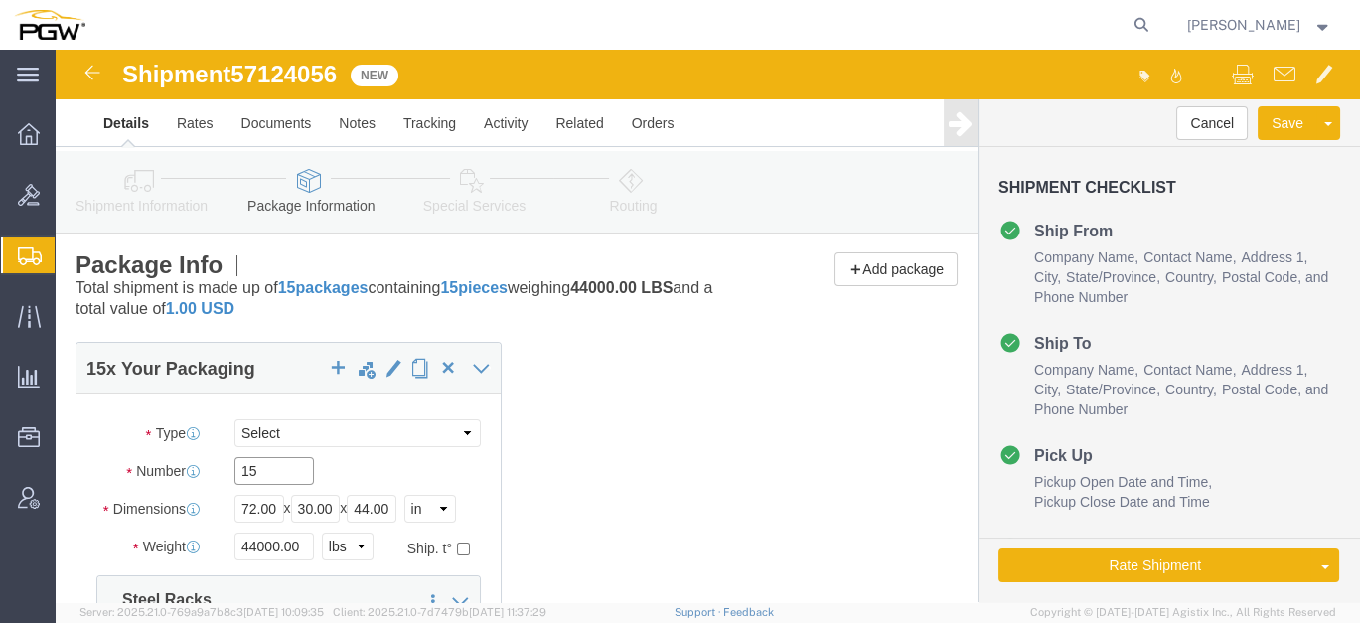
click div "Number 15"
type input "10"
click input "44000.00"
drag, startPoint x: 248, startPoint y: 495, endPoint x: 50, endPoint y: 469, distance: 200.3
click div "Package Type Select Bale(s) Basket(s) Bolt(s) Bottle(s) Buckets Bulk Bundle(s) …"
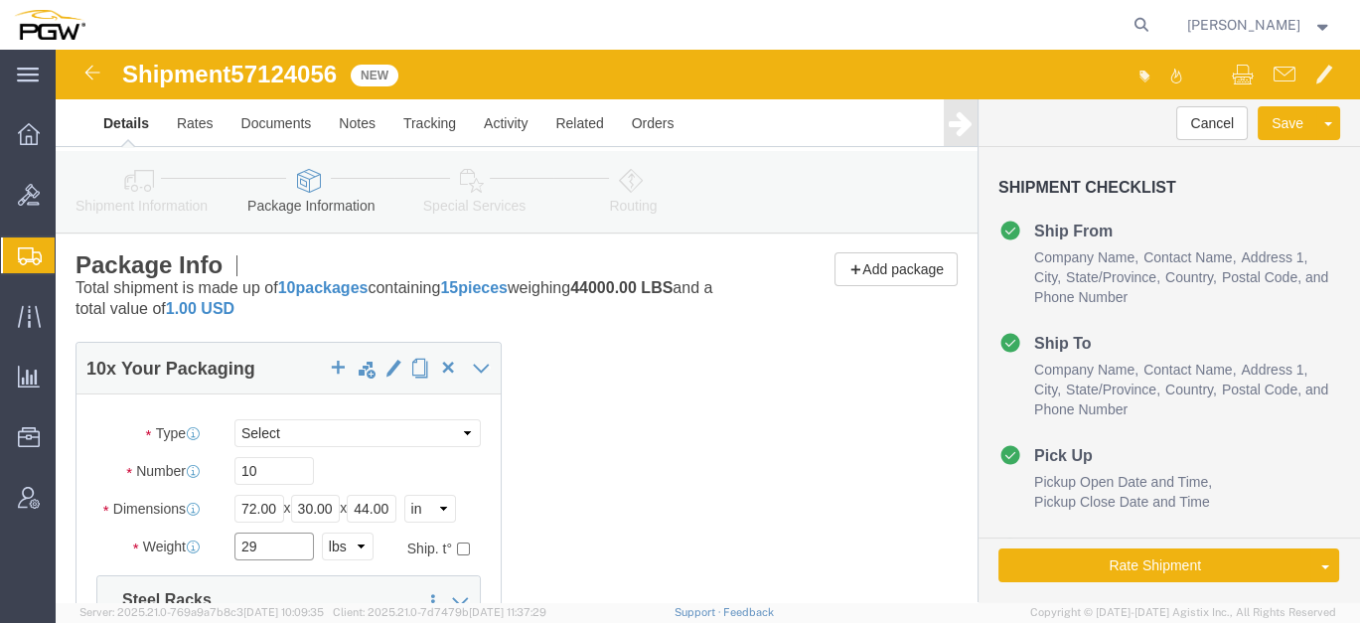
type input "29000.00"
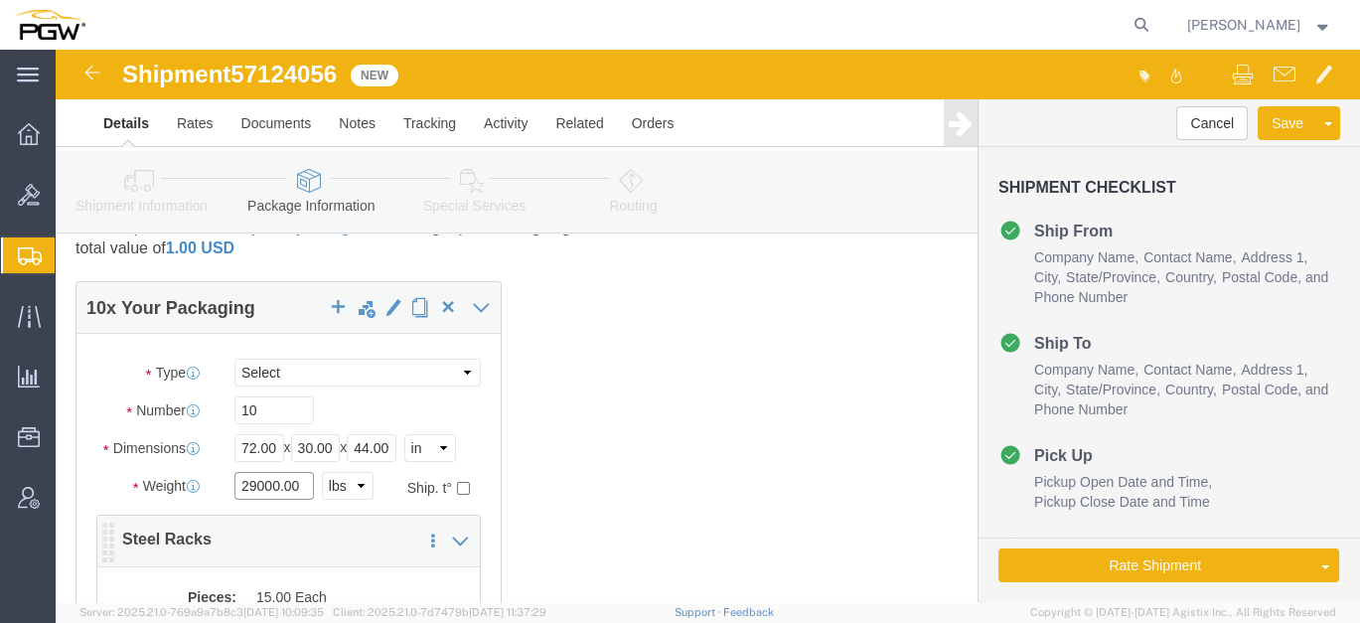
scroll to position [111, 0]
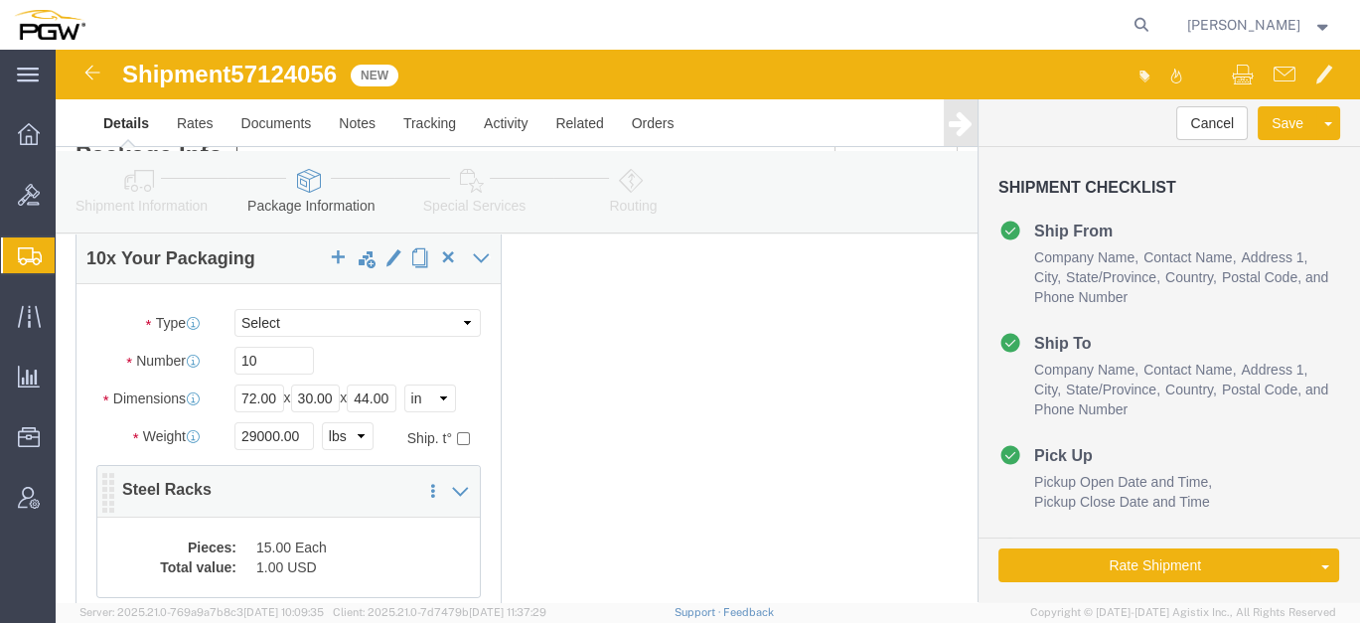
click dd "15.00 Each"
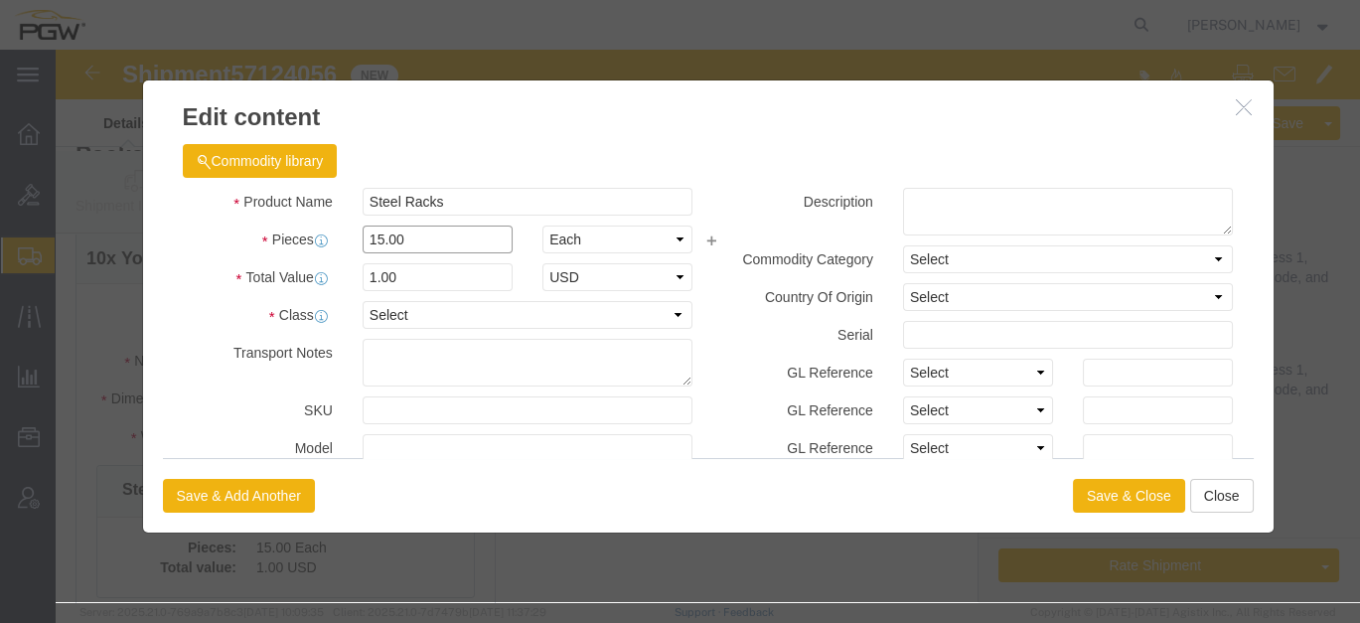
click div "Product Name Steel Racks Pieces 15.00 Select Bag Barrels 100Board Feet Bottle B…"
type input "10.00"
click input "0.67"
drag, startPoint x: 384, startPoint y: 224, endPoint x: 115, endPoint y: 209, distance: 269.6
click div "Product Name Steel Racks Pieces 10.00 Select Bag Barrels 100Board Feet Bottle B…"
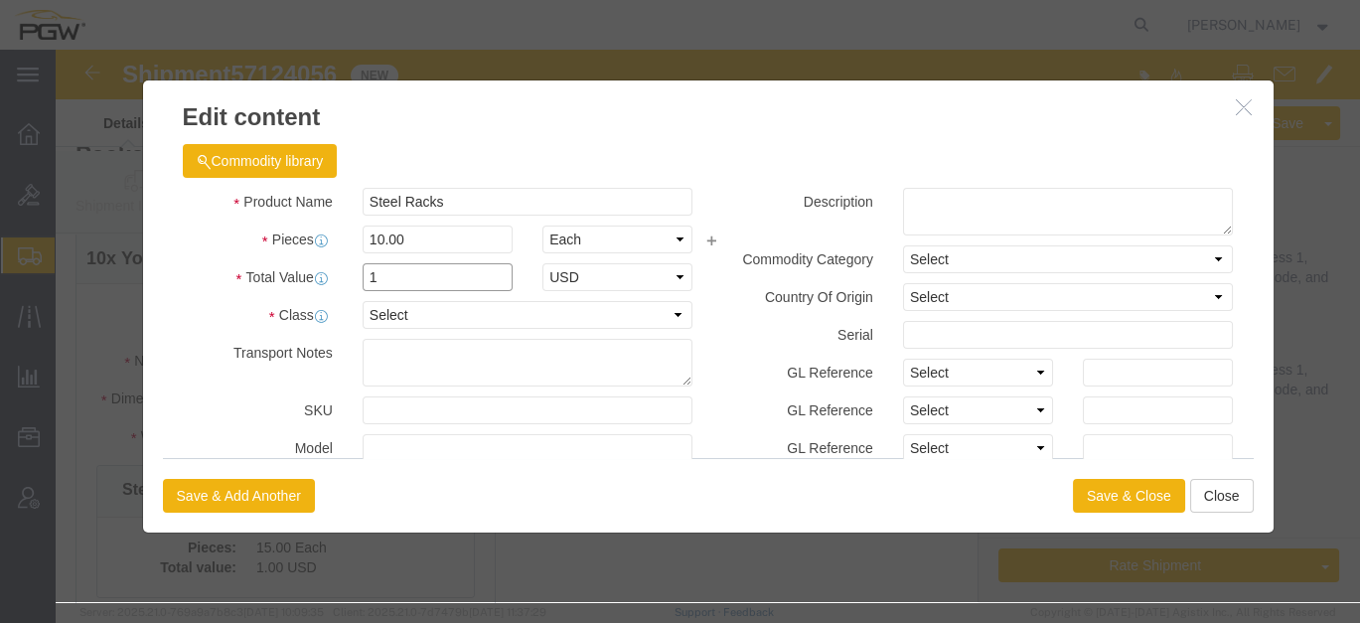
type input "1.00"
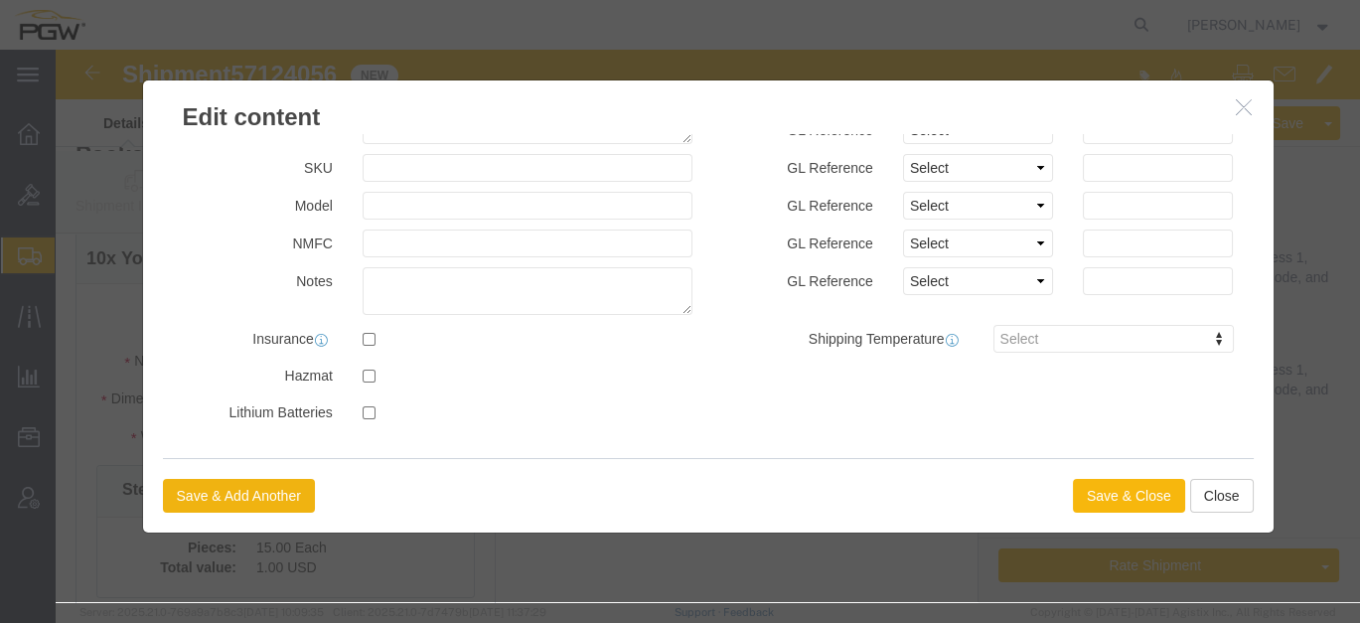
click button "Save & Close"
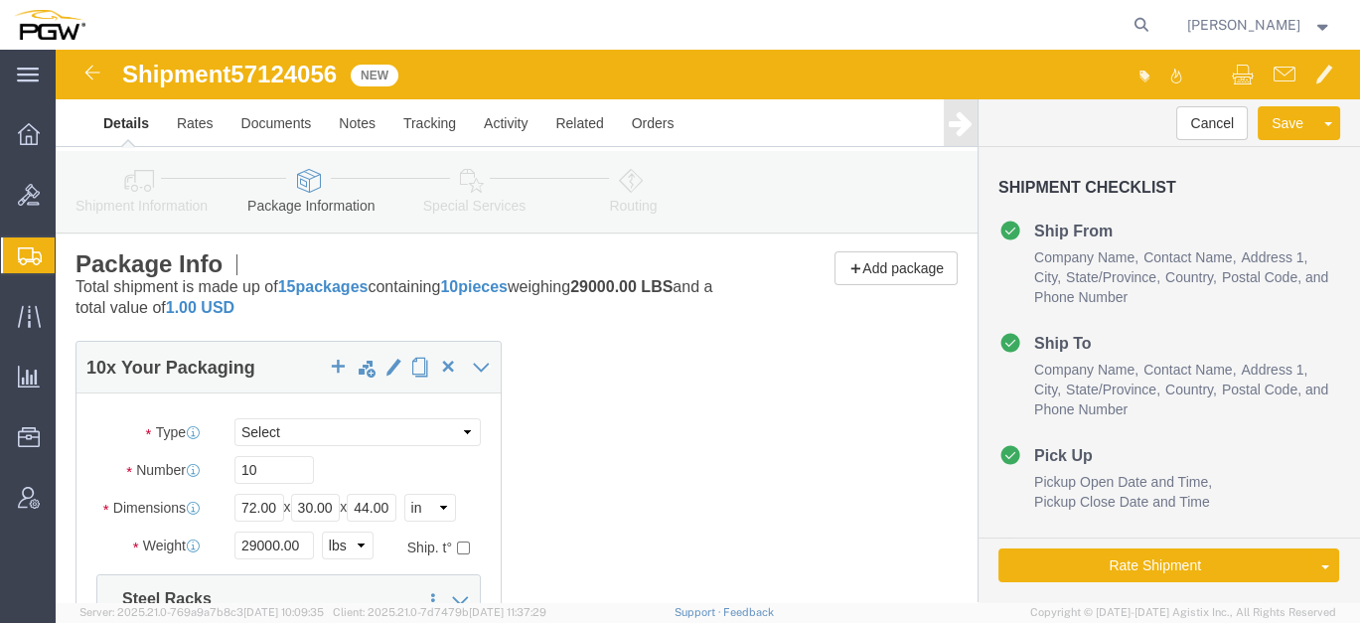
scroll to position [0, 0]
click icon
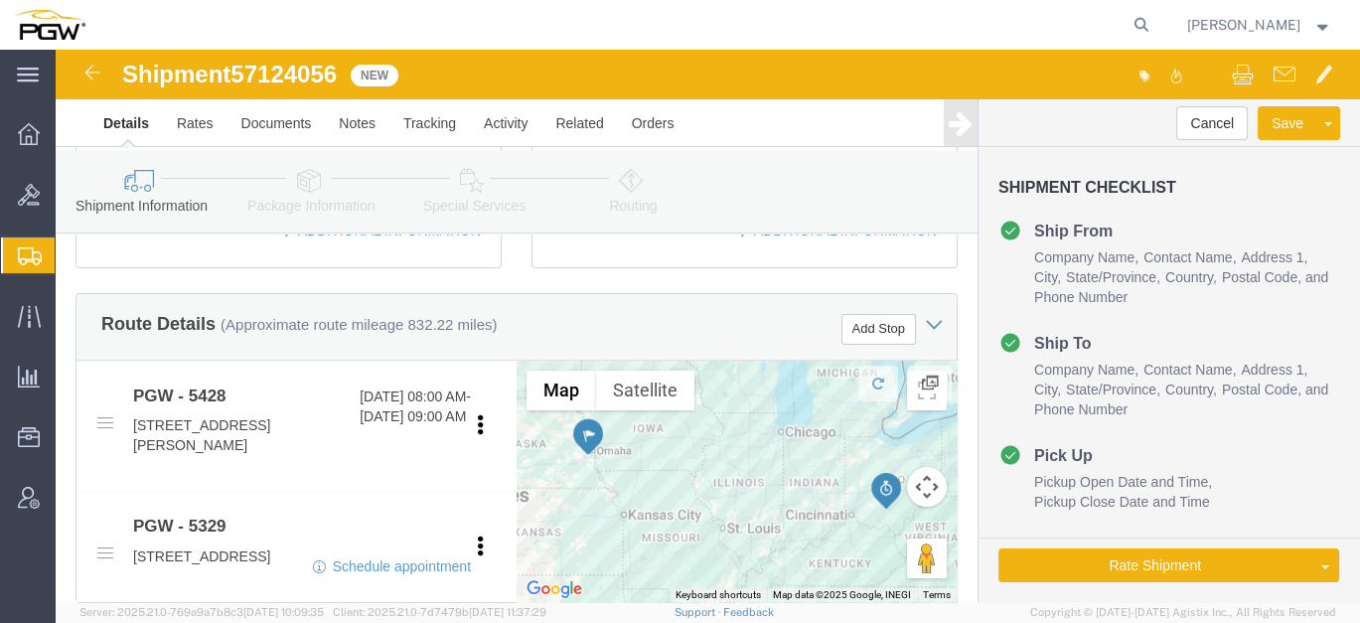
scroll to position [772, 0]
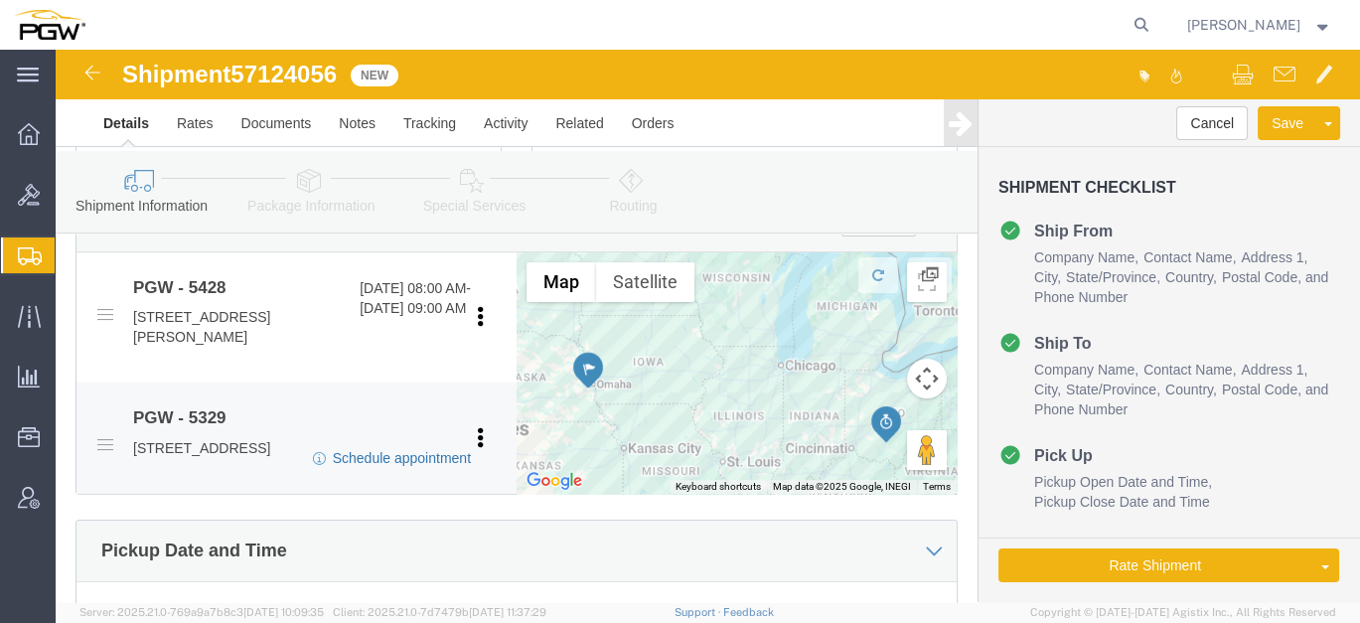
click link "Schedule appointment"
select select
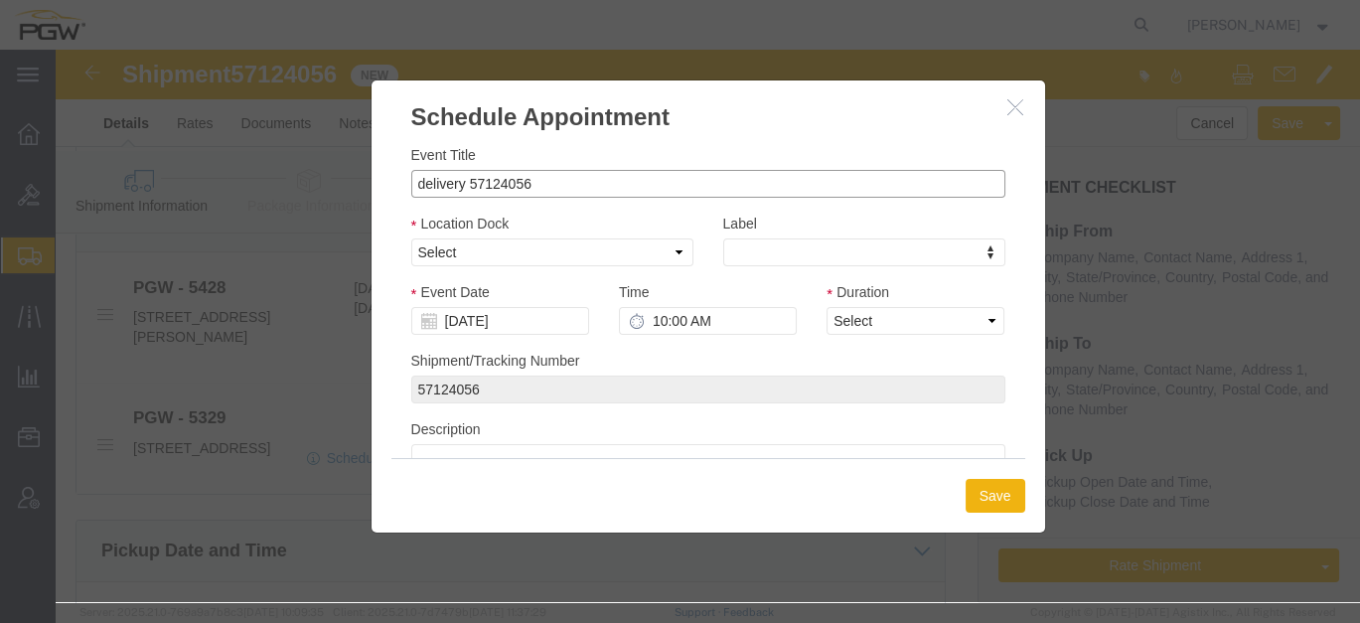
drag, startPoint x: 407, startPoint y: 135, endPoint x: 222, endPoint y: 114, distance: 185.9
click div "Schedule Appointment Event Title delivery 57124056 Location Dock Select Glass L…"
click input "57124056"
type input "57124056 - omaha"
click select "Select Glass LTL Sundries Outbound Racks"
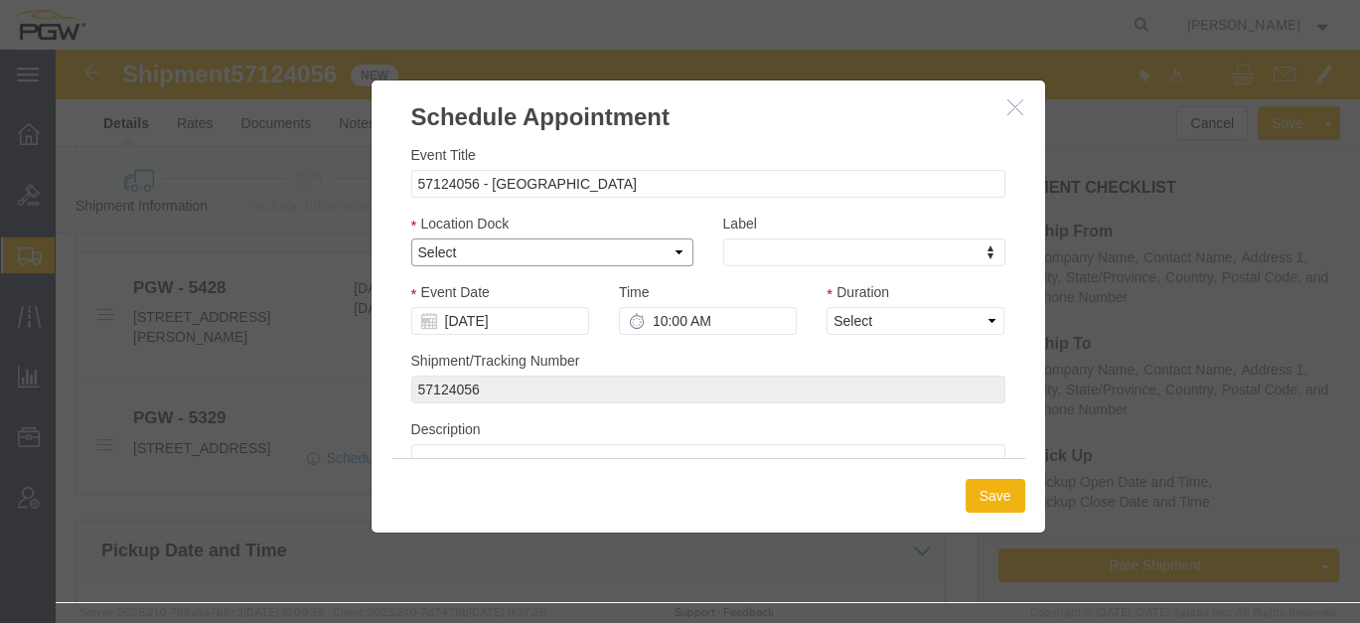
select select "3"
click select "Select Glass LTL Sundries Outbound Racks"
click input "[DATE]"
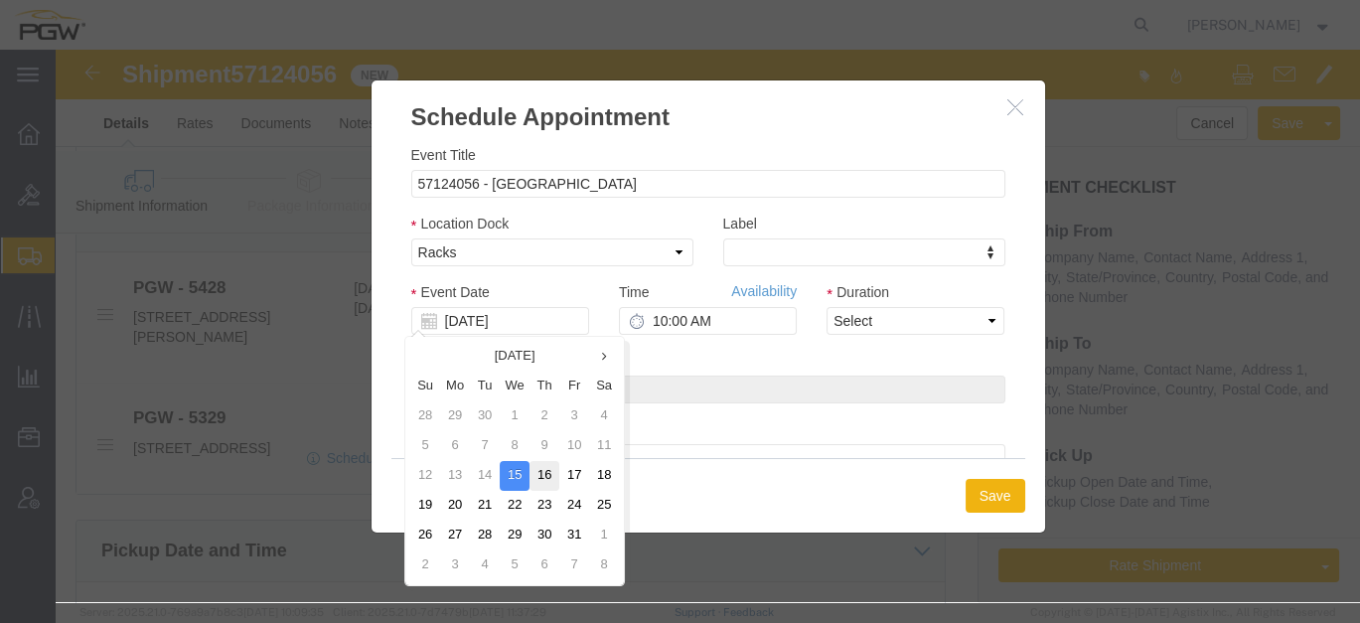
click td "16"
type input "[DATE]"
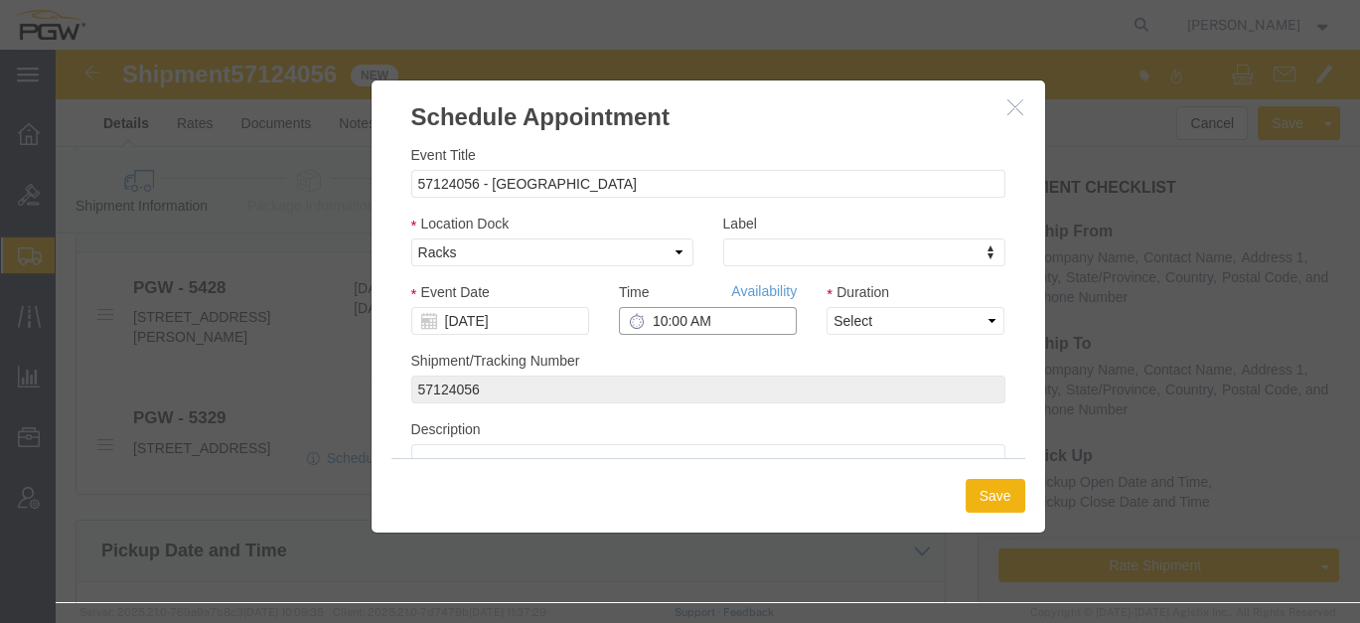
click input "10:00 AM"
type input "2:30 PM"
click select "Select 15 min 30 min 45 min 1 hr 2 hr 3 hr 4 hr"
select select "60"
click select "Select 15 min 30 min 45 min 1 hr 2 hr 3 hr 4 hr"
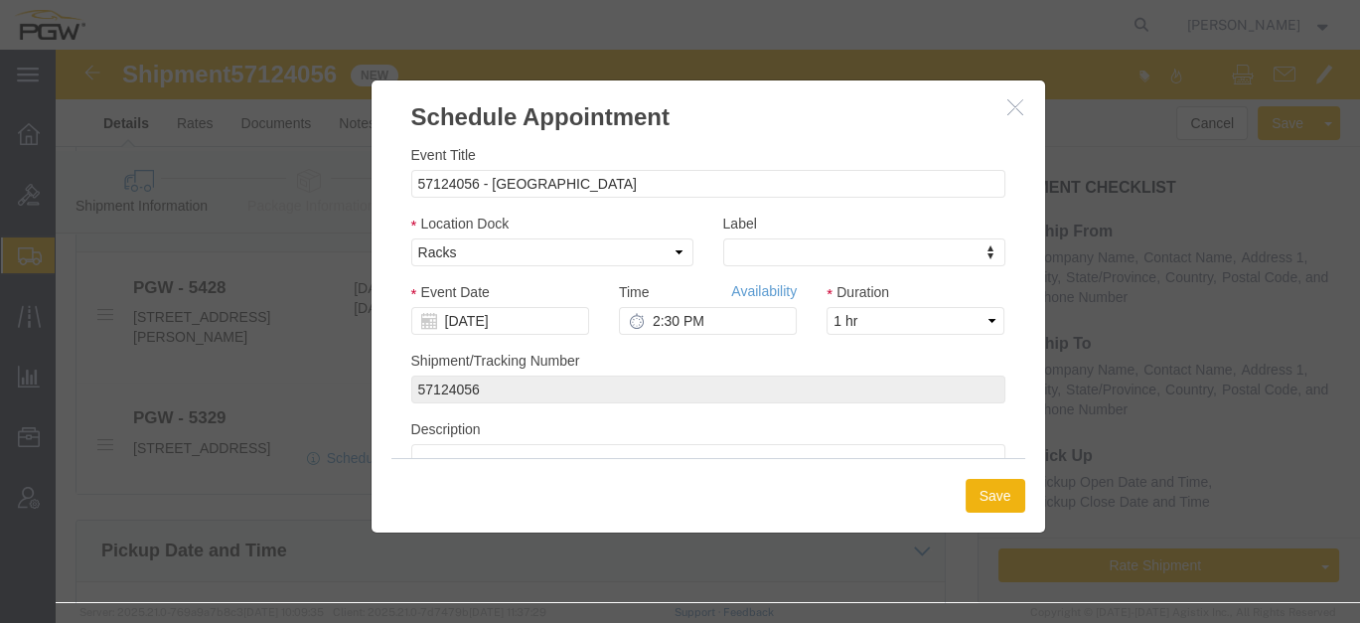
click div "Schedule Appointment Event Title 57124056 - omaha Location Dock Select Glass LT…"
click button "Save"
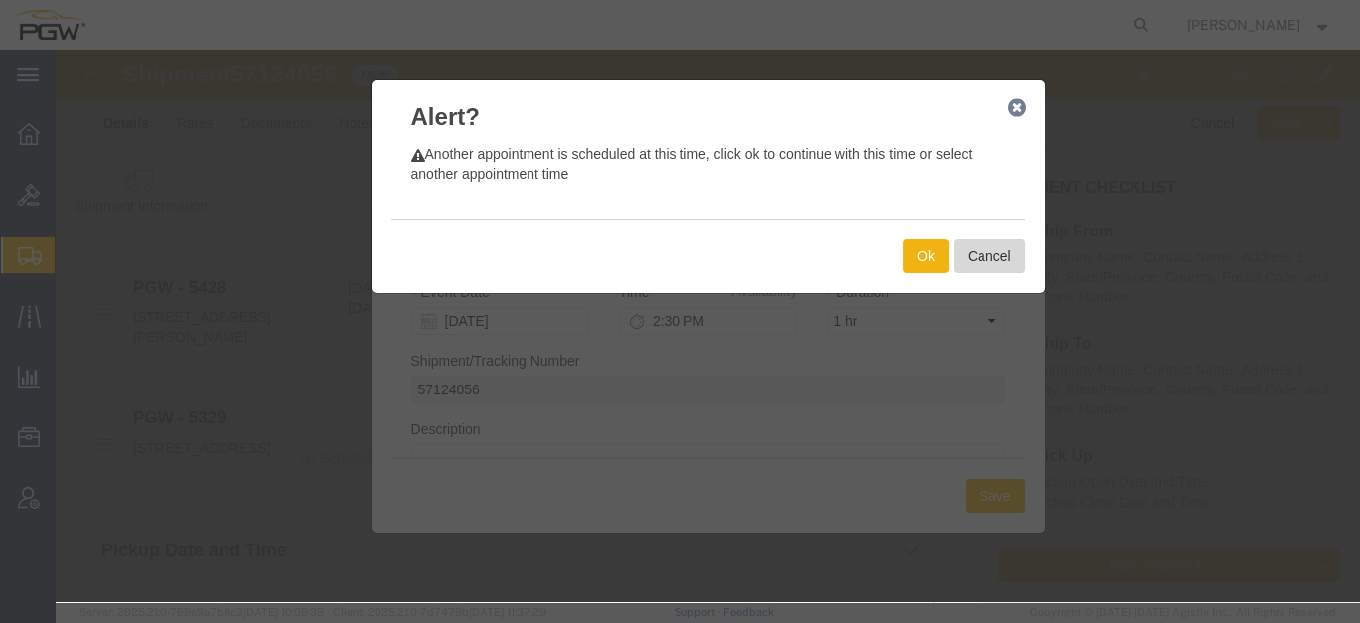
click button "Cancel"
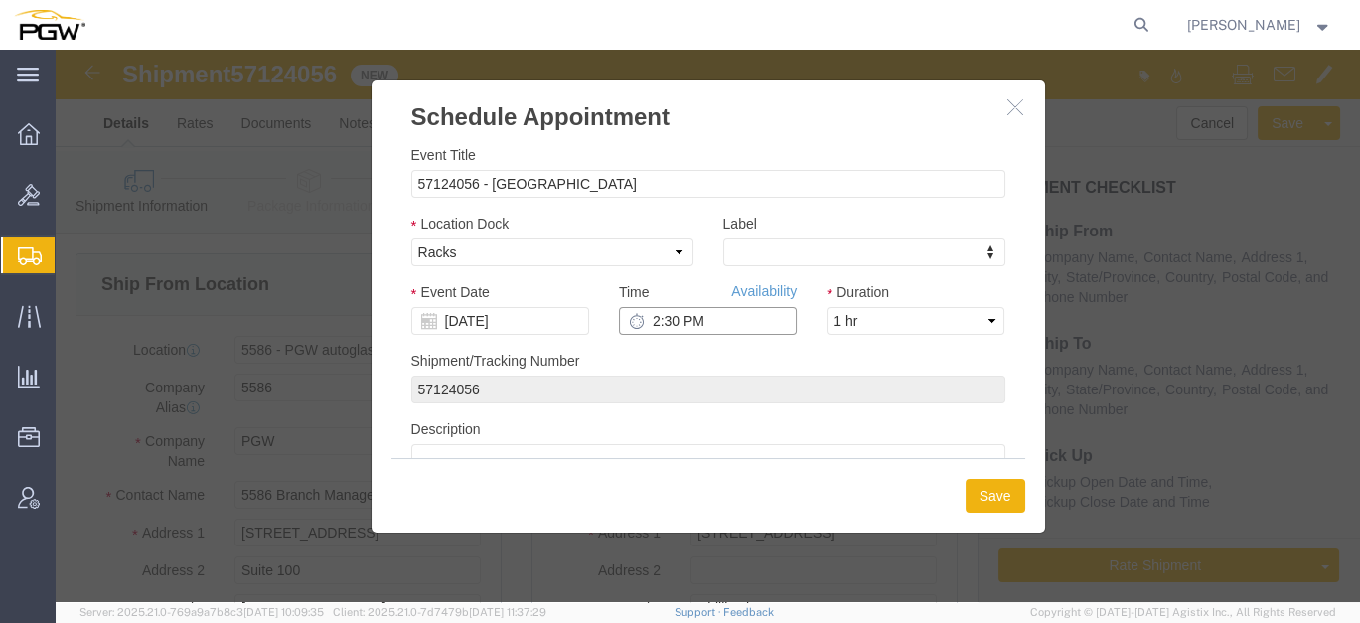
click input "2:30 PM"
type input "3:00 PM"
click button "Save"
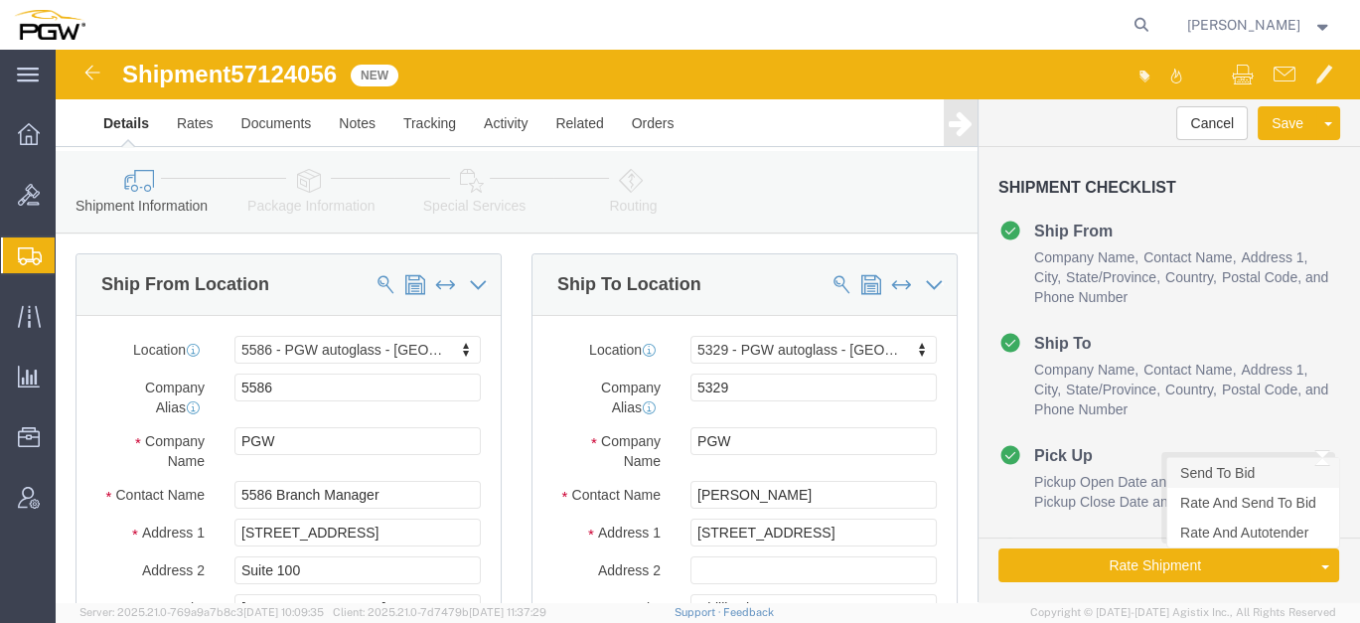
click link "Send To Bid"
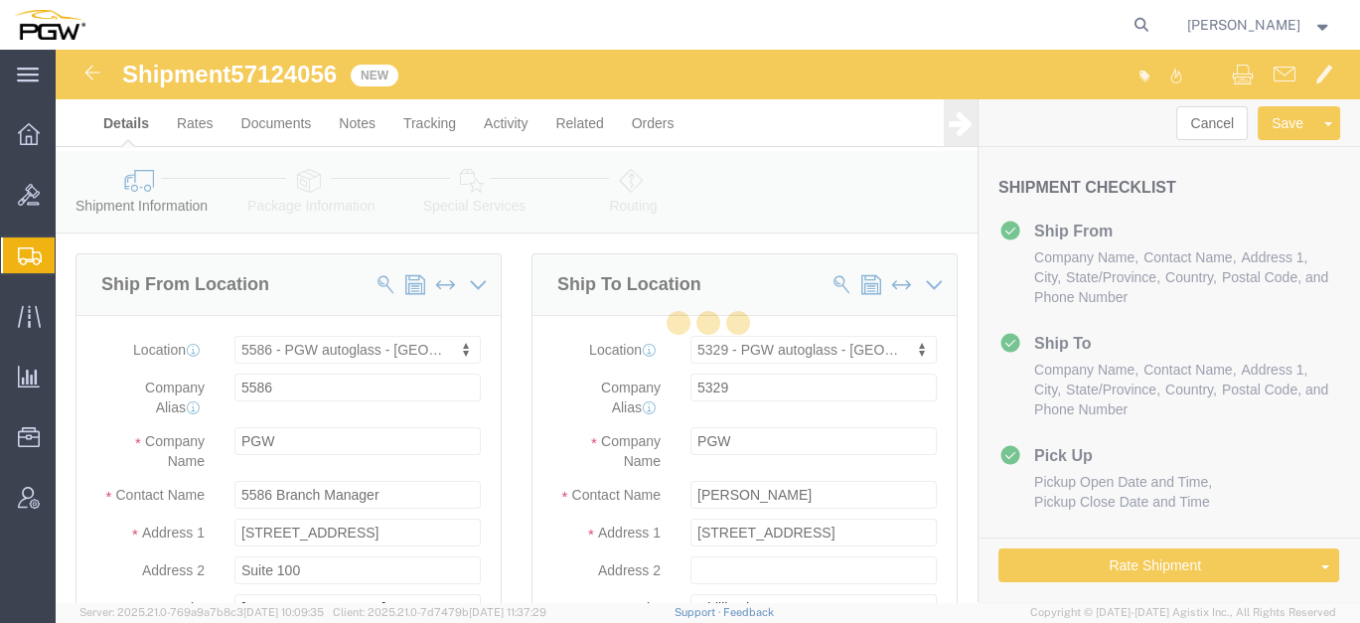
select select "28387"
select select "28253"
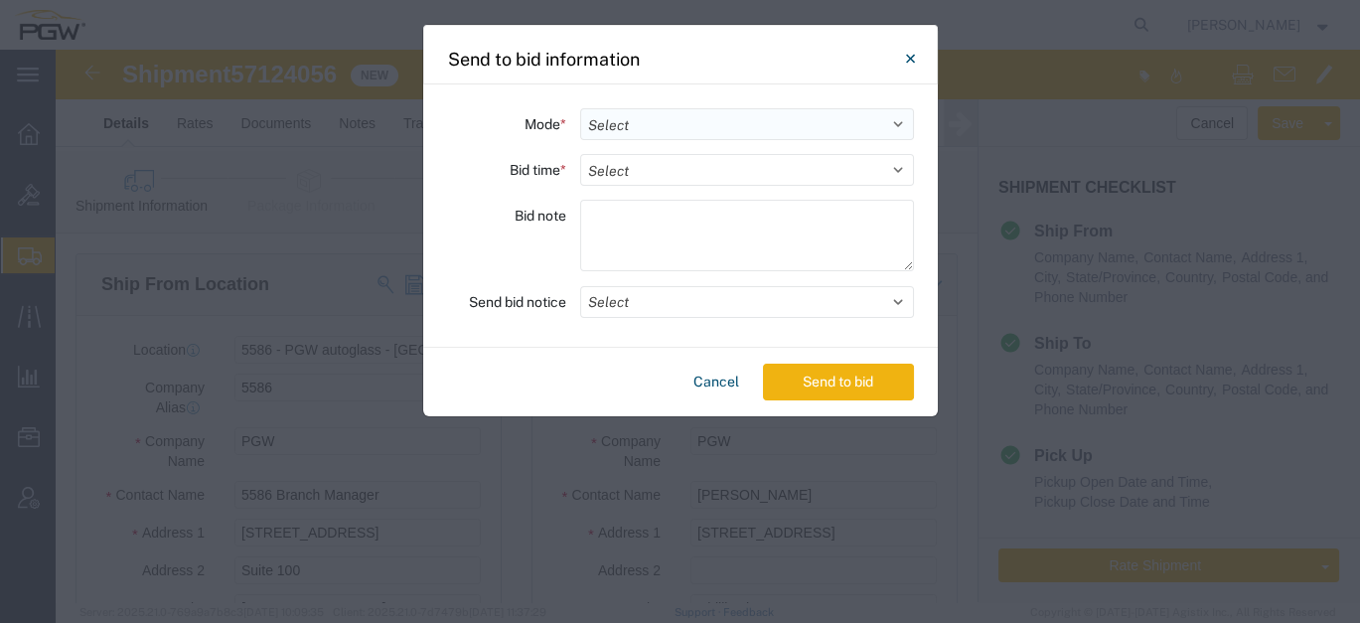
click at [586, 116] on select "Select Small Parcel Truckload Air Rail Less than Truckload Ocean Freight Multi-…" at bounding box center [747, 124] width 334 height 32
select select "TL"
click at [580, 108] on select "Select Small Parcel Truckload Air Rail Less than Truckload Ocean Freight Multi-…" at bounding box center [747, 124] width 334 height 32
click at [623, 176] on select "Select 30 Min (Rush) 1 Hour (Rush) 2 Hours (Rush) 4 Hours (Rush) 8 Hours (Rush)…" at bounding box center [747, 170] width 334 height 32
click at [580, 154] on select "Select 30 Min (Rush) 1 Hour (Rush) 2 Hours (Rush) 4 Hours (Rush) 8 Hours (Rush)…" at bounding box center [747, 170] width 334 height 32
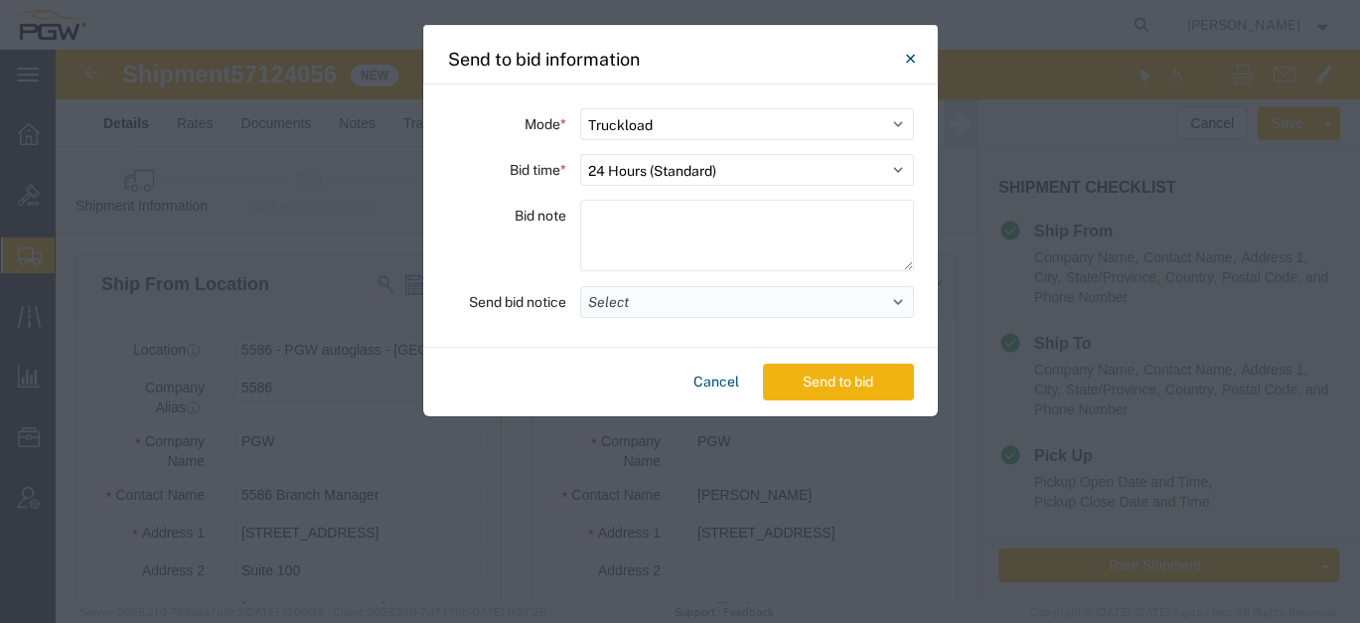
click at [650, 298] on button "Select" at bounding box center [747, 302] width 334 height 32
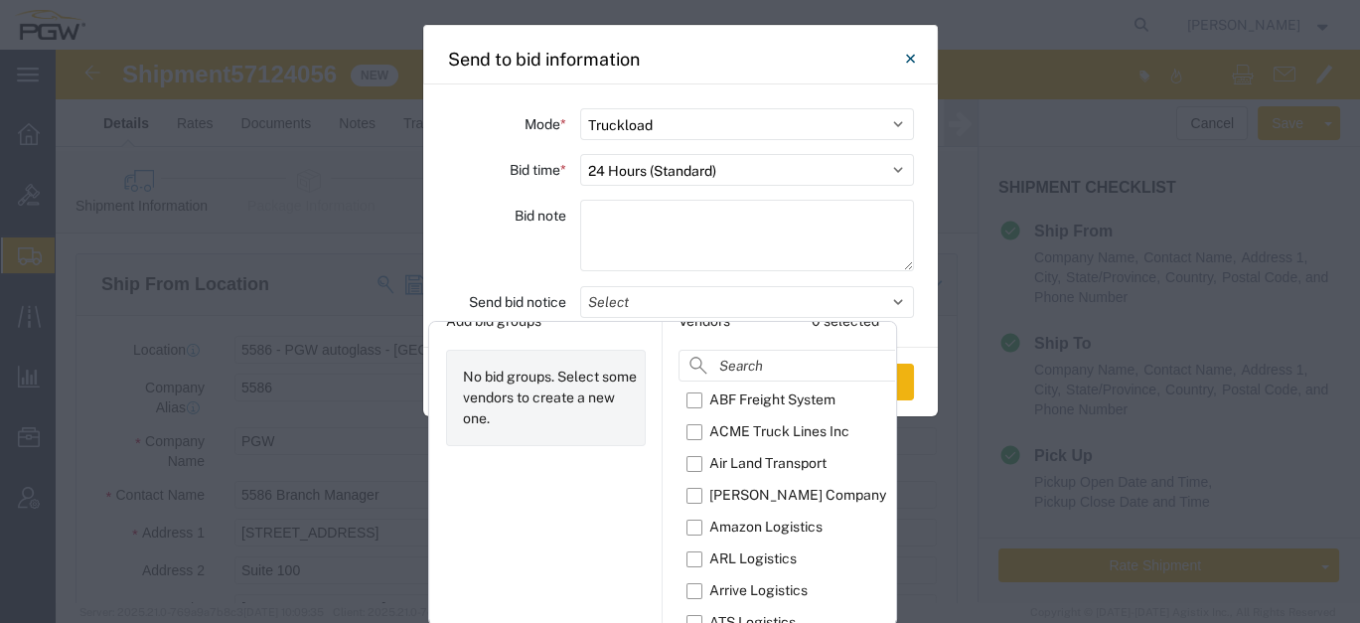
scroll to position [62, 0]
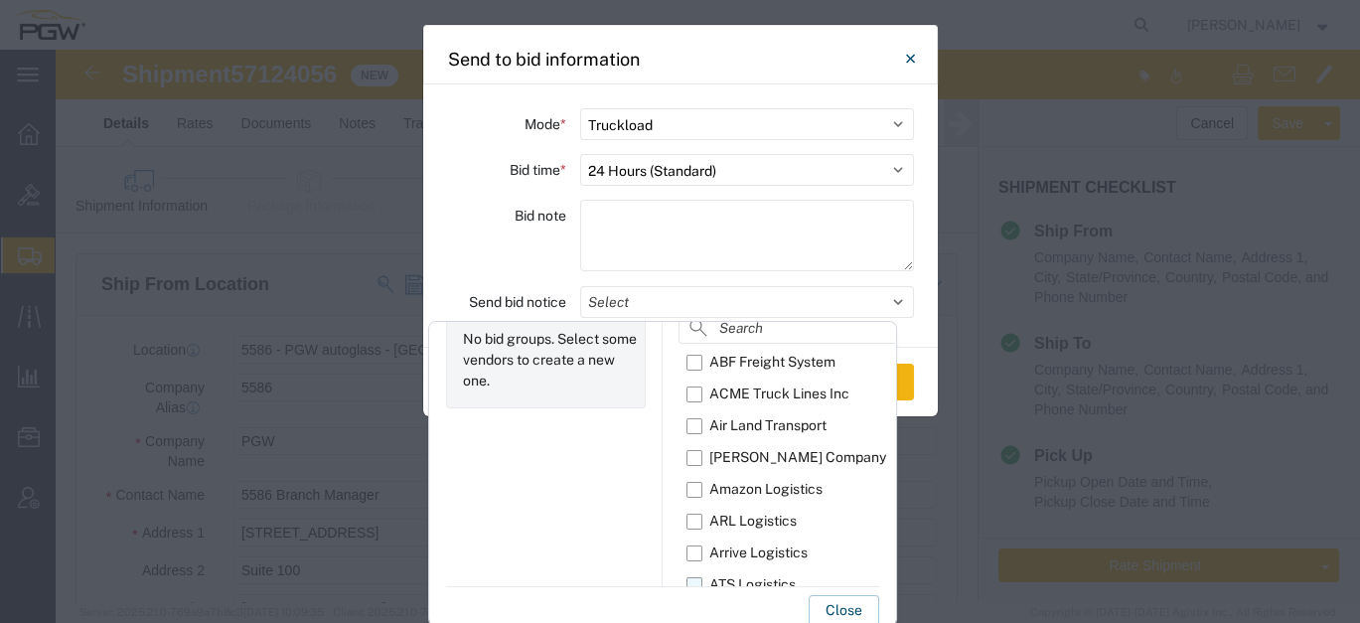
click at [688, 577] on label "ATS Logistics" at bounding box center [839, 585] width 306 height 32
click at [0, 0] on input "ATS Logistics" at bounding box center [0, 0] width 0 height 0
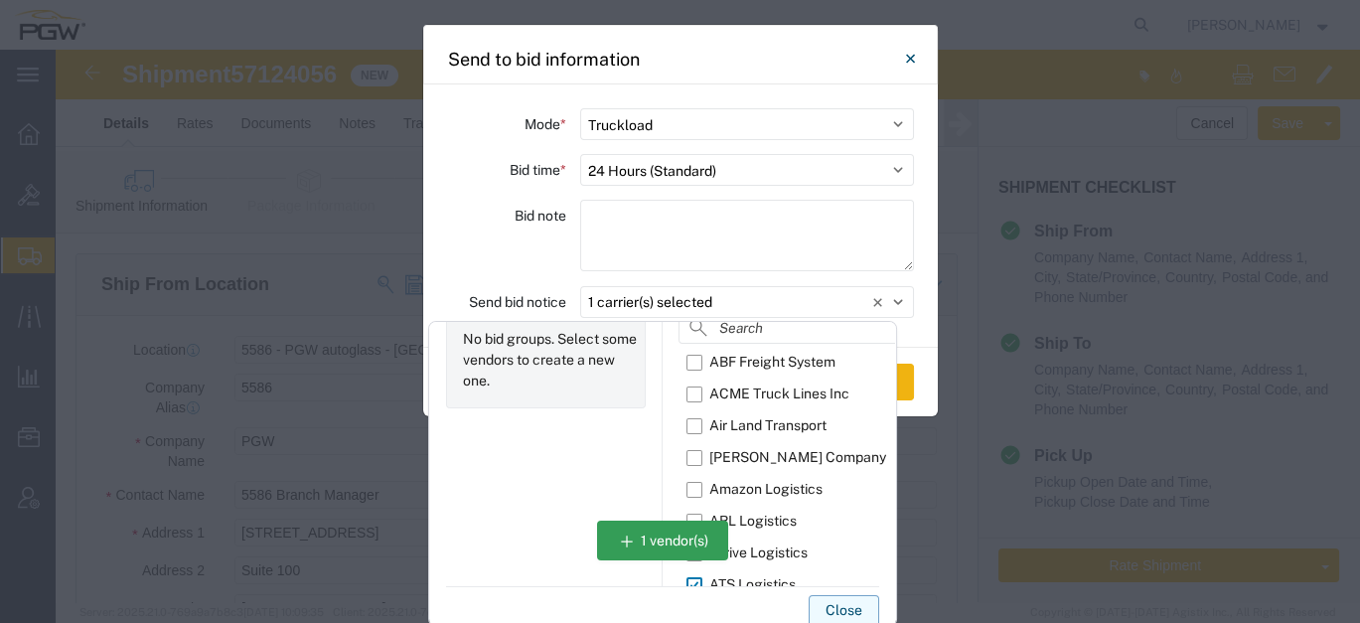
click at [842, 608] on button "Close" at bounding box center [843, 611] width 71 height 32
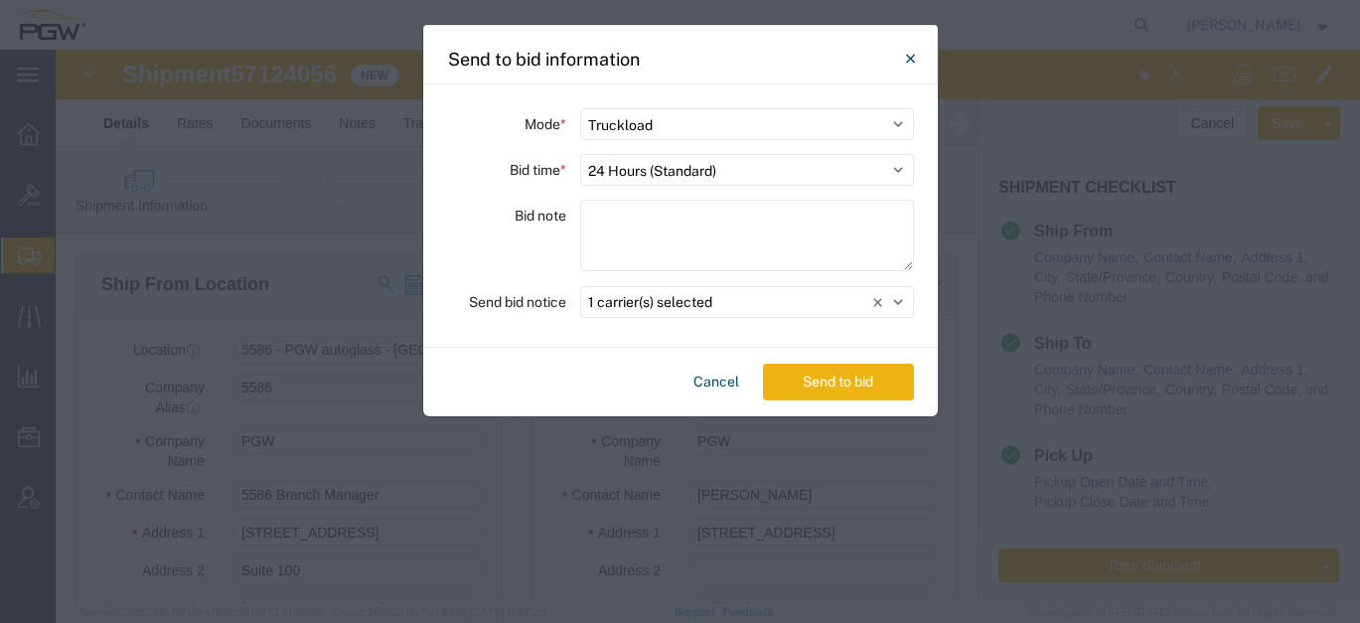
click at [868, 382] on button "Send to bid" at bounding box center [838, 381] width 151 height 37
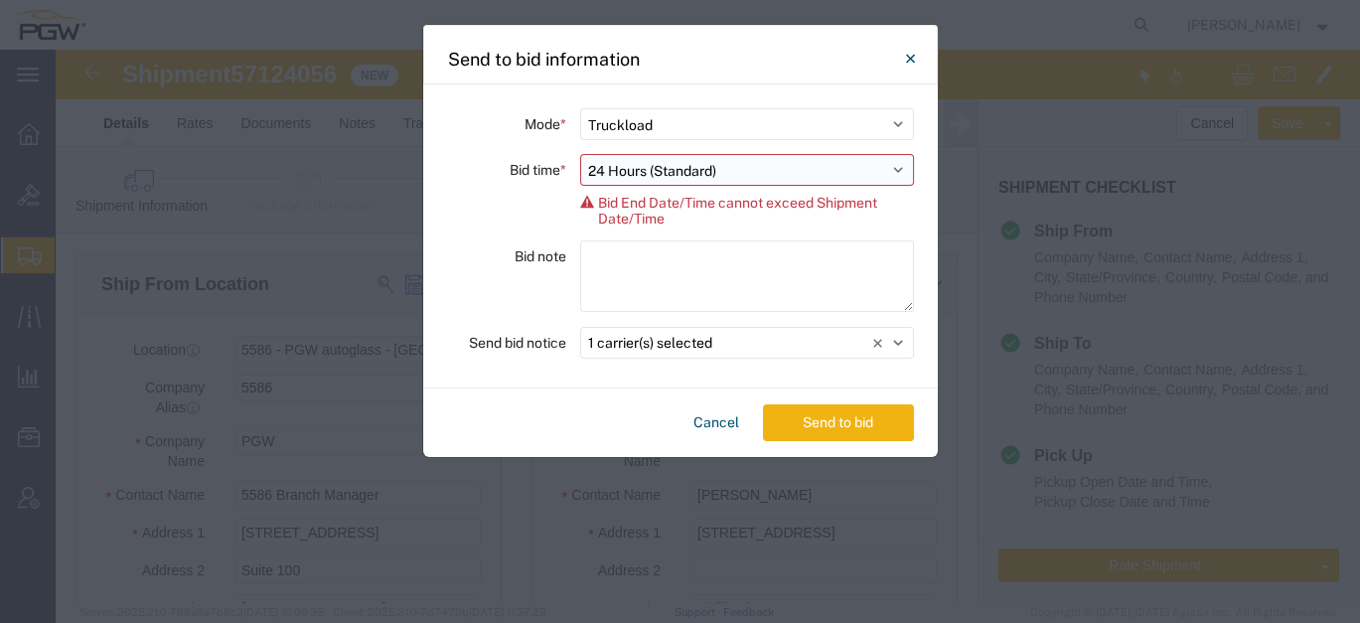
click at [758, 173] on select "Select 30 Min (Rush) 1 Hour (Rush) 2 Hours (Rush) 4 Hours (Rush) 8 Hours (Rush)…" at bounding box center [747, 170] width 334 height 32
select select "20"
click at [580, 154] on select "Select 30 Min (Rush) 1 Hour (Rush) 2 Hours (Rush) 4 Hours (Rush) 8 Hours (Rush)…" at bounding box center [747, 170] width 334 height 32
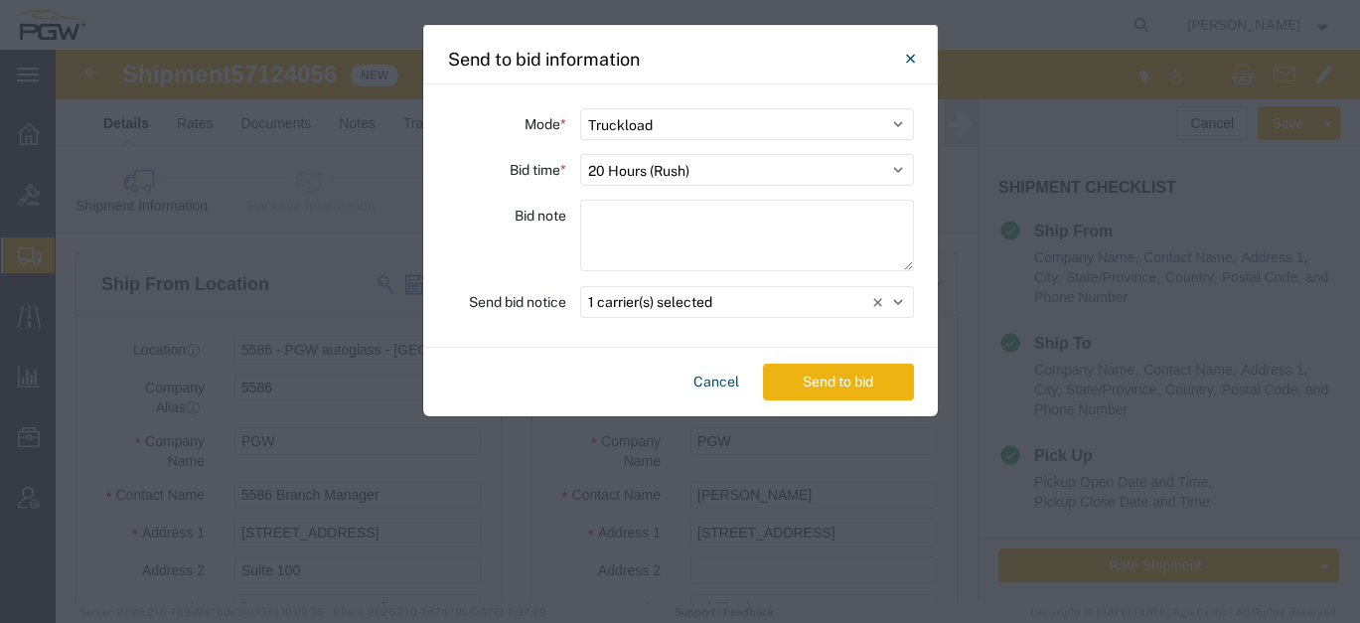
click at [842, 390] on button "Send to bid" at bounding box center [838, 381] width 151 height 37
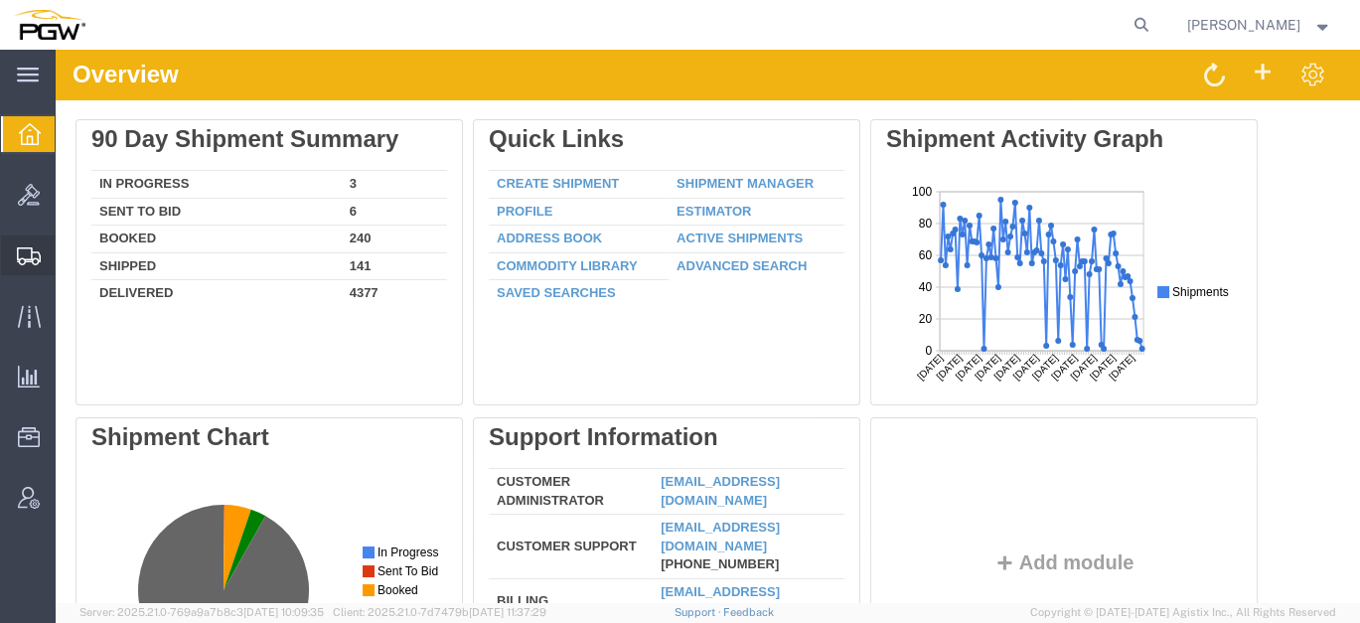
click at [0, 0] on span "Shipment Manager" at bounding box center [0, 0] width 0 height 0
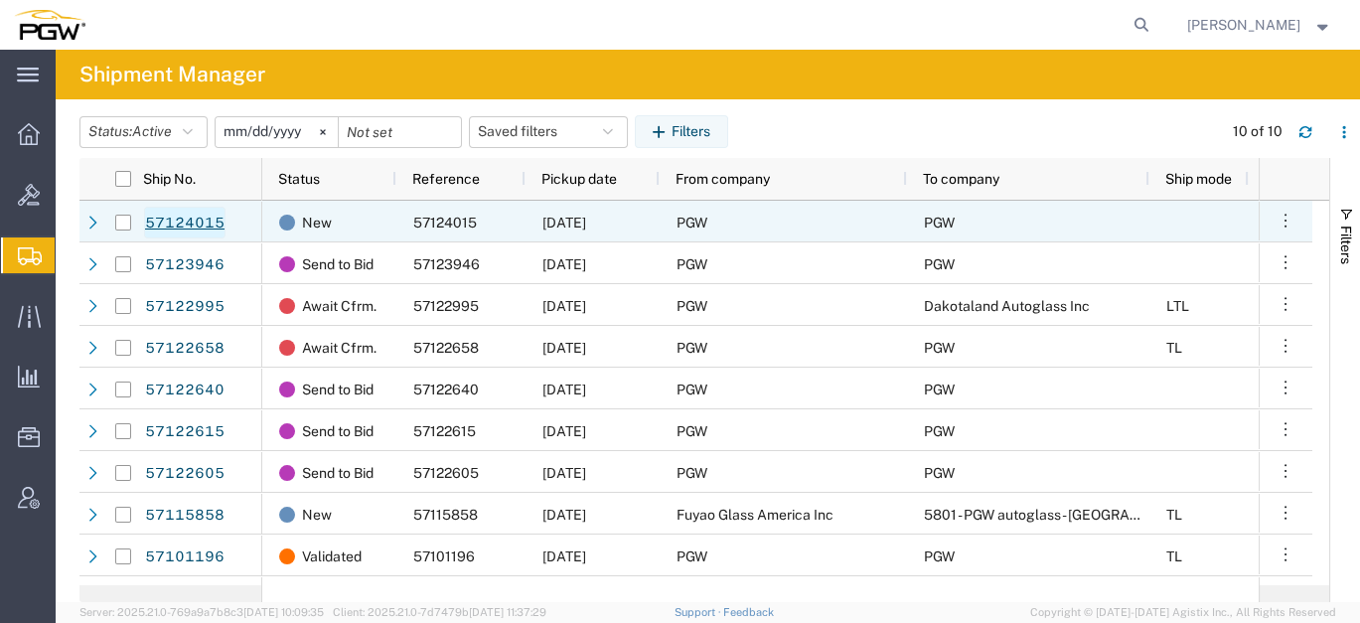
click at [213, 216] on link "57124015" at bounding box center [184, 223] width 81 height 32
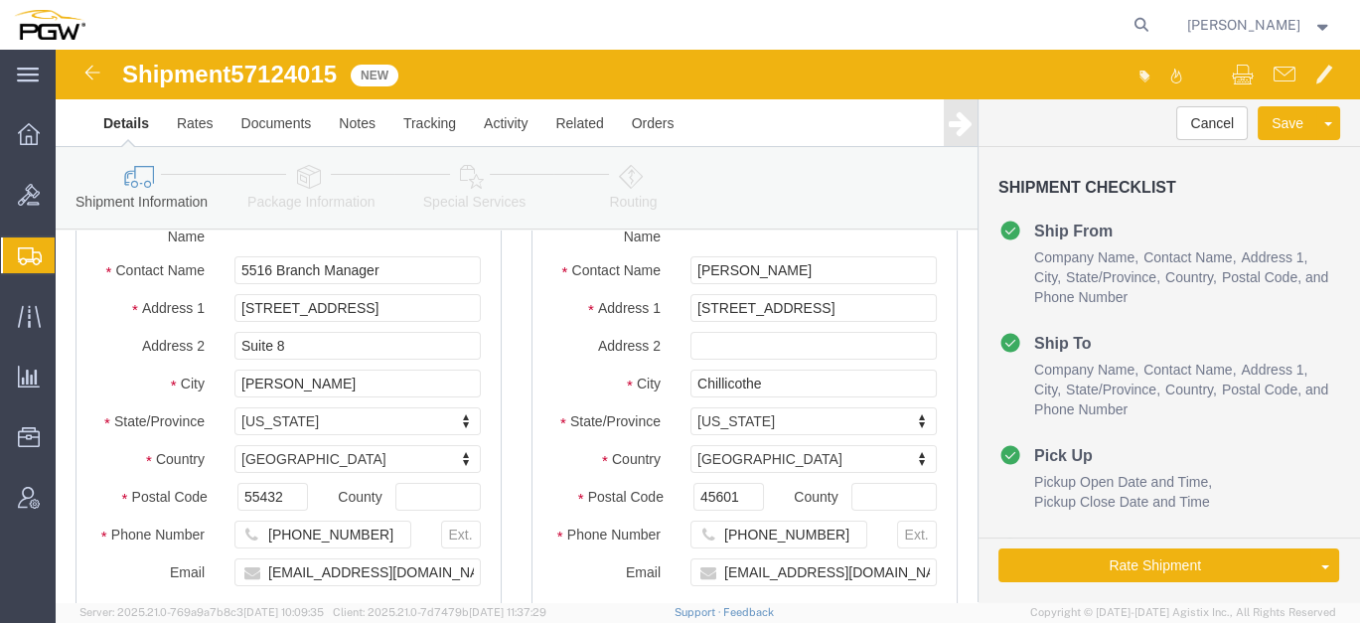
select select "28343"
select select "28253"
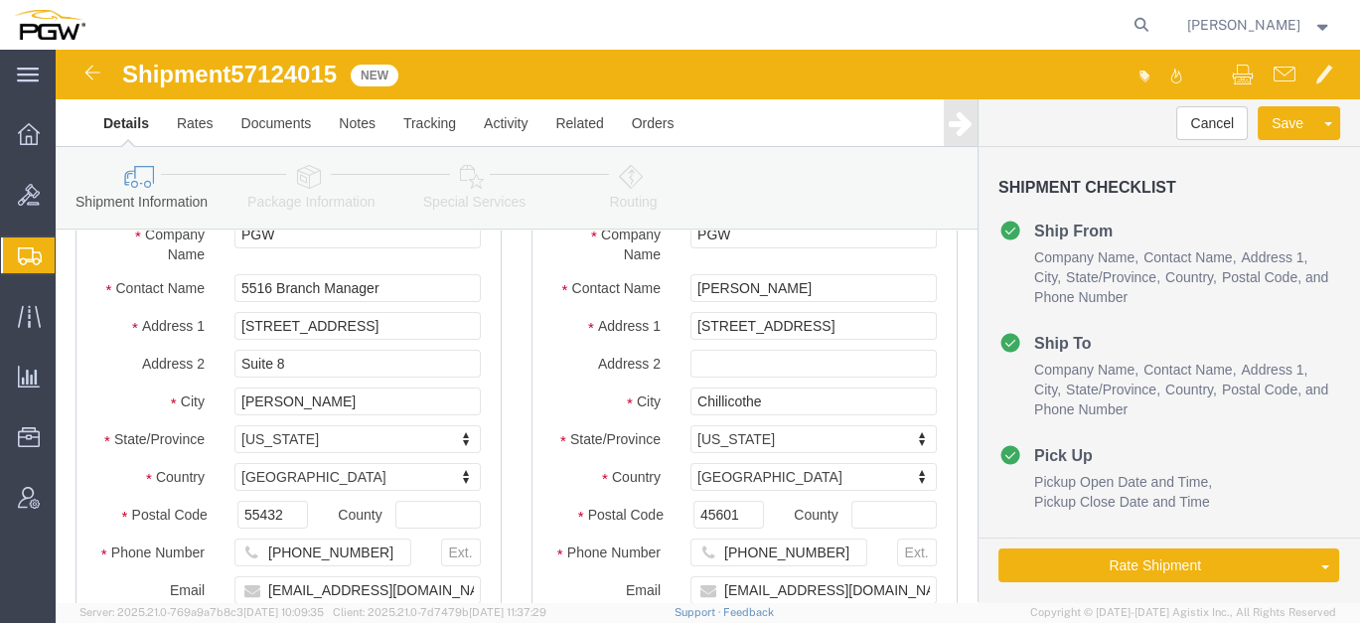
scroll to position [110, 0]
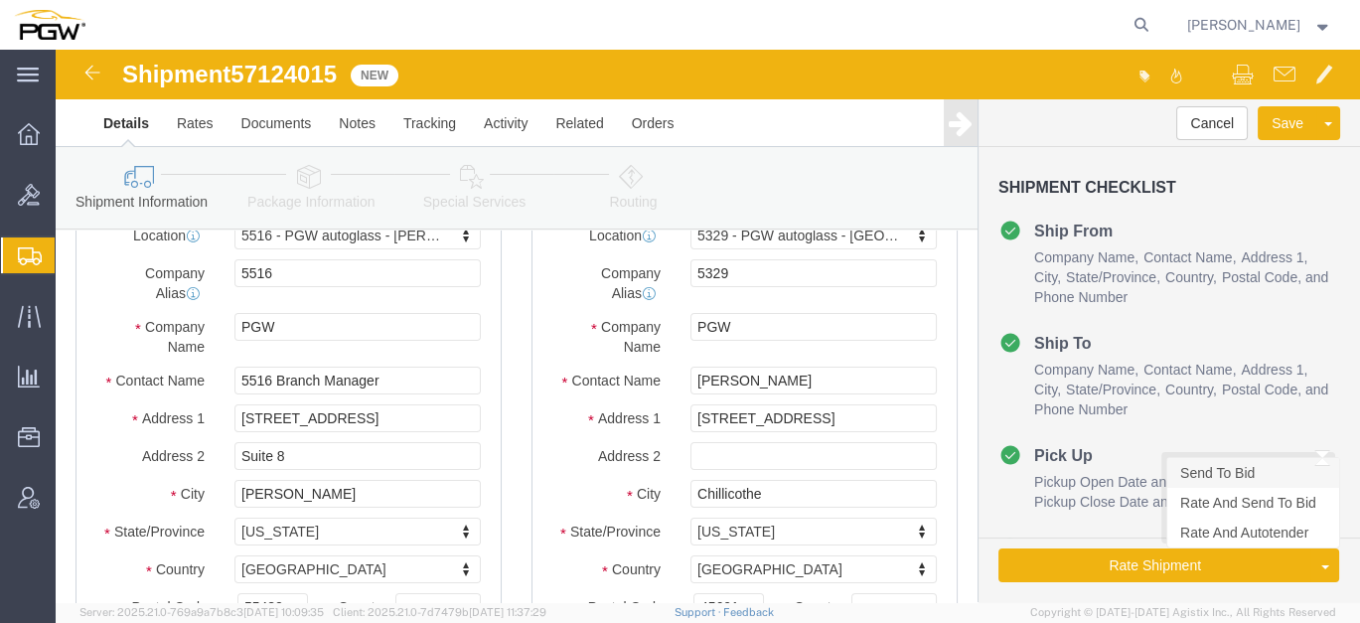
click link "Send To Bid"
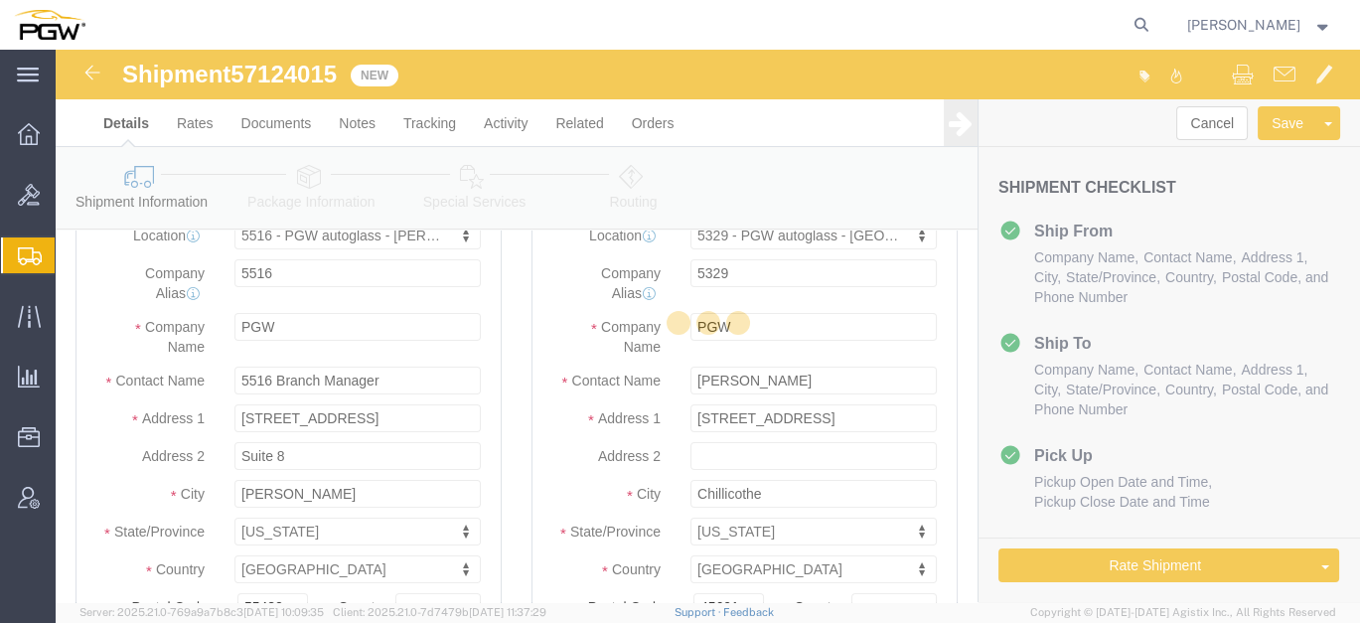
select select "28343"
select select "28253"
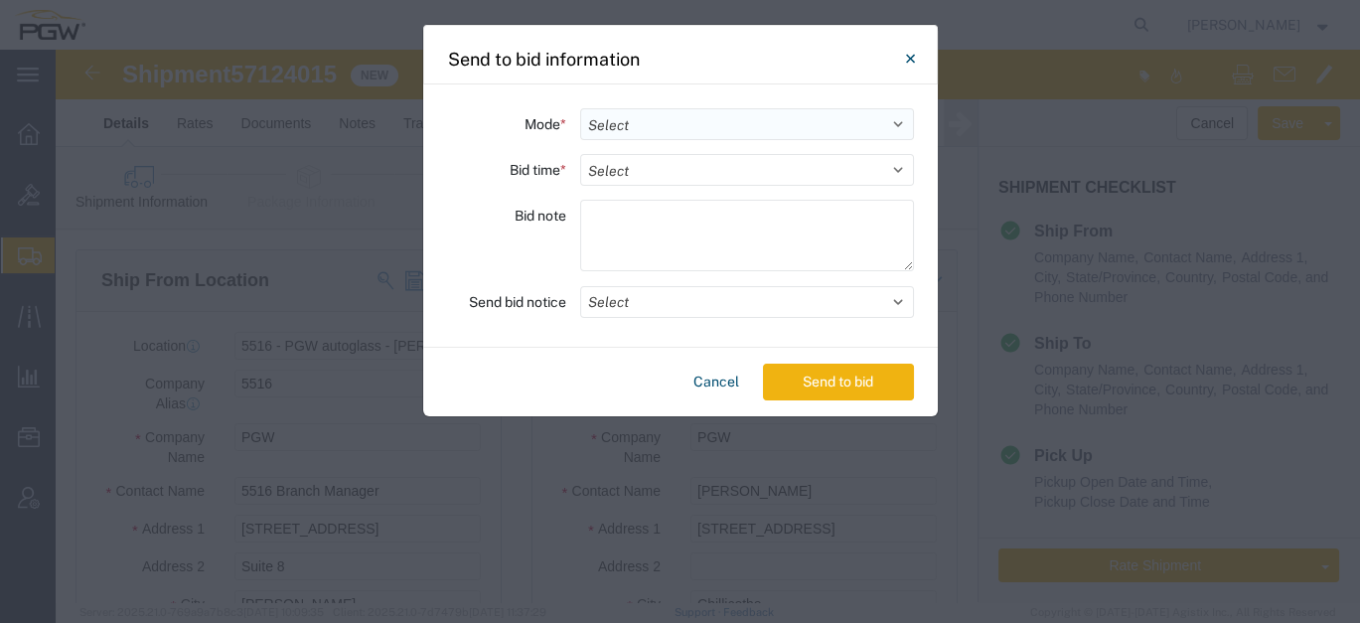
click at [624, 116] on select "Select Small Parcel Truckload Air Rail Less than Truckload Ocean Freight Multi-…" at bounding box center [747, 124] width 334 height 32
select select "TL"
click at [580, 108] on select "Select Small Parcel Truckload Air Rail Less than Truckload Ocean Freight Multi-…" at bounding box center [747, 124] width 334 height 32
click at [663, 170] on select "Select 30 Min (Rush) 1 Hour (Rush) 2 Hours (Rush) 4 Hours (Rush) 8 Hours (Rush)…" at bounding box center [747, 170] width 334 height 32
select select "20"
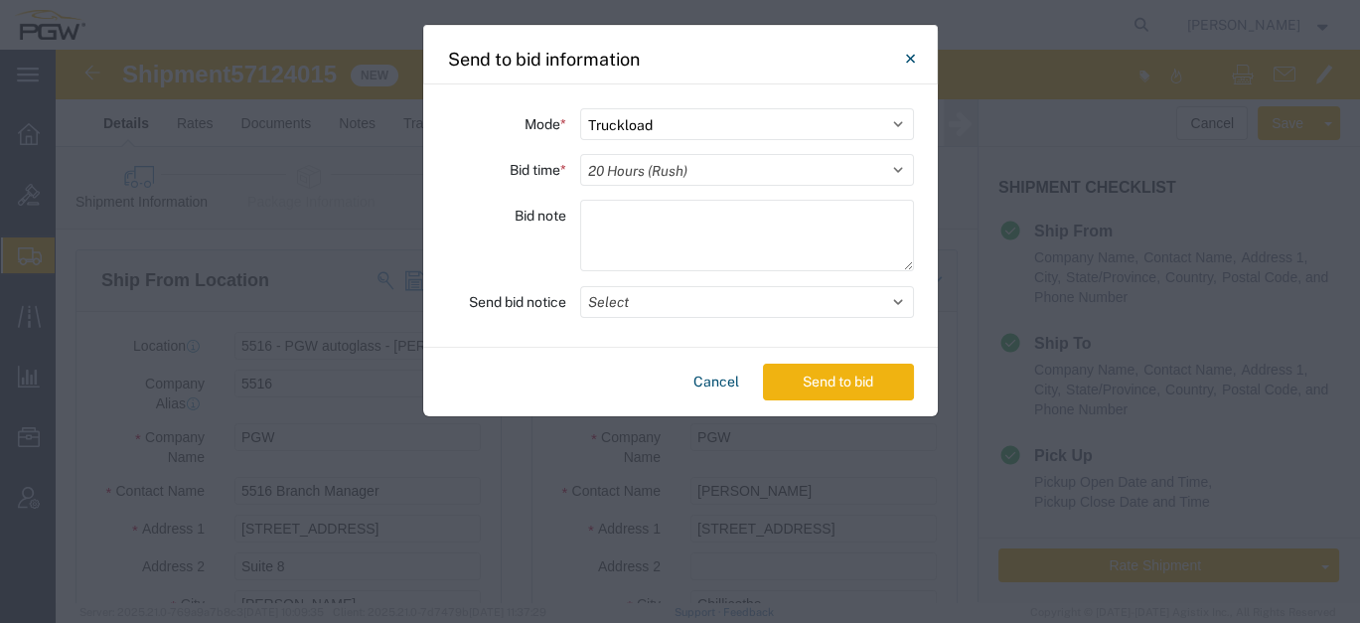
click at [580, 154] on select "Select 30 Min (Rush) 1 Hour (Rush) 2 Hours (Rush) 4 Hours (Rush) 8 Hours (Rush)…" at bounding box center [747, 170] width 334 height 32
click at [767, 287] on button "Select" at bounding box center [747, 302] width 334 height 32
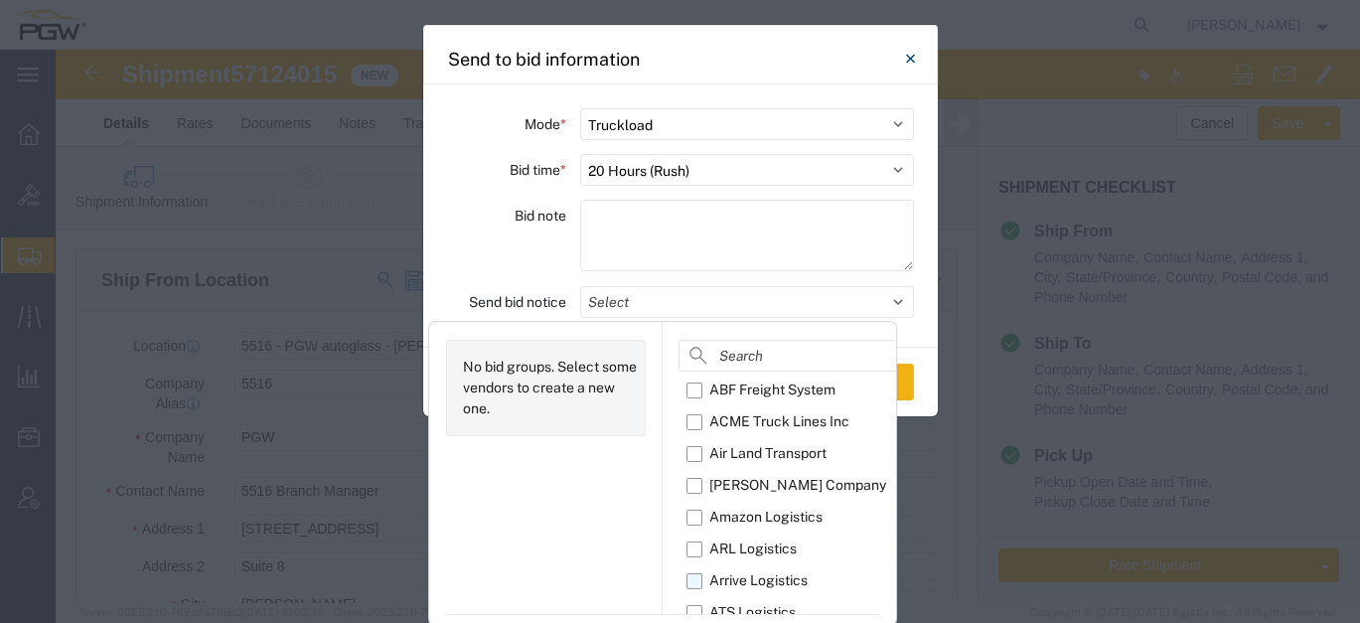
scroll to position [62, 0]
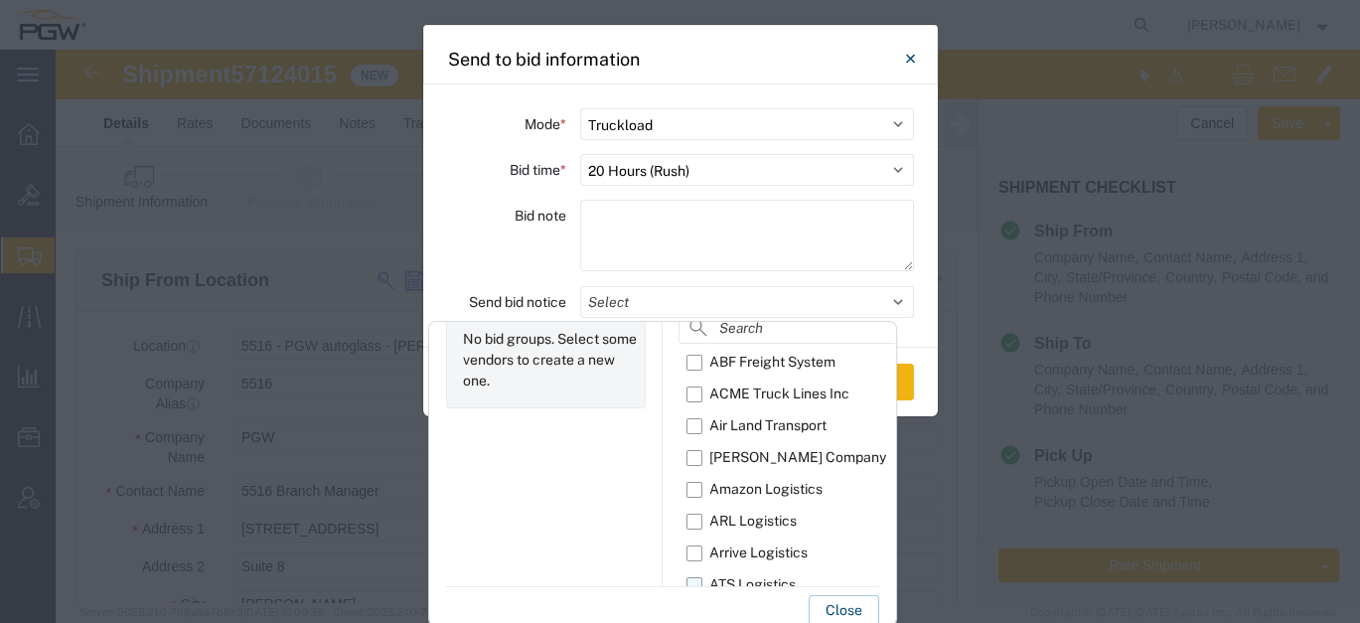
click at [696, 579] on label "ATS Logistics" at bounding box center [839, 585] width 306 height 32
click at [0, 0] on input "ATS Logistics" at bounding box center [0, 0] width 0 height 0
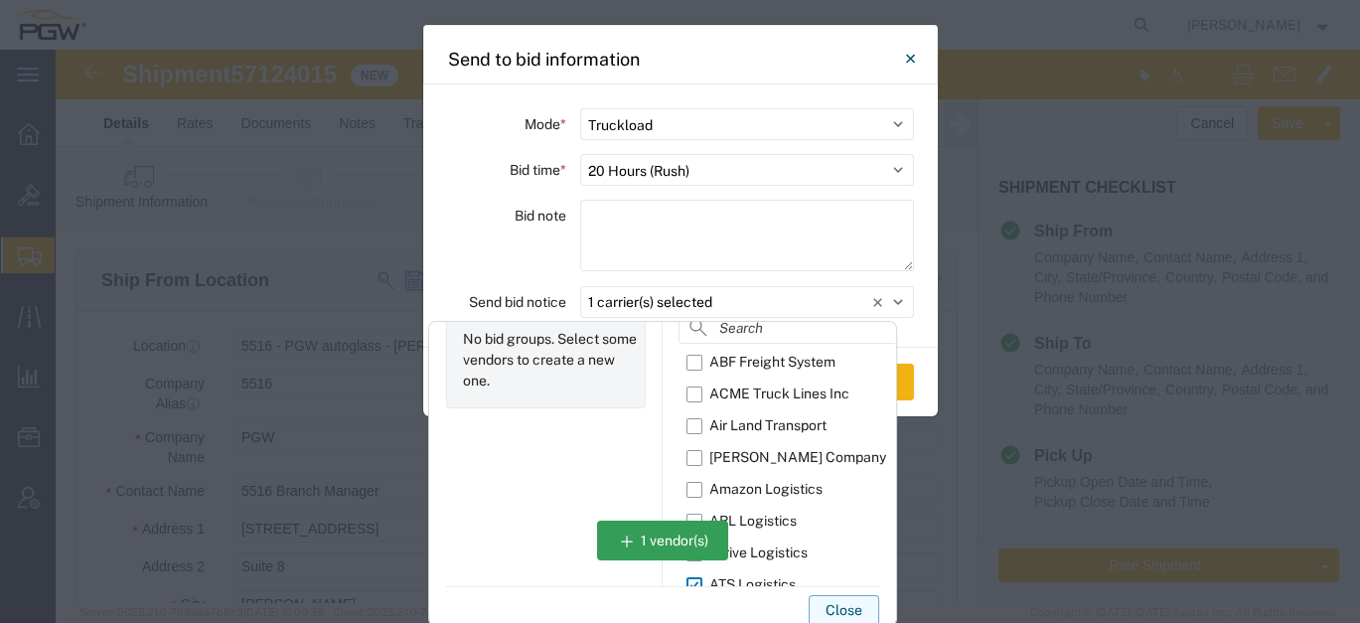
click at [835, 611] on button "Close" at bounding box center [843, 611] width 71 height 32
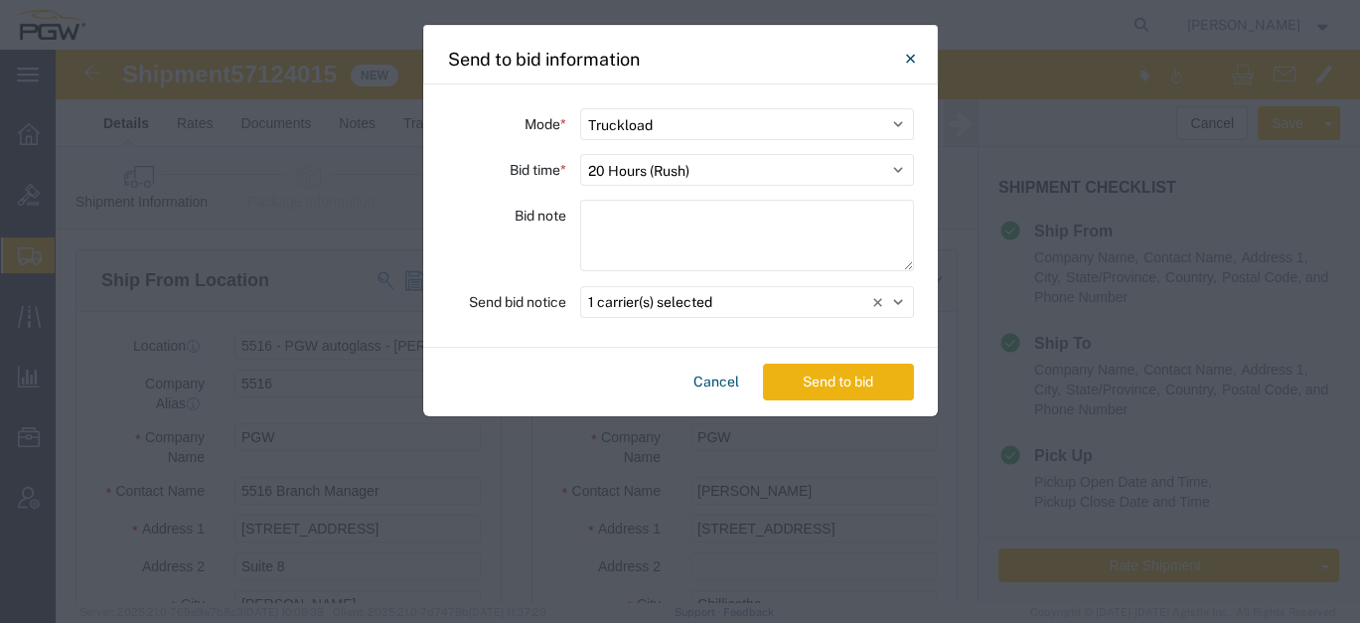
click at [853, 377] on button "Send to bid" at bounding box center [838, 381] width 151 height 37
